Goal: Information Seeking & Learning: Learn about a topic

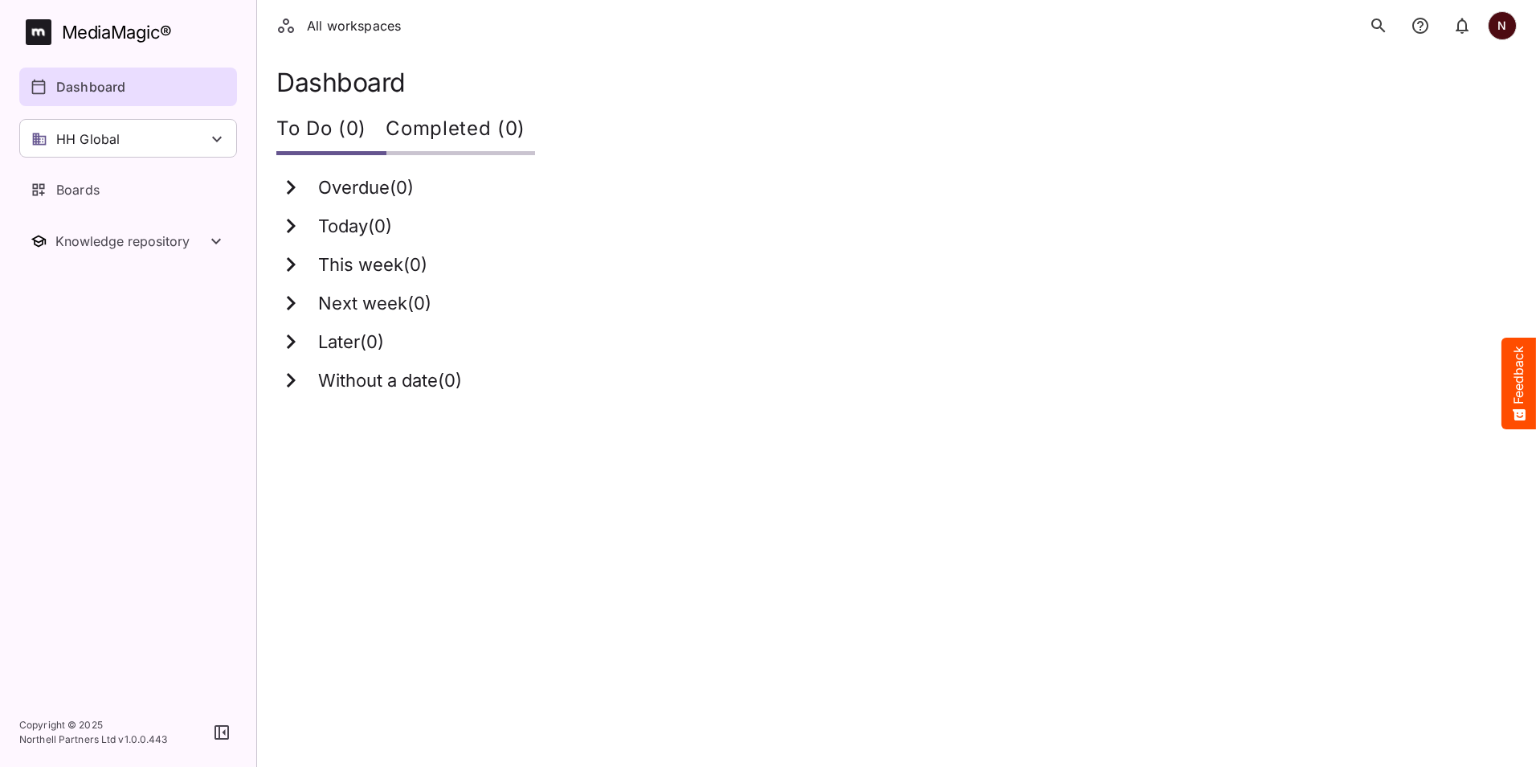
drag, startPoint x: 1467, startPoint y: 190, endPoint x: 1464, endPoint y: 166, distance: 24.3
click at [1468, 190] on div "Overdue ( 0 )" at bounding box center [886, 187] width 1221 height 29
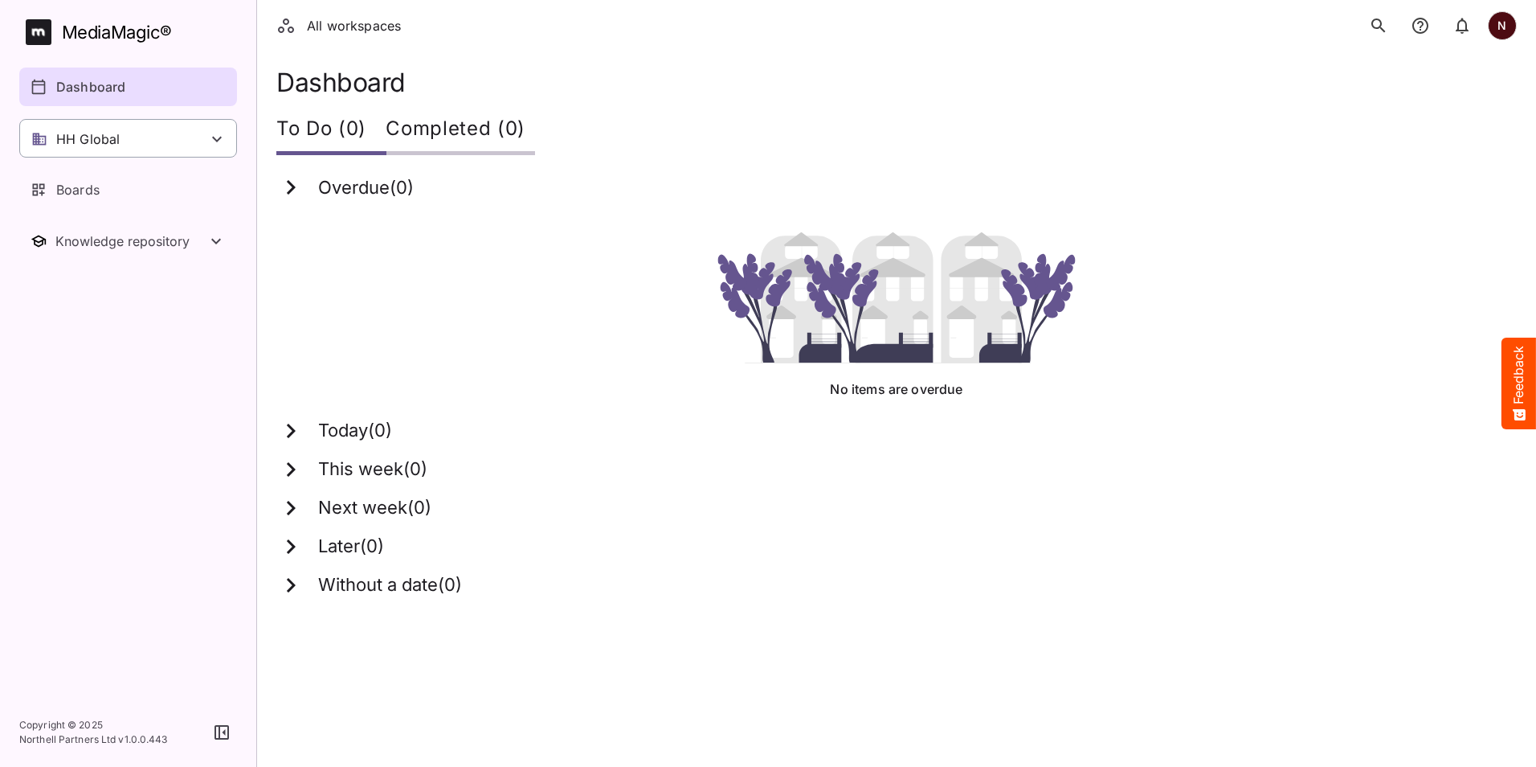
click at [97, 141] on p "HH Global" at bounding box center [87, 138] width 63 height 19
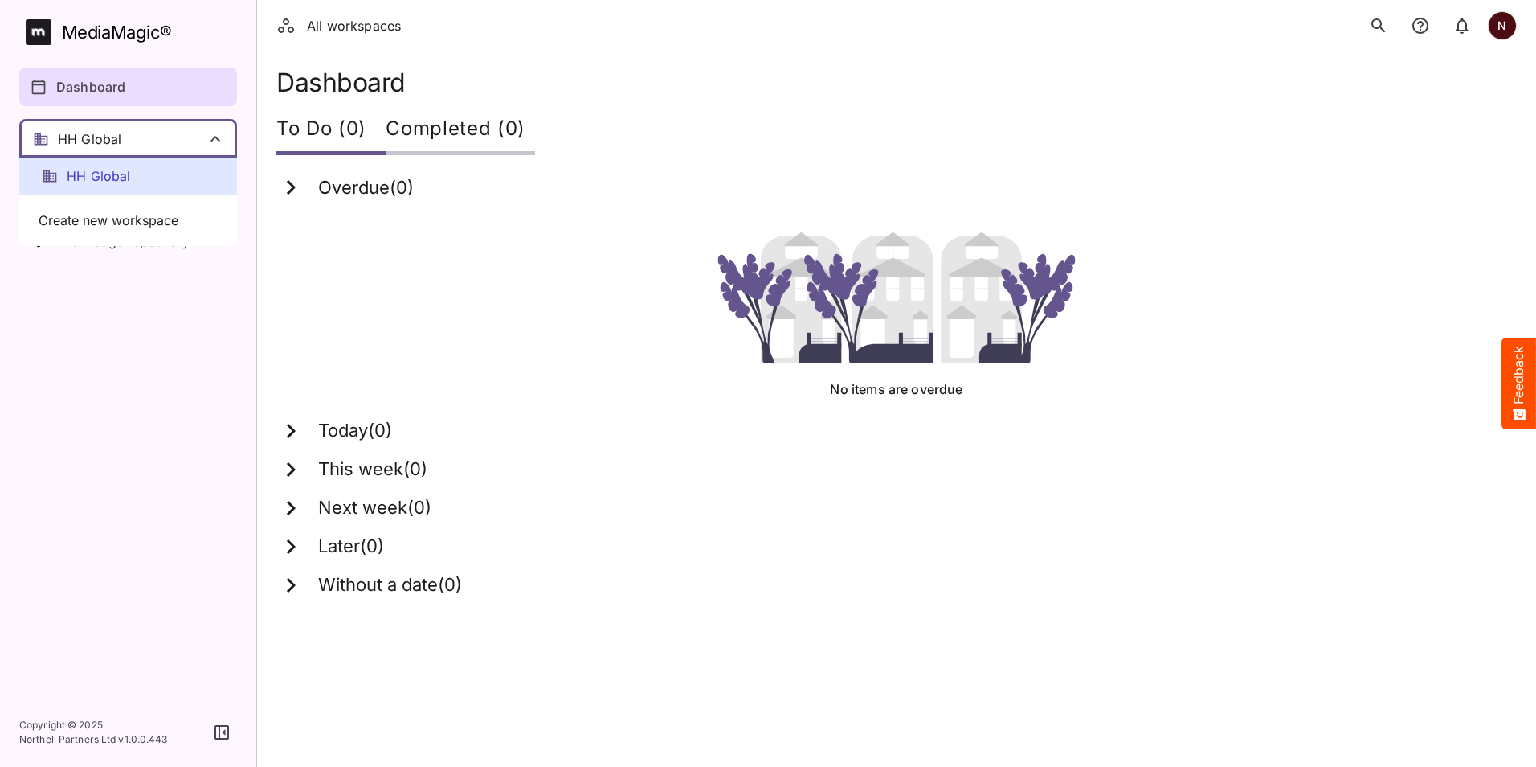
click at [116, 299] on div at bounding box center [768, 383] width 1536 height 767
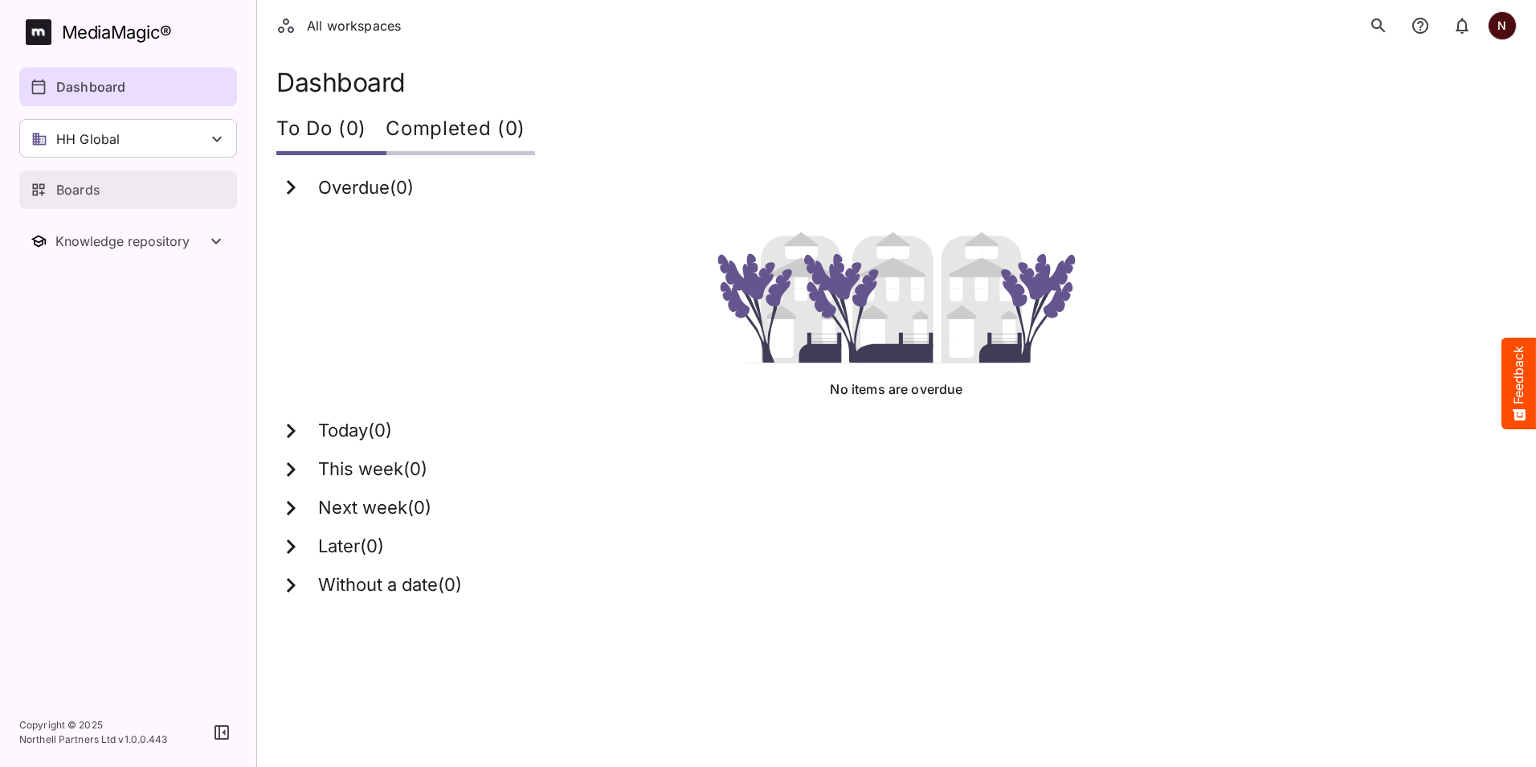
drag, startPoint x: 71, startPoint y: 190, endPoint x: 76, endPoint y: 202, distance: 12.6
click at [71, 192] on p "Boards" at bounding box center [77, 189] width 43 height 19
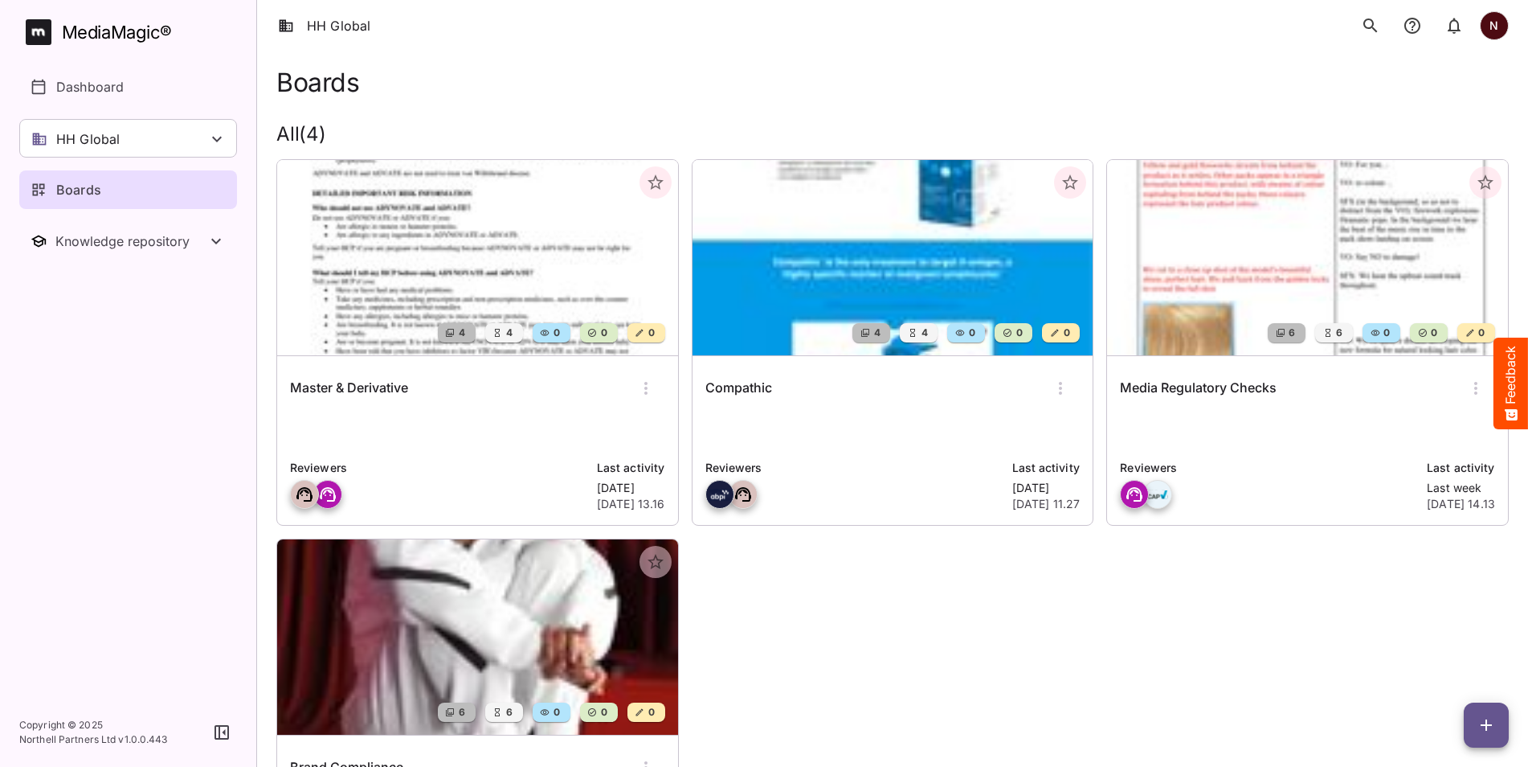
click at [821, 435] on p at bounding box center [893, 430] width 375 height 32
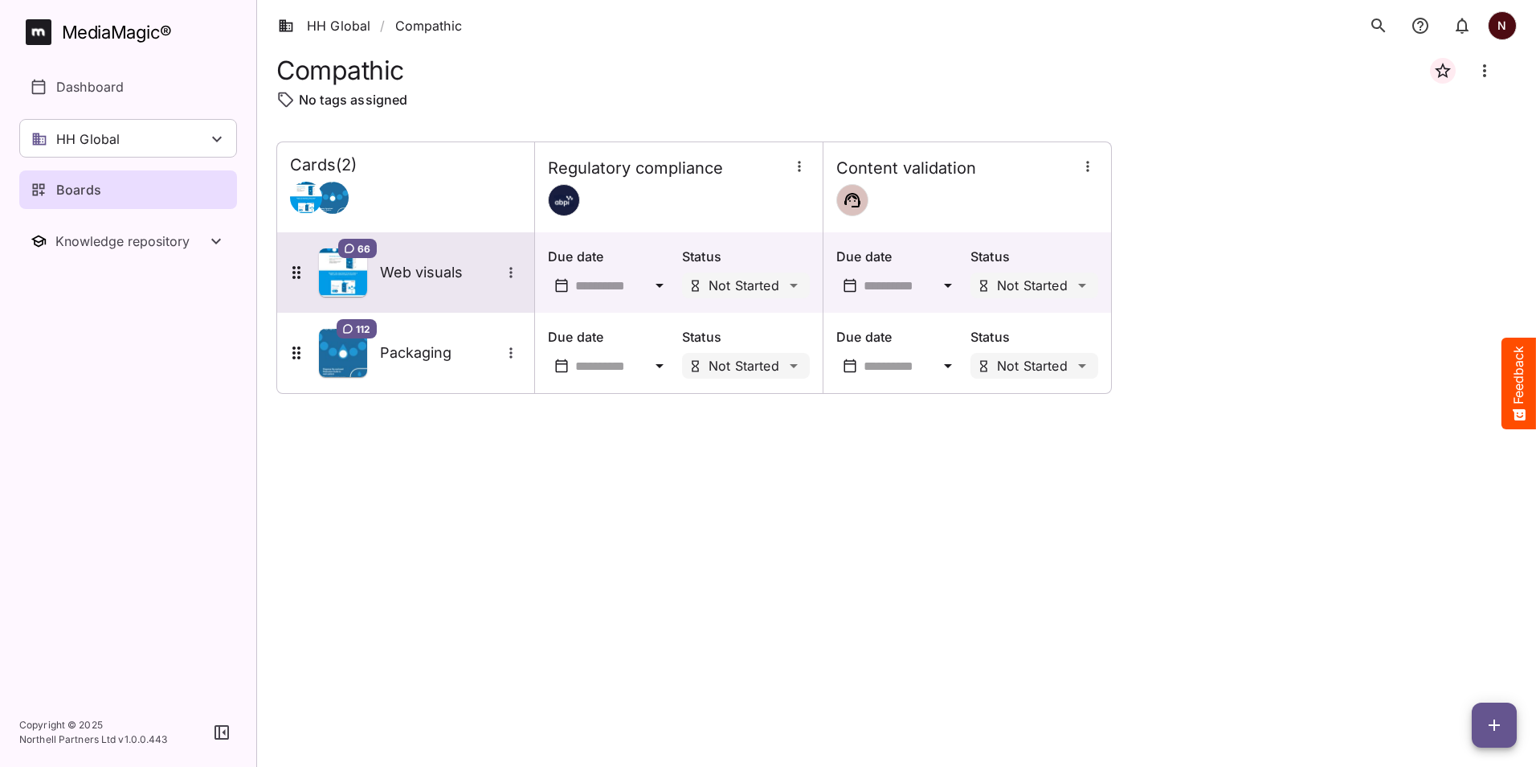
click at [511, 270] on icon "More options for Web visuals" at bounding box center [511, 272] width 16 height 16
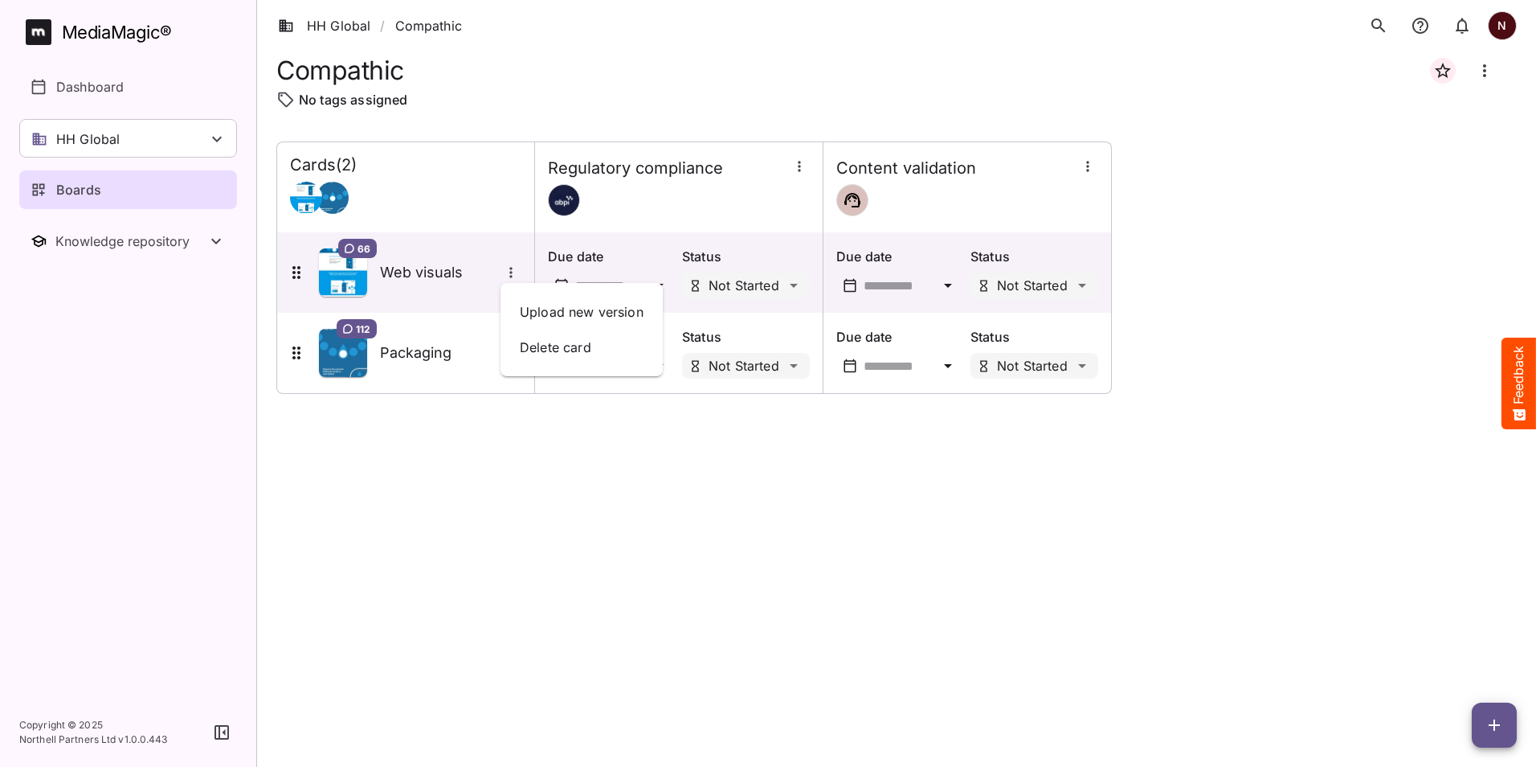
click at [421, 274] on div at bounding box center [768, 383] width 1536 height 767
click at [421, 274] on h5 "Web visuals" at bounding box center [440, 272] width 121 height 19
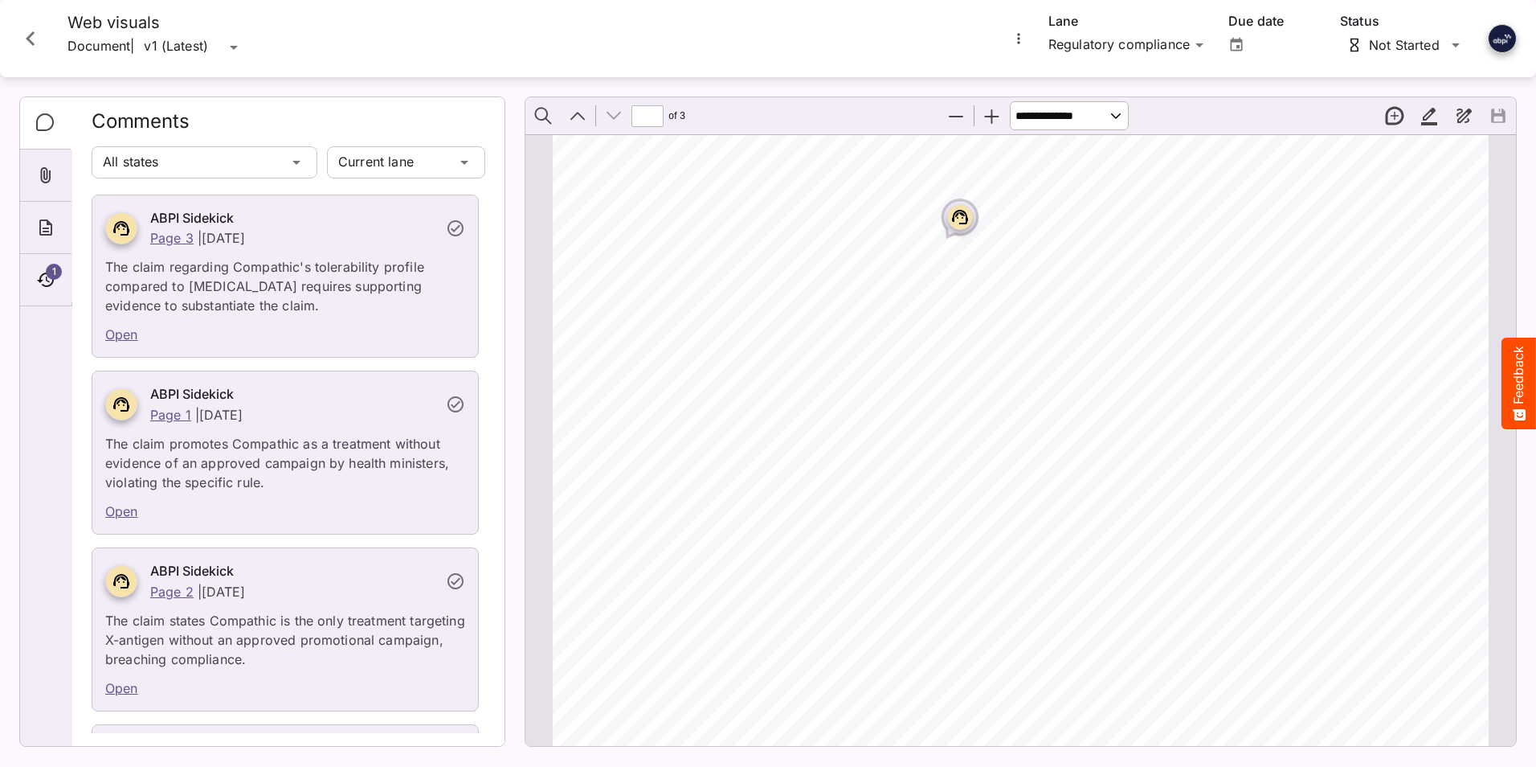
scroll to position [5679, 0]
type input "*"
click at [31, 40] on icon "Close card" at bounding box center [30, 38] width 9 height 14
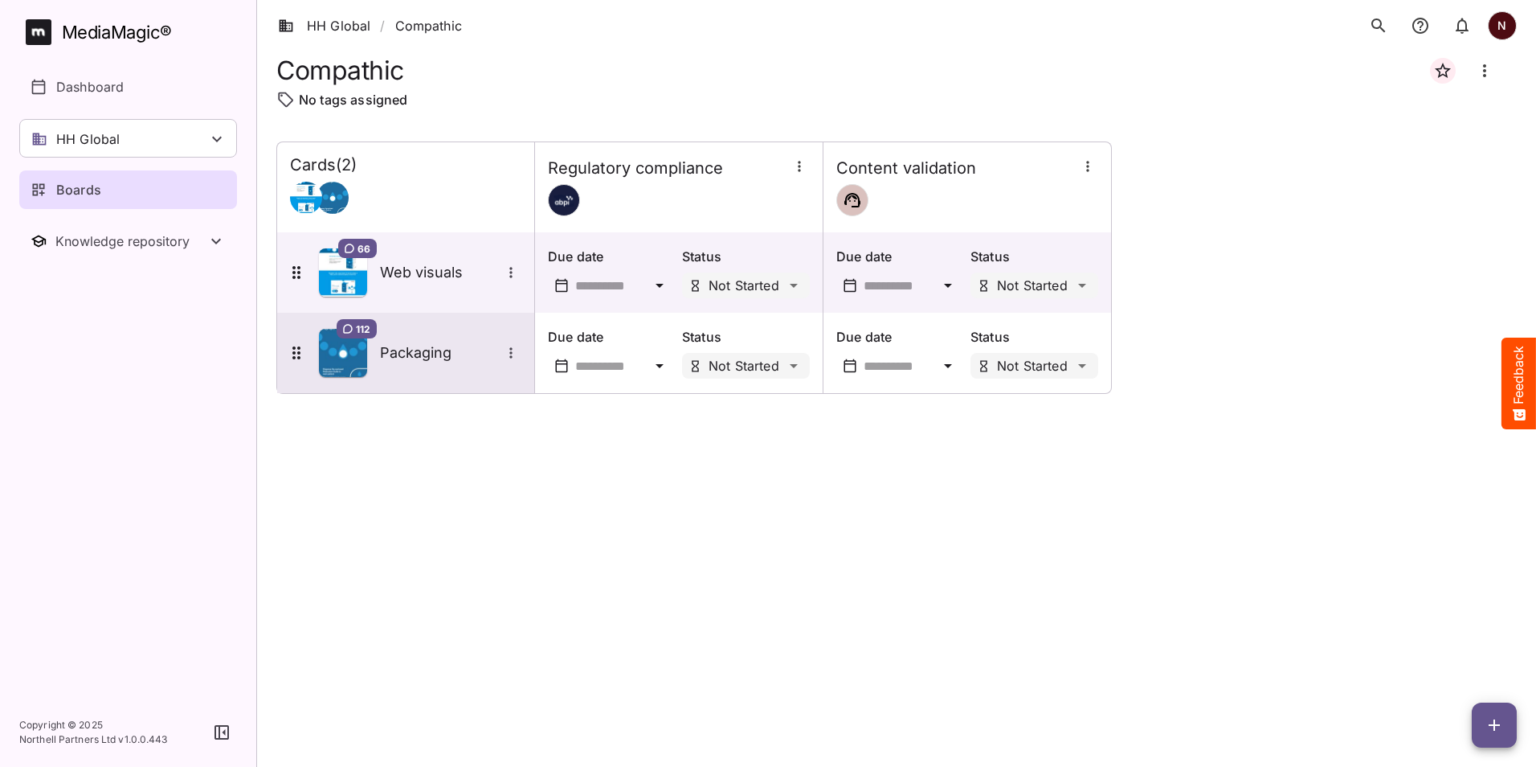
click at [419, 358] on h5 "Packaging" at bounding box center [440, 352] width 121 height 19
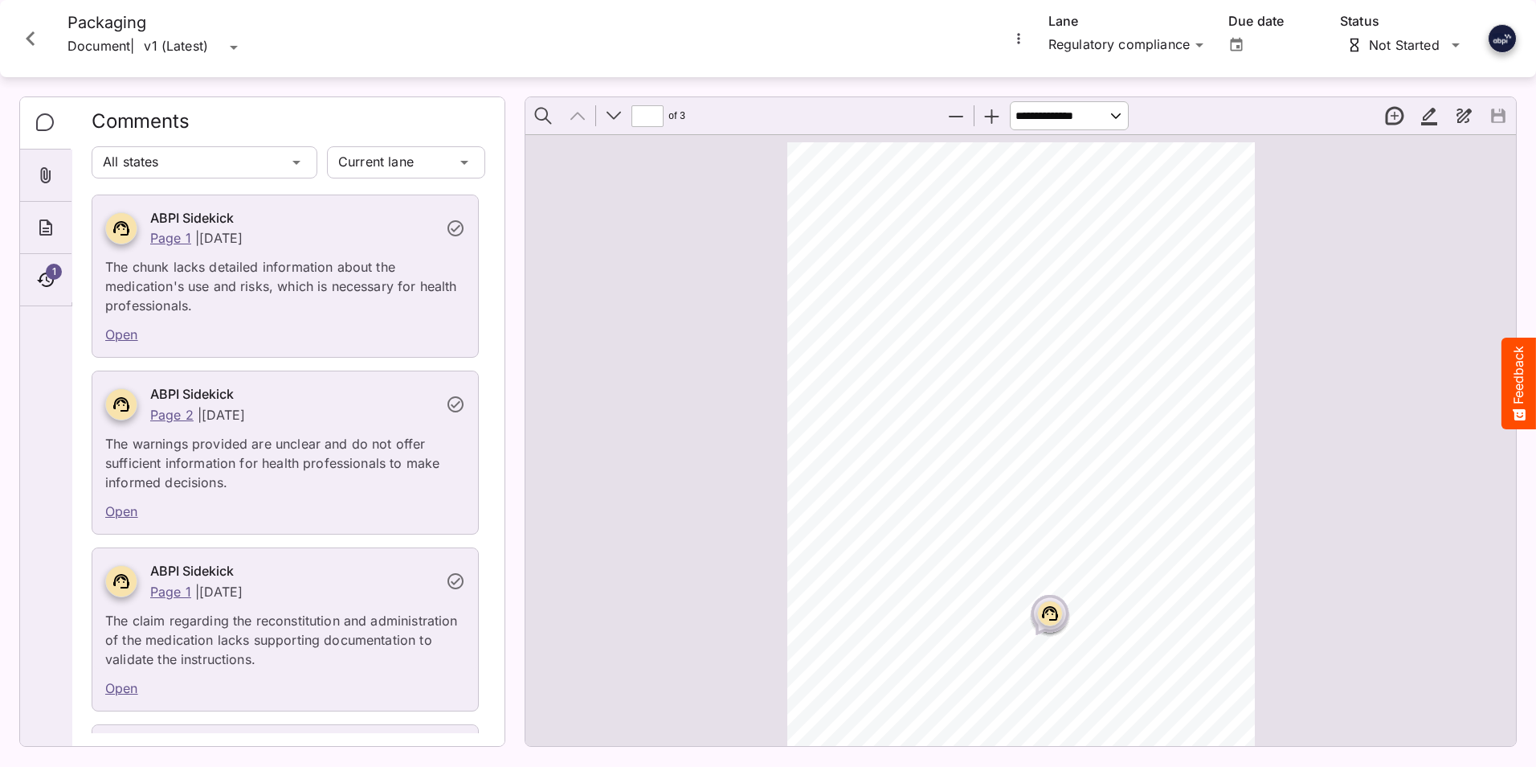
scroll to position [8, 0]
click at [241, 43] on div "HH Global / Compathic N MediaMagic ® Dashboard HH Global HH Global Create new w…" at bounding box center [768, 379] width 1536 height 759
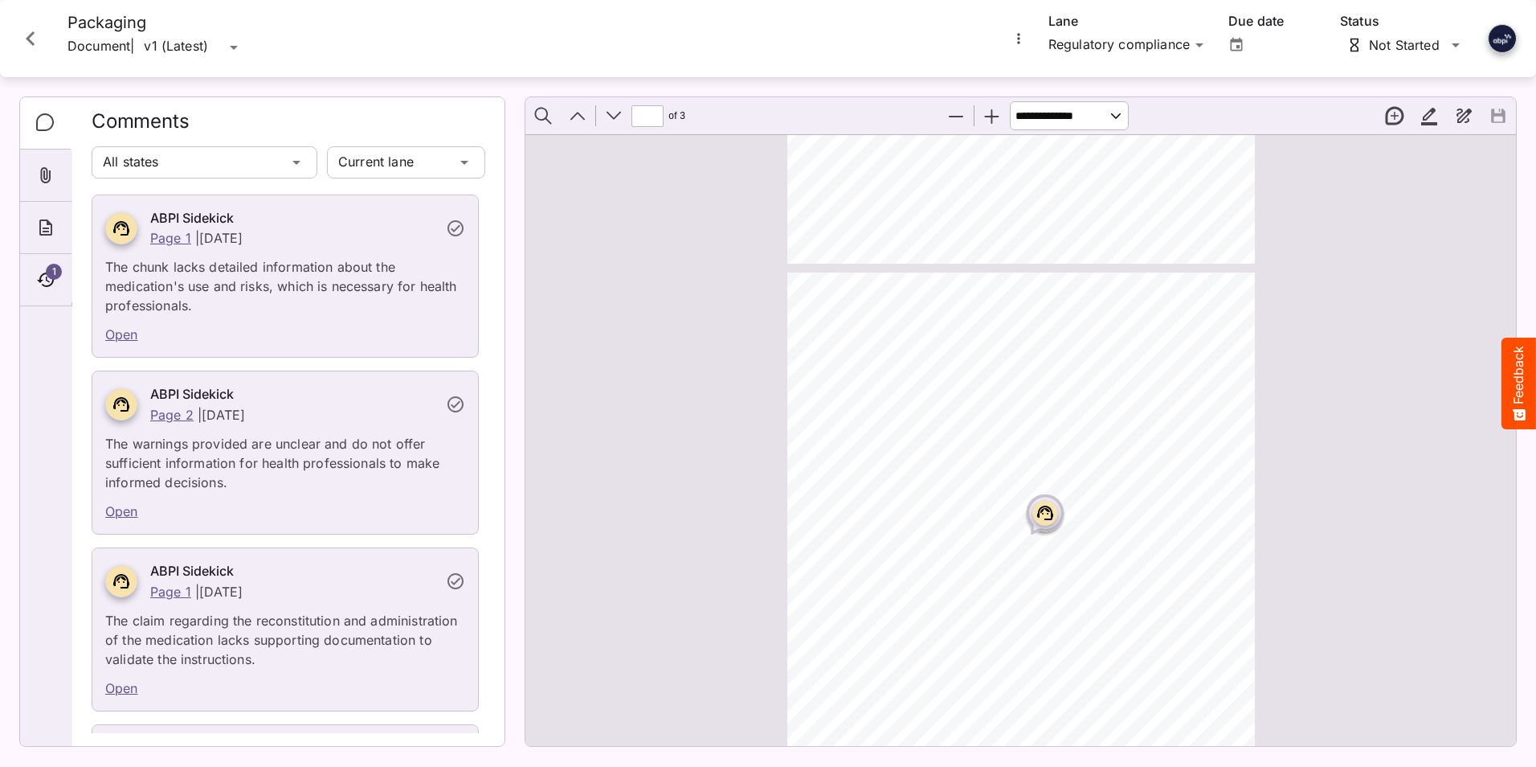
scroll to position [972, 0]
click at [1045, 358] on icon "Page ⁨2⁩" at bounding box center [1046, 358] width 10 height 5
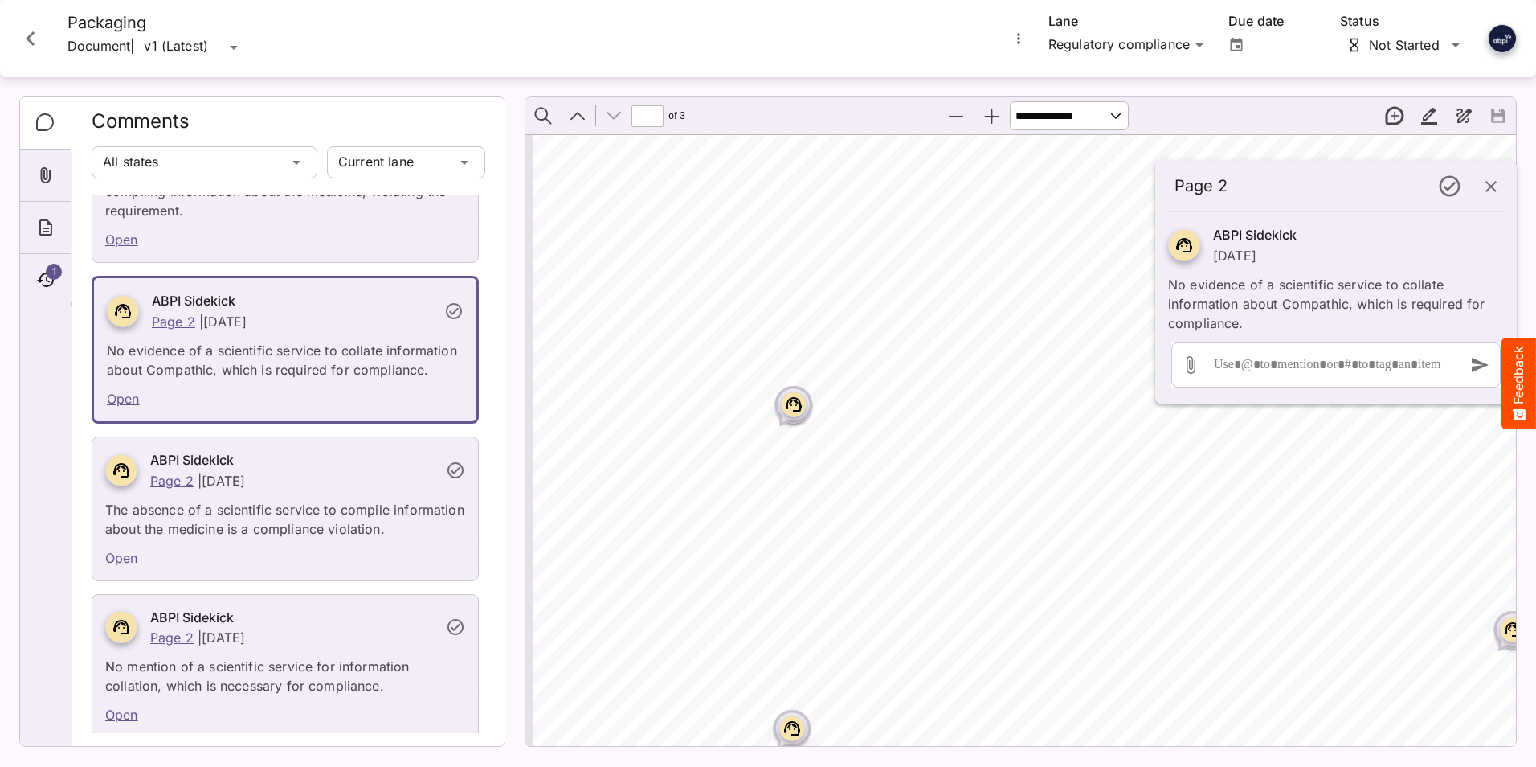
scroll to position [2499, 0]
click at [791, 393] on rect "Page ⁨3⁩" at bounding box center [793, 389] width 19 height 19
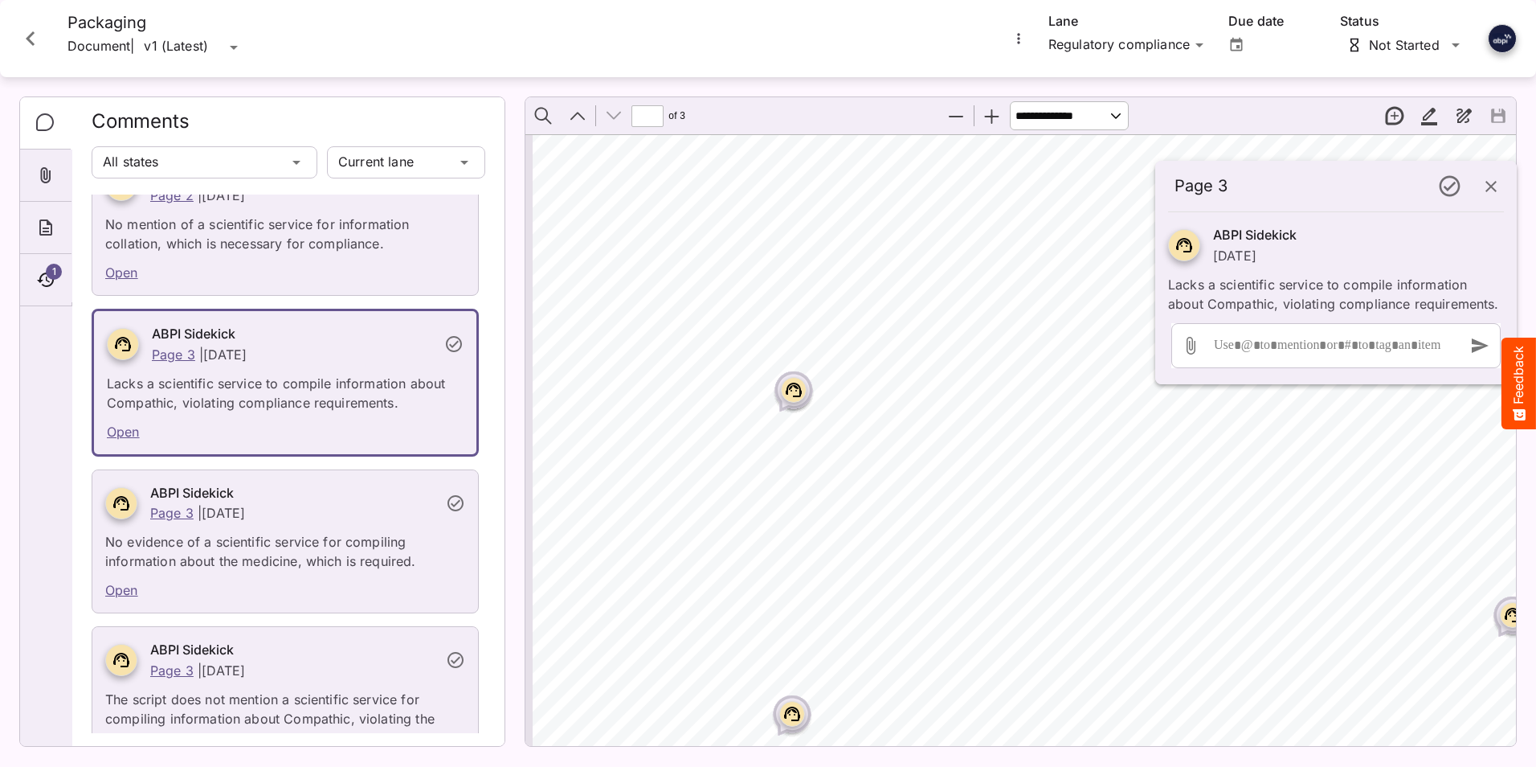
scroll to position [12089, 0]
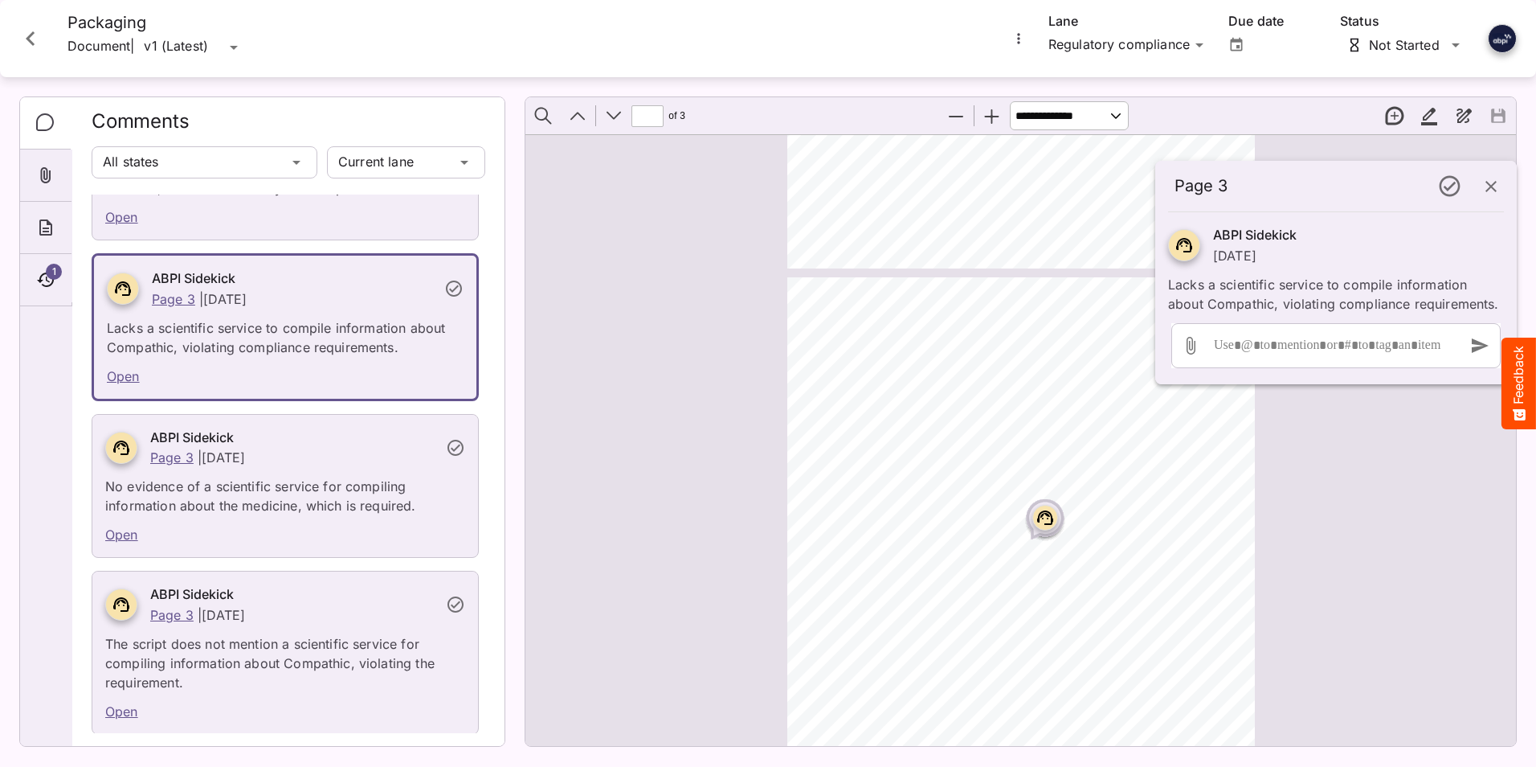
type input "*"
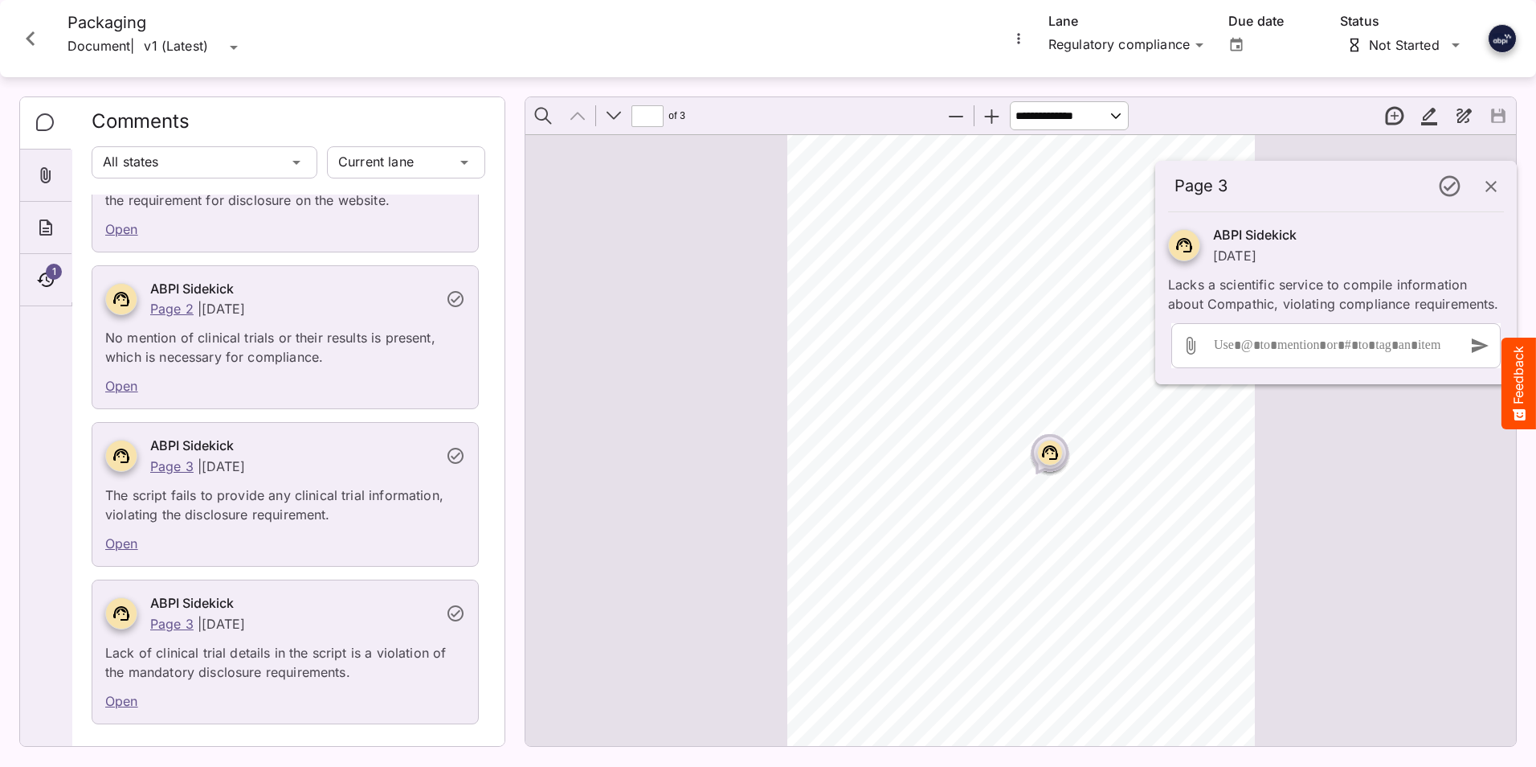
scroll to position [10227, 0]
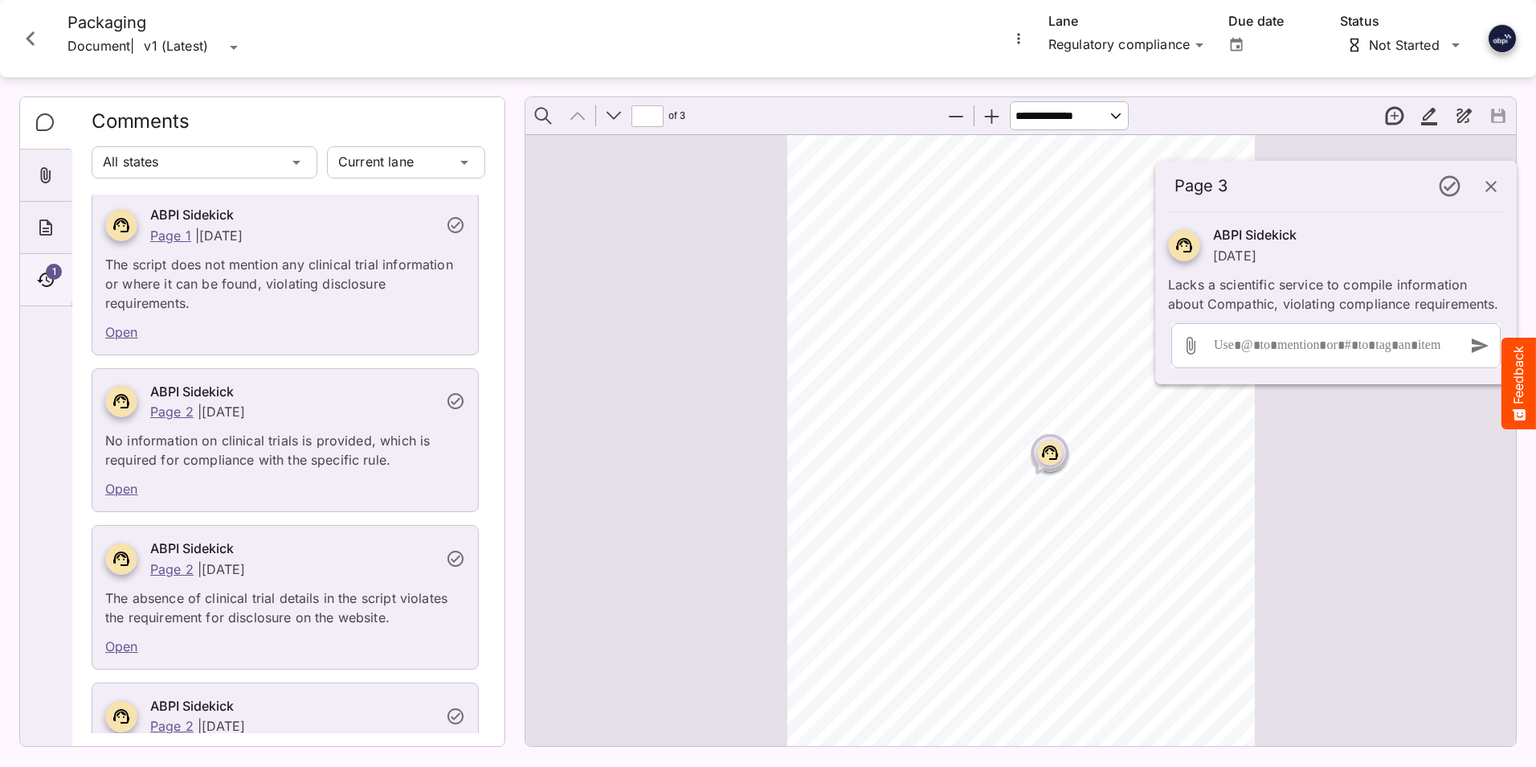
click at [47, 281] on icon "Timeline" at bounding box center [45, 279] width 17 height 14
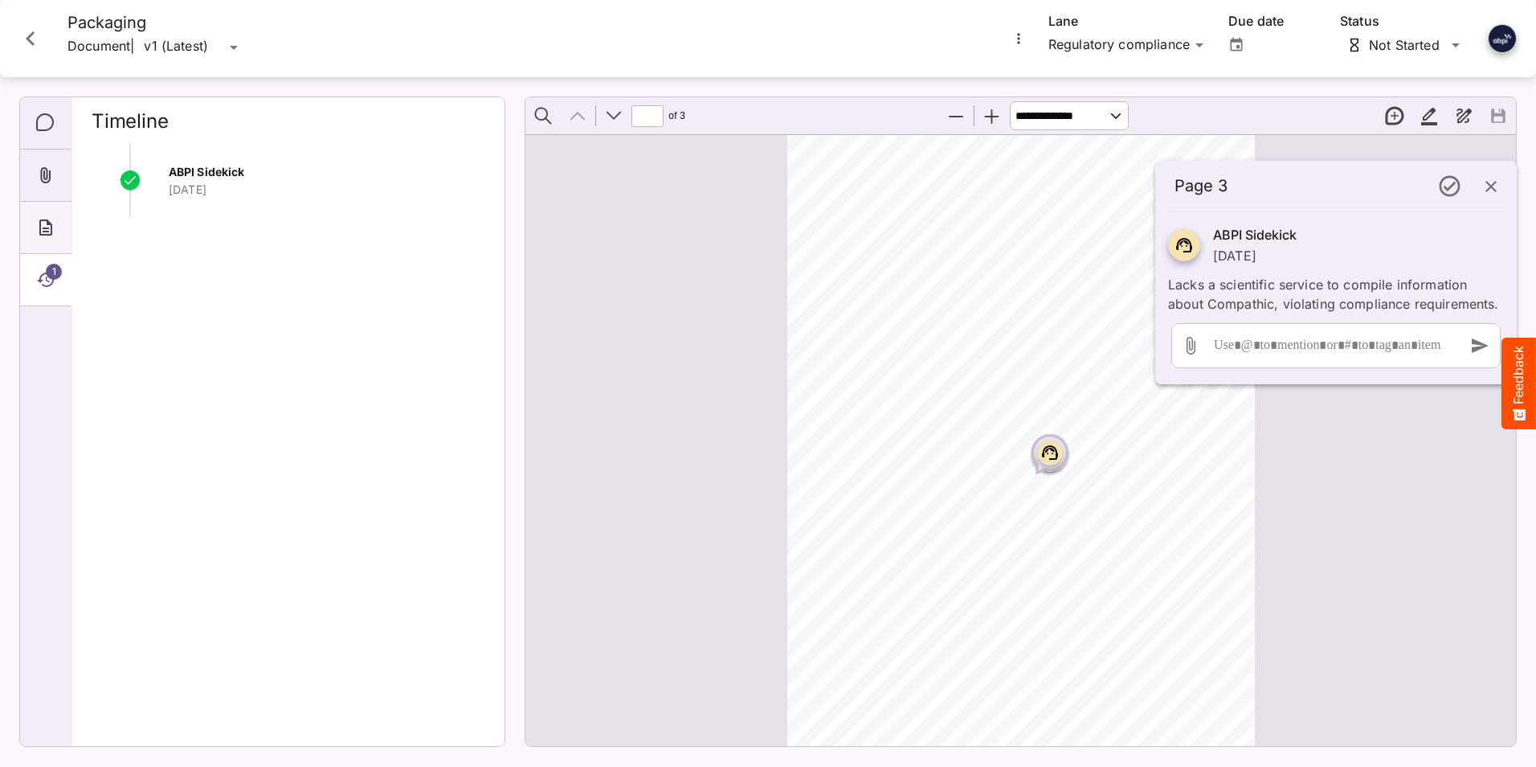
click at [41, 228] on icon "About" at bounding box center [45, 227] width 13 height 16
click at [29, 42] on icon "Close card" at bounding box center [30, 38] width 9 height 14
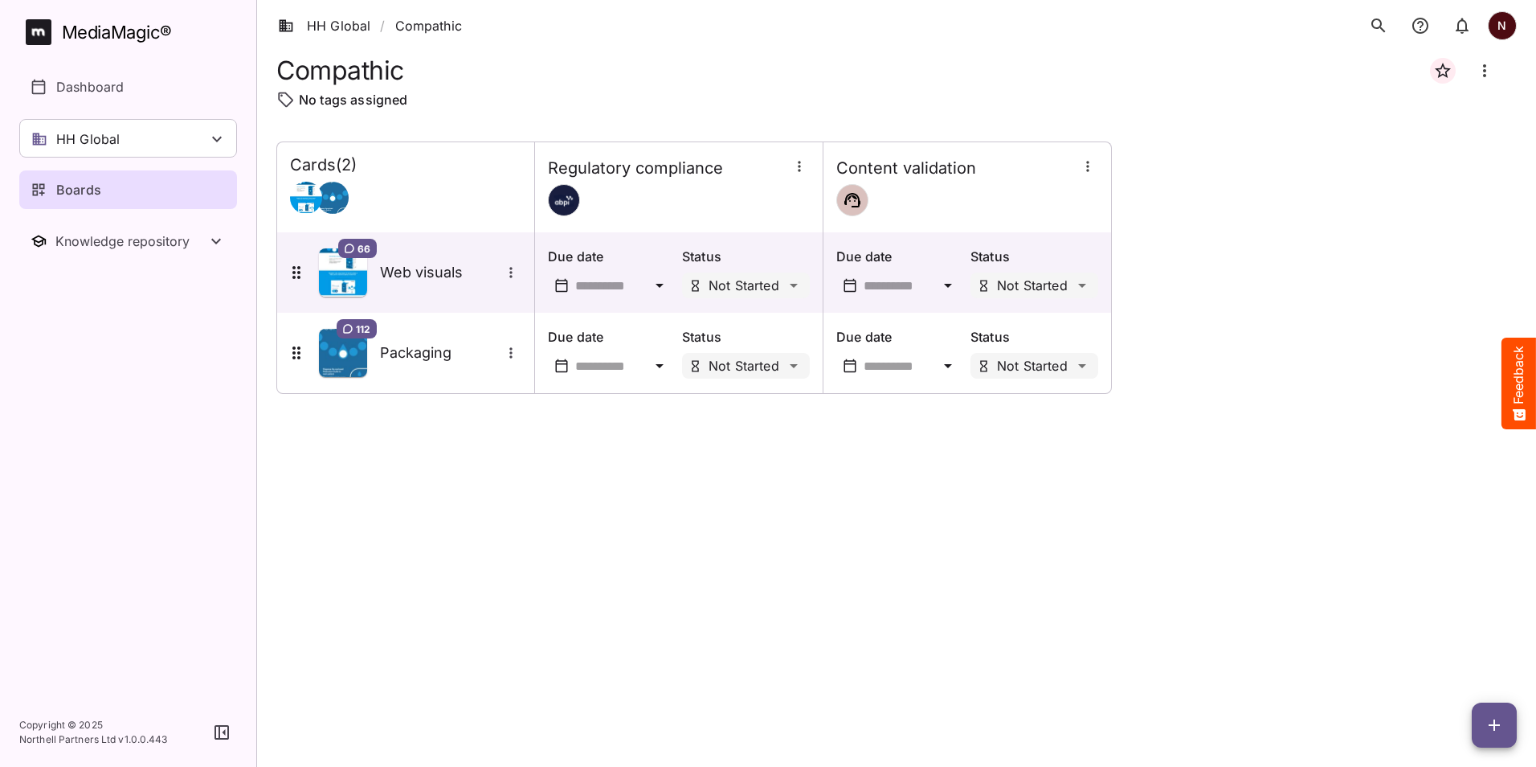
click at [800, 166] on icon "button" at bounding box center [799, 166] width 2 height 10
click at [775, 188] on div at bounding box center [768, 383] width 1536 height 767
click at [790, 284] on div "Not Started Under Review Completed Revise HH Global / Compathic N MediaMagic ® …" at bounding box center [768, 379] width 1536 height 759
click at [658, 286] on icon at bounding box center [660, 286] width 8 height 4
click at [640, 497] on p "30" at bounding box center [635, 497] width 14 height 16
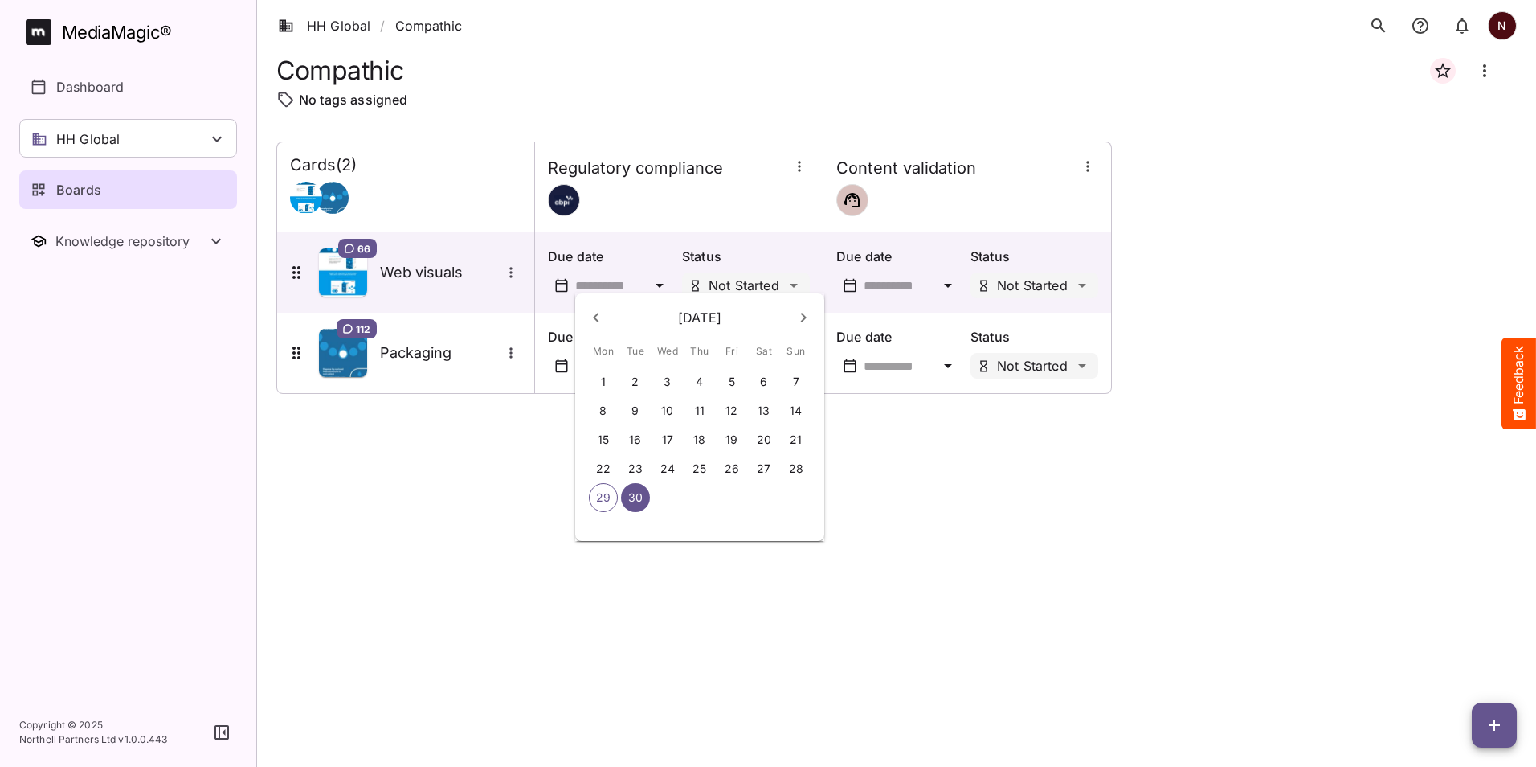
type input "**********"
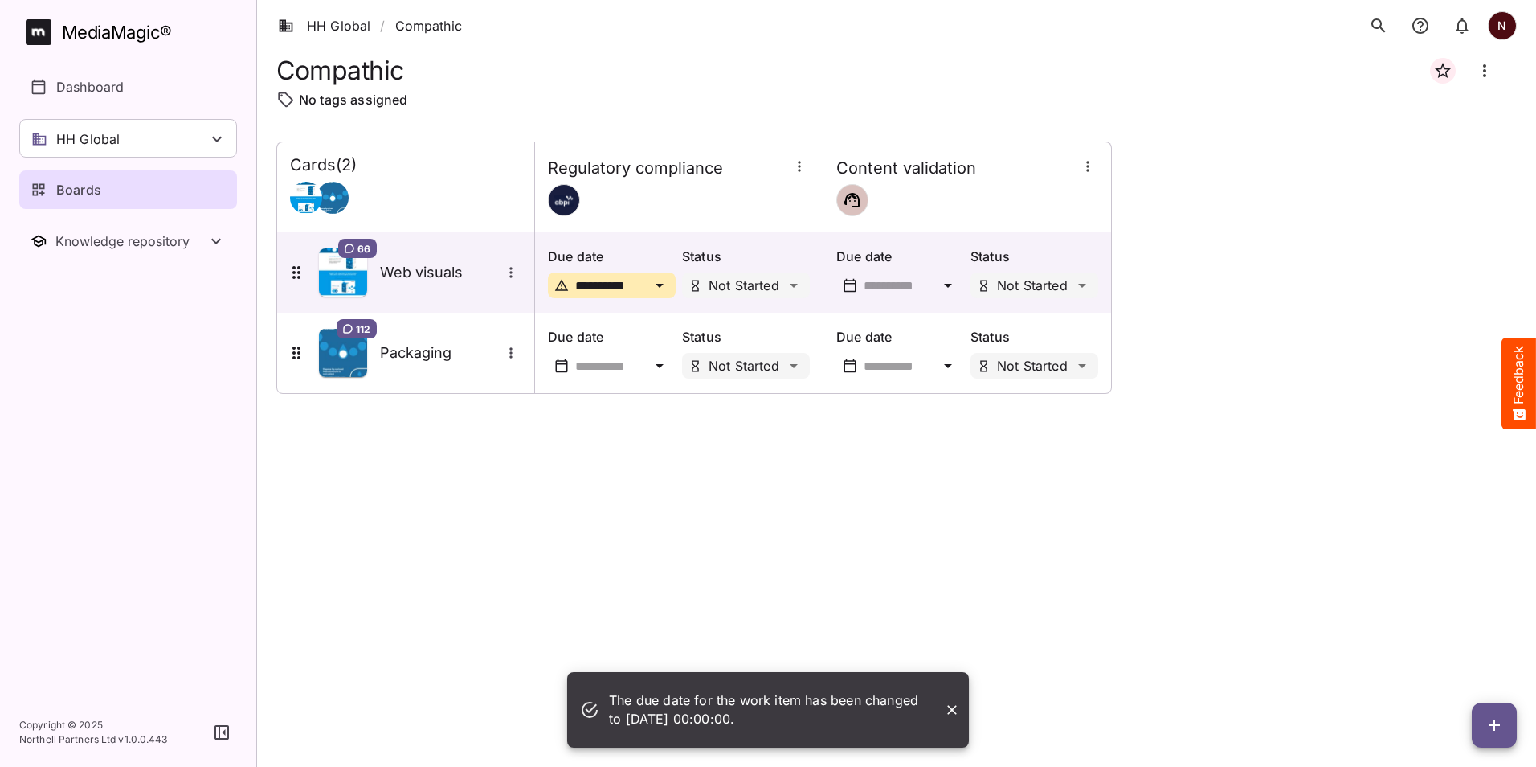
click at [636, 496] on div "**********" at bounding box center [896, 440] width 1241 height 599
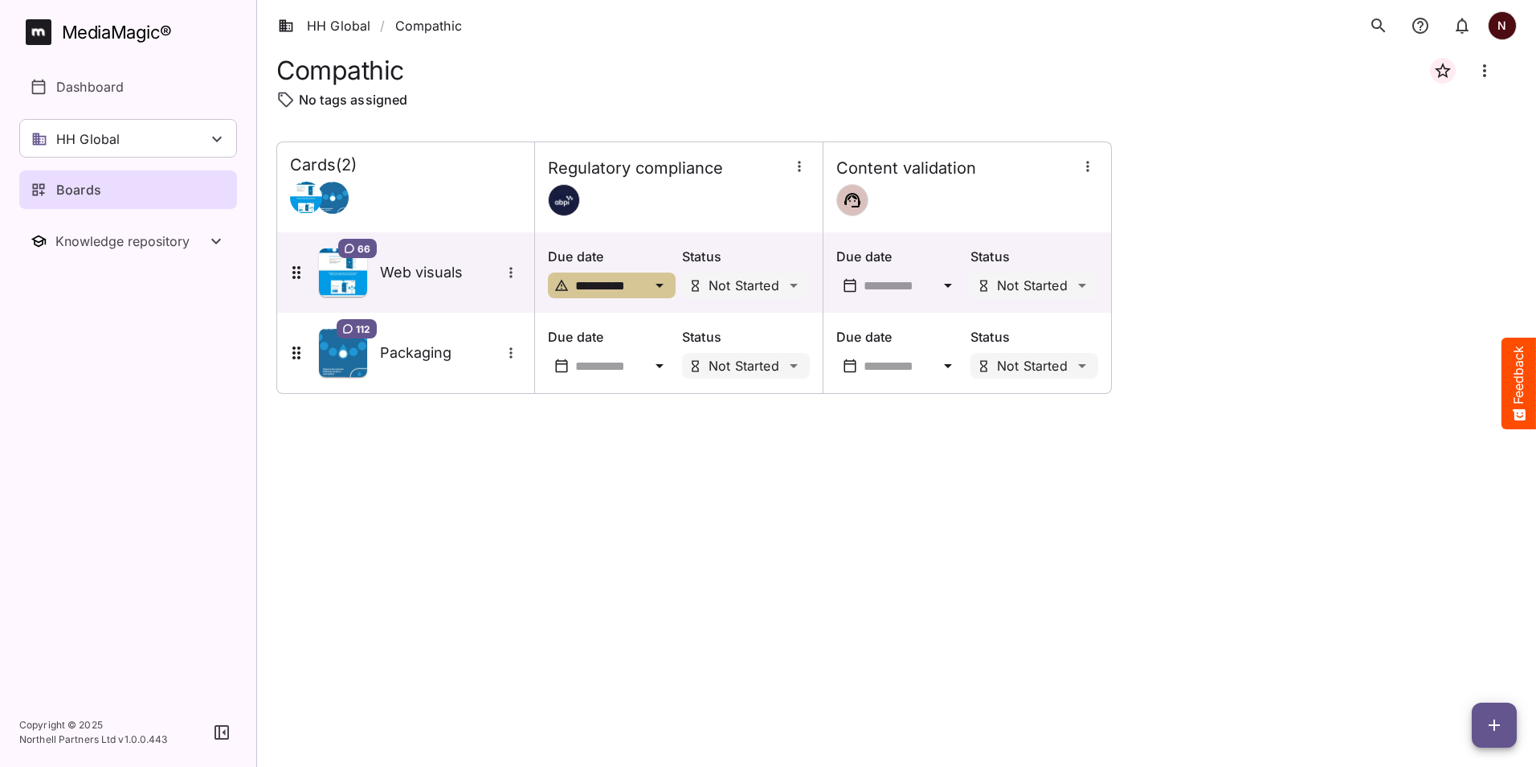
click at [559, 288] on icon at bounding box center [561, 285] width 14 height 14
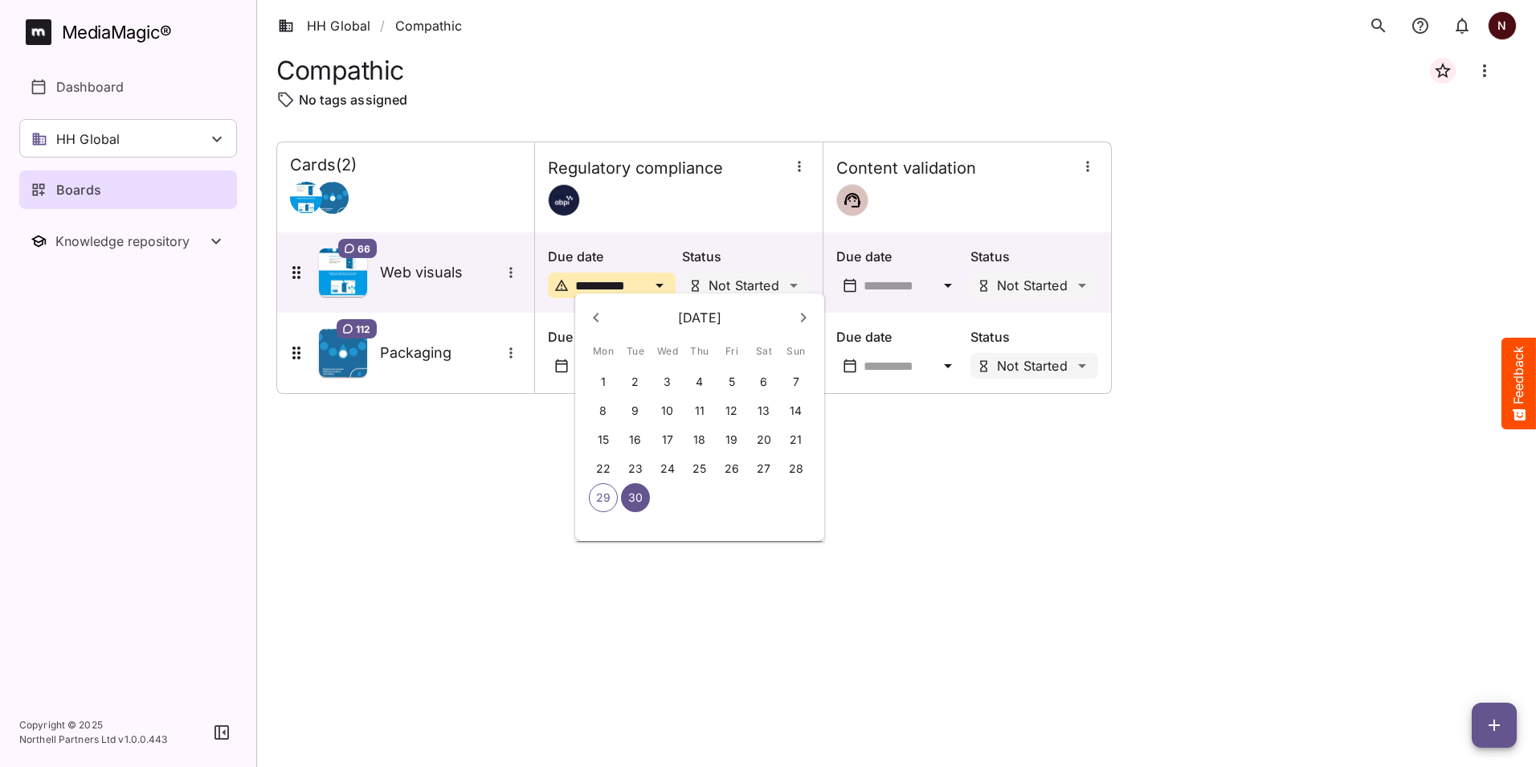
click at [641, 498] on p "30" at bounding box center [635, 497] width 14 height 16
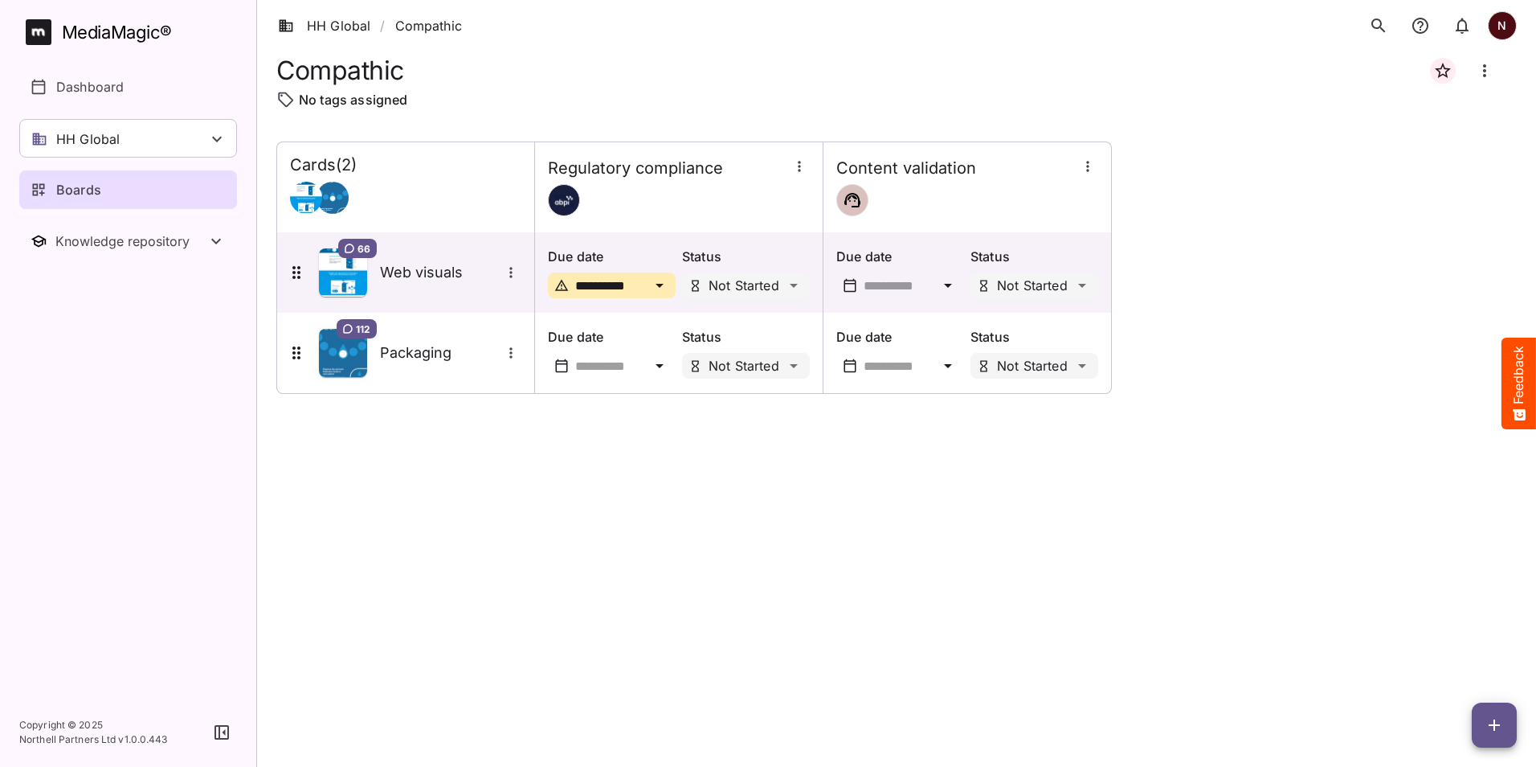
click at [656, 363] on icon at bounding box center [659, 365] width 19 height 19
click at [637, 579] on p "30" at bounding box center [635, 578] width 14 height 16
type input "**********"
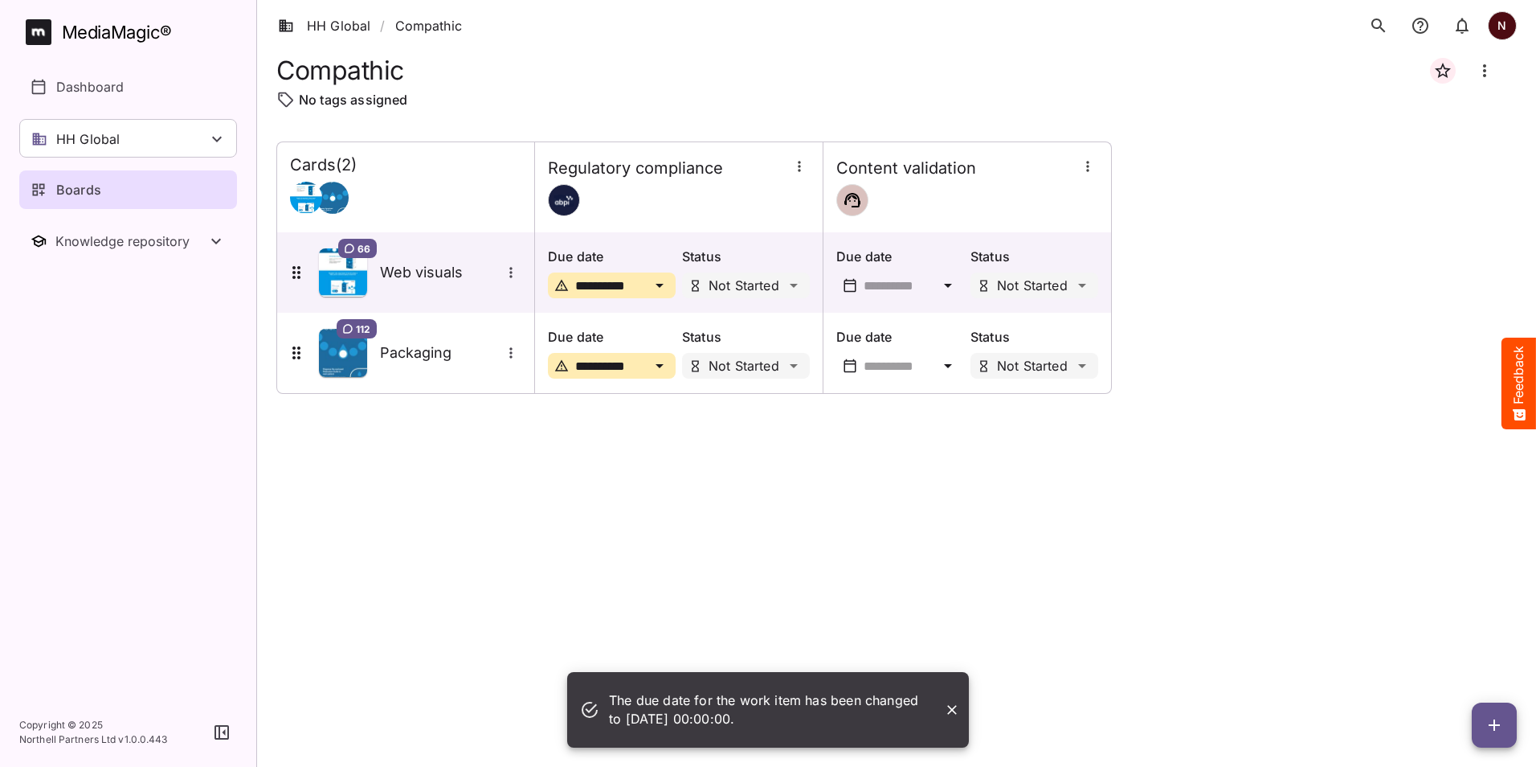
click at [926, 530] on div "**********" at bounding box center [896, 440] width 1241 height 599
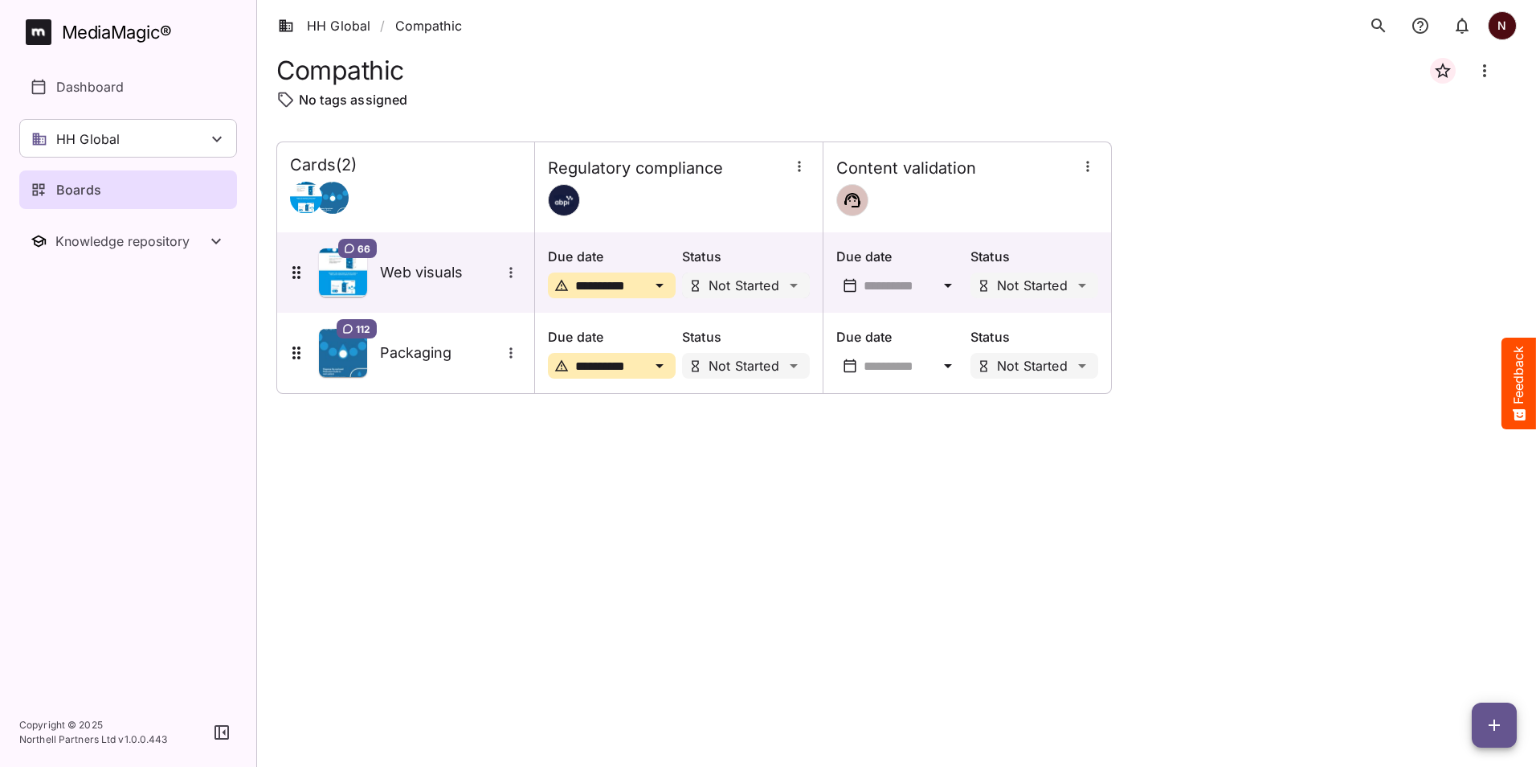
click at [788, 283] on div "HH Global / Compathic N MediaMagic ® Dashboard HH Global HH Global Create new w…" at bounding box center [768, 379] width 1536 height 759
click at [787, 345] on p "Under Review" at bounding box center [770, 349] width 86 height 19
click at [797, 366] on div "HH Global / Compathic N MediaMagic ® Dashboard HH Global HH Global Create new w…" at bounding box center [768, 379] width 1536 height 759
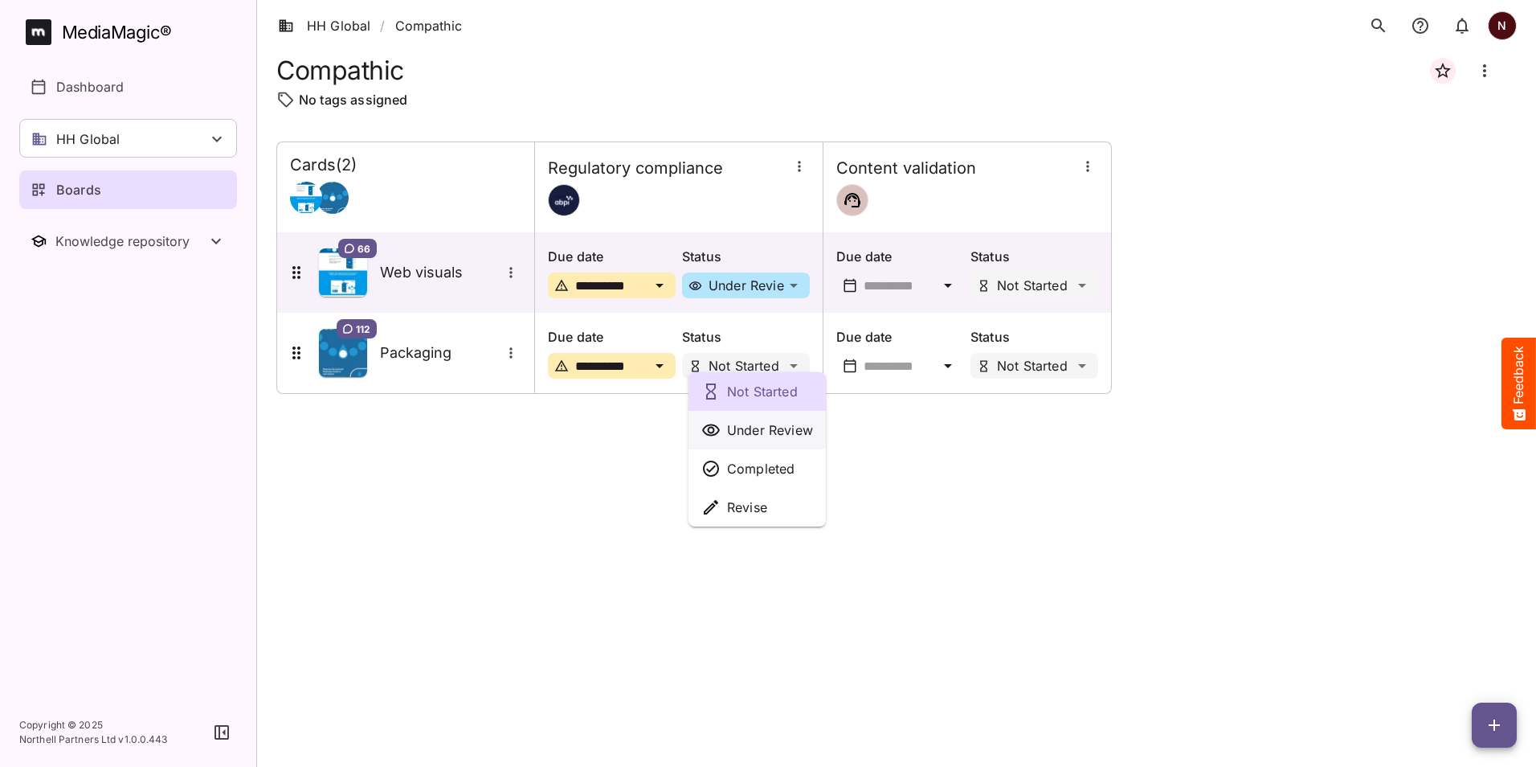
click at [756, 425] on p "Under Review" at bounding box center [770, 429] width 86 height 19
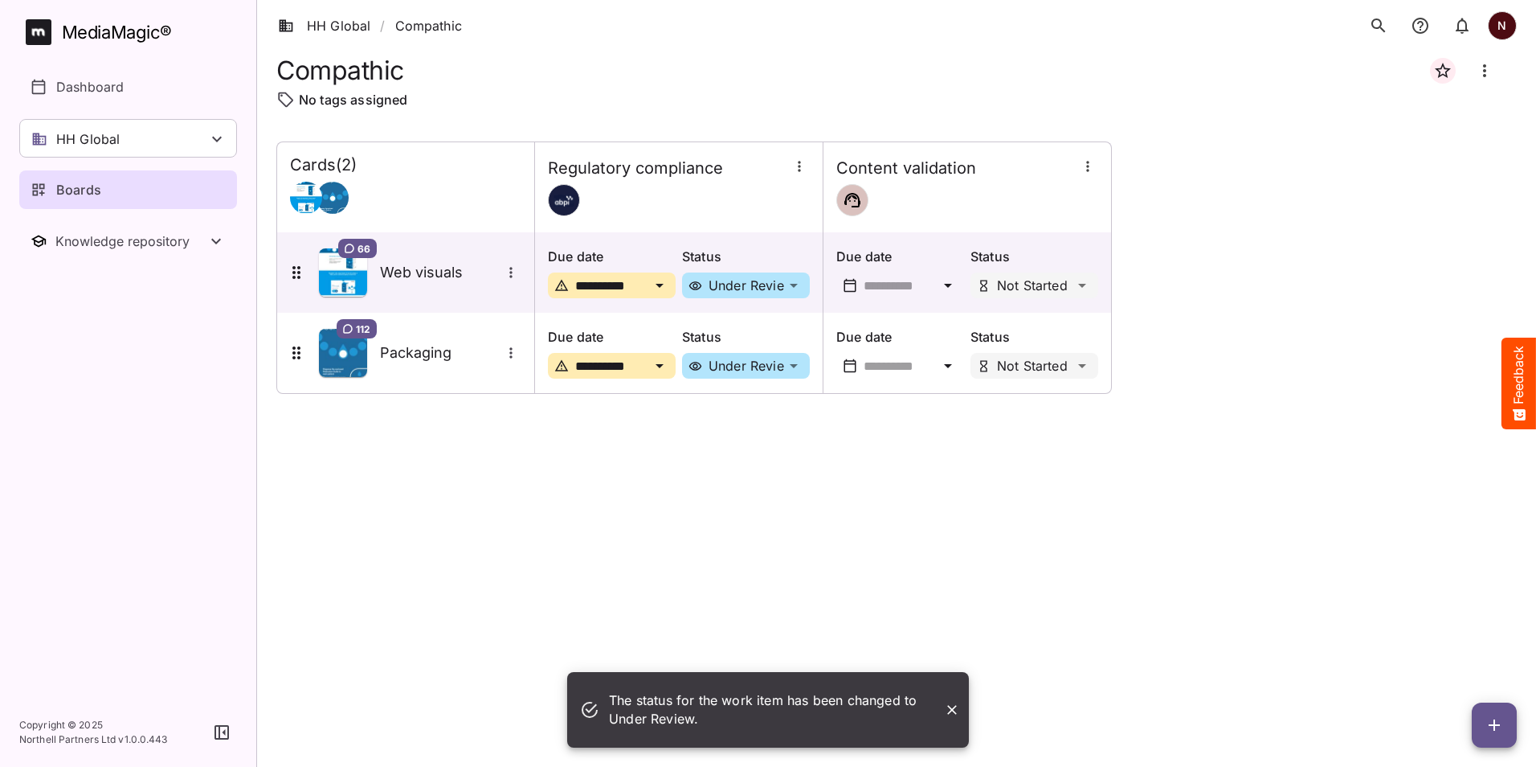
click at [896, 443] on div "**********" at bounding box center [896, 440] width 1241 height 599
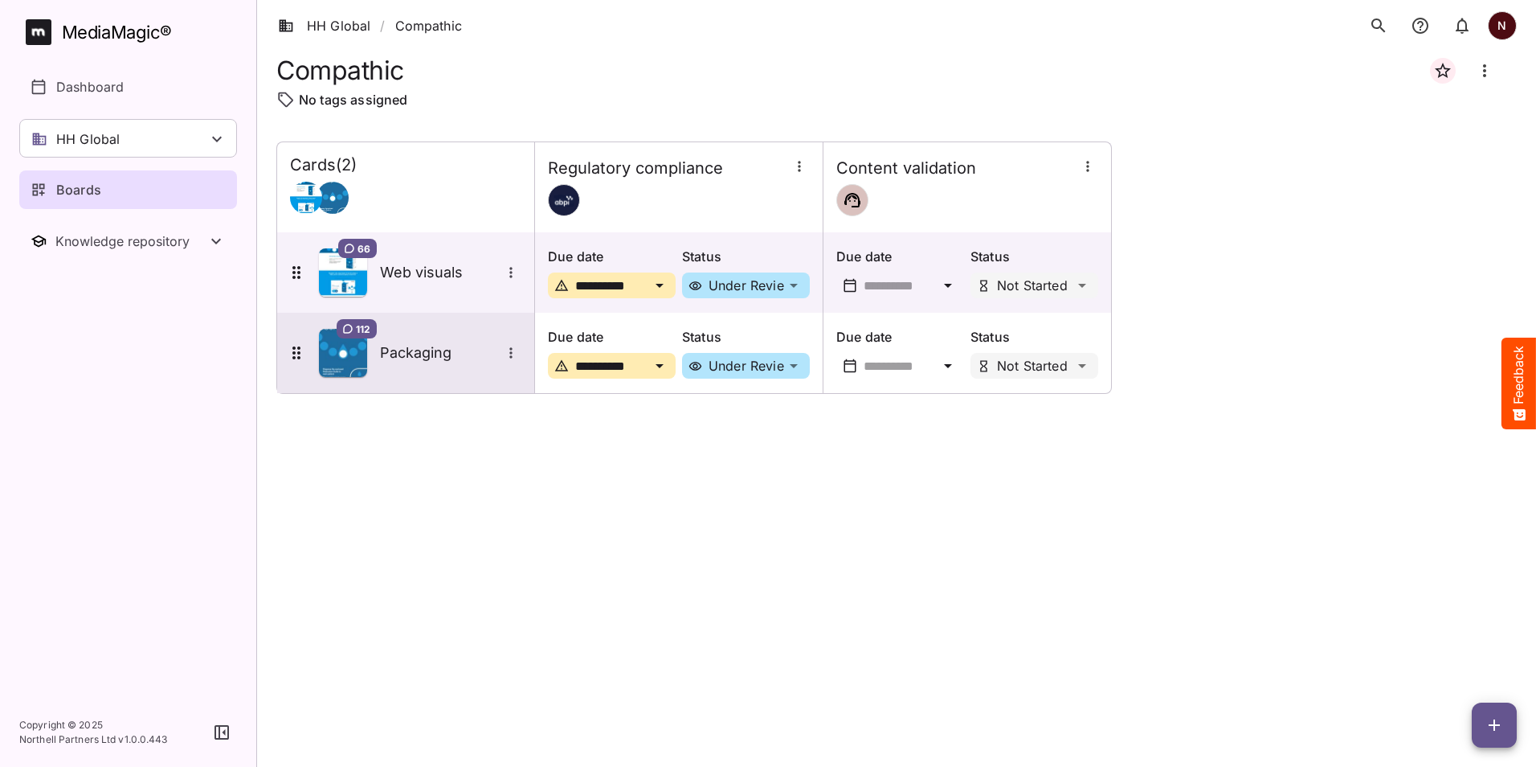
click at [362, 329] on span "112" at bounding box center [363, 328] width 14 height 13
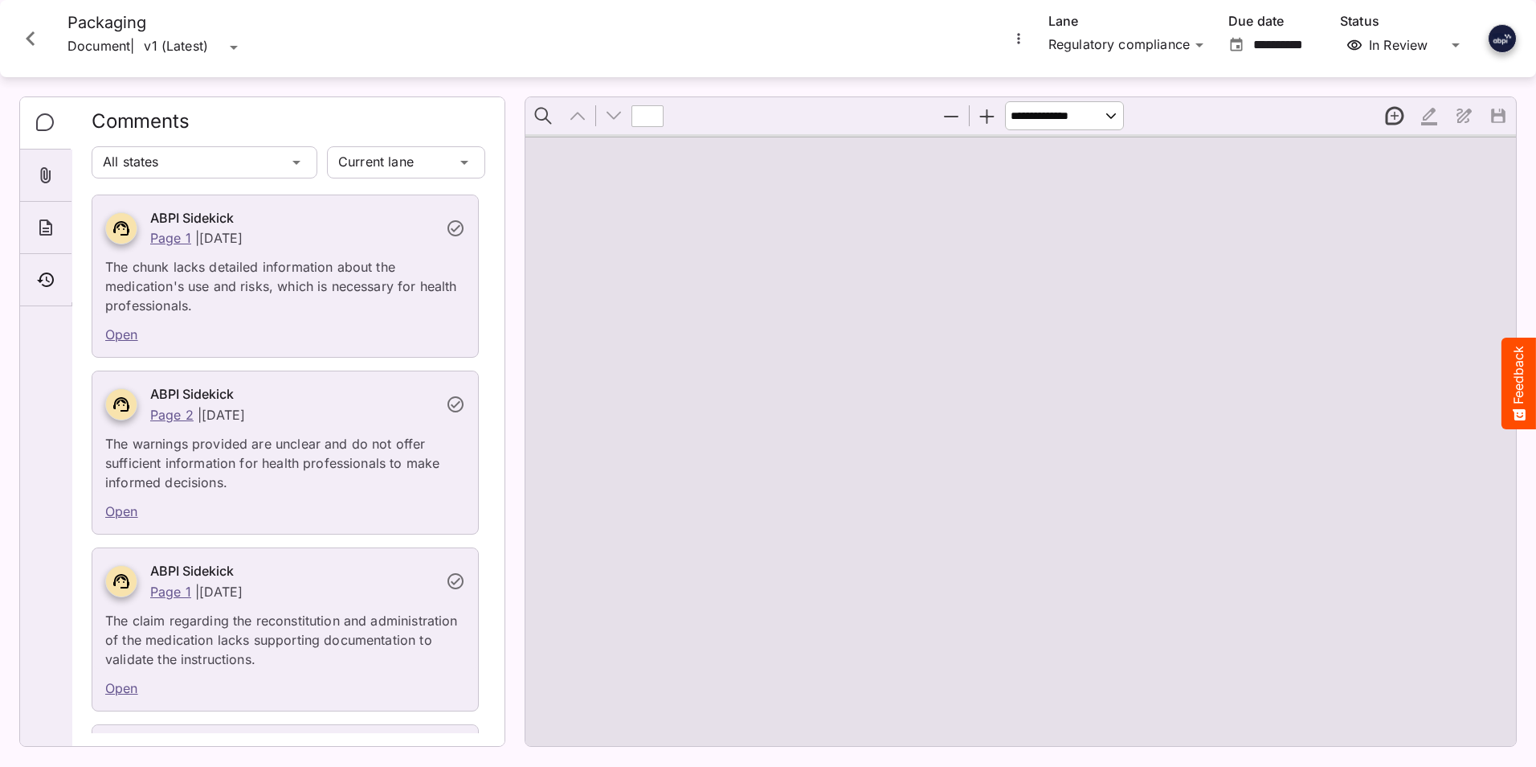
type input "*"
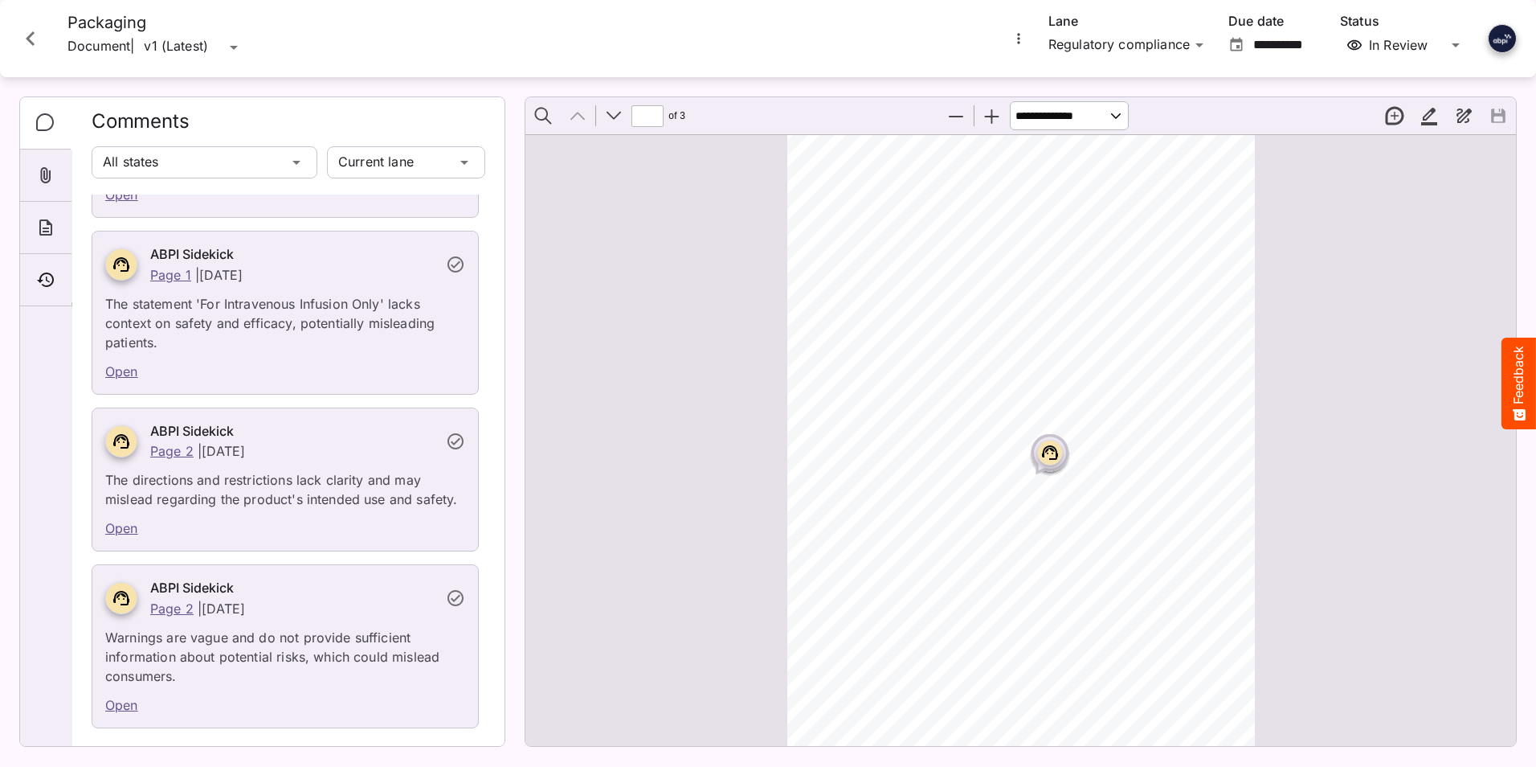
scroll to position [8277, 0]
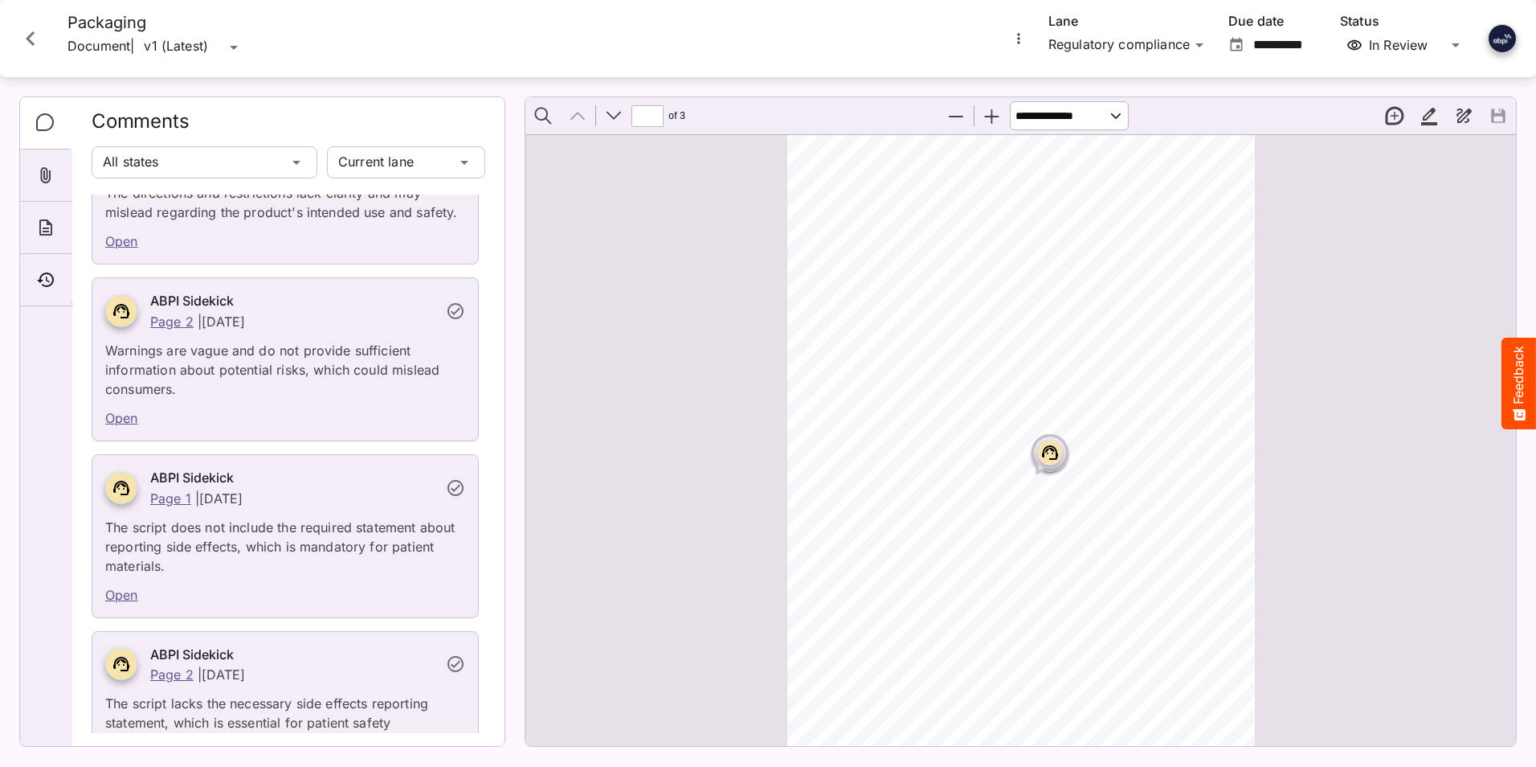
click at [32, 39] on icon "Close card" at bounding box center [30, 38] width 29 height 29
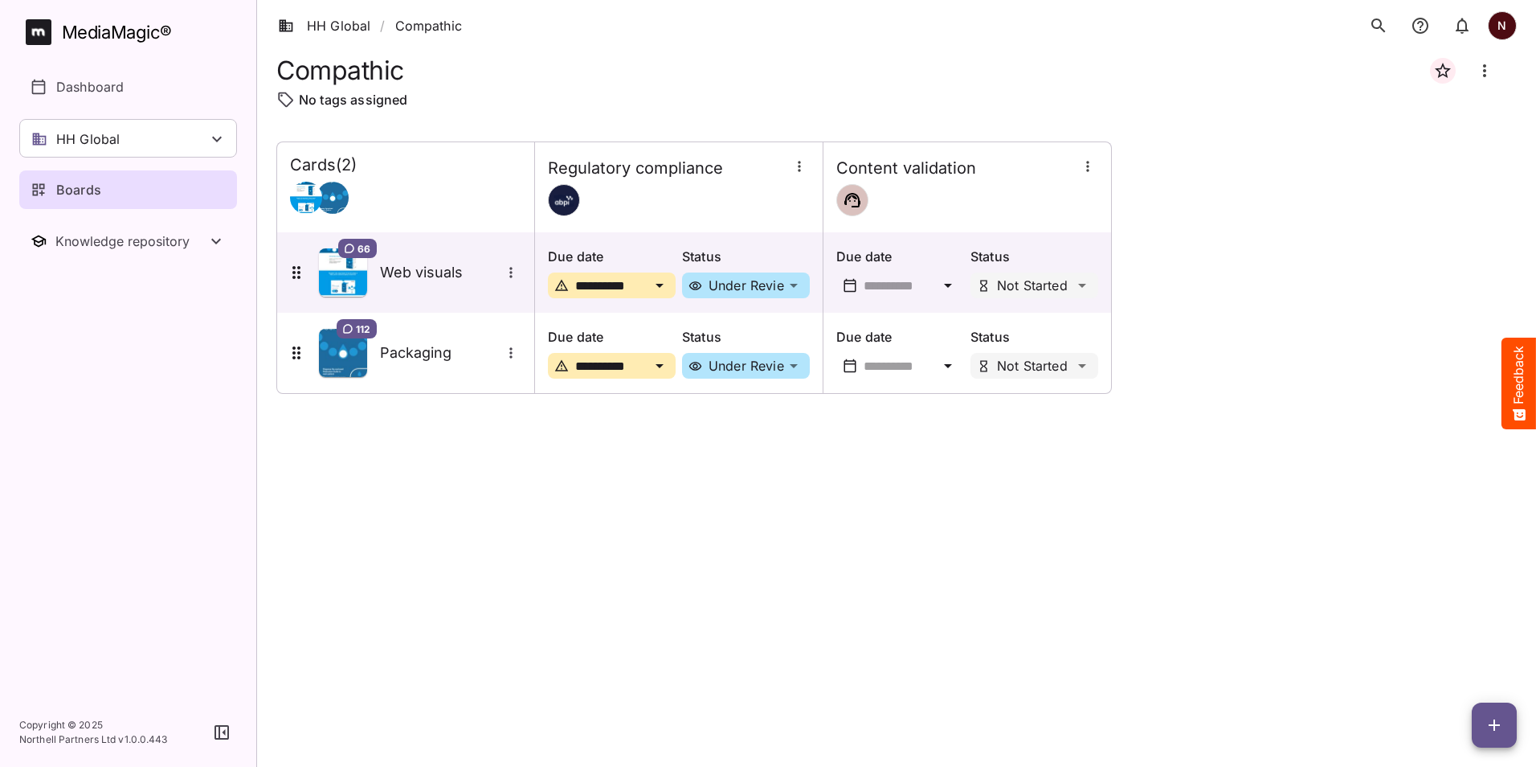
click at [76, 182] on p "Boards" at bounding box center [78, 189] width 45 height 19
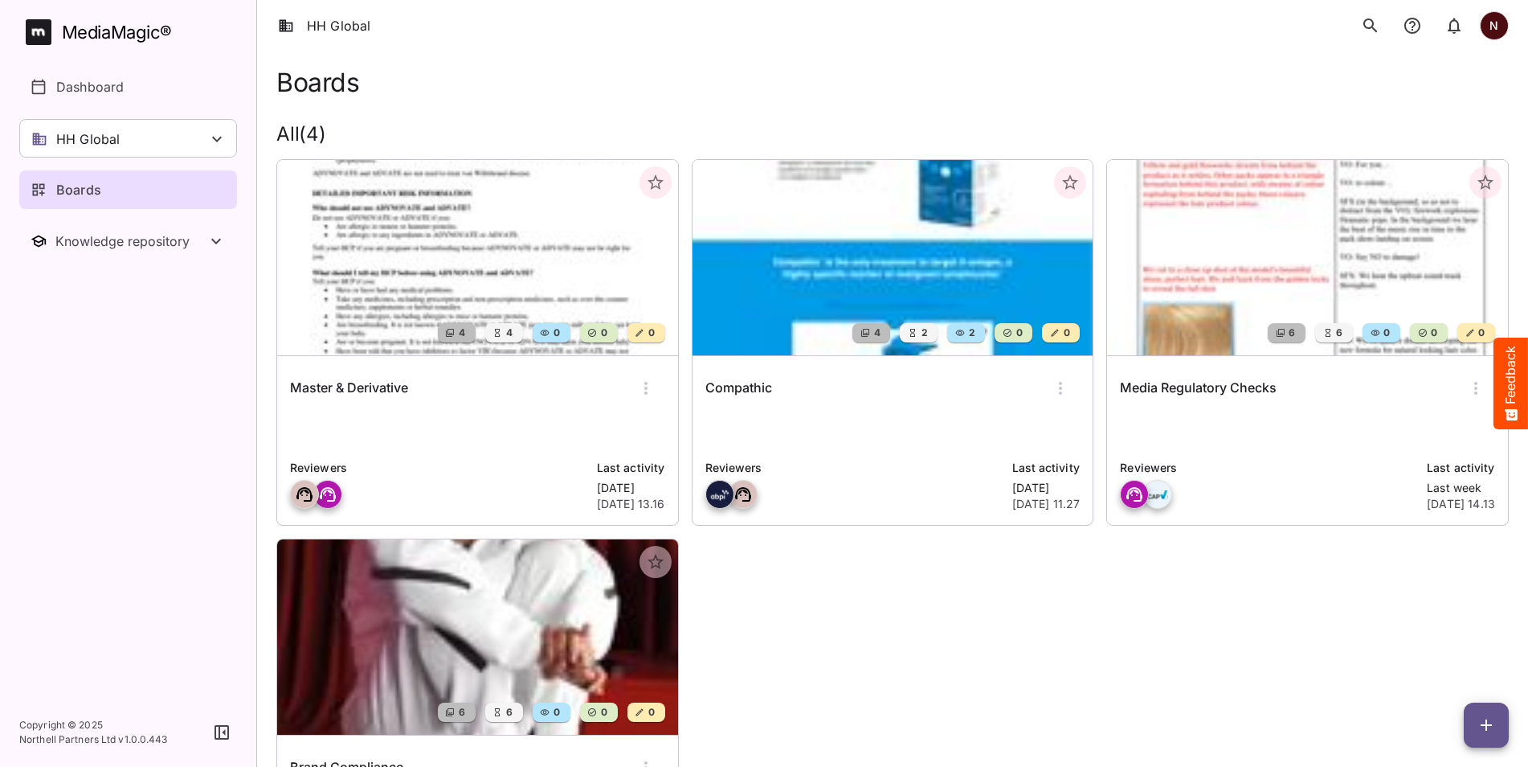
click at [481, 399] on div "Master & Derivative" at bounding box center [477, 388] width 375 height 39
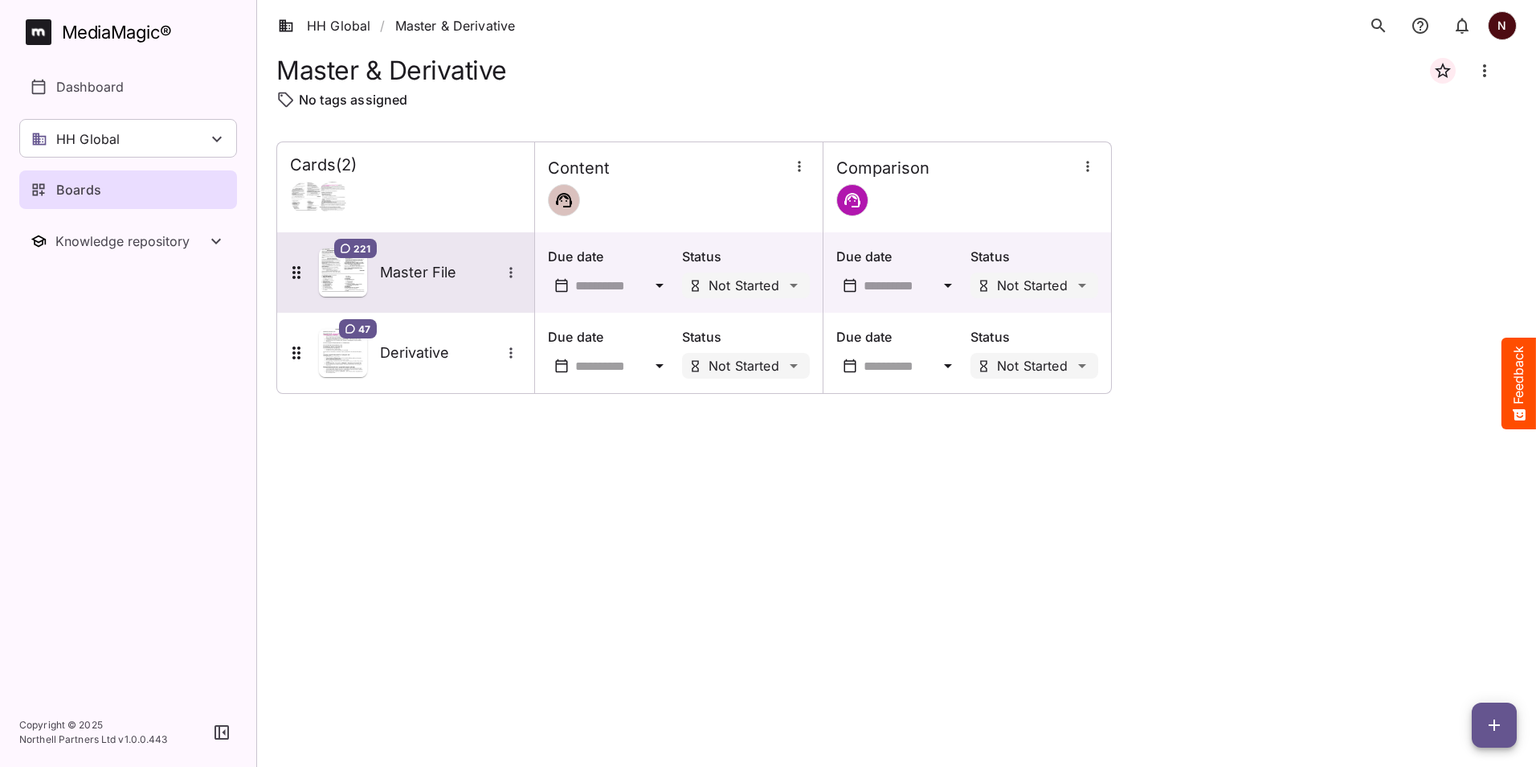
click at [426, 279] on h5 "Master File" at bounding box center [440, 272] width 121 height 19
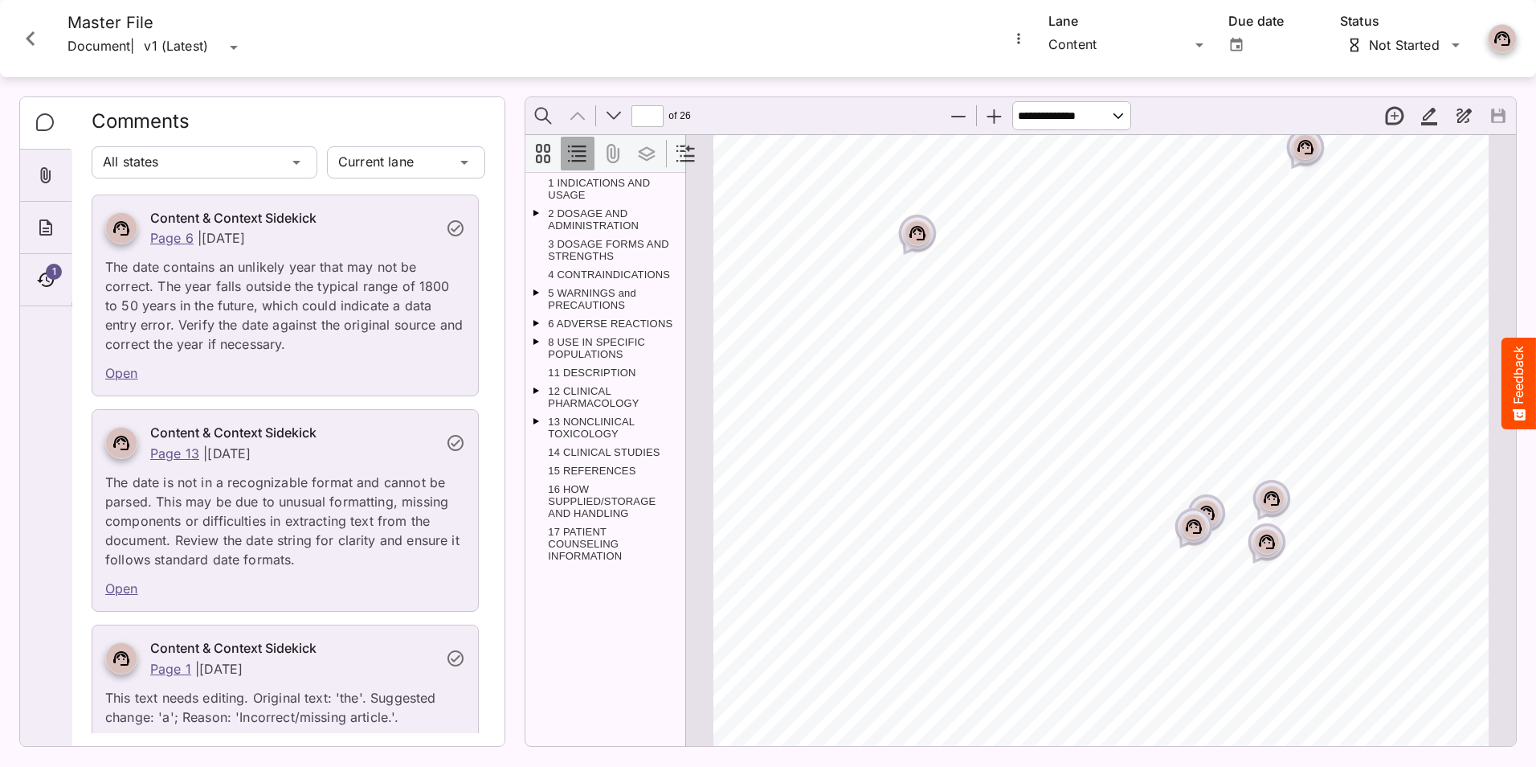
scroll to position [410, 0]
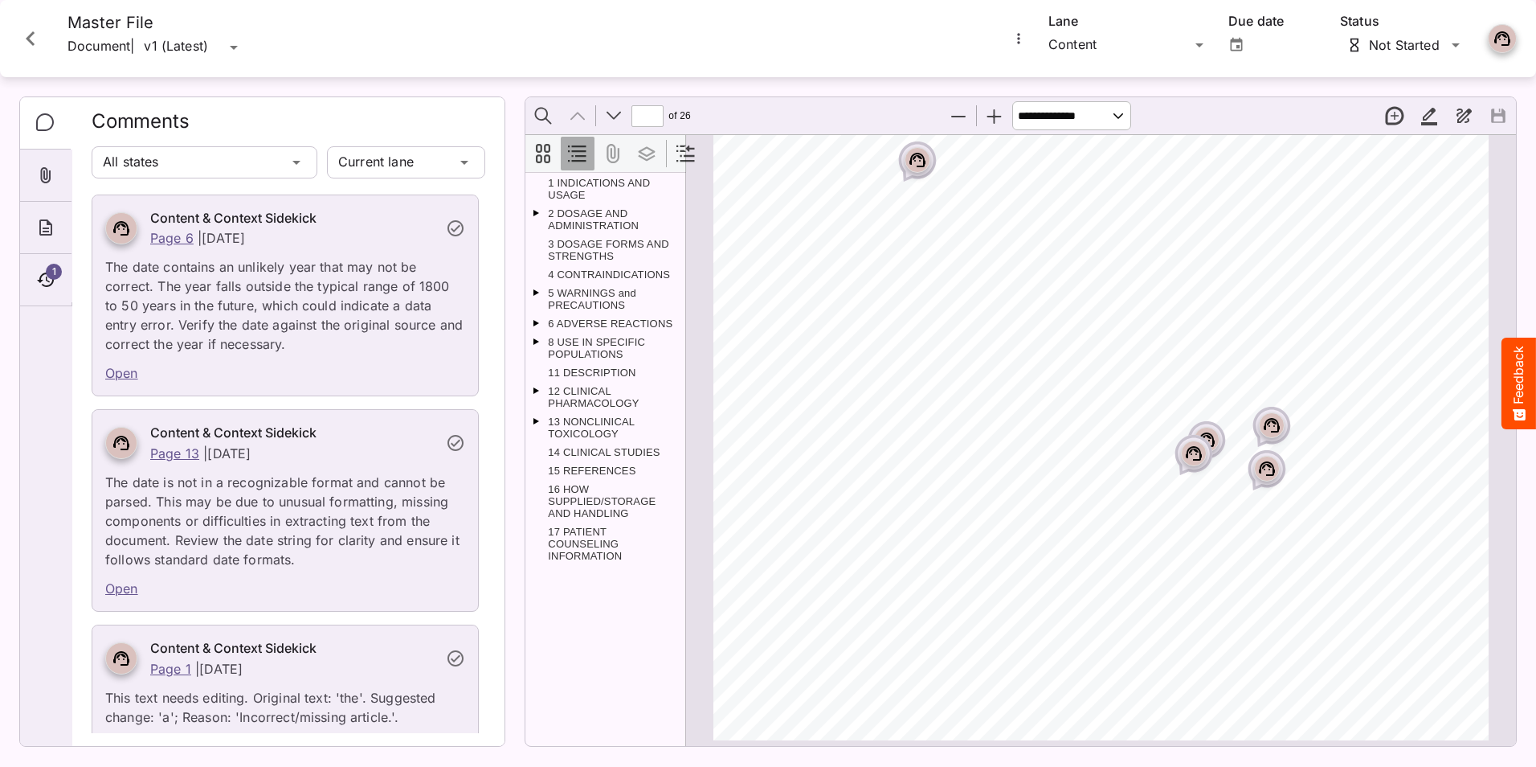
click at [1188, 456] on rect "Page ⁨1⁩" at bounding box center [1193, 453] width 19 height 19
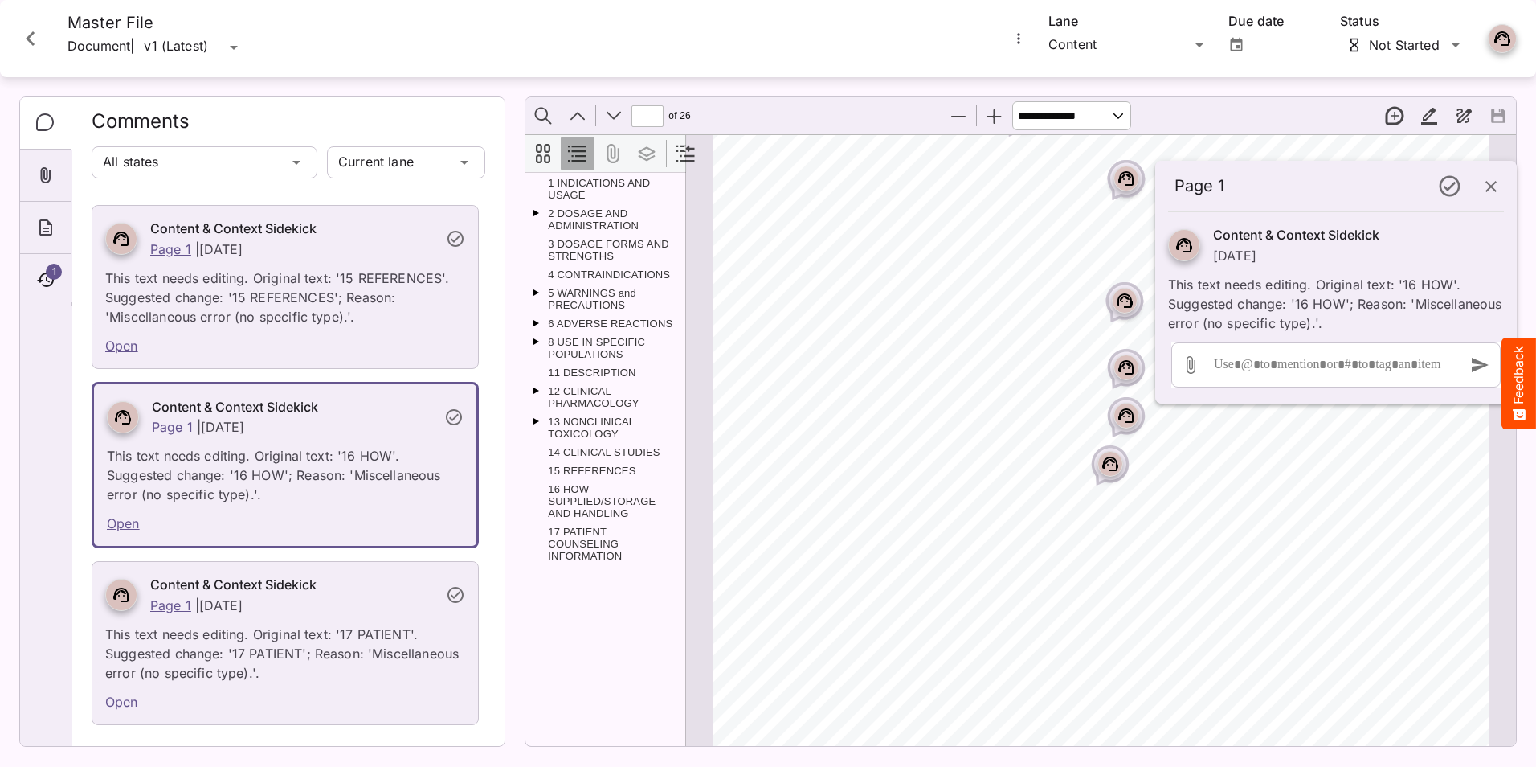
scroll to position [3303, 0]
click at [1107, 446] on icon "Page ⁨4⁩" at bounding box center [1110, 440] width 16 height 14
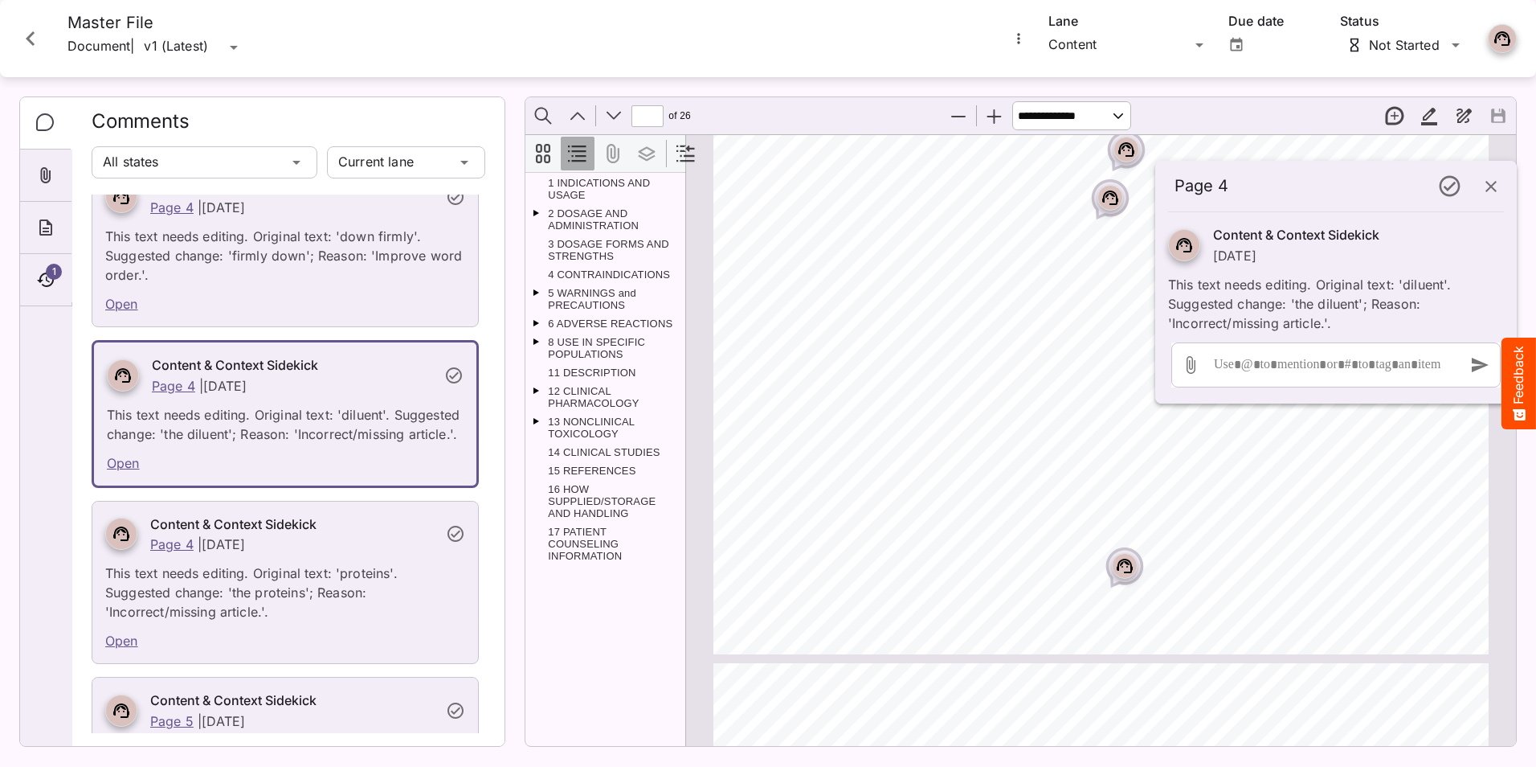
scroll to position [3624, 0]
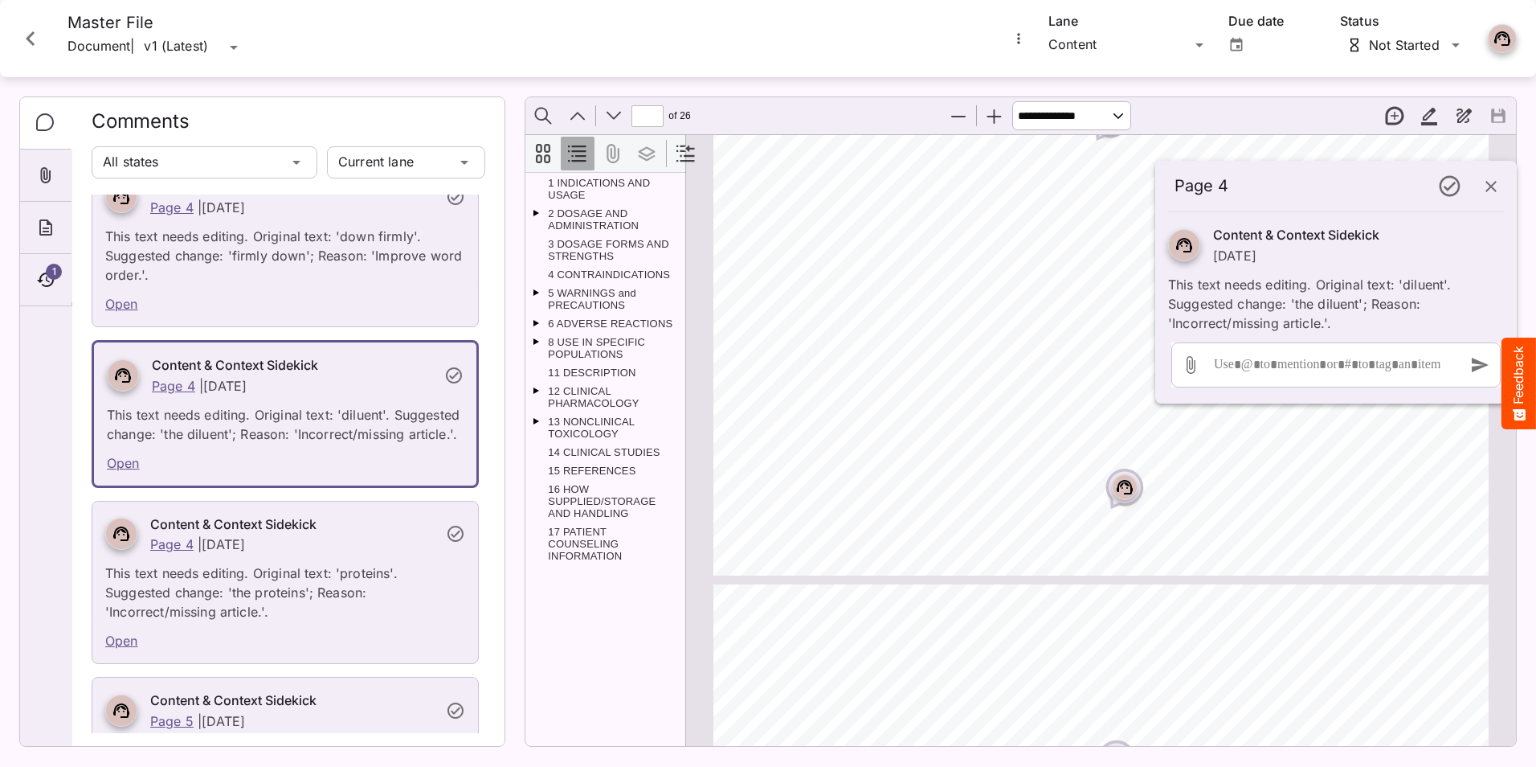
click at [1116, 492] on rect "Page ⁨4⁩" at bounding box center [1124, 486] width 19 height 19
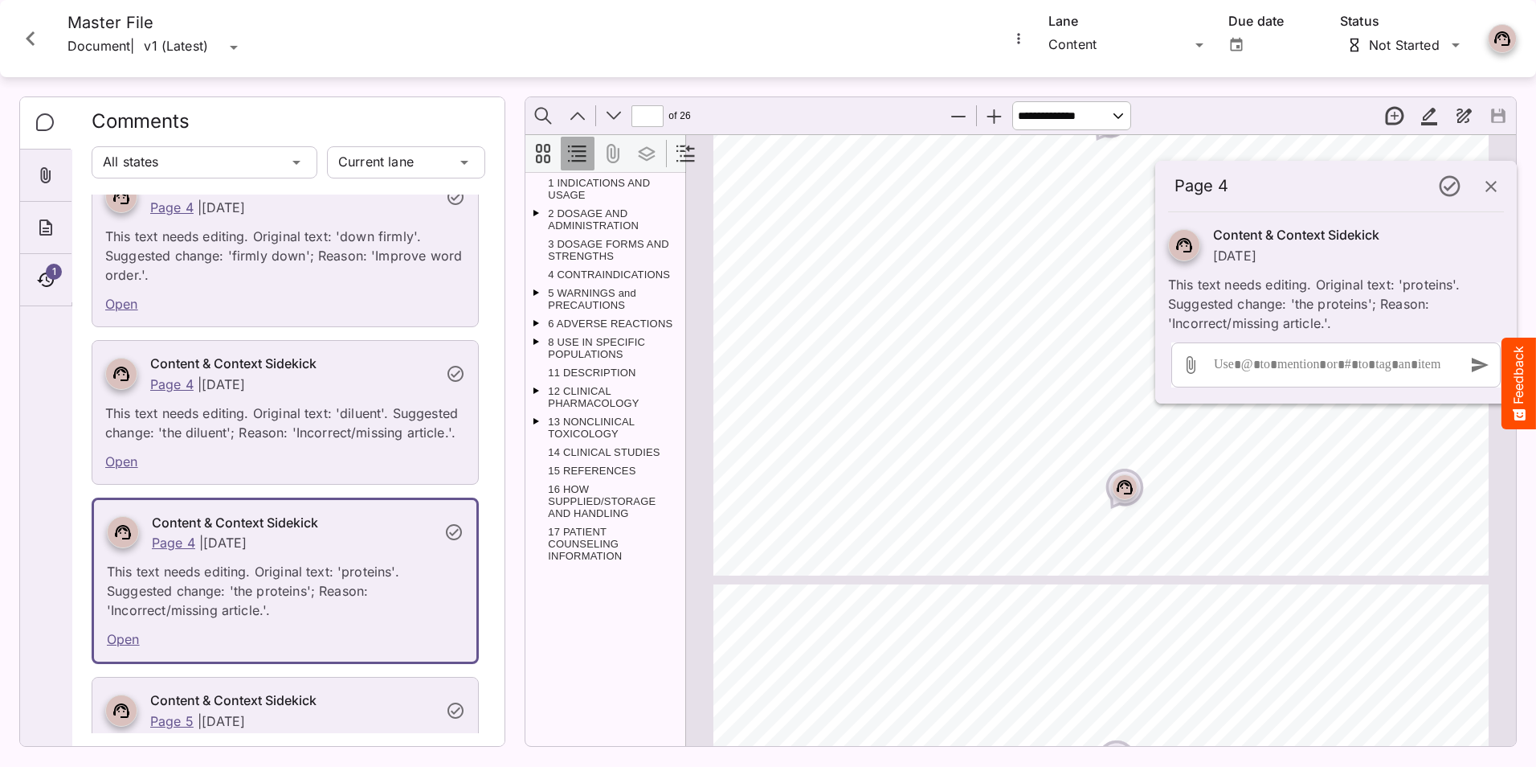
scroll to position [6719, 0]
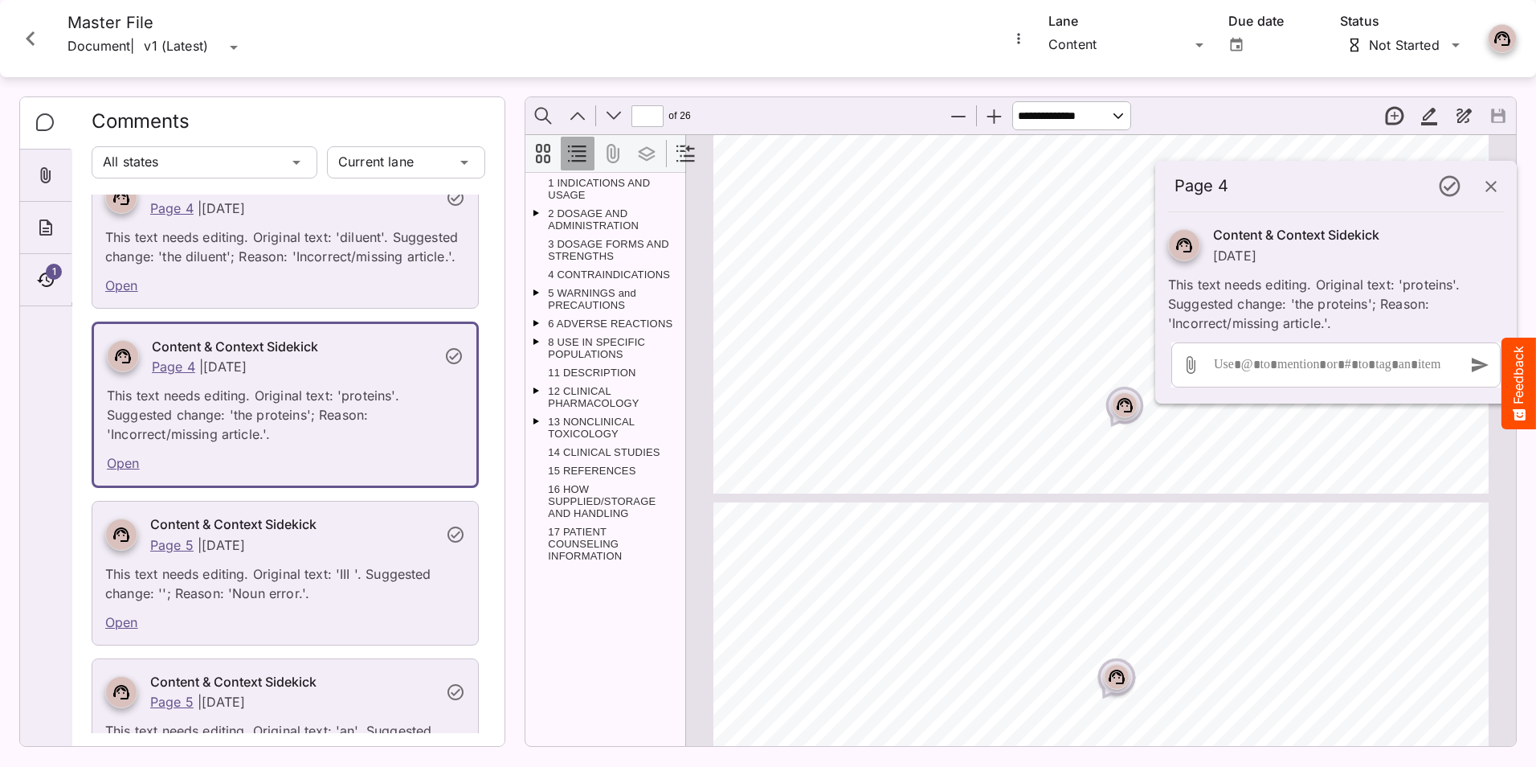
type input "*"
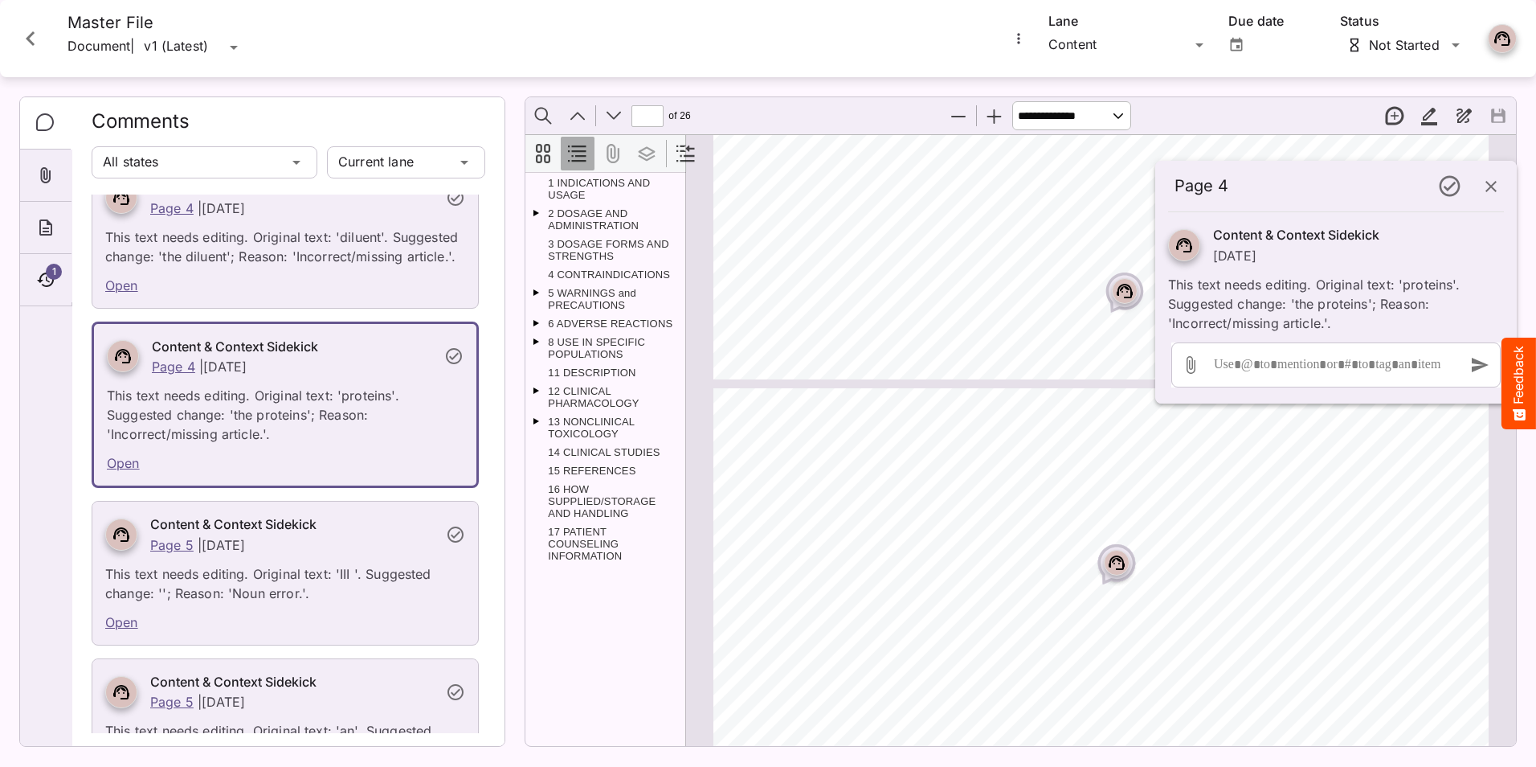
scroll to position [3865, 0]
click at [1113, 513] on icon "Page ⁨5⁩" at bounding box center [1117, 515] width 10 height 5
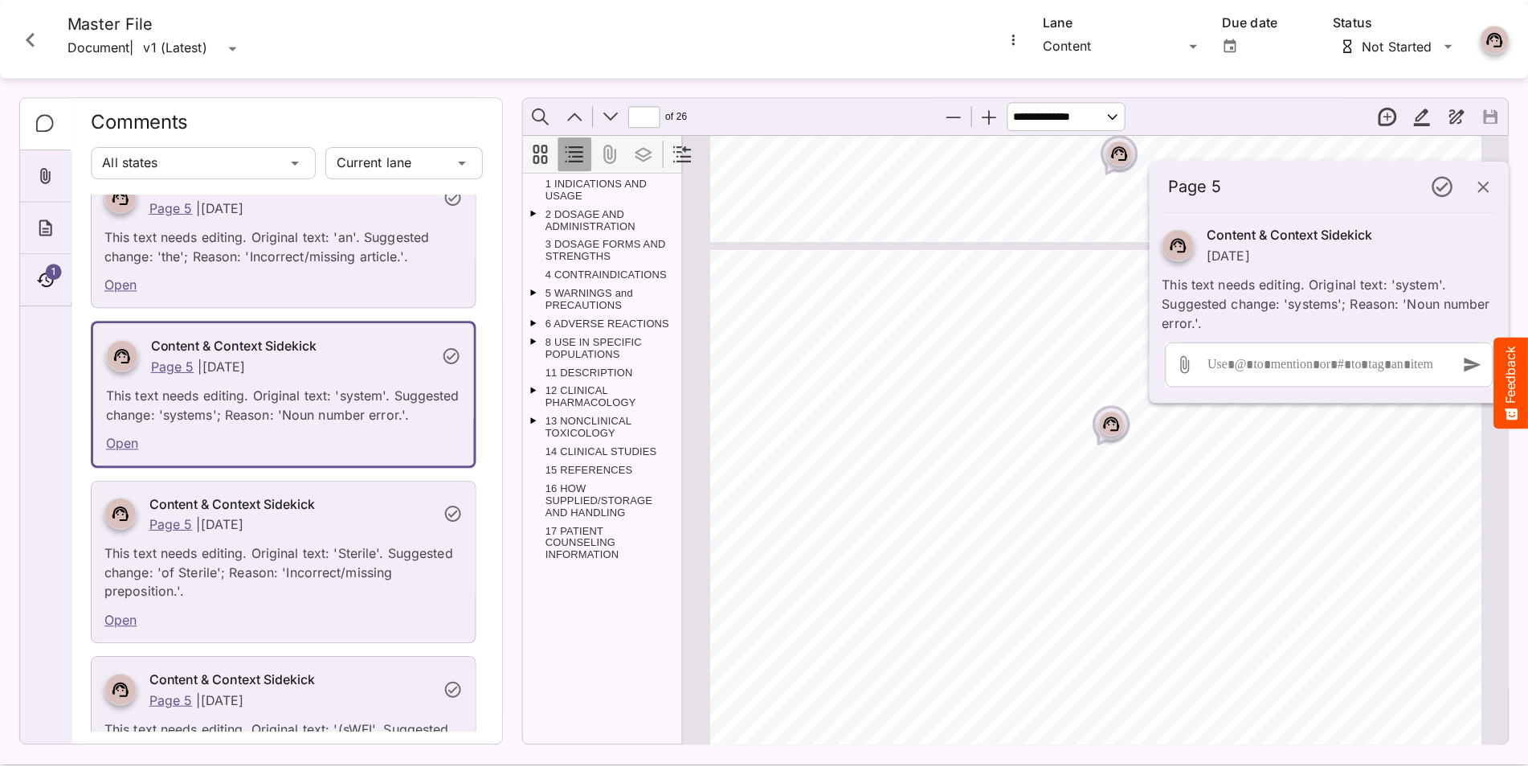
scroll to position [3945, 0]
click at [31, 38] on icon "Close card" at bounding box center [30, 38] width 29 height 29
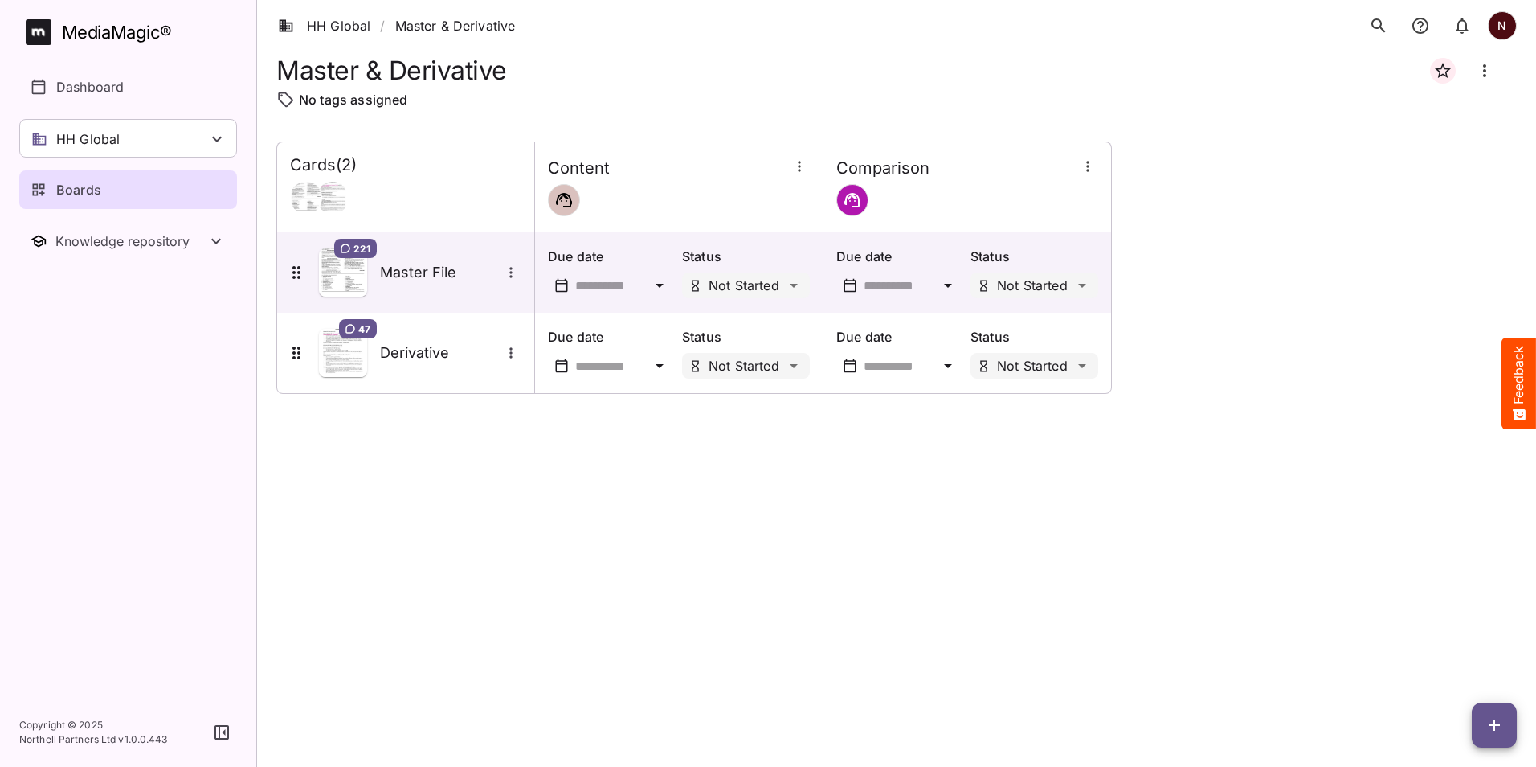
click at [75, 192] on p "Boards" at bounding box center [78, 189] width 45 height 19
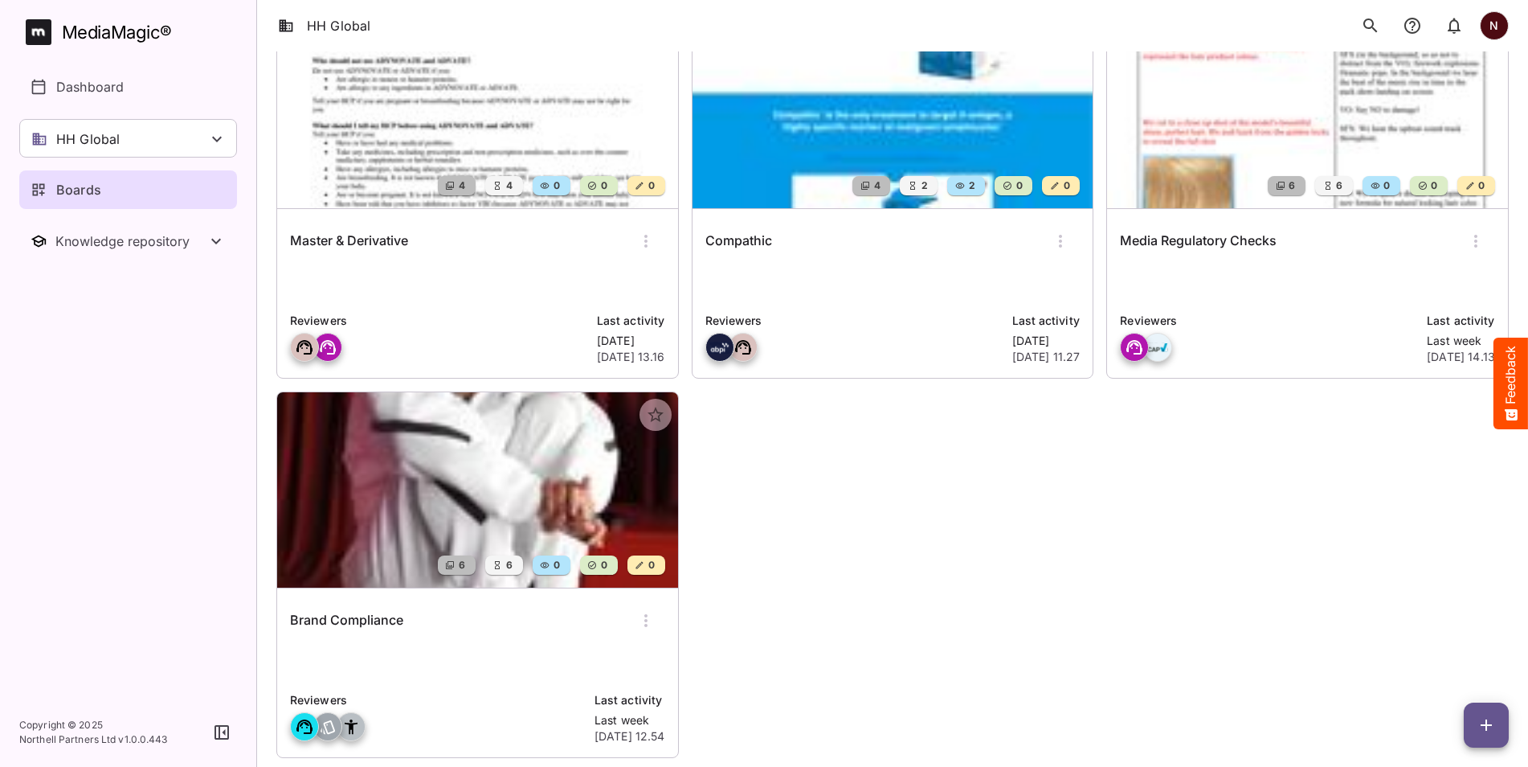
scroll to position [182, 0]
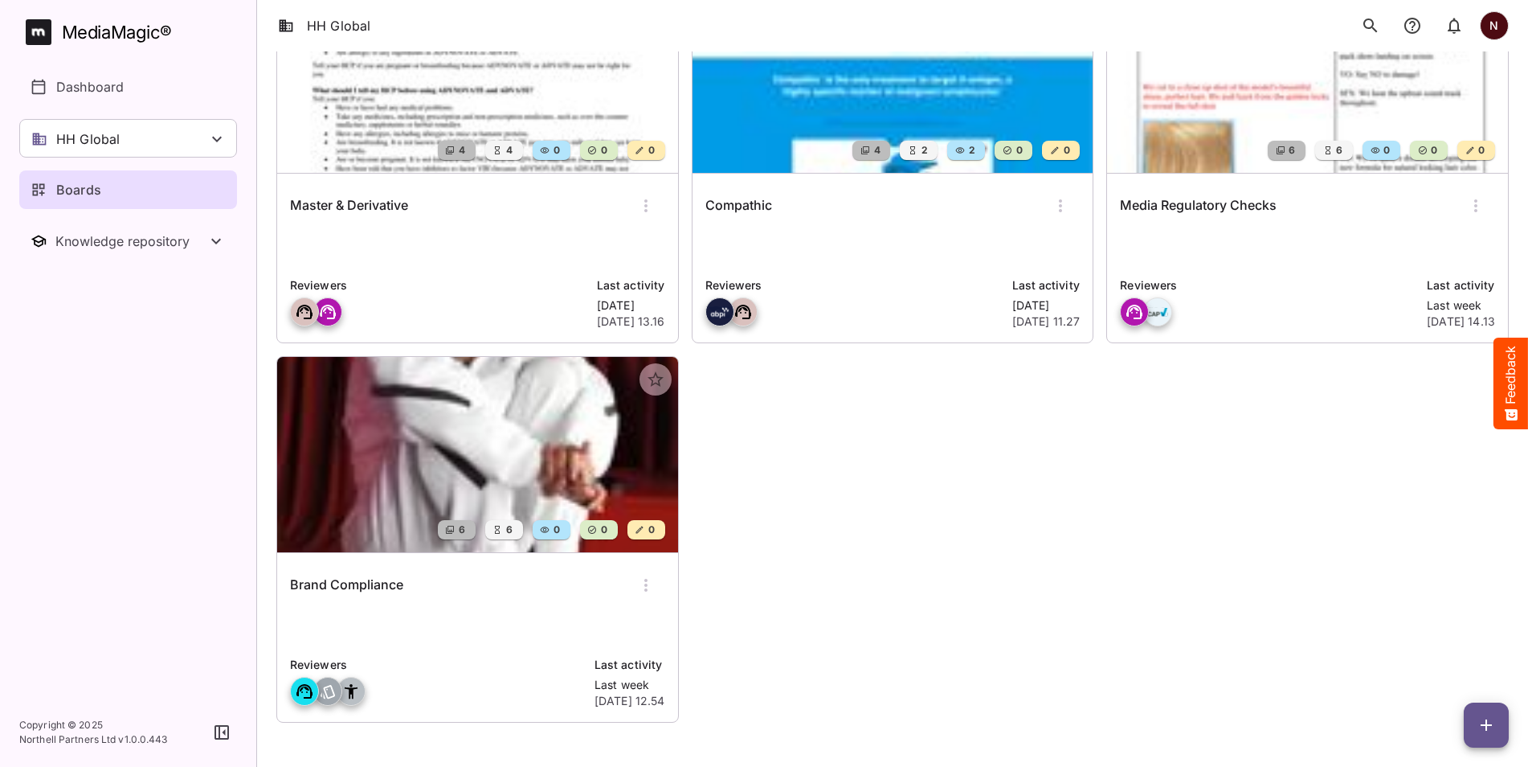
click at [1172, 207] on h6 "Media Regulatory Checks" at bounding box center [1198, 205] width 157 height 21
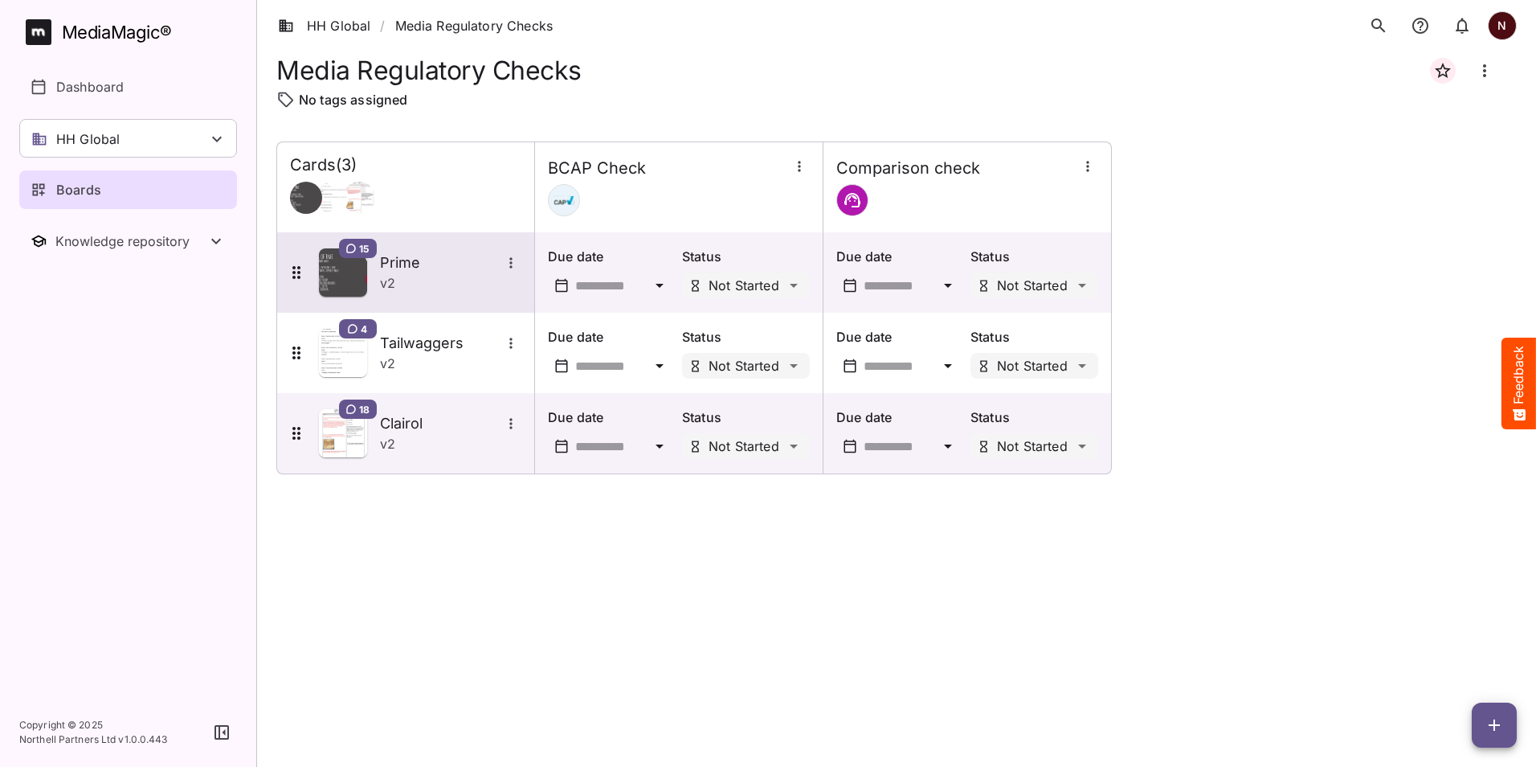
click at [403, 264] on h5 "Prime" at bounding box center [440, 262] width 121 height 19
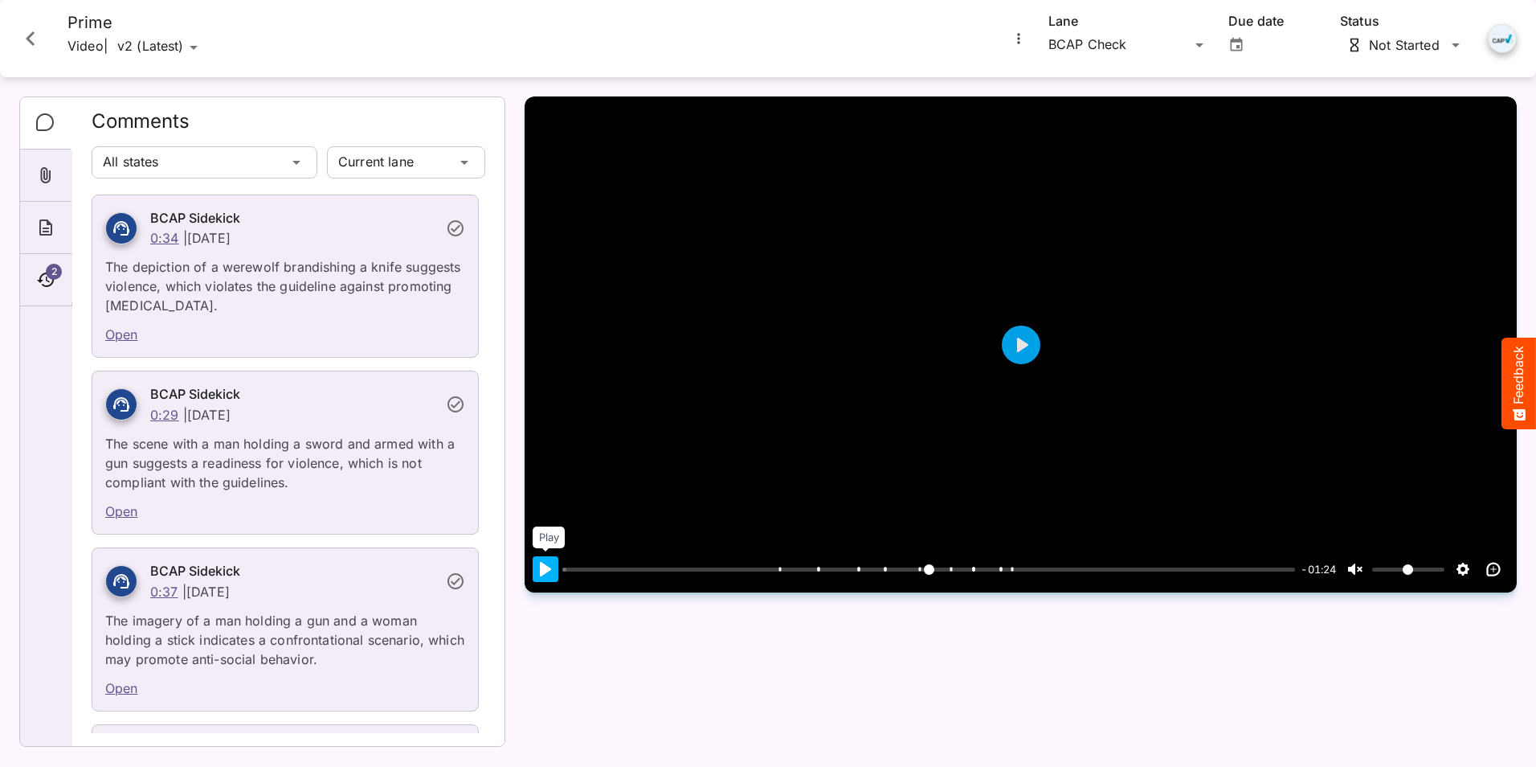
click at [543, 582] on button "Pause Play" at bounding box center [546, 569] width 26 height 26
type input "*****"
click at [1357, 582] on button "Unmute Mute" at bounding box center [1356, 569] width 26 height 26
type input "*"
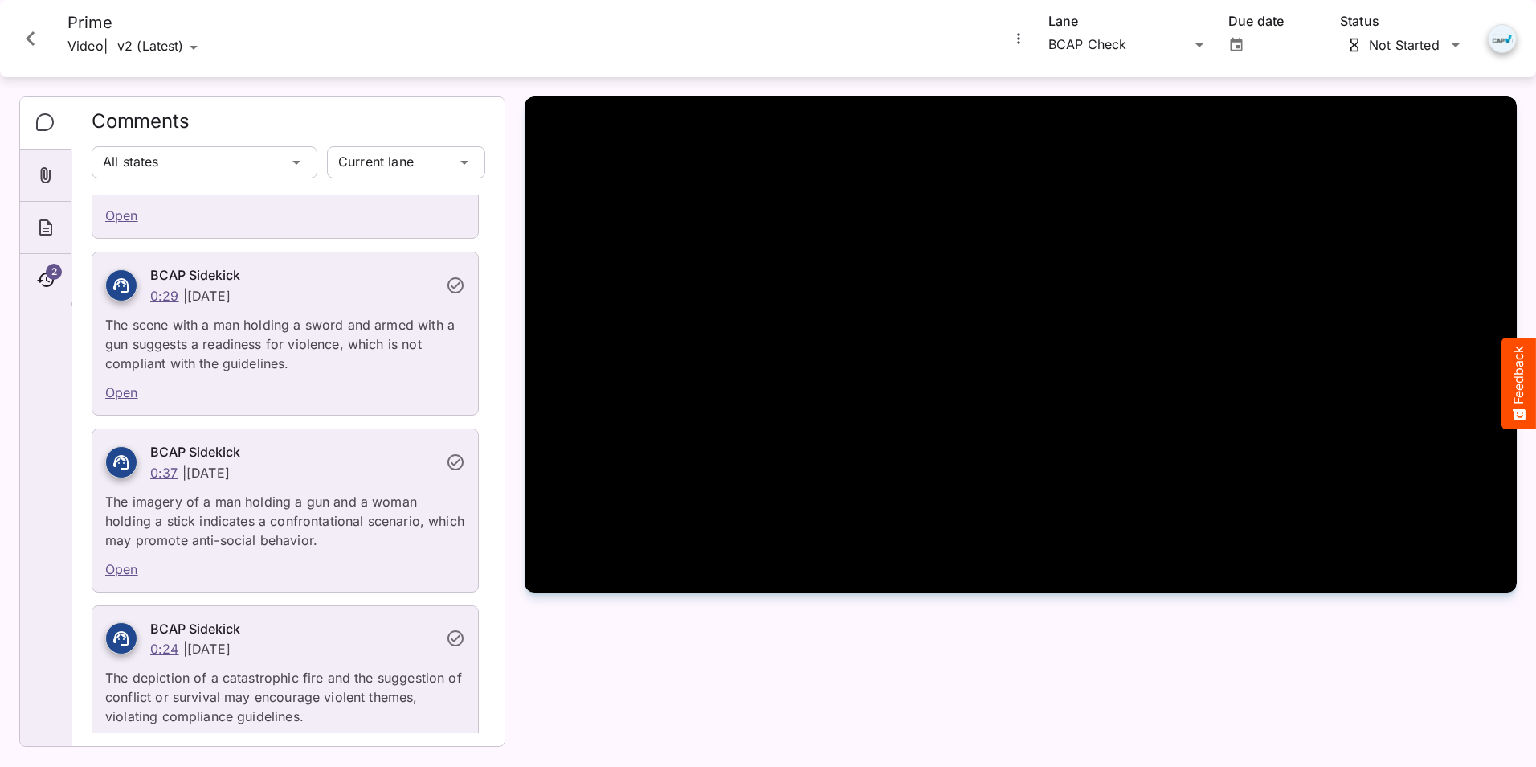
scroll to position [80, 0]
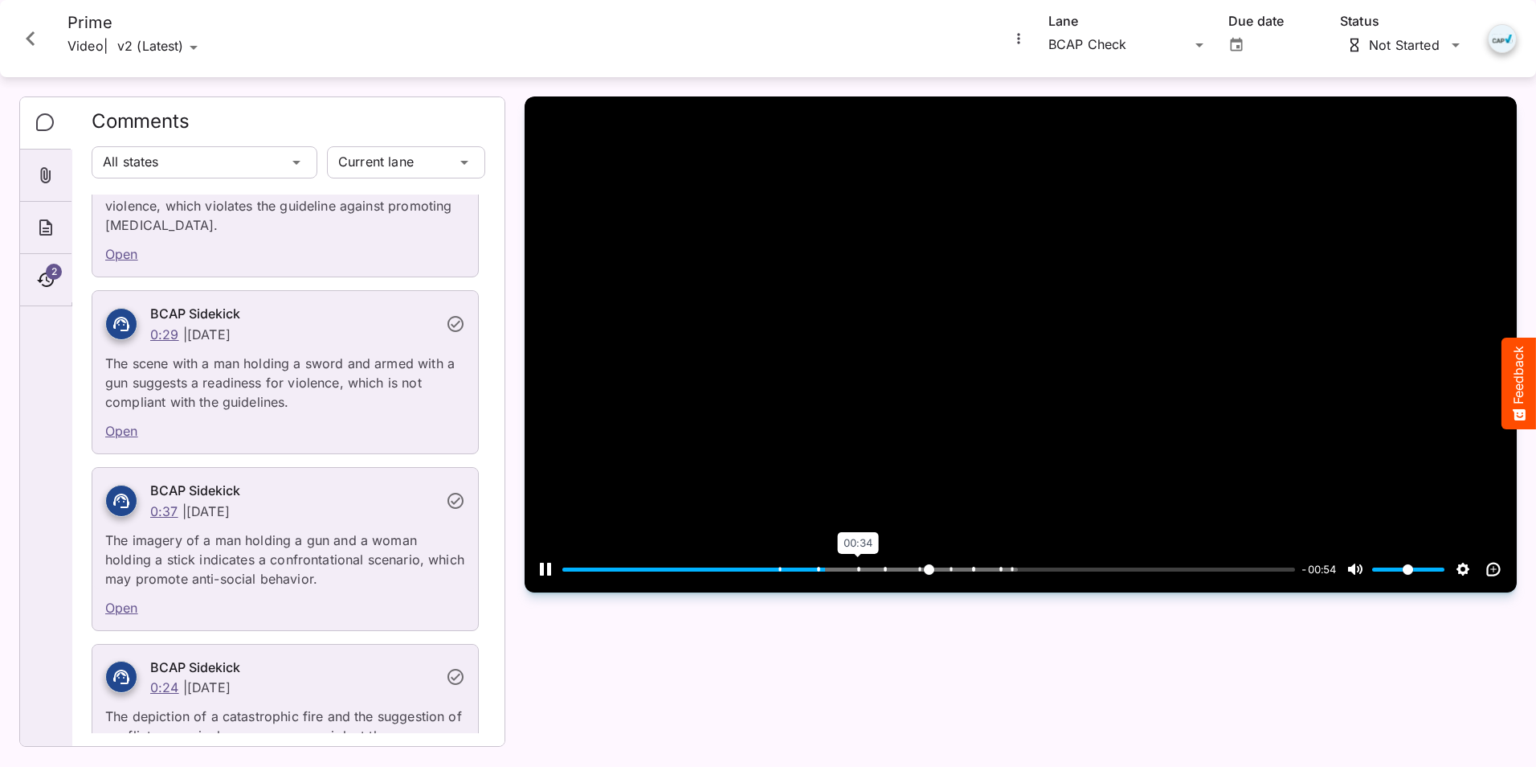
click at [858, 571] on span at bounding box center [859, 569] width 2 height 4
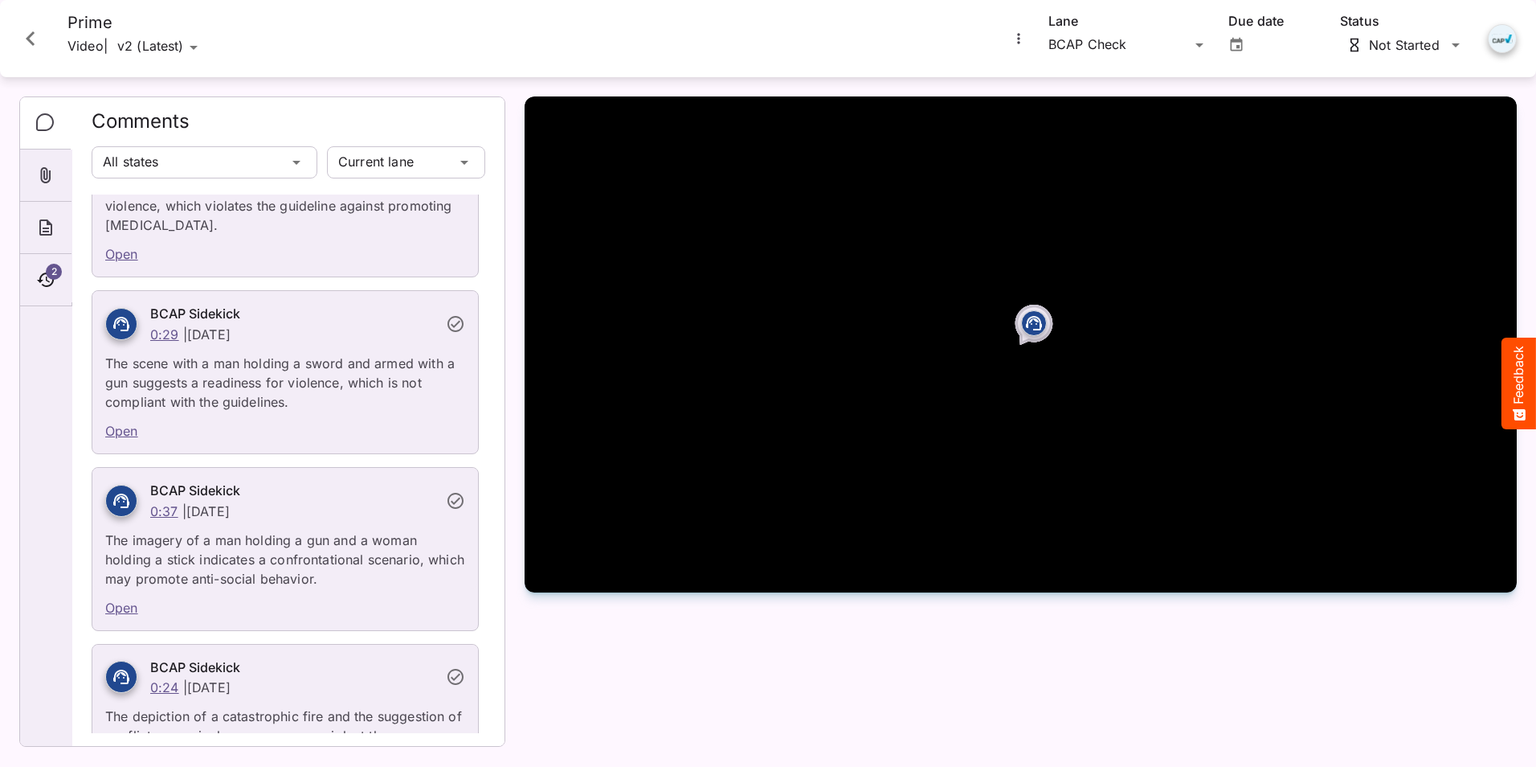
click at [1038, 333] on icon at bounding box center [1034, 322] width 19 height 19
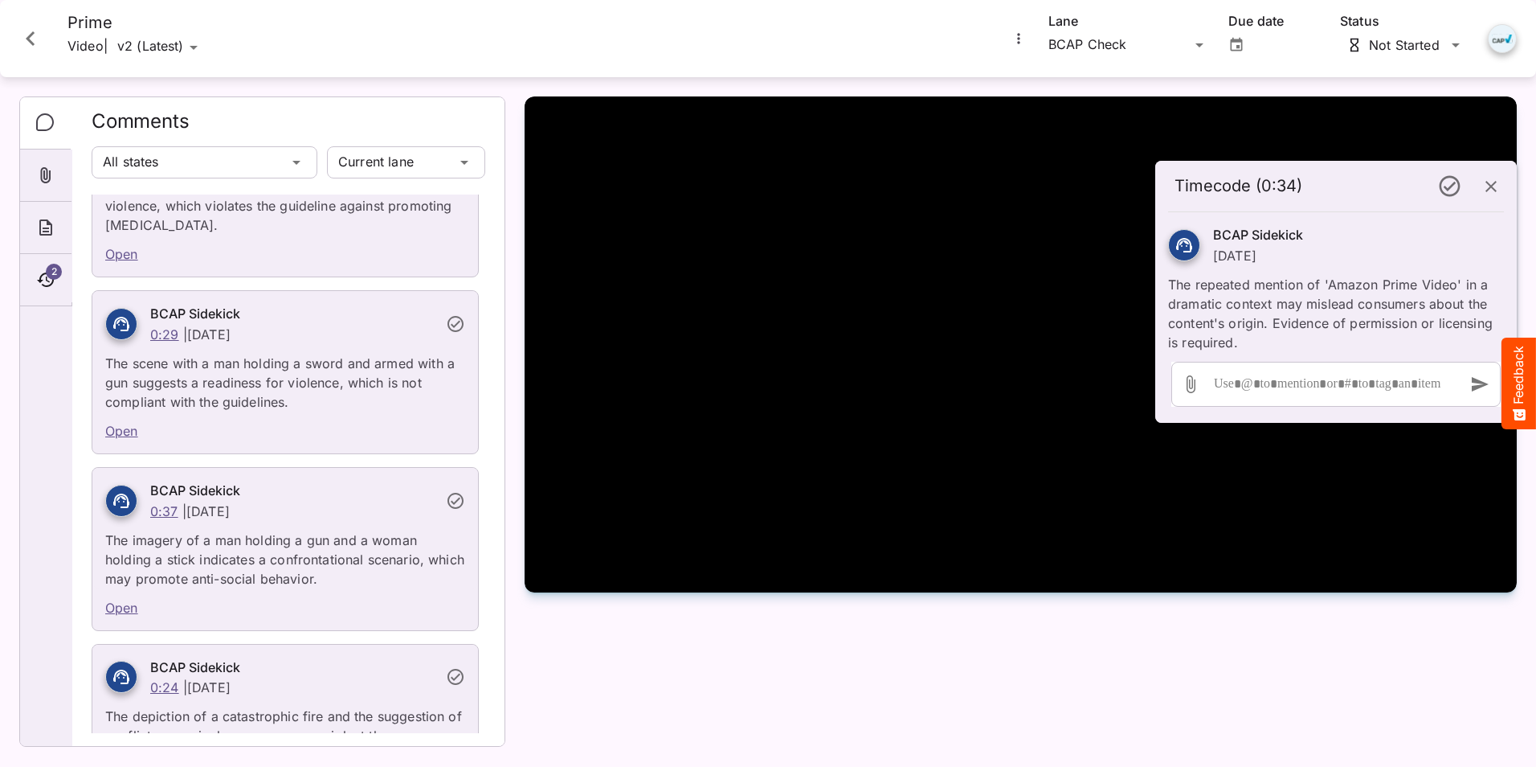
click at [1489, 190] on icon "button" at bounding box center [1491, 186] width 19 height 19
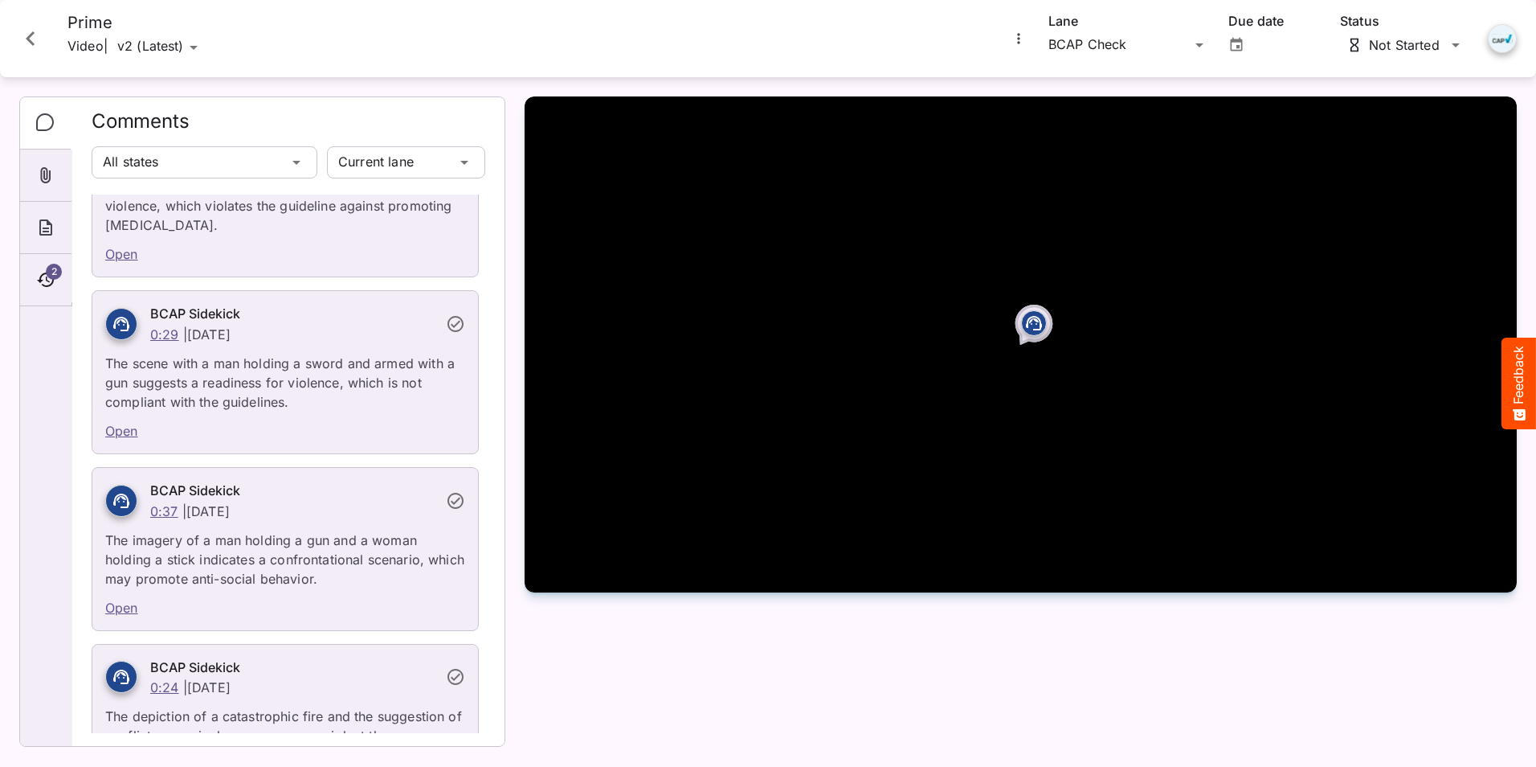
click at [1028, 354] on div "Pause Play % buffered 00:56 -00:39 Unmute Mute Settings Captions Disabled Speed…" at bounding box center [1021, 344] width 992 height 496
click at [1027, 330] on icon at bounding box center [1034, 323] width 16 height 14
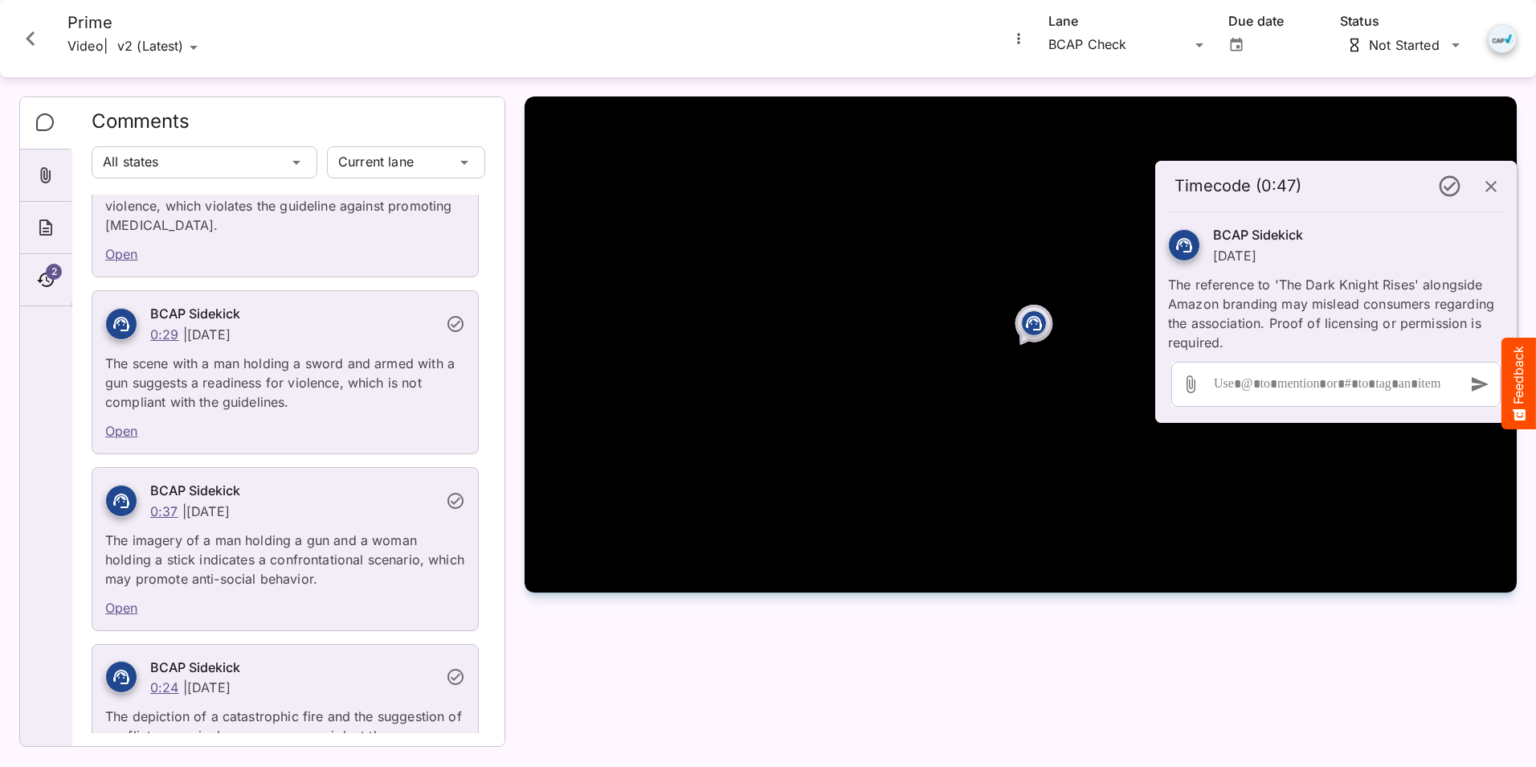
click at [1494, 188] on icon "button" at bounding box center [1491, 186] width 11 height 11
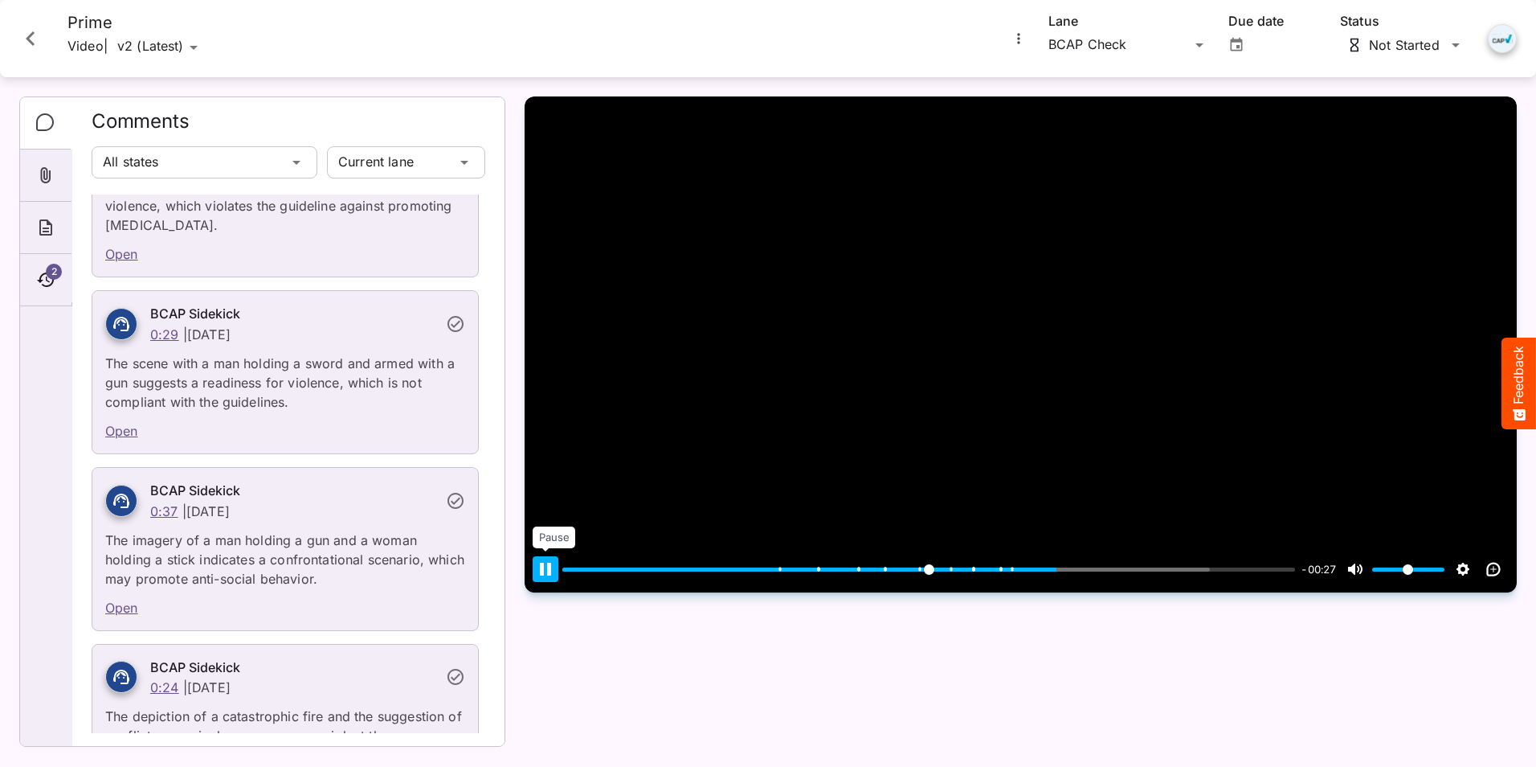
click at [540, 582] on button "Pause Play" at bounding box center [546, 569] width 26 height 26
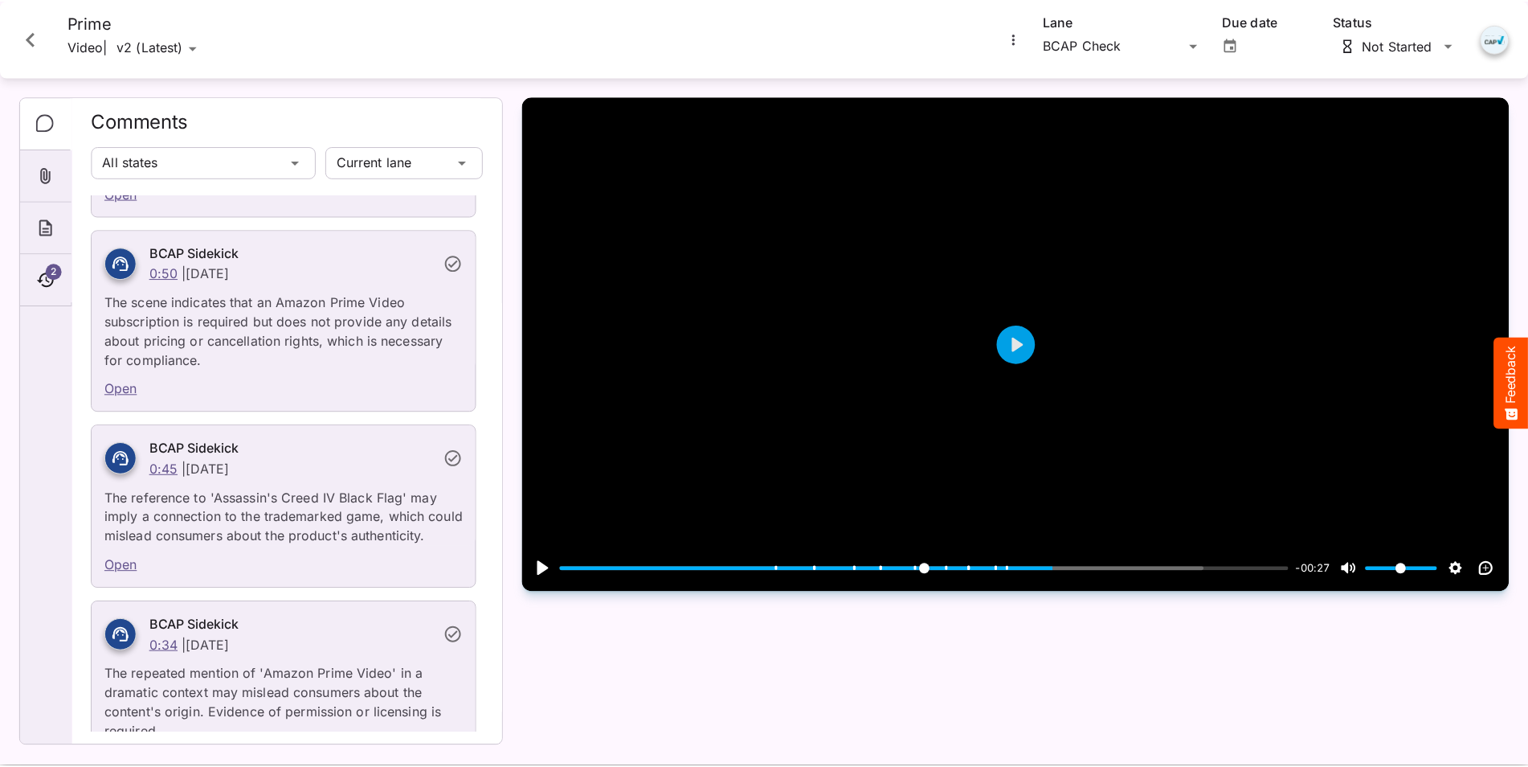
scroll to position [1768, 0]
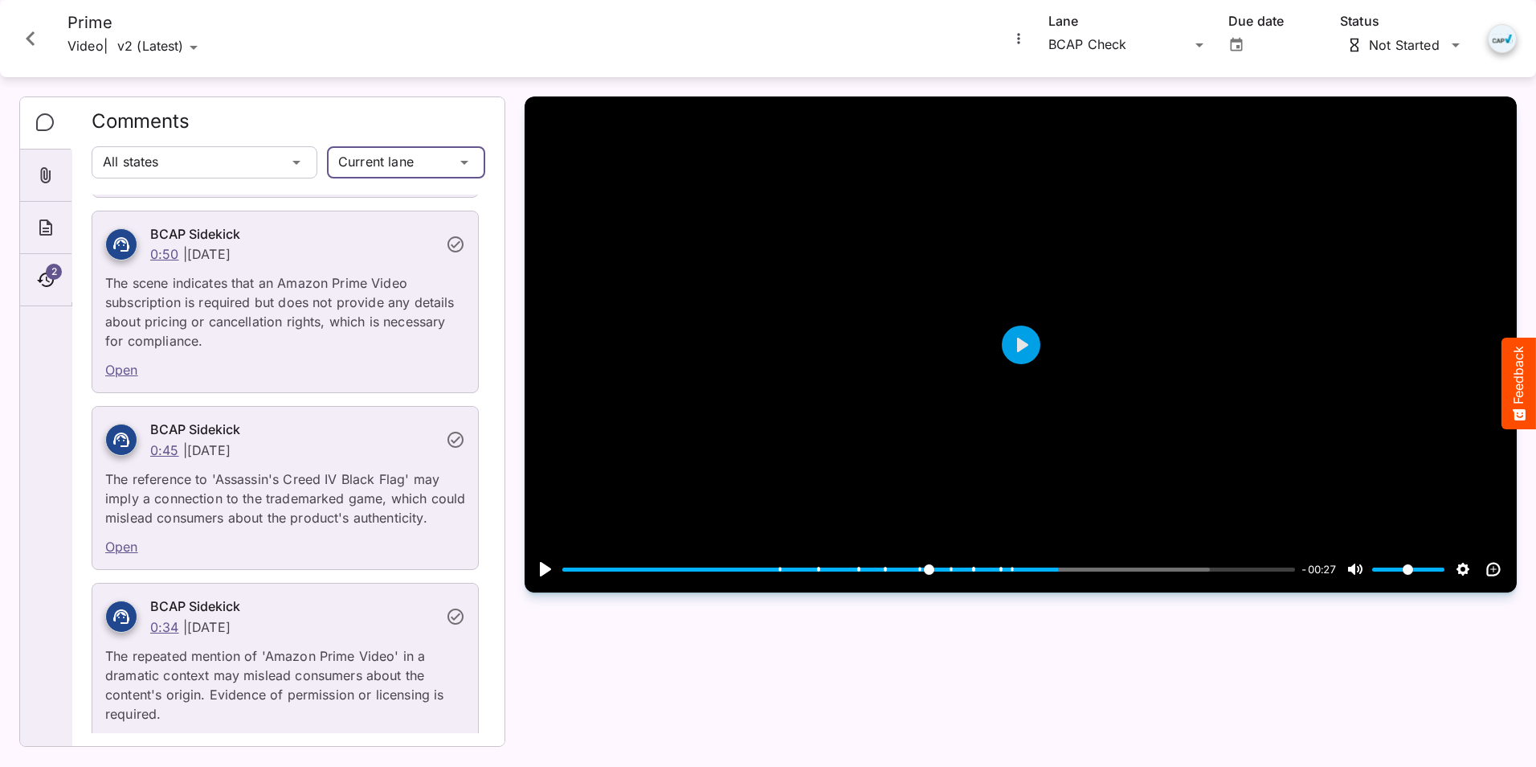
click at [468, 170] on div "HH Global / Media Regulatory Checks N MediaMagic ® Dashboard HH Global HH Globa…" at bounding box center [768, 379] width 1536 height 759
drag, startPoint x: 468, startPoint y: 168, endPoint x: 379, endPoint y: 160, distance: 88.8
click at [306, 165] on div "HH Global / Media Regulatory Checks N MediaMagic ® Dashboard HH Global HH Globa…" at bounding box center [768, 379] width 1536 height 759
click at [47, 280] on icon "Timeline" at bounding box center [45, 279] width 19 height 19
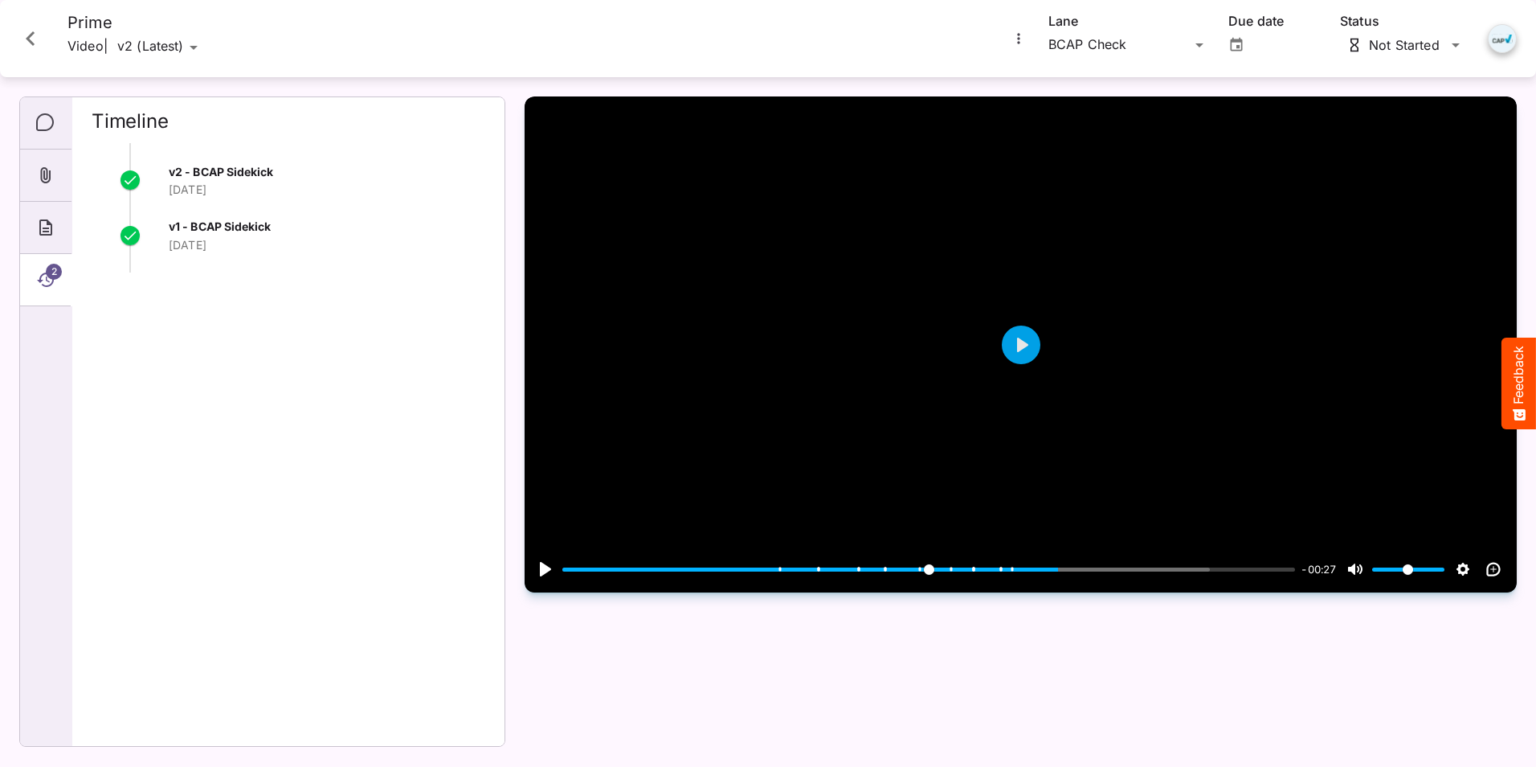
click at [80, 47] on p "Video" at bounding box center [85, 47] width 36 height 29
click at [40, 125] on icon "Comments" at bounding box center [45, 122] width 19 height 19
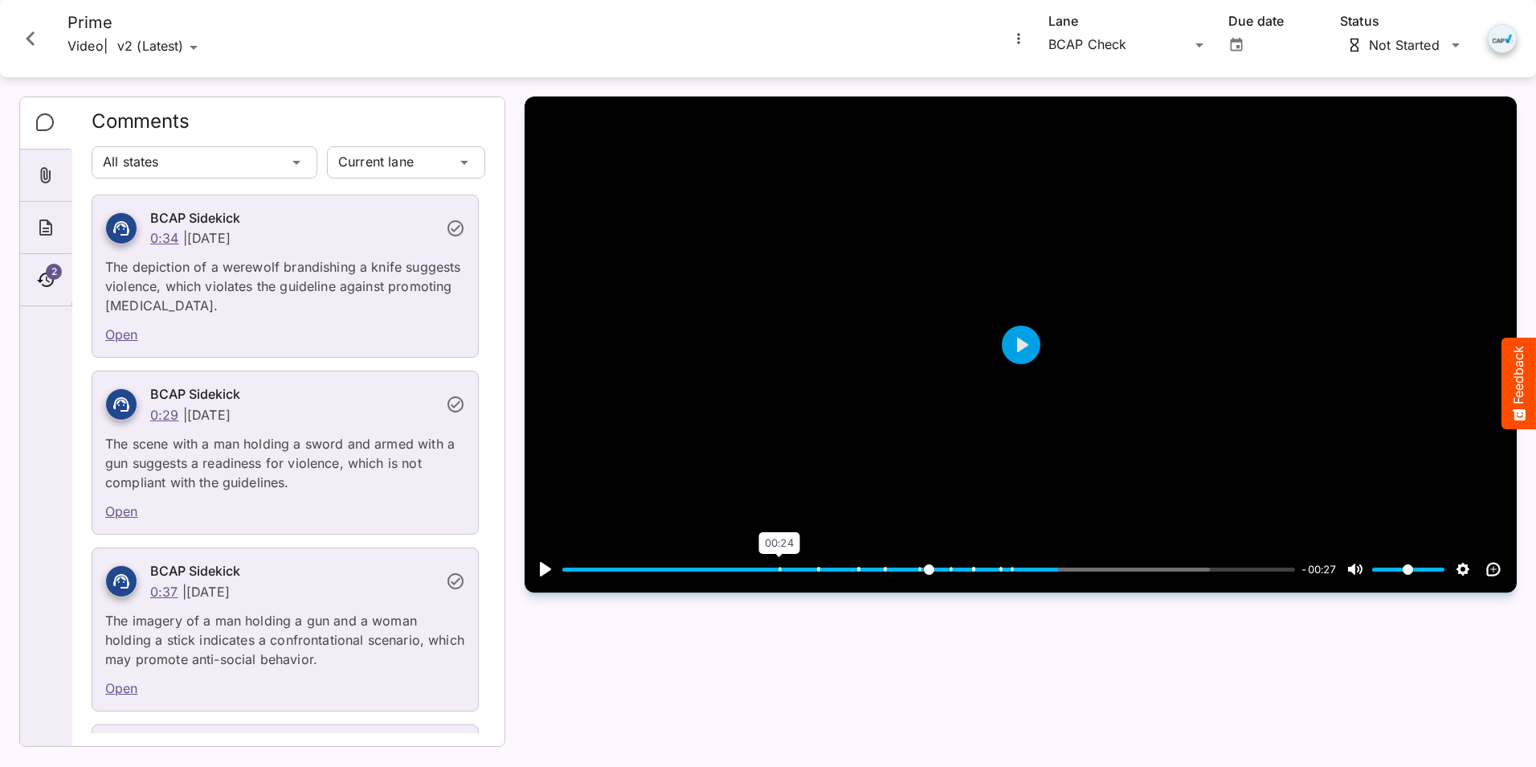
click at [779, 571] on span at bounding box center [780, 569] width 2 height 4
click at [1039, 333] on icon at bounding box center [1034, 322] width 19 height 19
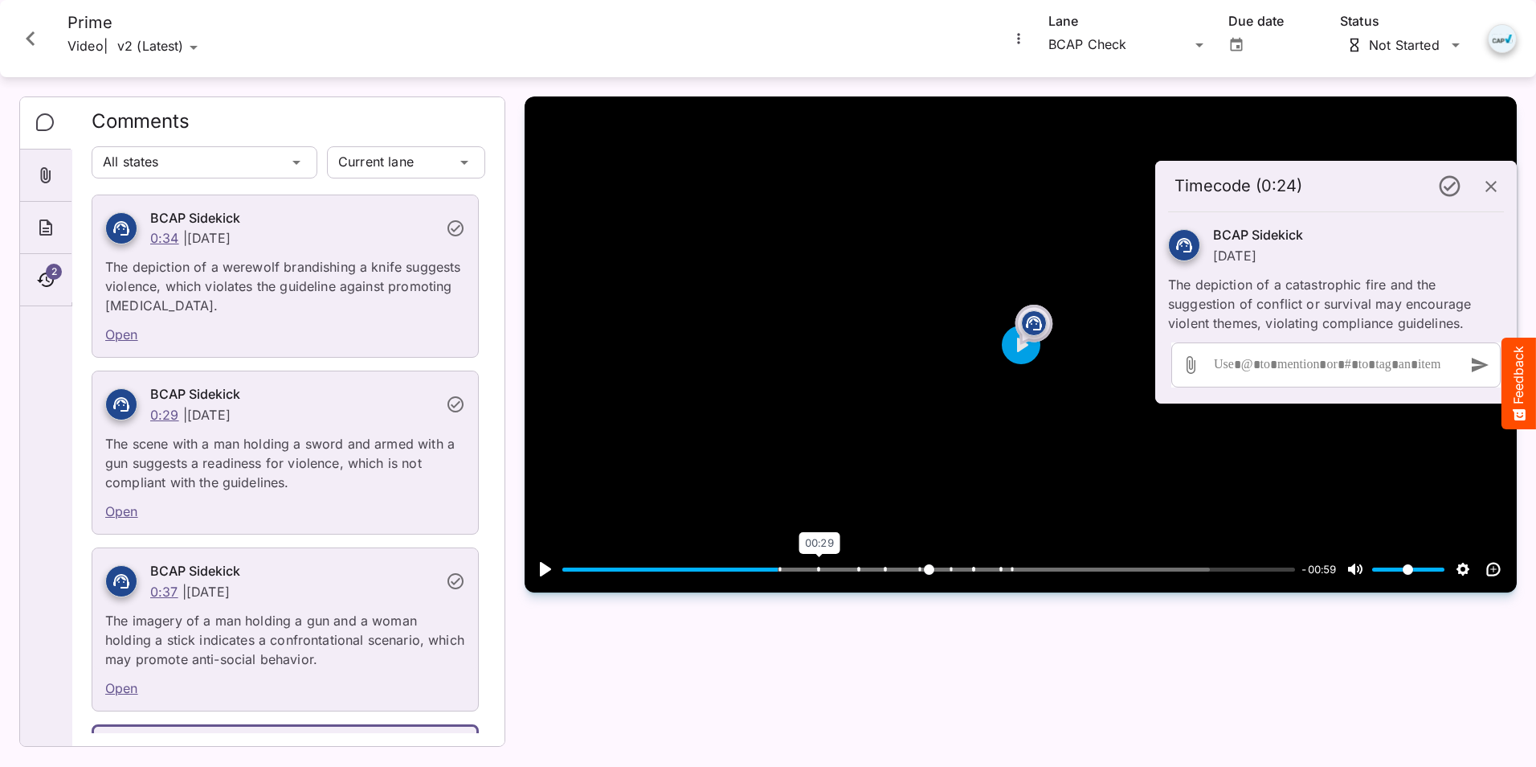
click at [819, 571] on span at bounding box center [819, 569] width 2 height 4
click at [858, 571] on span at bounding box center [859, 569] width 2 height 4
click at [816, 577] on input "Seek" at bounding box center [928, 569] width 733 height 15
click at [779, 571] on span at bounding box center [780, 569] width 2 height 4
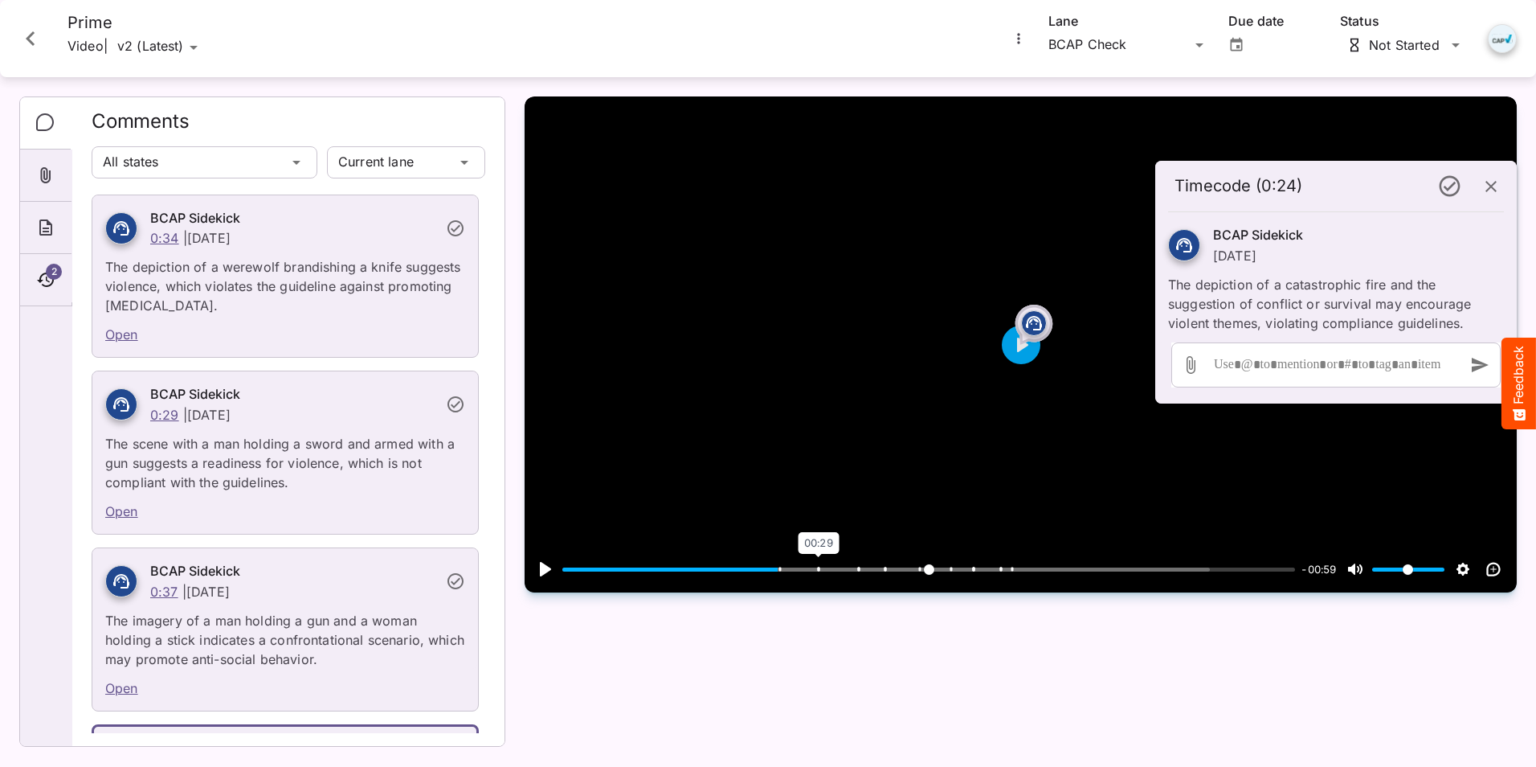
click at [818, 571] on span at bounding box center [819, 569] width 2 height 4
click at [1034, 333] on icon at bounding box center [1034, 322] width 19 height 19
click at [858, 571] on span at bounding box center [859, 569] width 2 height 4
type input "*****"
click at [1028, 330] on icon at bounding box center [1034, 323] width 16 height 14
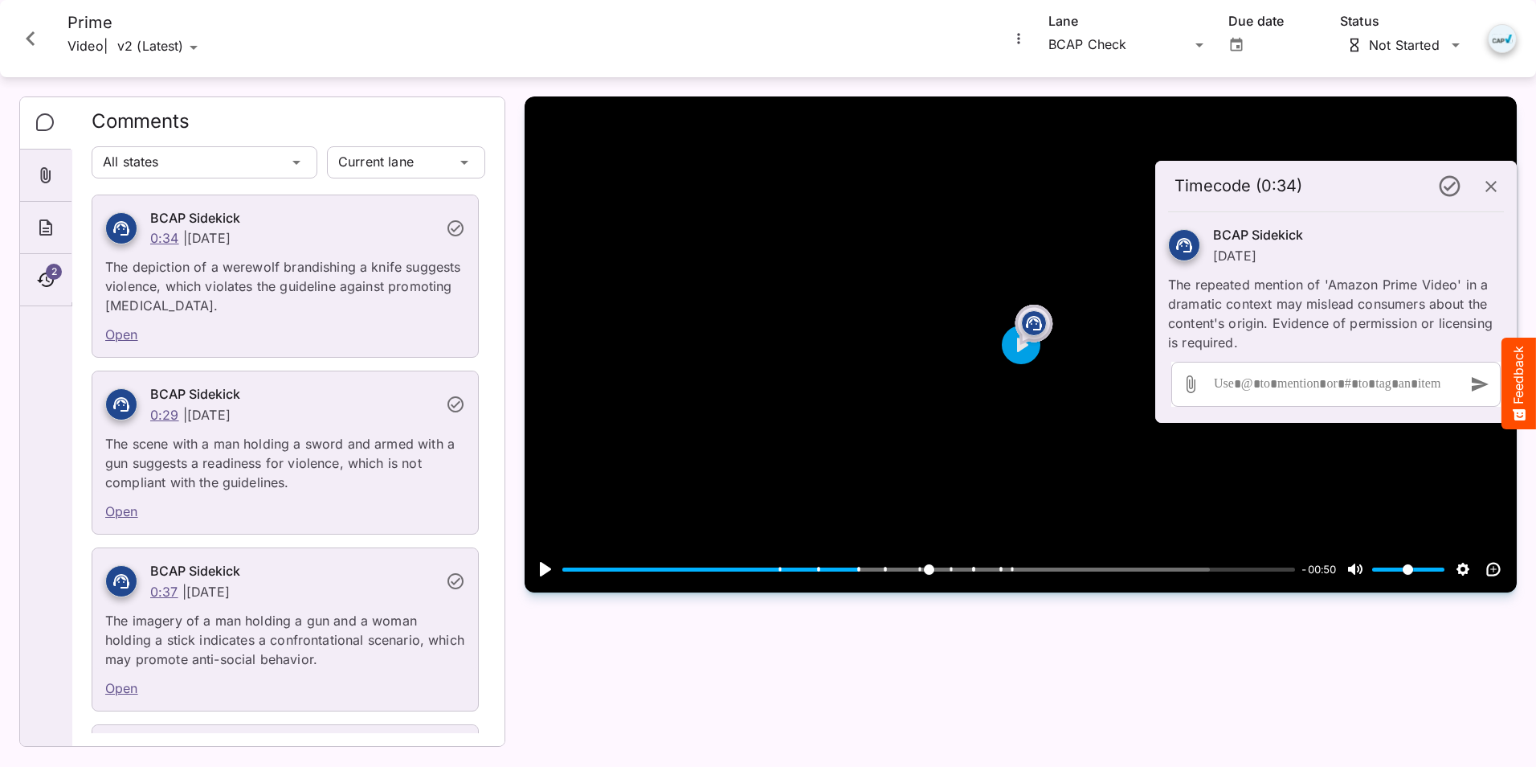
click at [45, 122] on icon "Comments" at bounding box center [45, 122] width 19 height 19
click at [30, 35] on icon "Close card" at bounding box center [30, 38] width 9 height 14
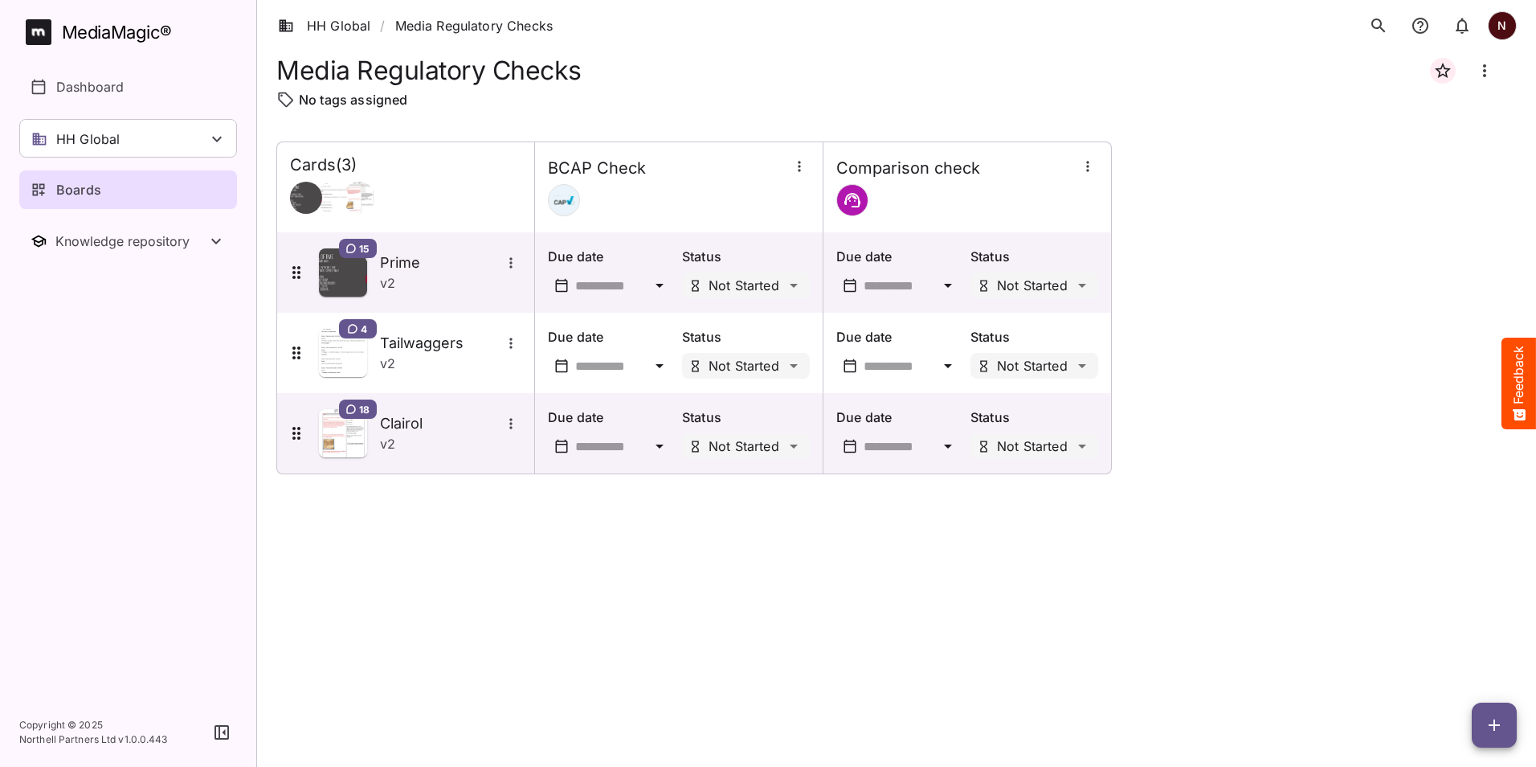
click at [77, 188] on p "Boards" at bounding box center [78, 189] width 45 height 19
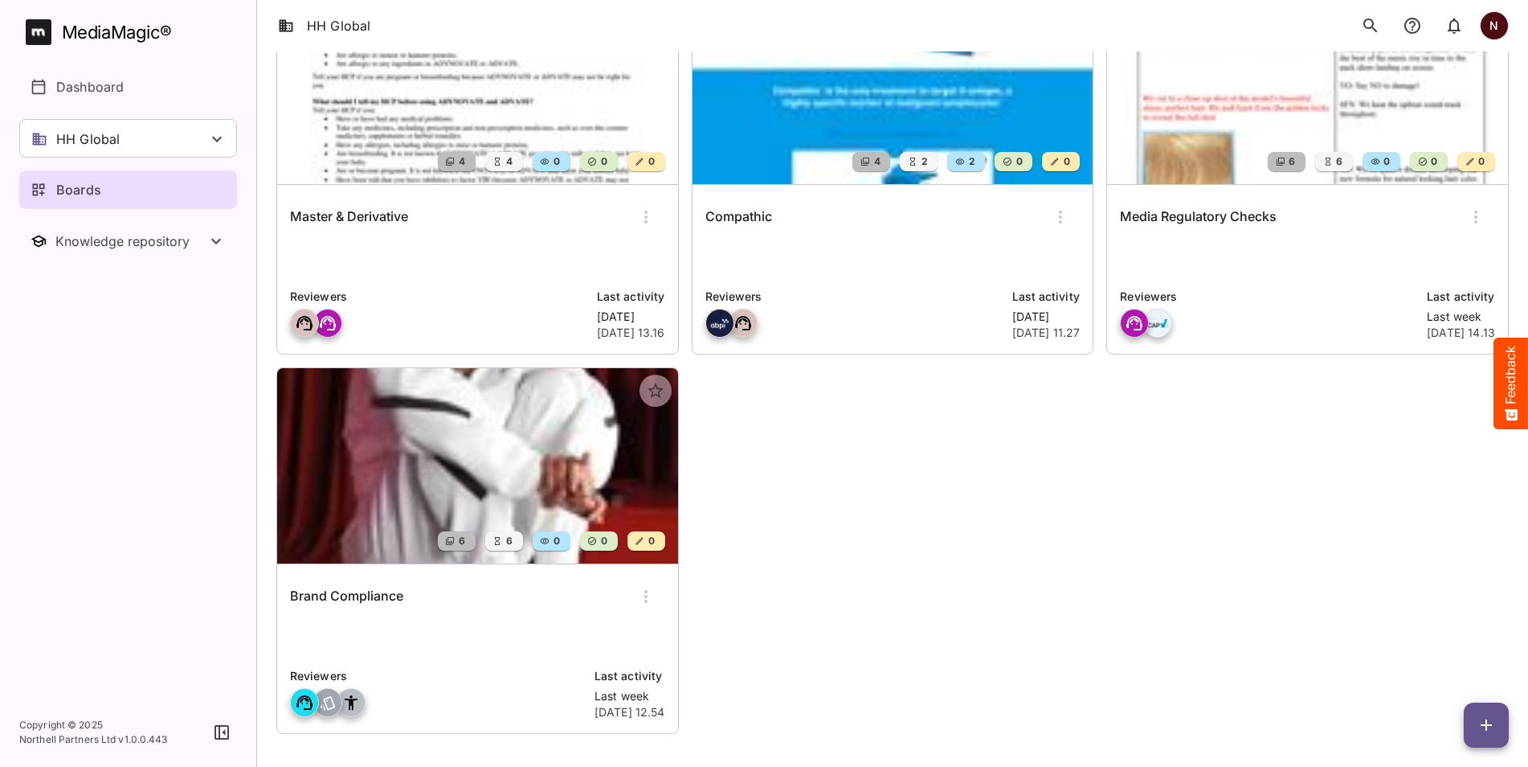
scroll to position [182, 0]
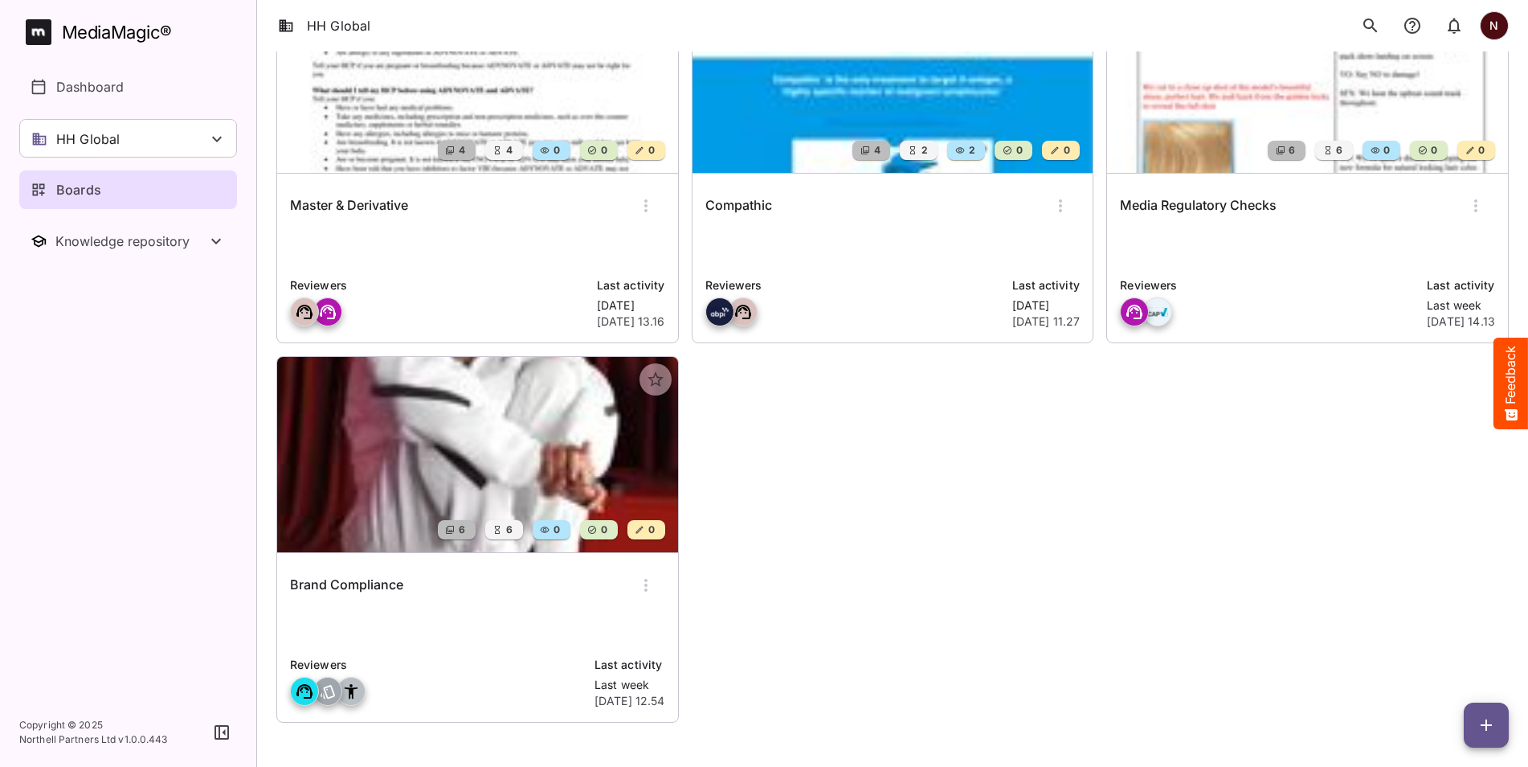
click at [440, 613] on p at bounding box center [477, 627] width 375 height 32
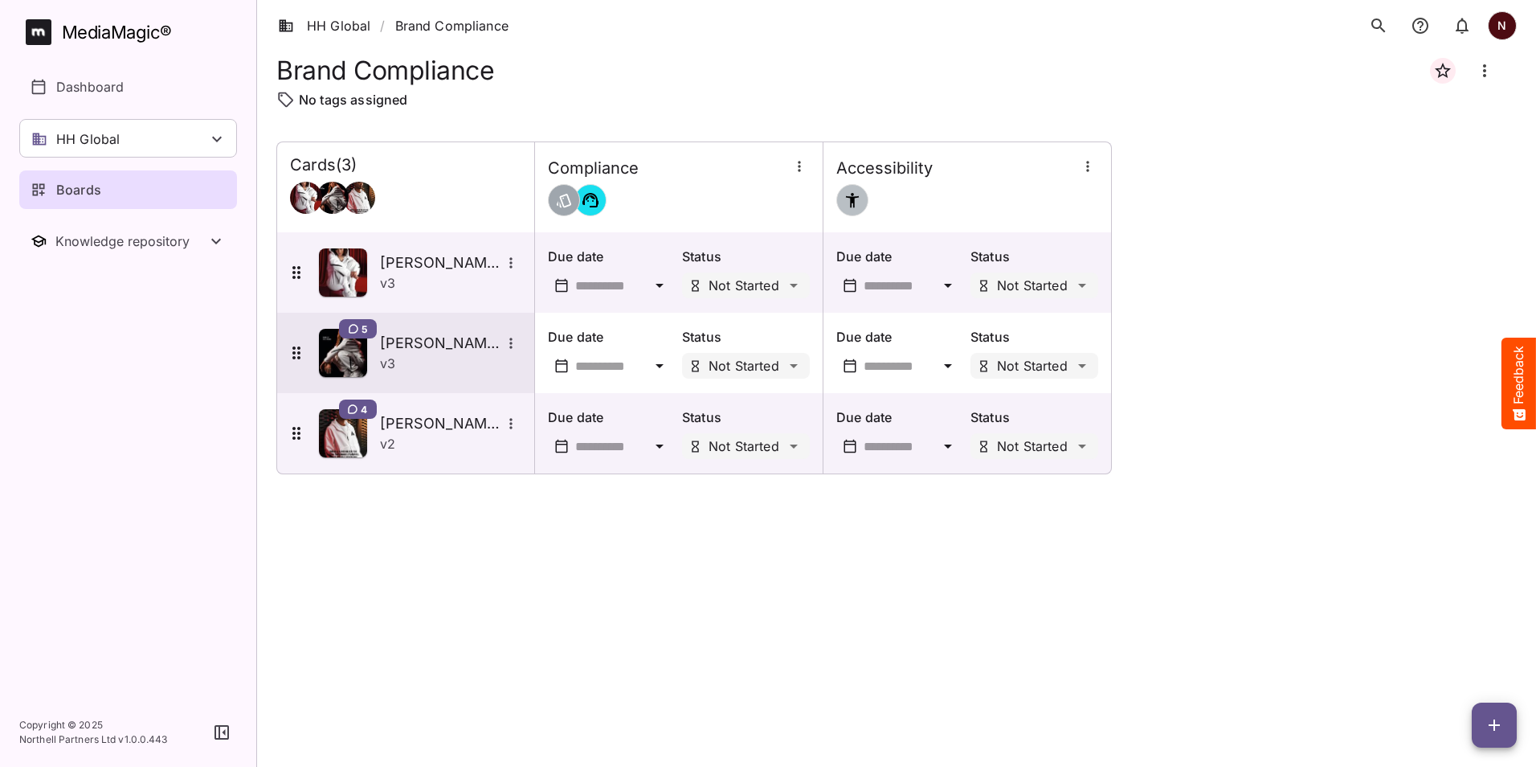
click at [407, 349] on h5 "Tate" at bounding box center [440, 342] width 121 height 19
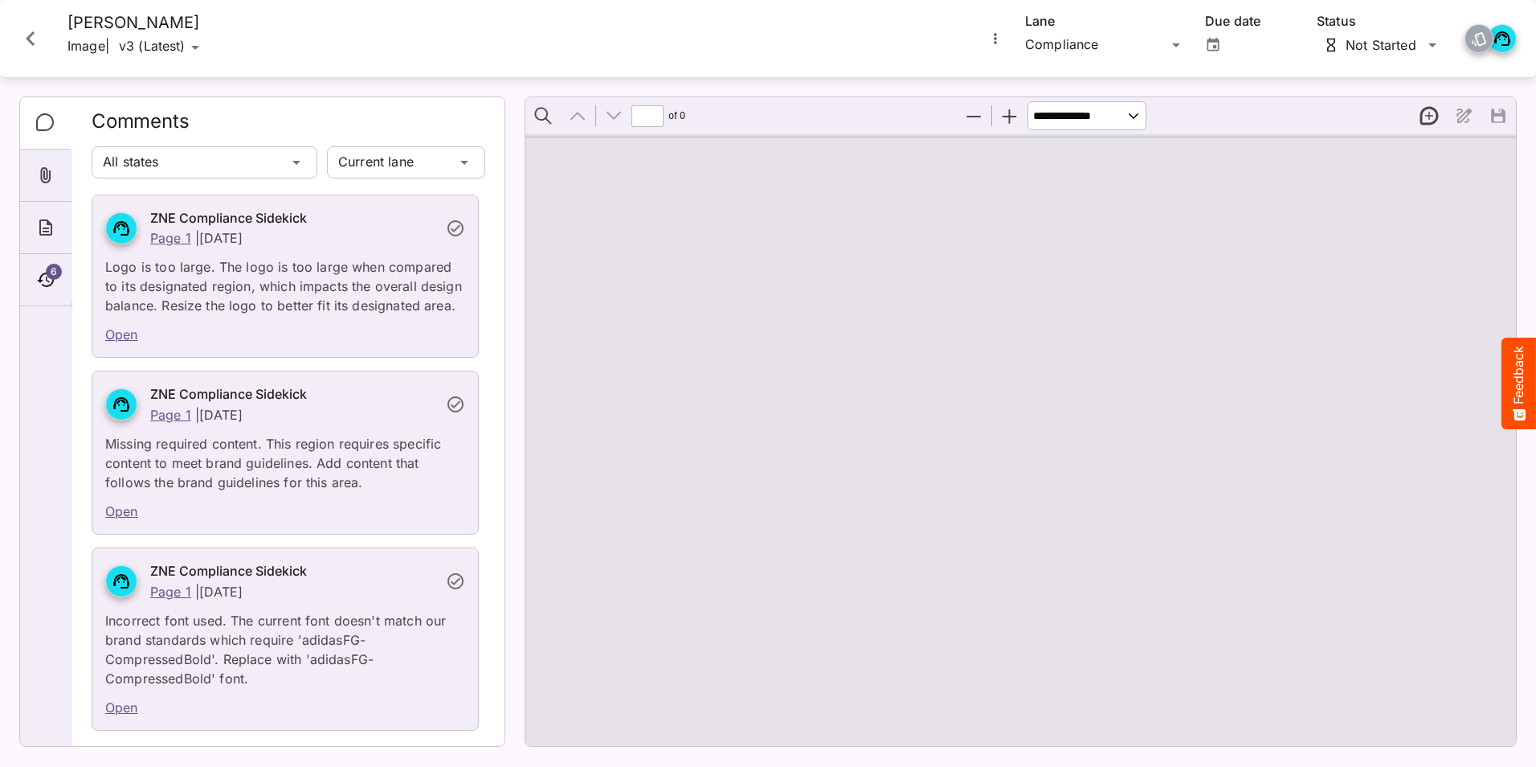
type input "*"
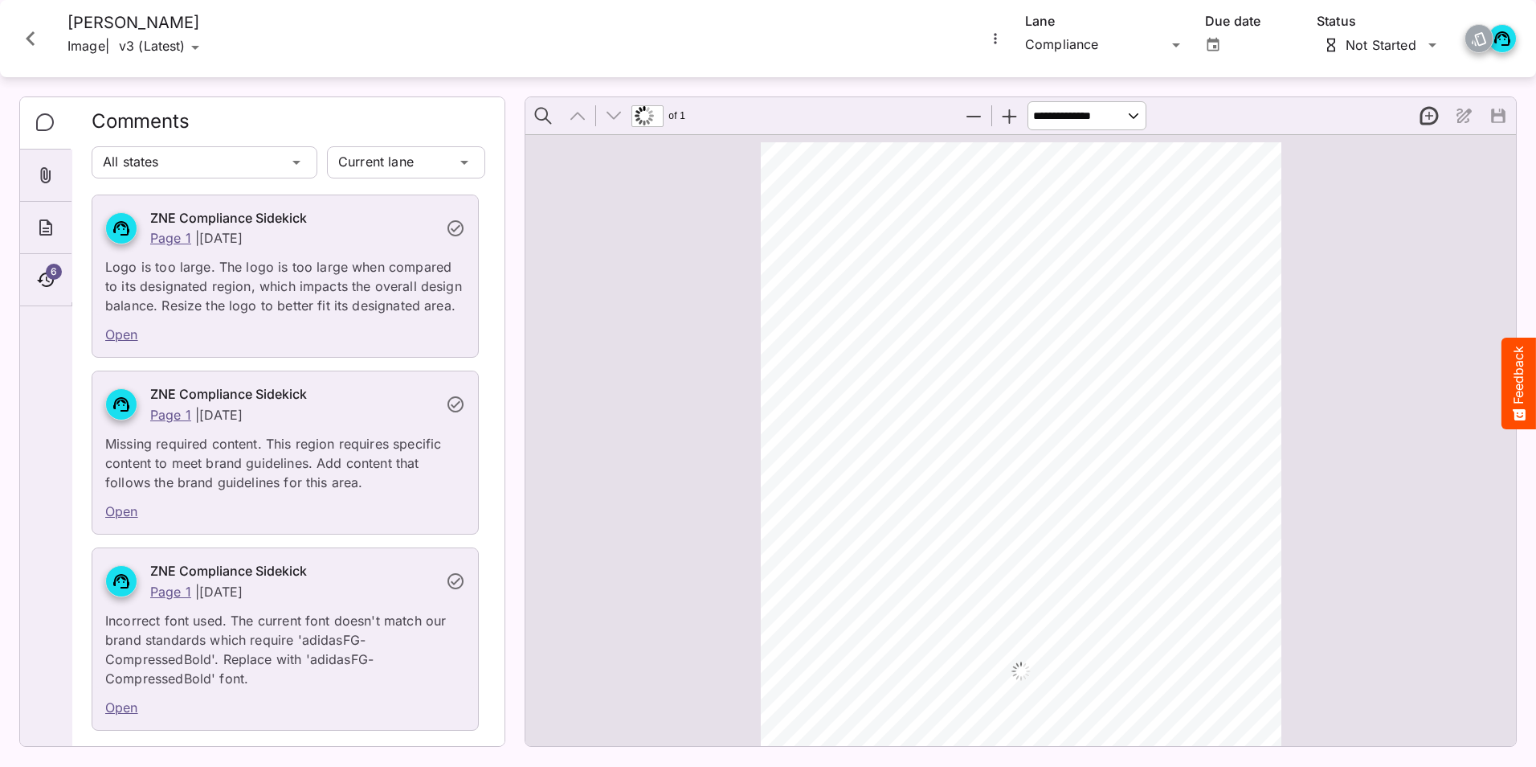
scroll to position [8, 0]
click at [944, 185] on rect "Page ⁨1⁩" at bounding box center [944, 183] width 19 height 19
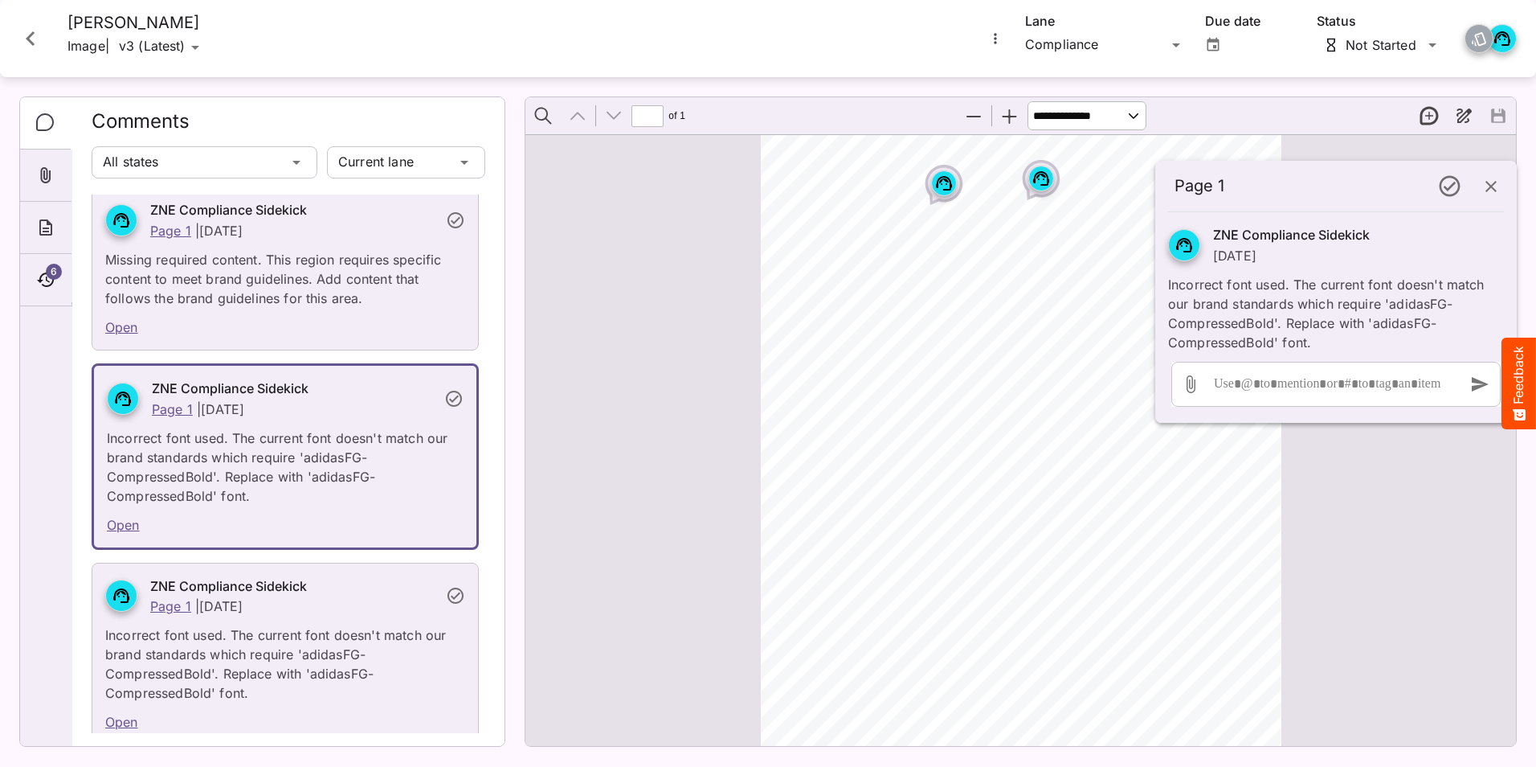
scroll to position [194, 0]
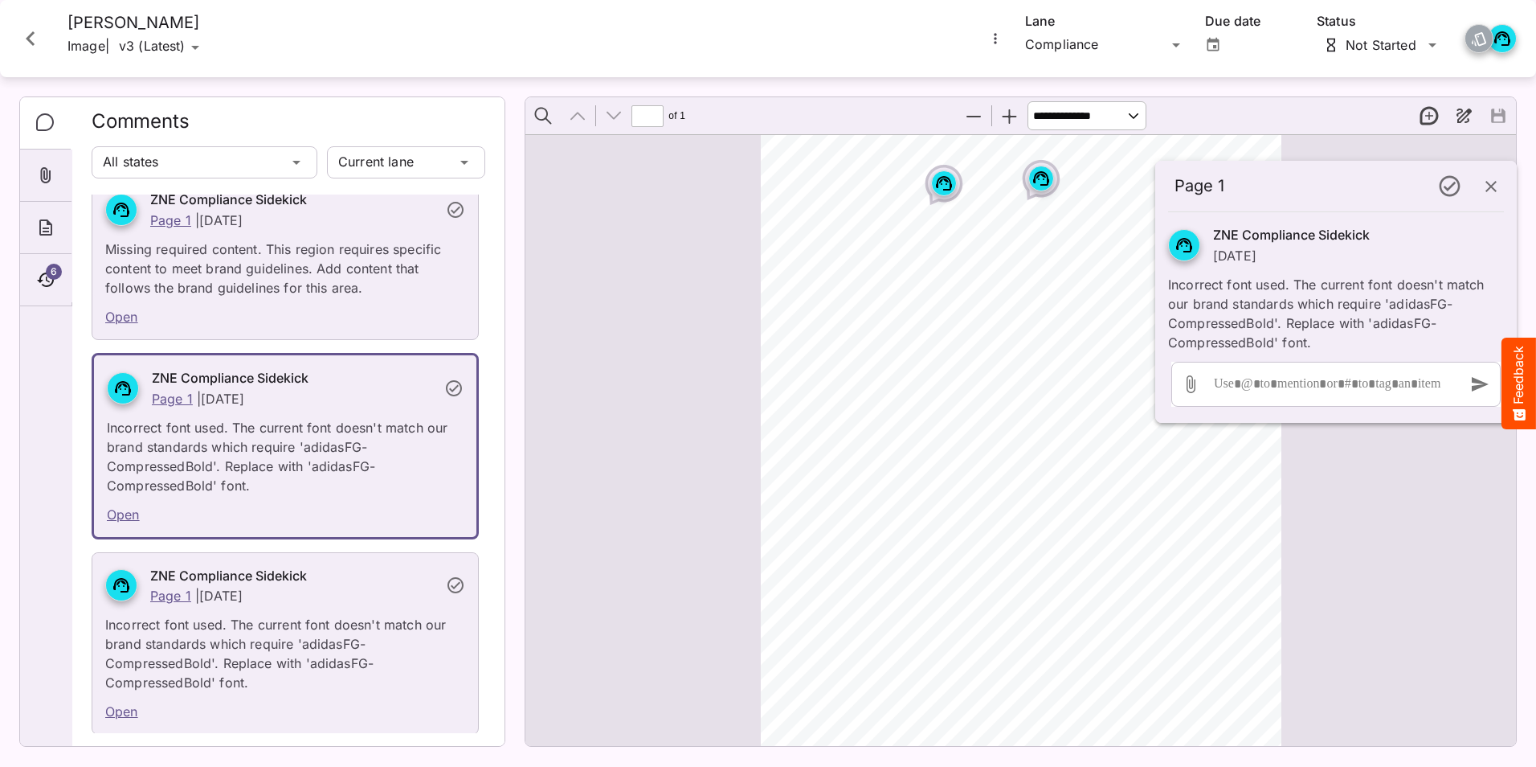
click at [1041, 187] on rect "Page ⁨1⁩" at bounding box center [1041, 178] width 19 height 19
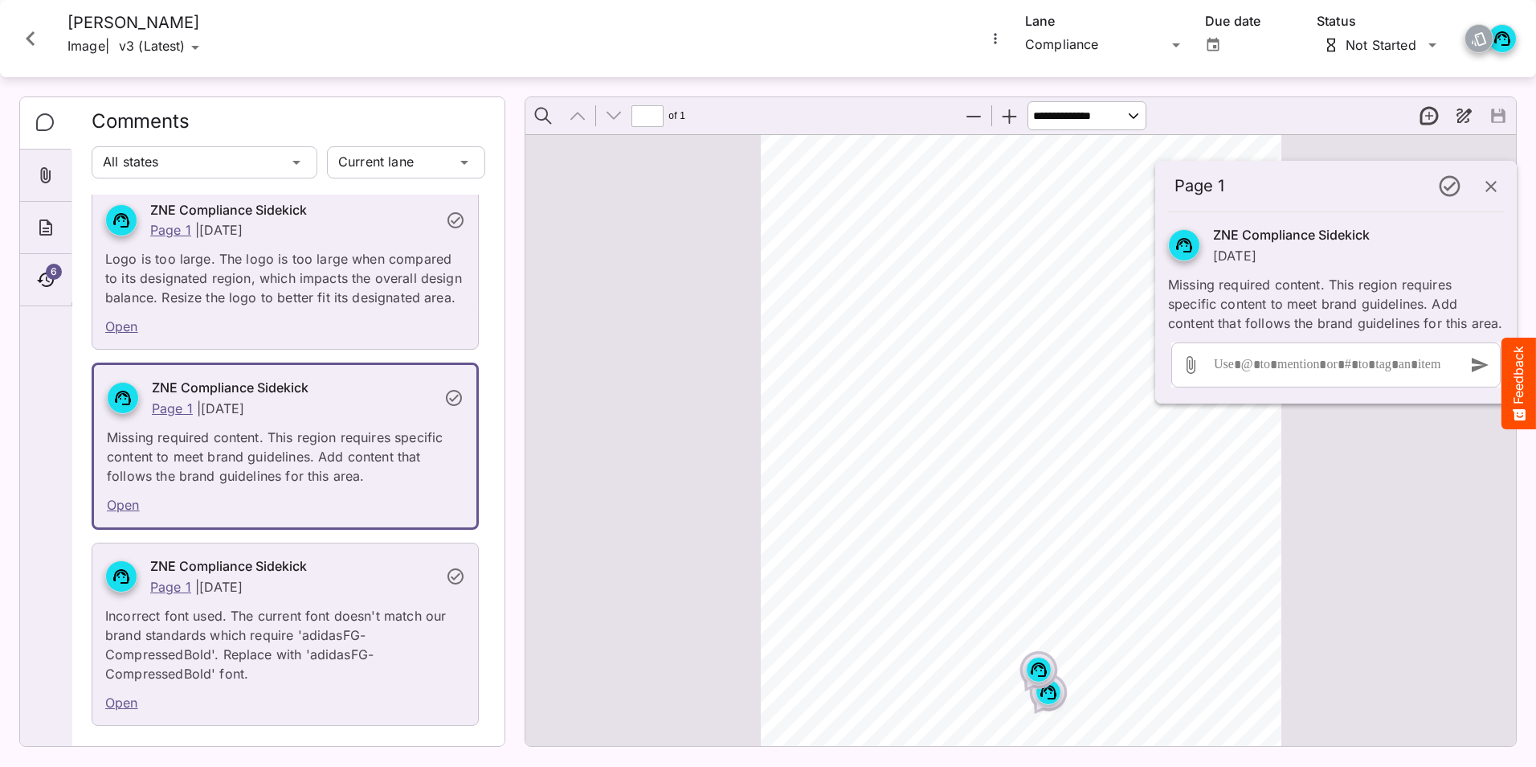
scroll to position [468, 0]
click at [1036, 612] on circle "Page ⁨1⁩" at bounding box center [1037, 613] width 2 height 2
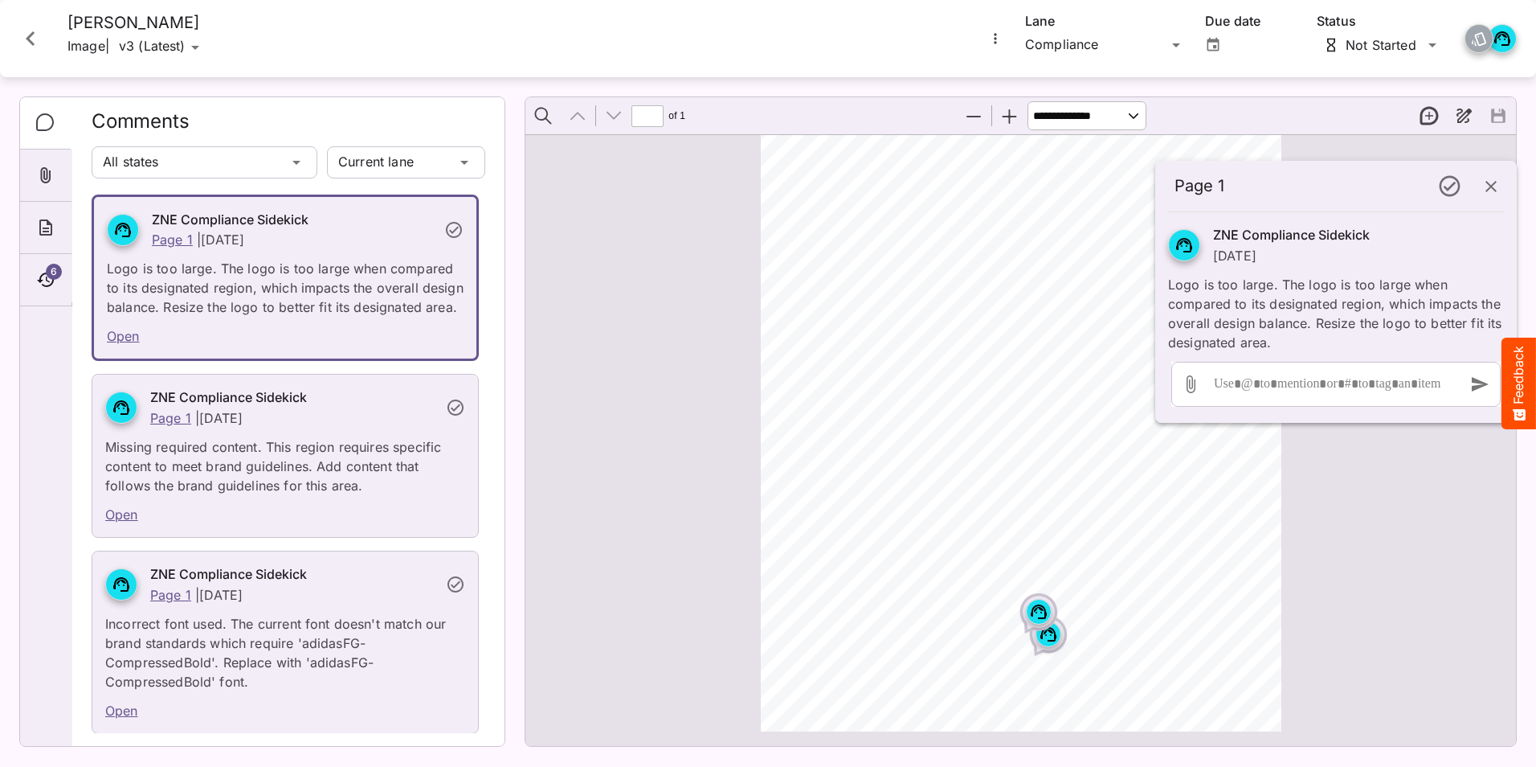
click at [1045, 637] on rect "Page ⁨1⁩" at bounding box center [1048, 633] width 19 height 19
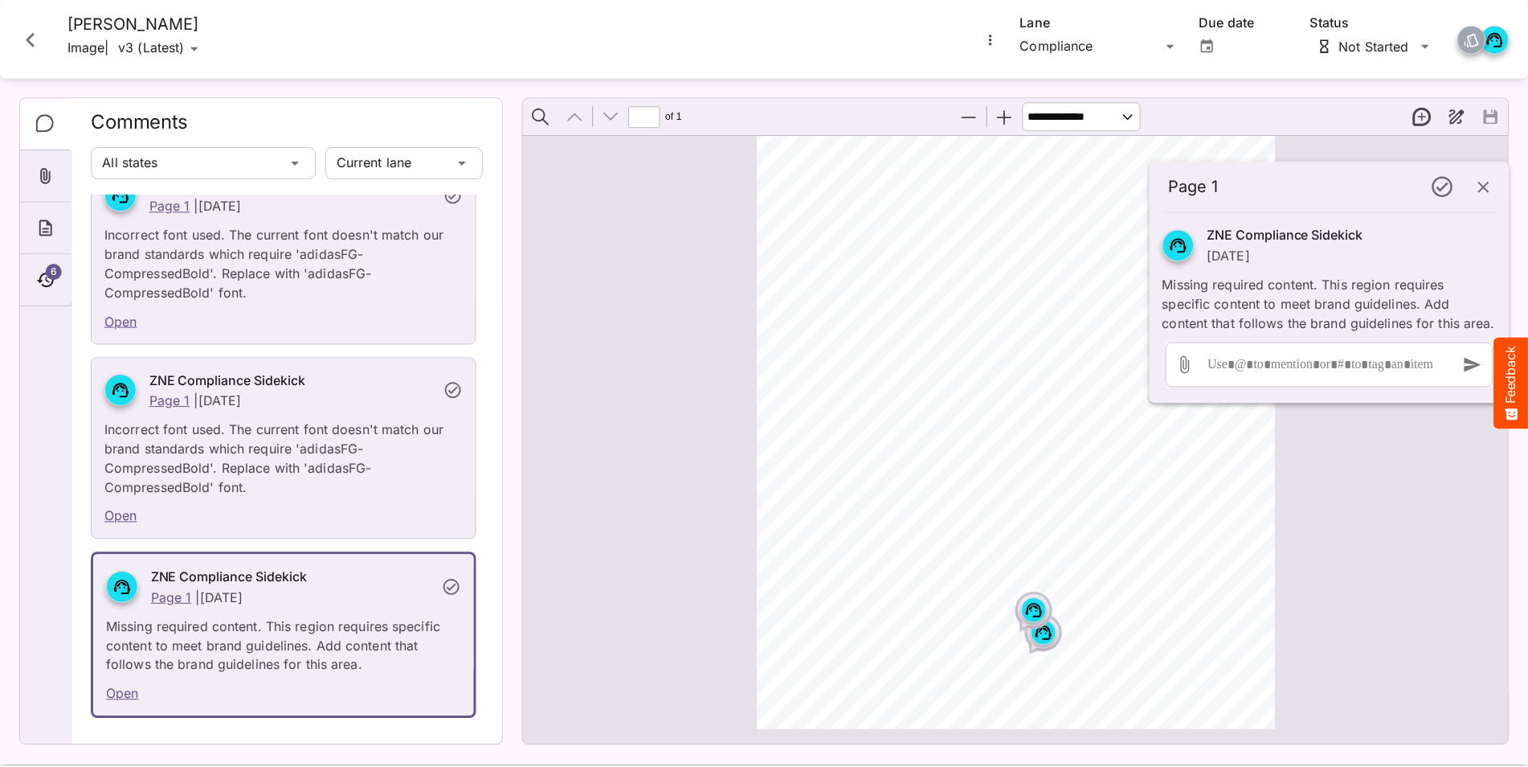
scroll to position [405, 0]
click at [31, 38] on icon "Close card" at bounding box center [30, 38] width 29 height 29
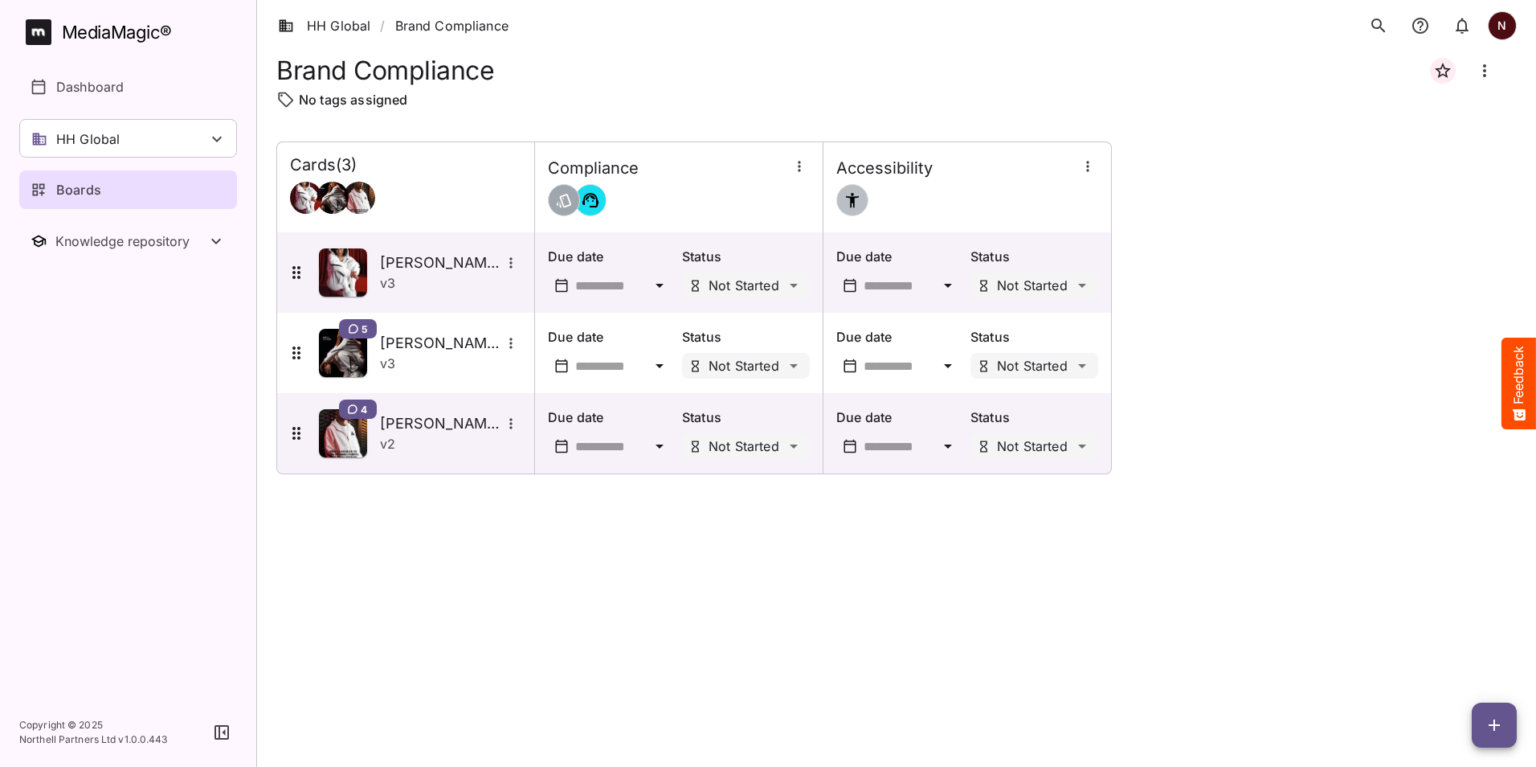
click at [73, 197] on p "Boards" at bounding box center [78, 189] width 45 height 19
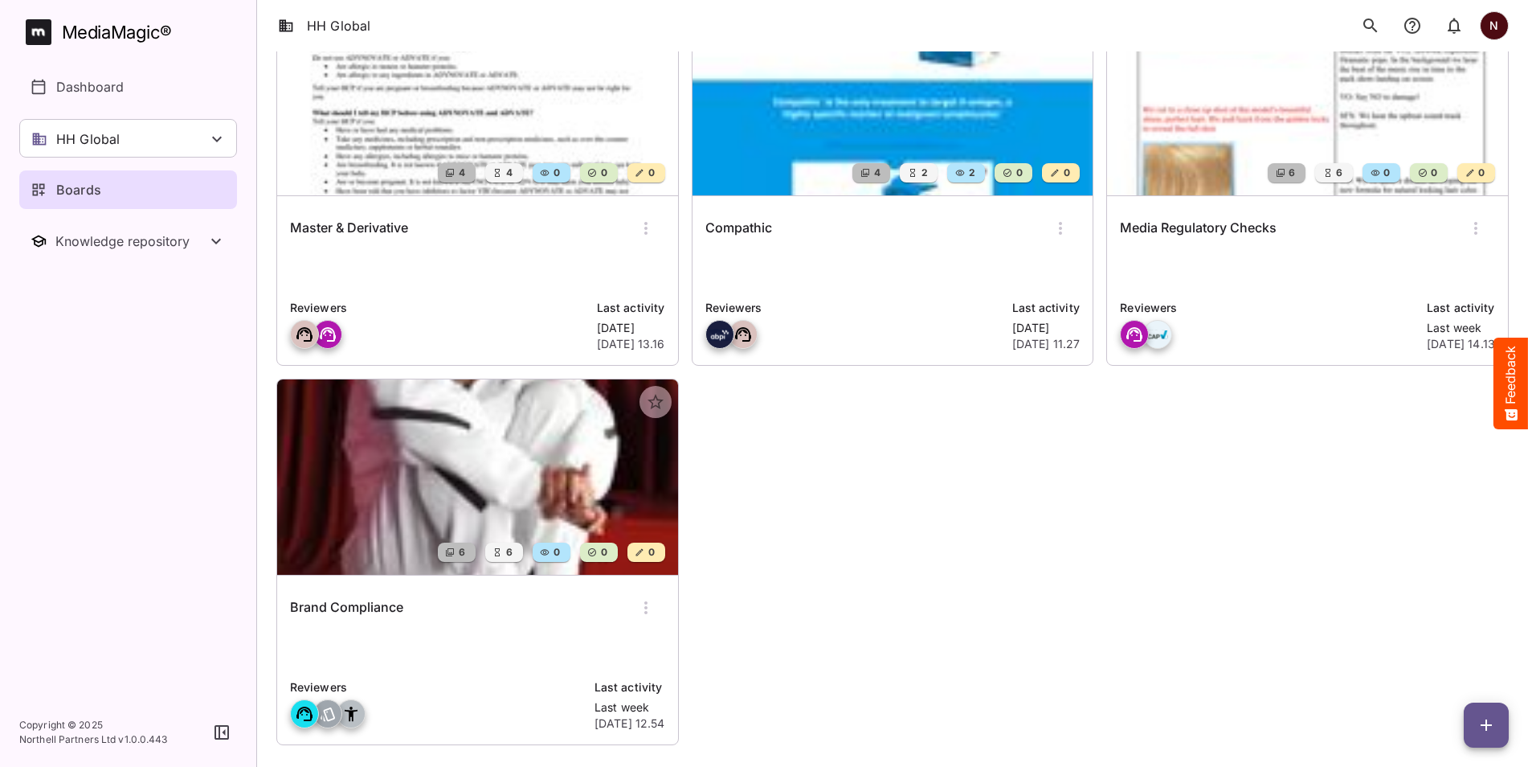
scroll to position [182, 0]
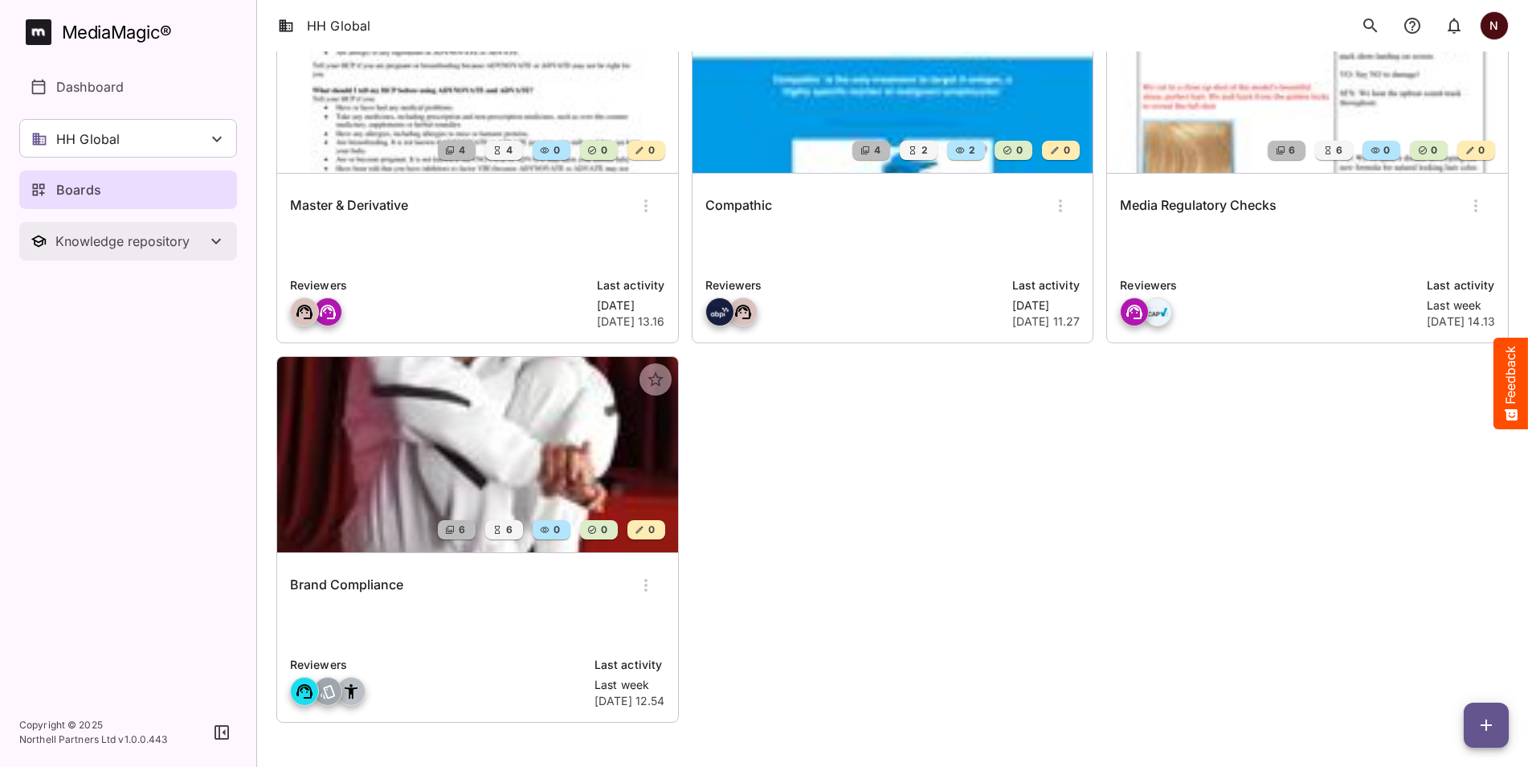
click at [213, 244] on icon "Toggle Knowledge repository" at bounding box center [216, 240] width 19 height 19
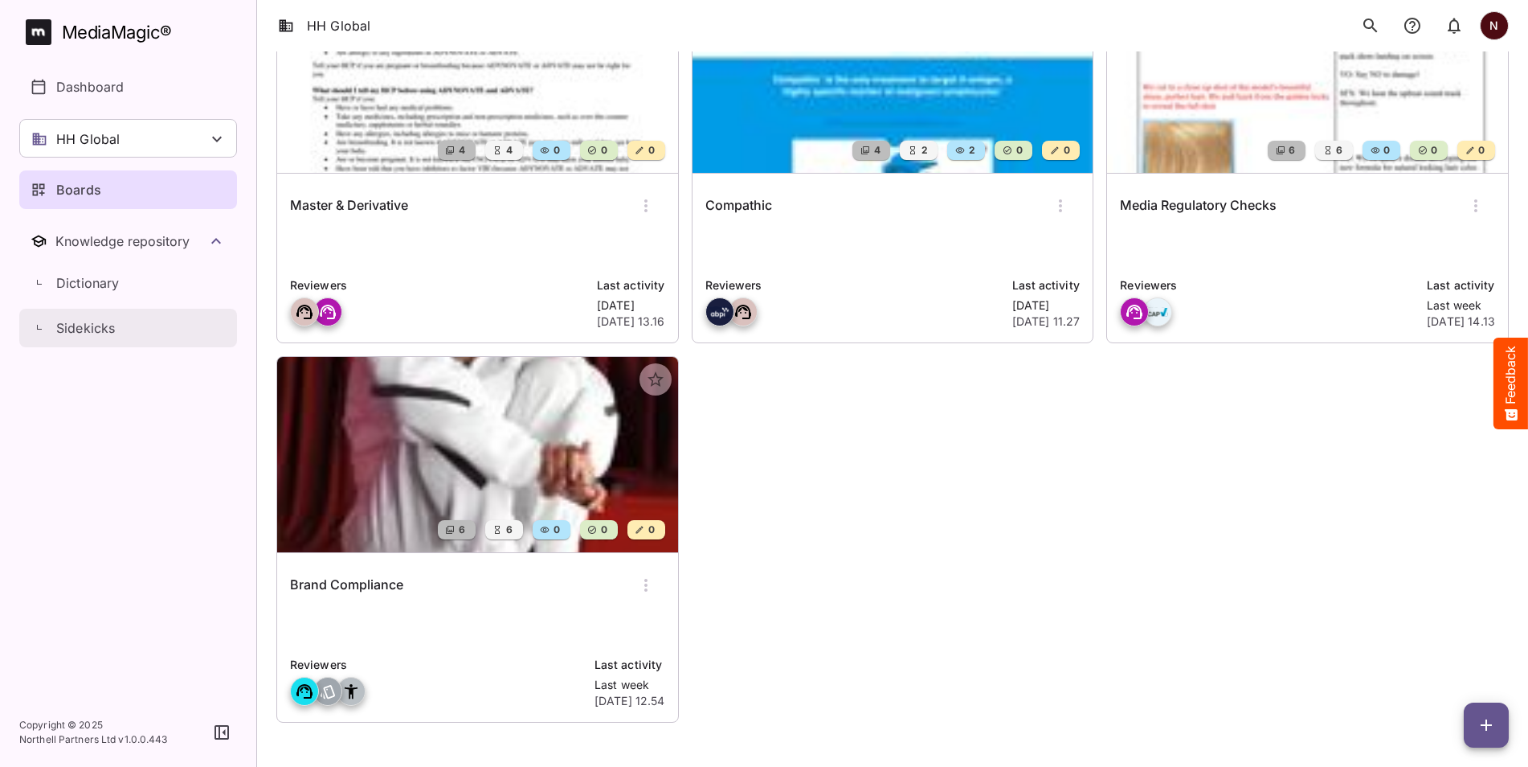
click at [65, 330] on p "Sidekicks" at bounding box center [85, 327] width 59 height 19
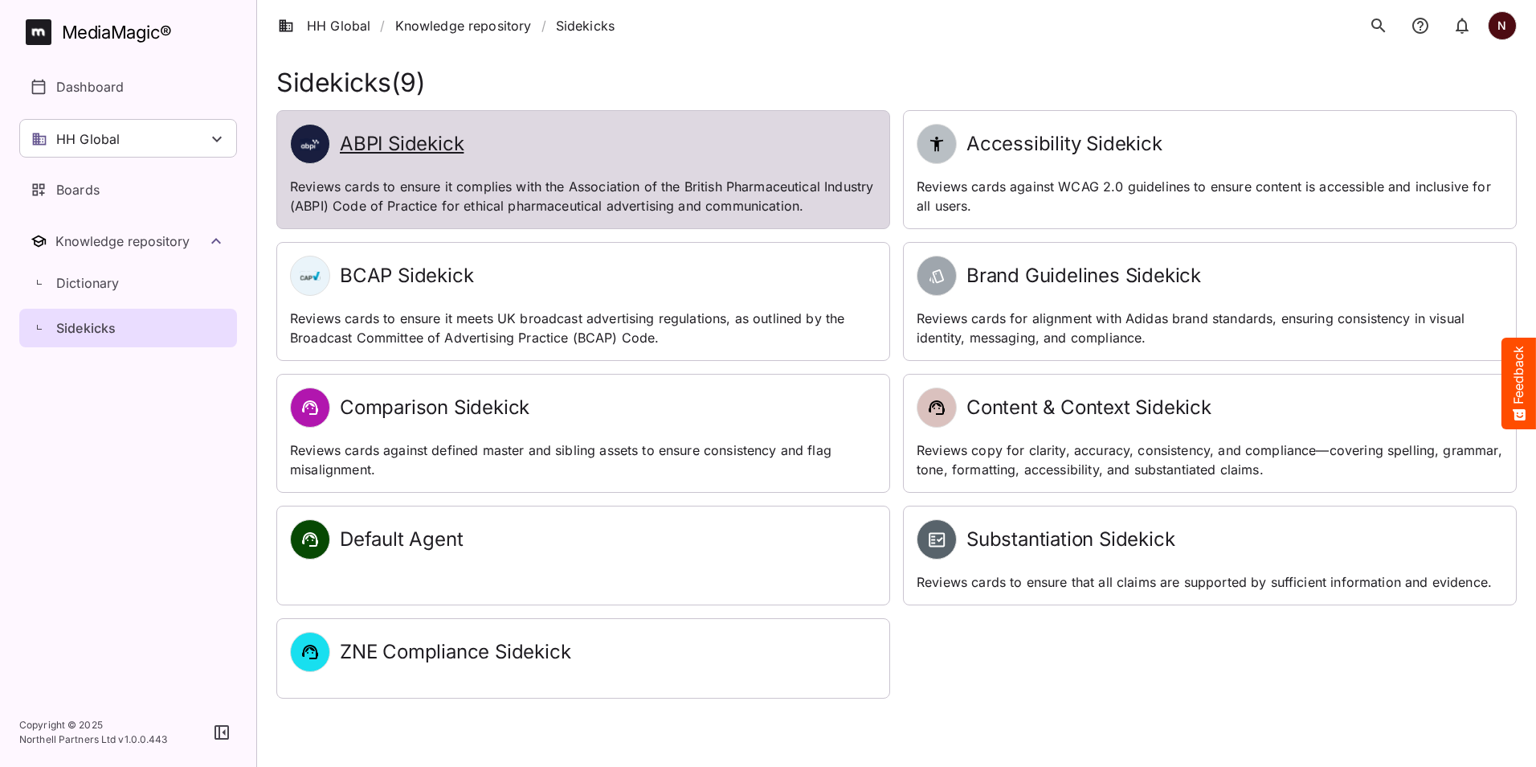
click at [402, 143] on h2 "ABPI Sidekick" at bounding box center [402, 144] width 124 height 23
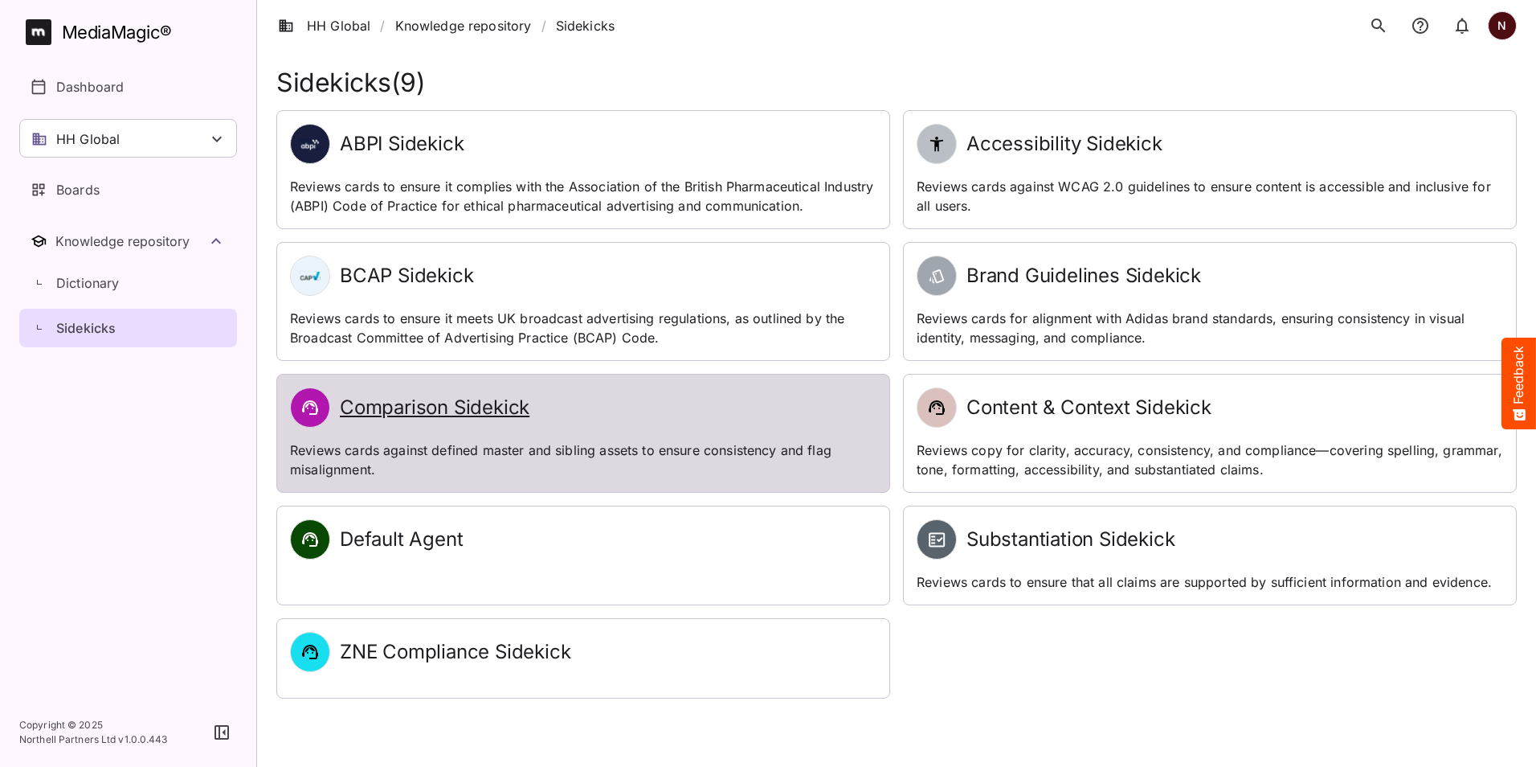
click at [460, 411] on h2 "Comparison Sidekick" at bounding box center [435, 407] width 190 height 23
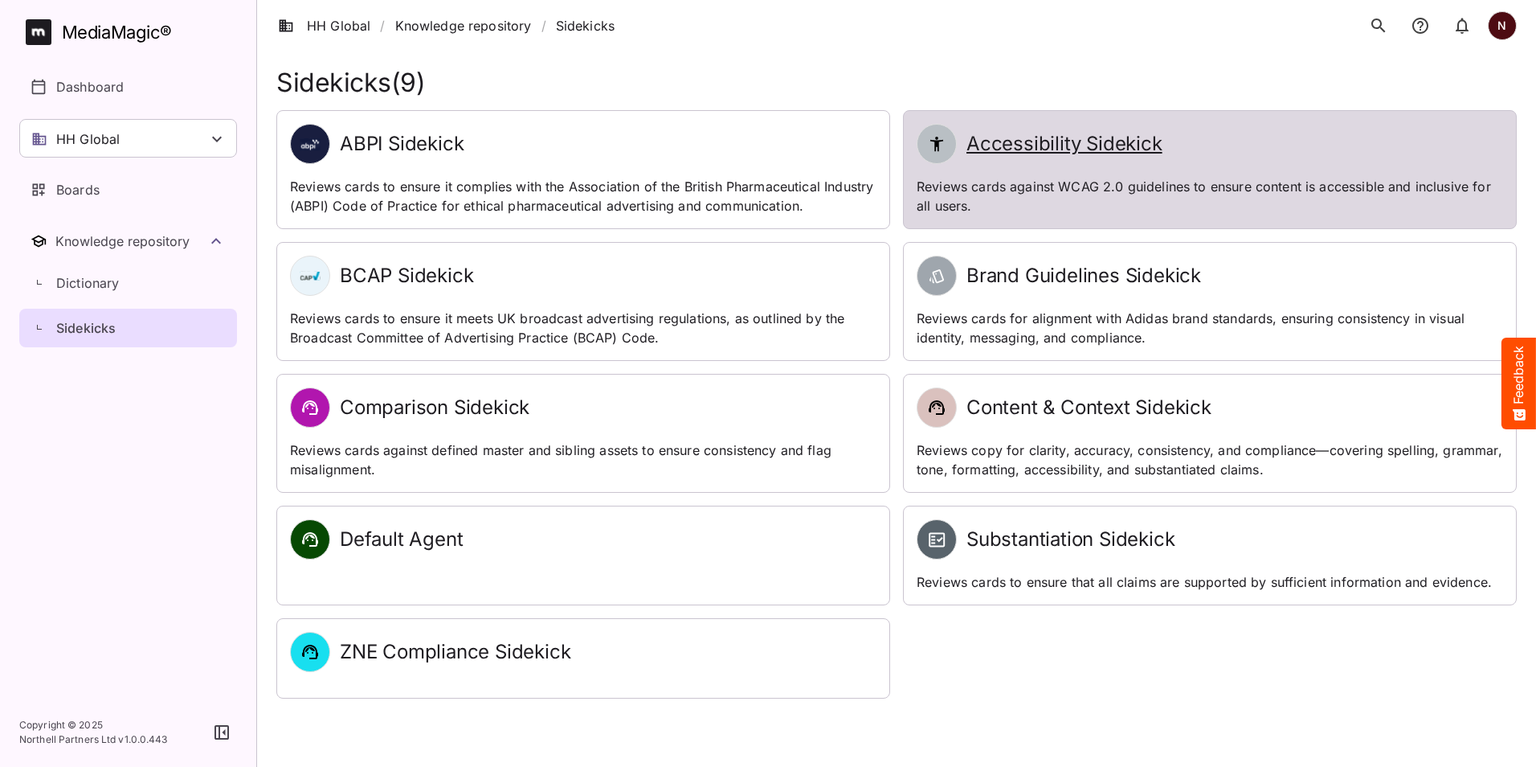
click at [1028, 145] on h2 "Accessibility Sidekick" at bounding box center [1065, 144] width 196 height 23
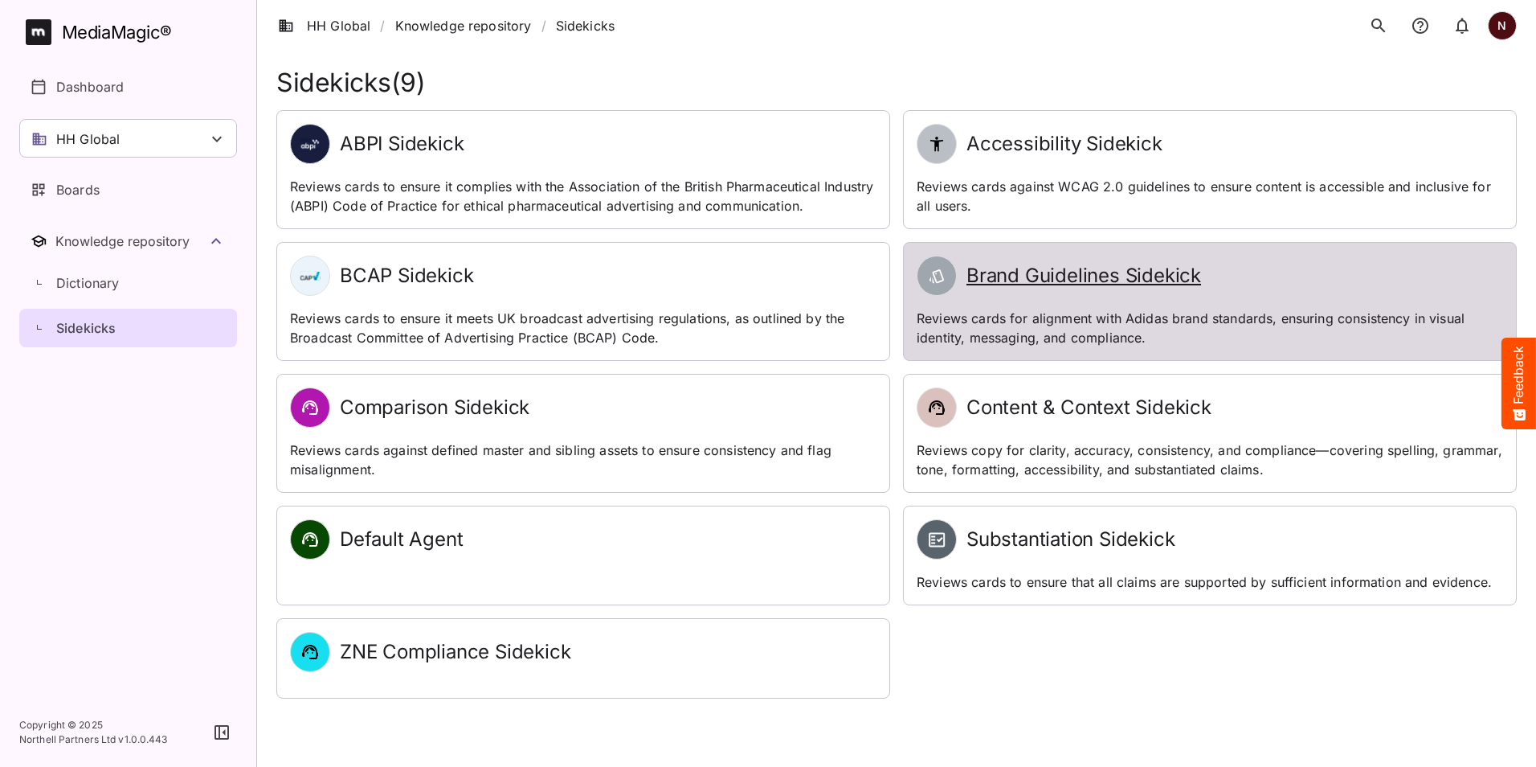
click at [1035, 282] on h2 "Brand Guidelines Sidekick" at bounding box center [1084, 275] width 235 height 23
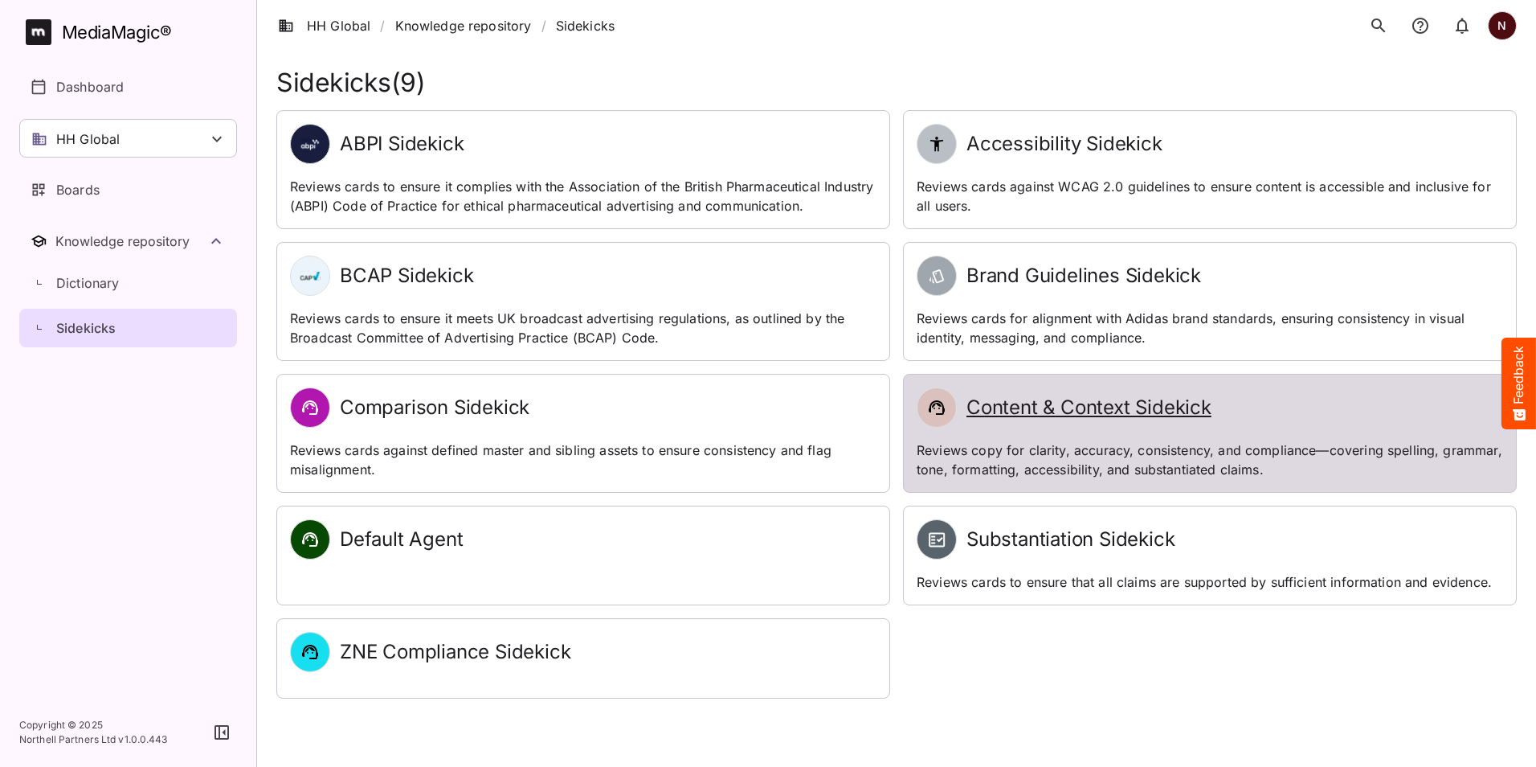
click at [1074, 407] on h2 "Content & Context Sidekick" at bounding box center [1089, 407] width 245 height 23
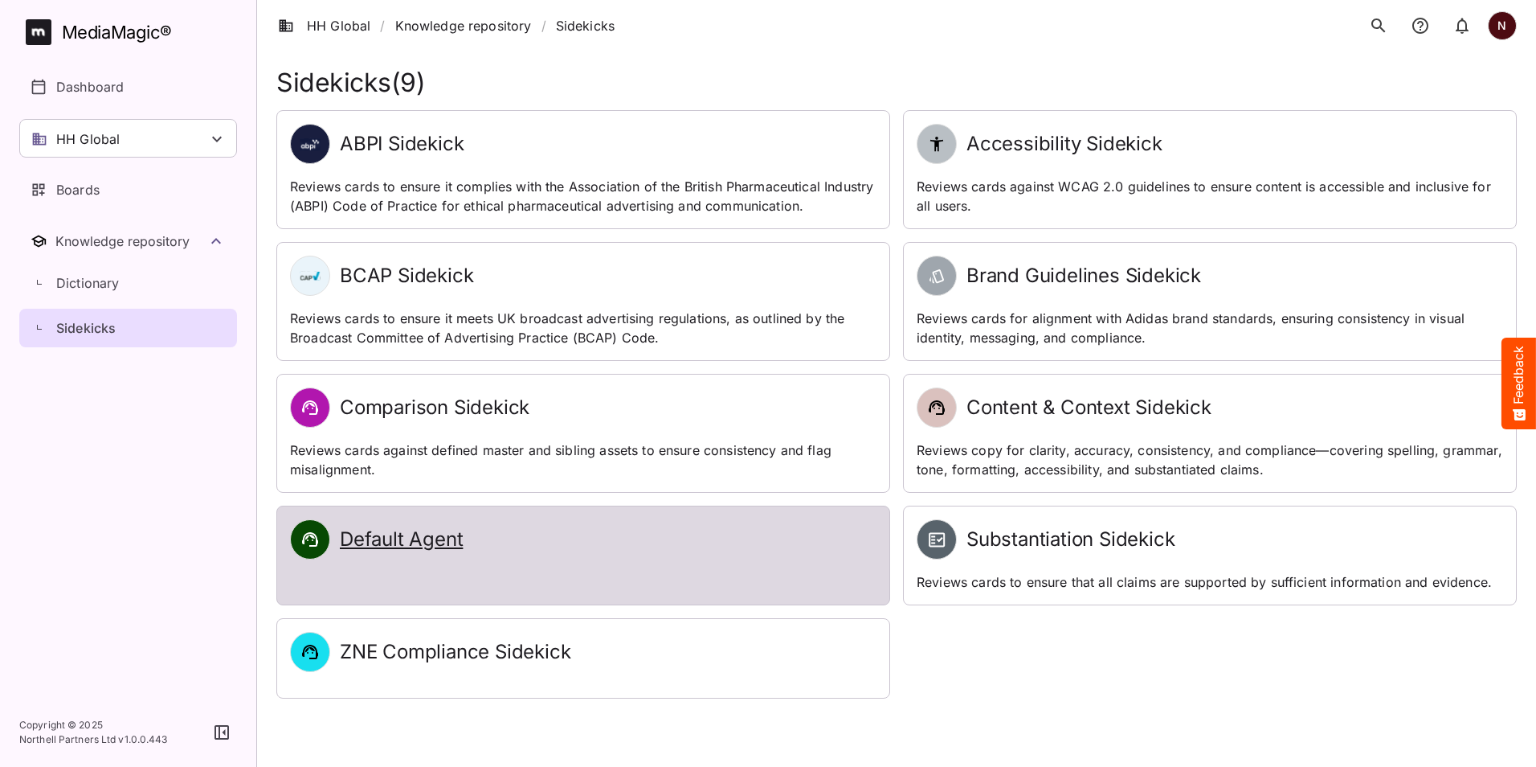
click at [411, 540] on h2 "Default Agent" at bounding box center [401, 539] width 123 height 23
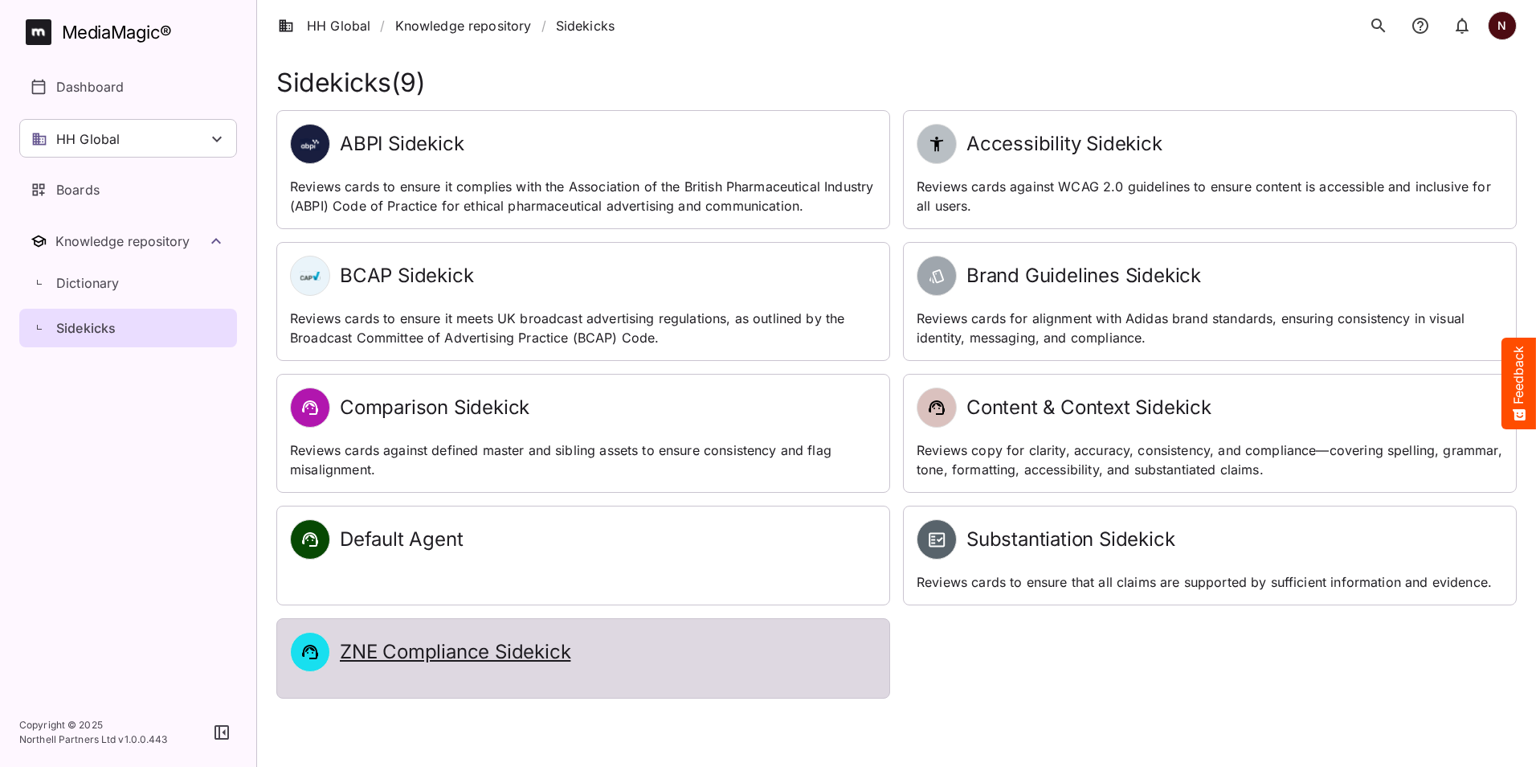
click at [529, 659] on h2 "ZNE Compliance Sidekick" at bounding box center [455, 651] width 231 height 23
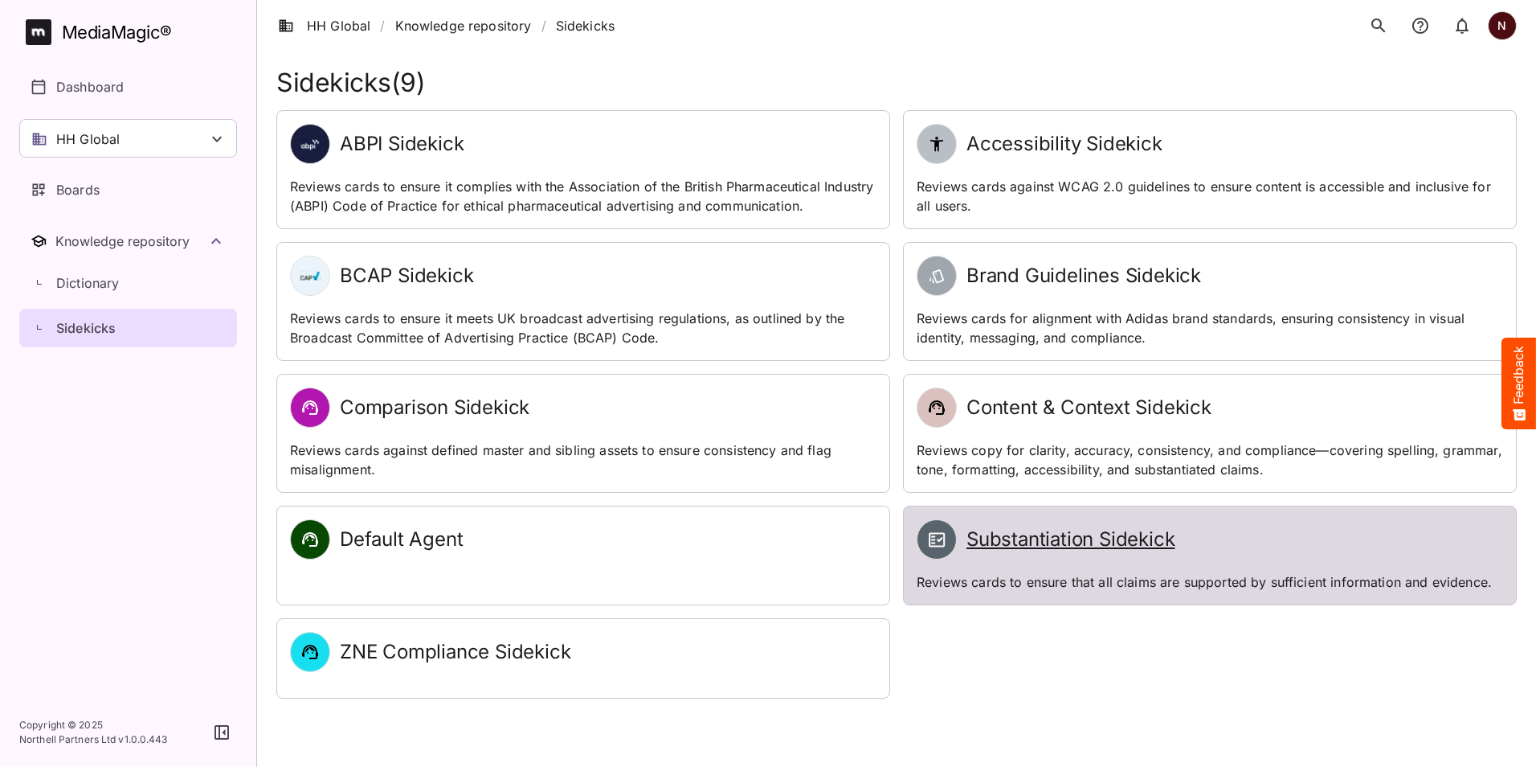
click at [1069, 540] on h2 "Substantiation Sidekick" at bounding box center [1071, 539] width 208 height 23
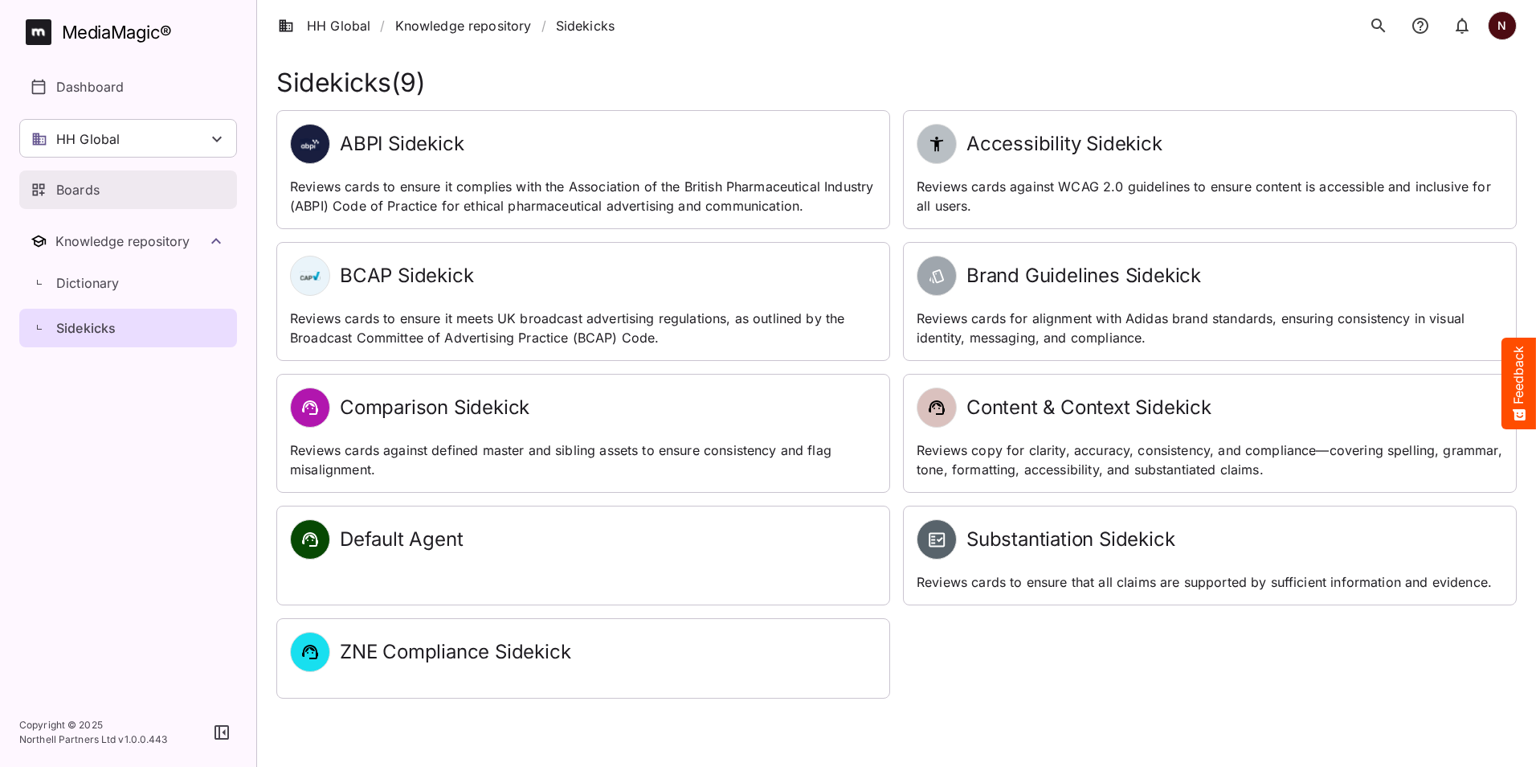
click at [69, 180] on p "Boards" at bounding box center [77, 189] width 43 height 19
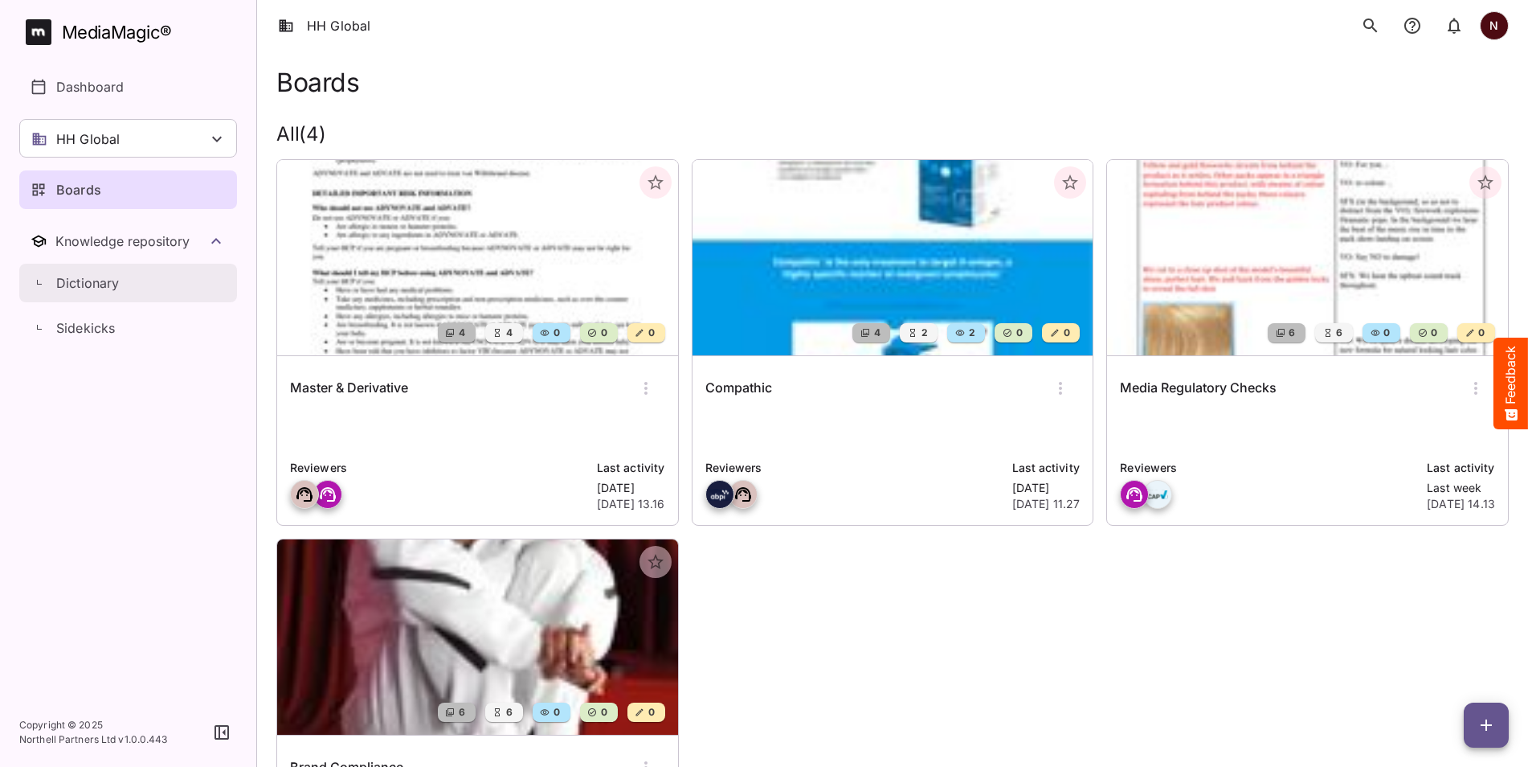
click at [101, 285] on p "Dictionary" at bounding box center [87, 282] width 63 height 19
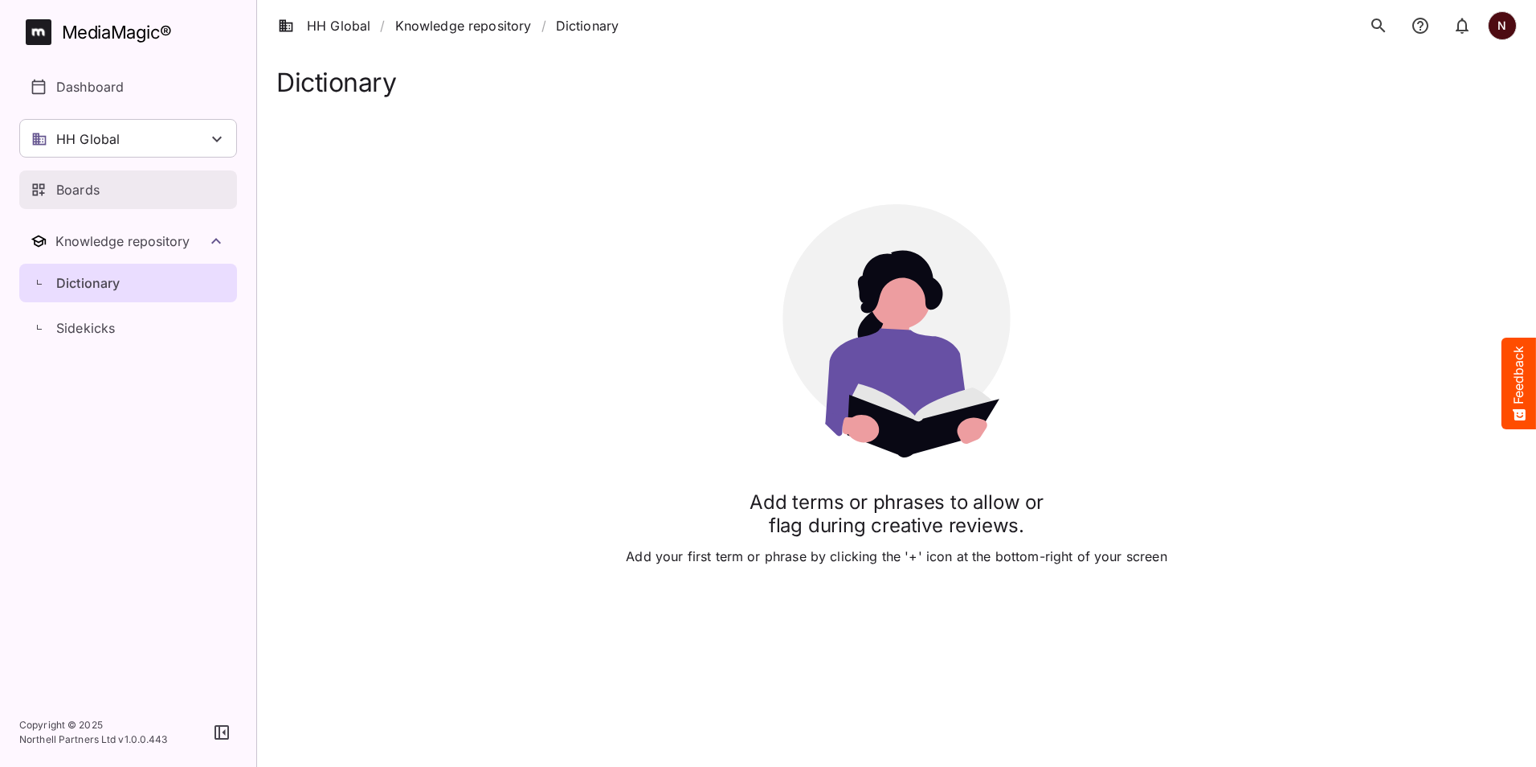
click at [77, 193] on p "Boards" at bounding box center [77, 189] width 43 height 19
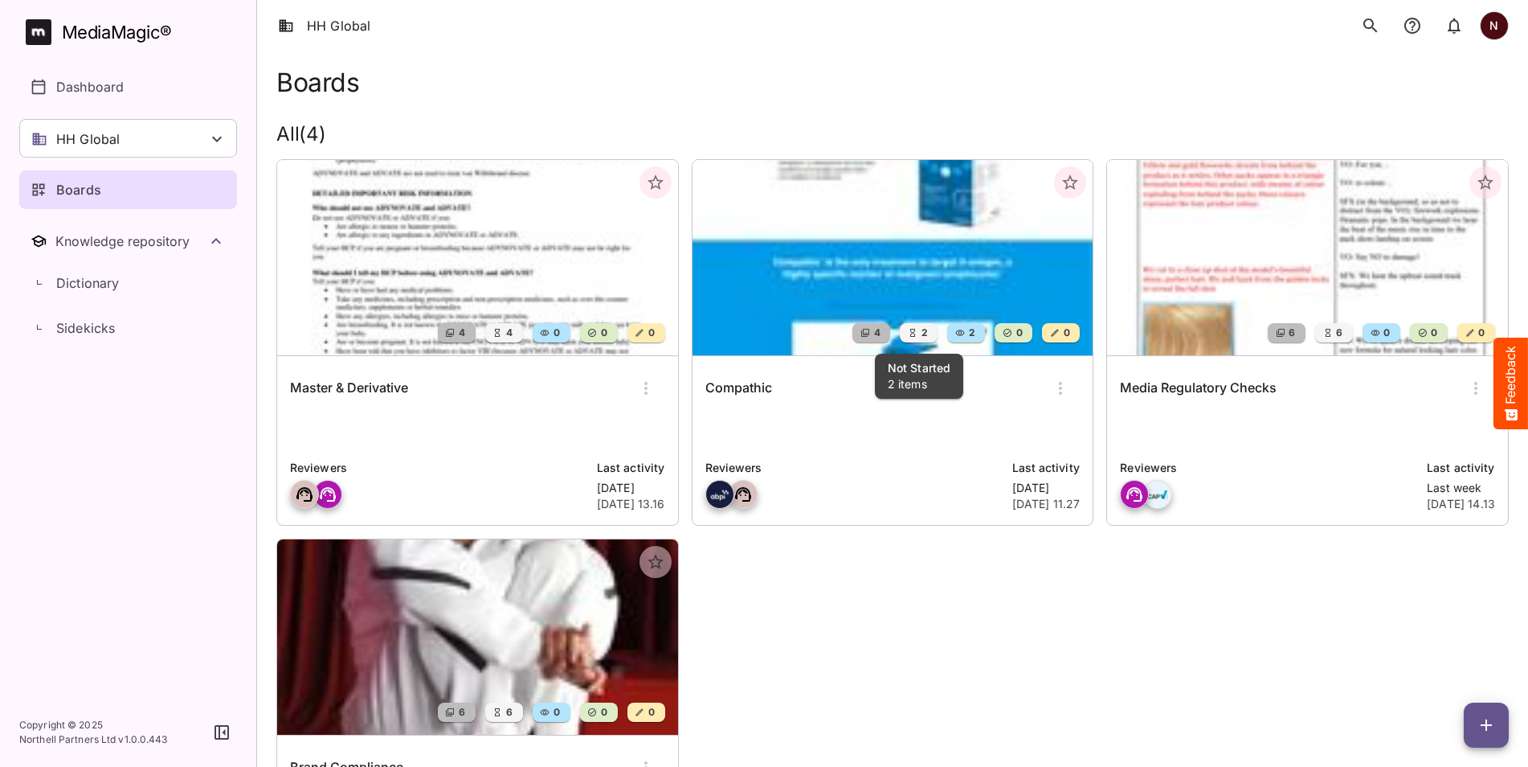
click at [922, 334] on span "2" at bounding box center [924, 333] width 8 height 16
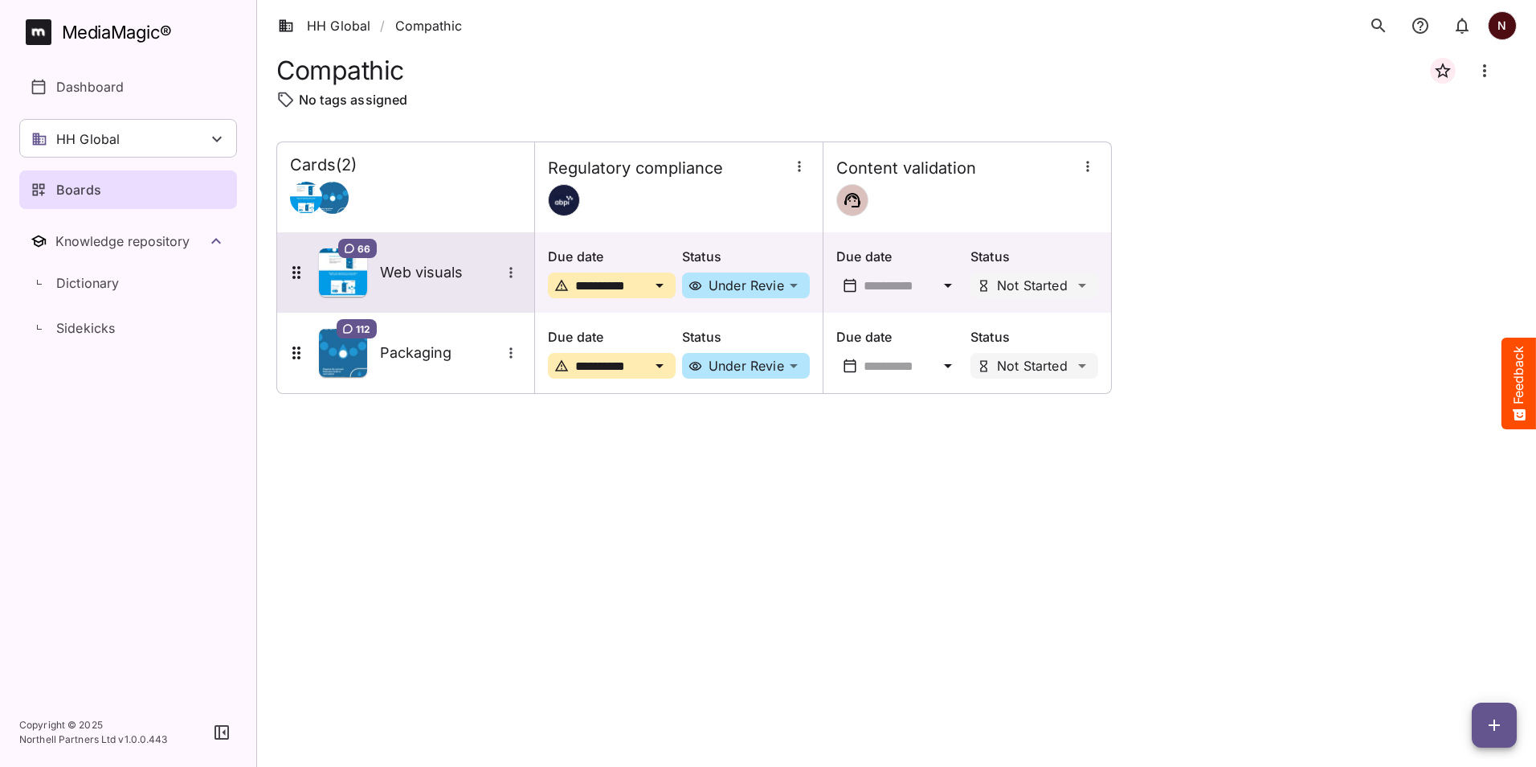
click at [509, 277] on icon "More options for Web visuals" at bounding box center [511, 272] width 16 height 16
click at [509, 277] on div at bounding box center [768, 383] width 1536 height 767
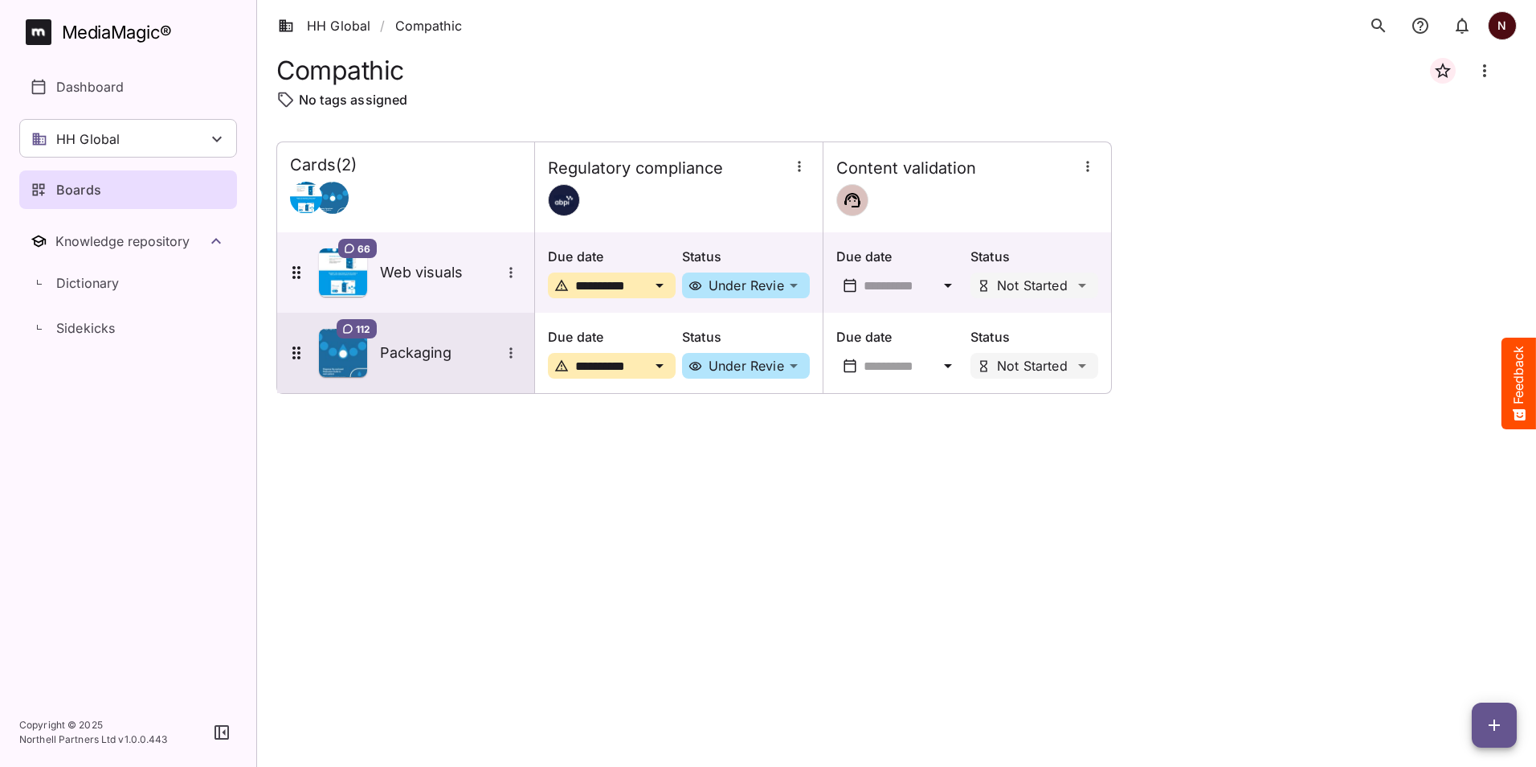
click at [513, 354] on icon "More options for Packaging" at bounding box center [511, 353] width 16 height 16
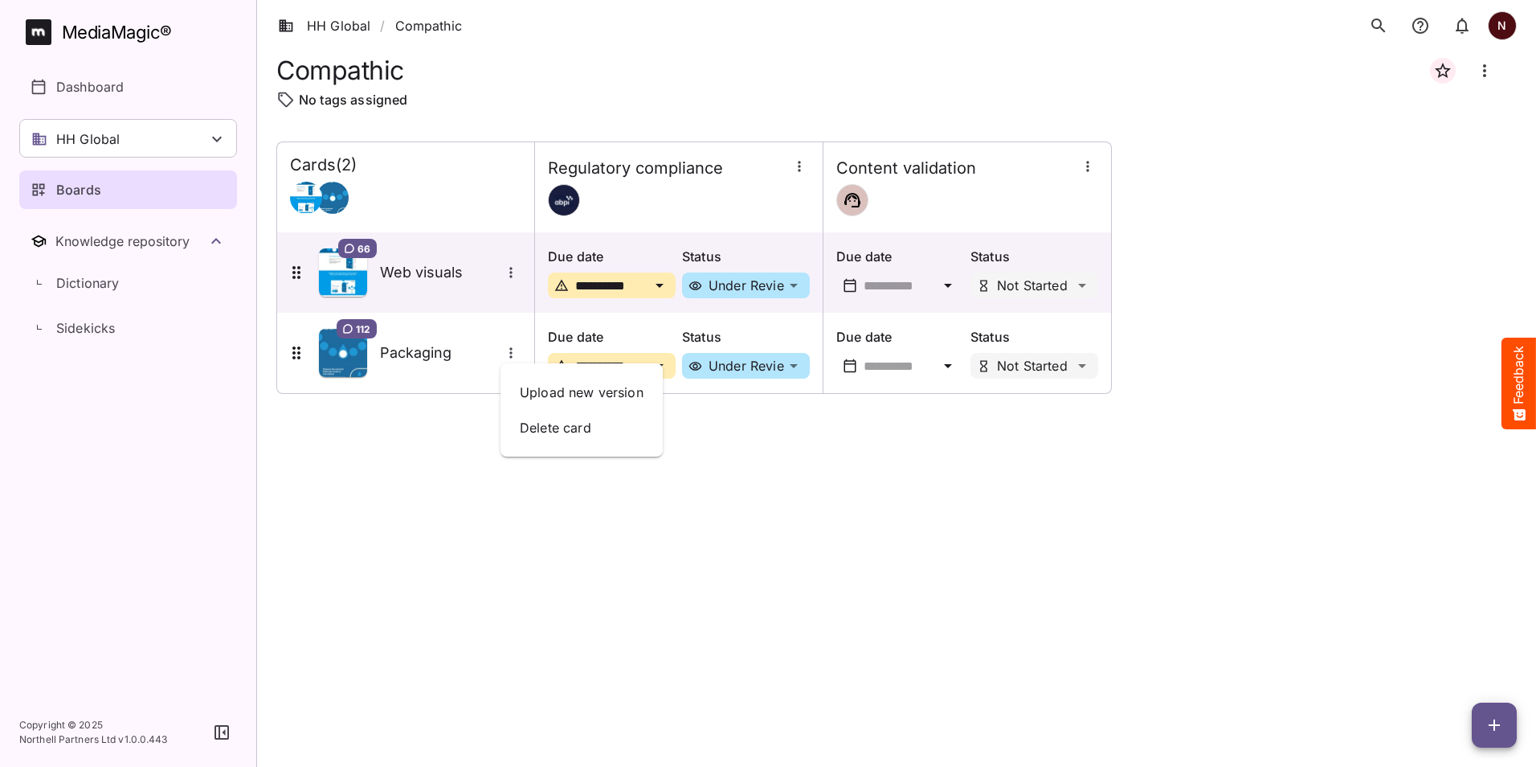
click at [800, 169] on div at bounding box center [768, 383] width 1536 height 767
click at [800, 169] on icon "button" at bounding box center [799, 166] width 16 height 16
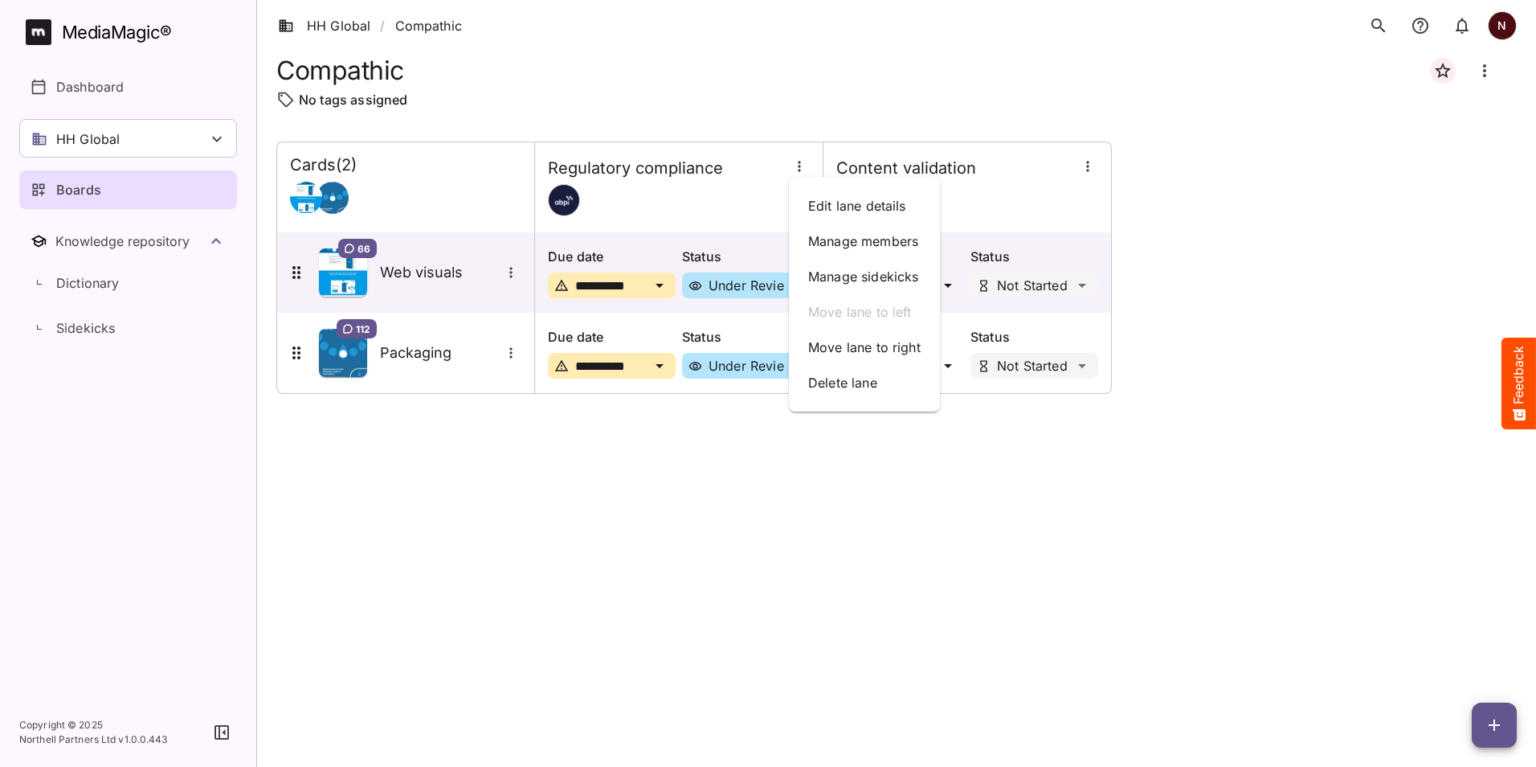
click at [713, 554] on div at bounding box center [768, 383] width 1536 height 767
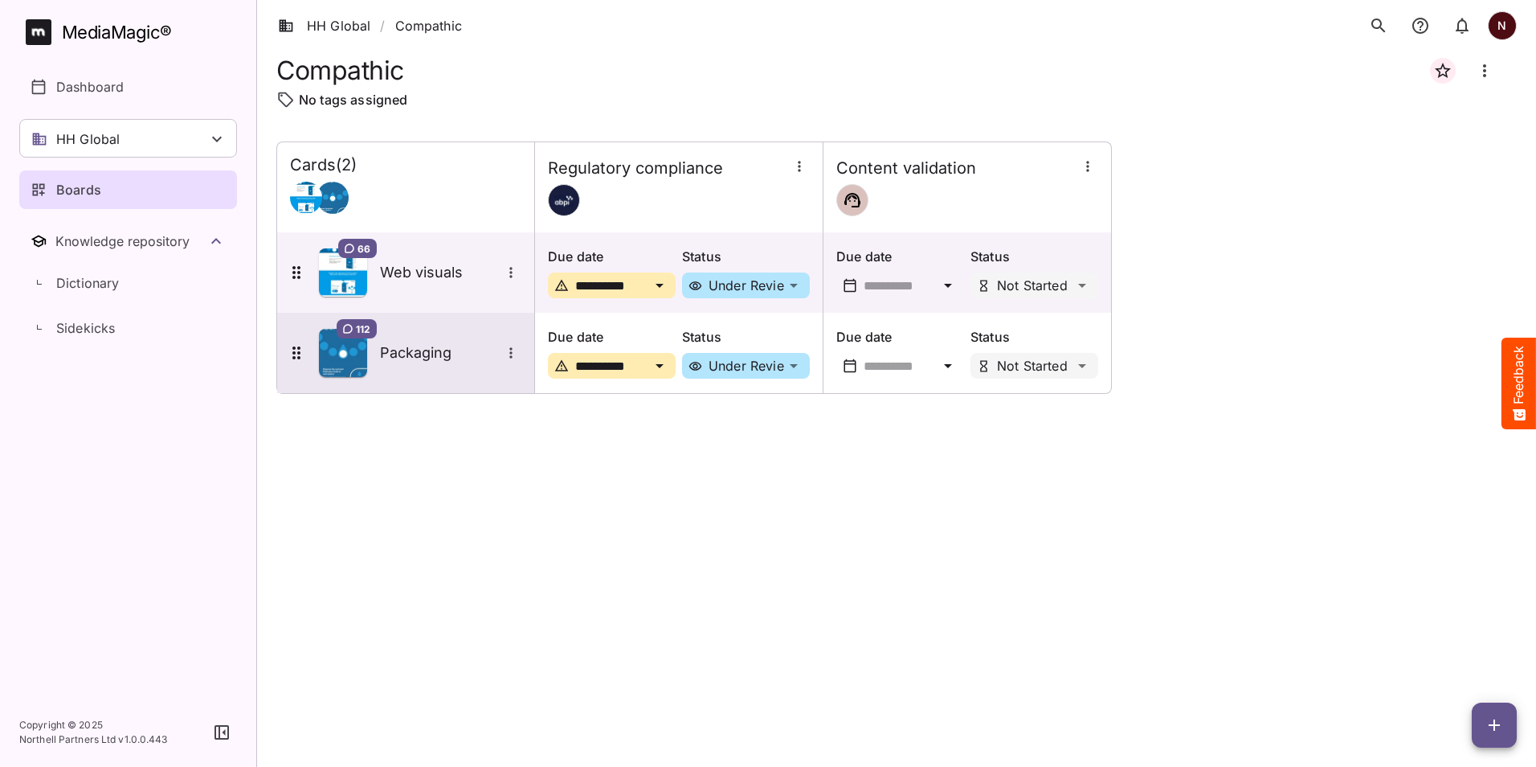
click at [510, 352] on icon "More options for Packaging" at bounding box center [510, 352] width 2 height 10
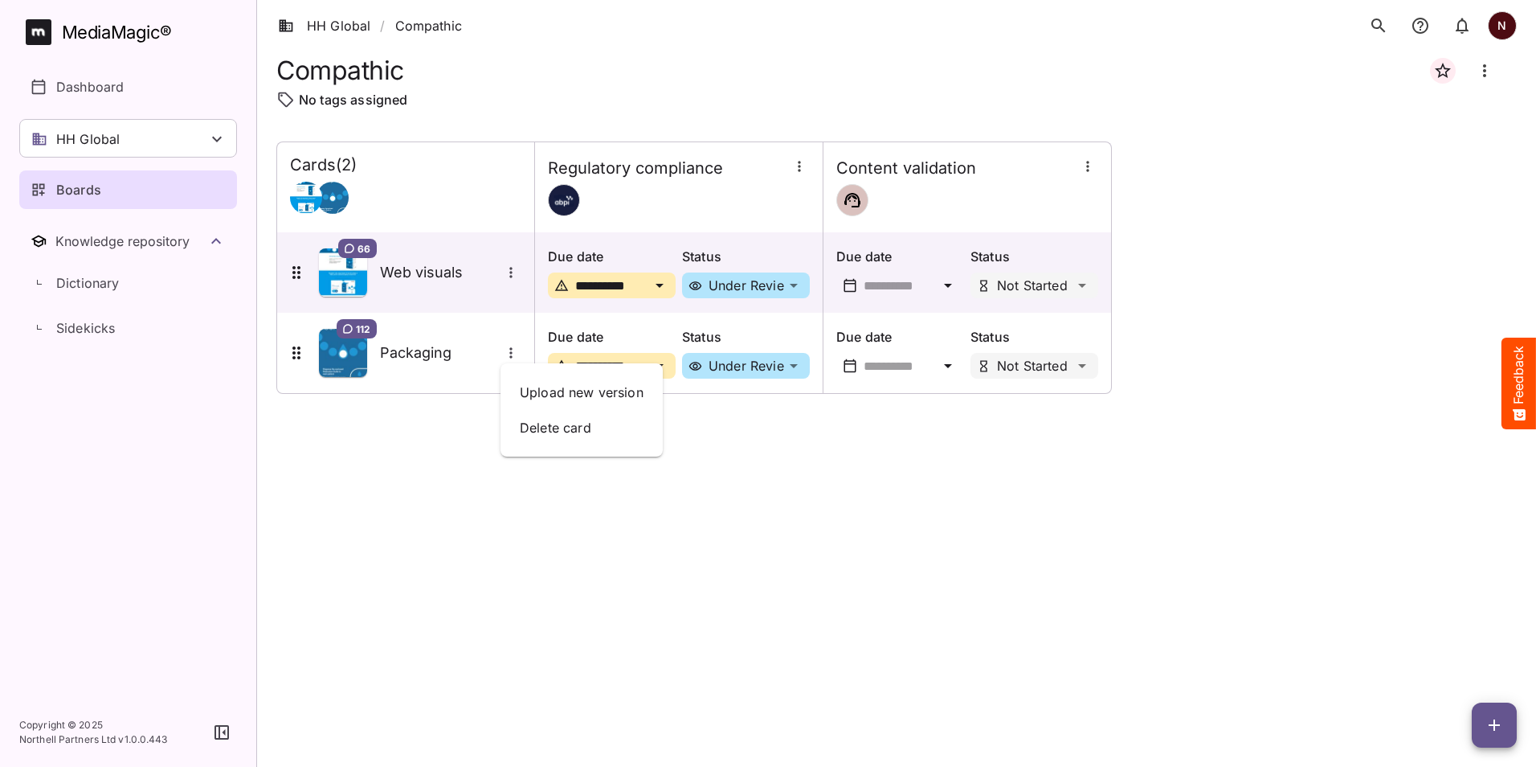
click at [790, 493] on div at bounding box center [768, 383] width 1536 height 767
click at [1090, 168] on icon "button" at bounding box center [1088, 166] width 16 height 16
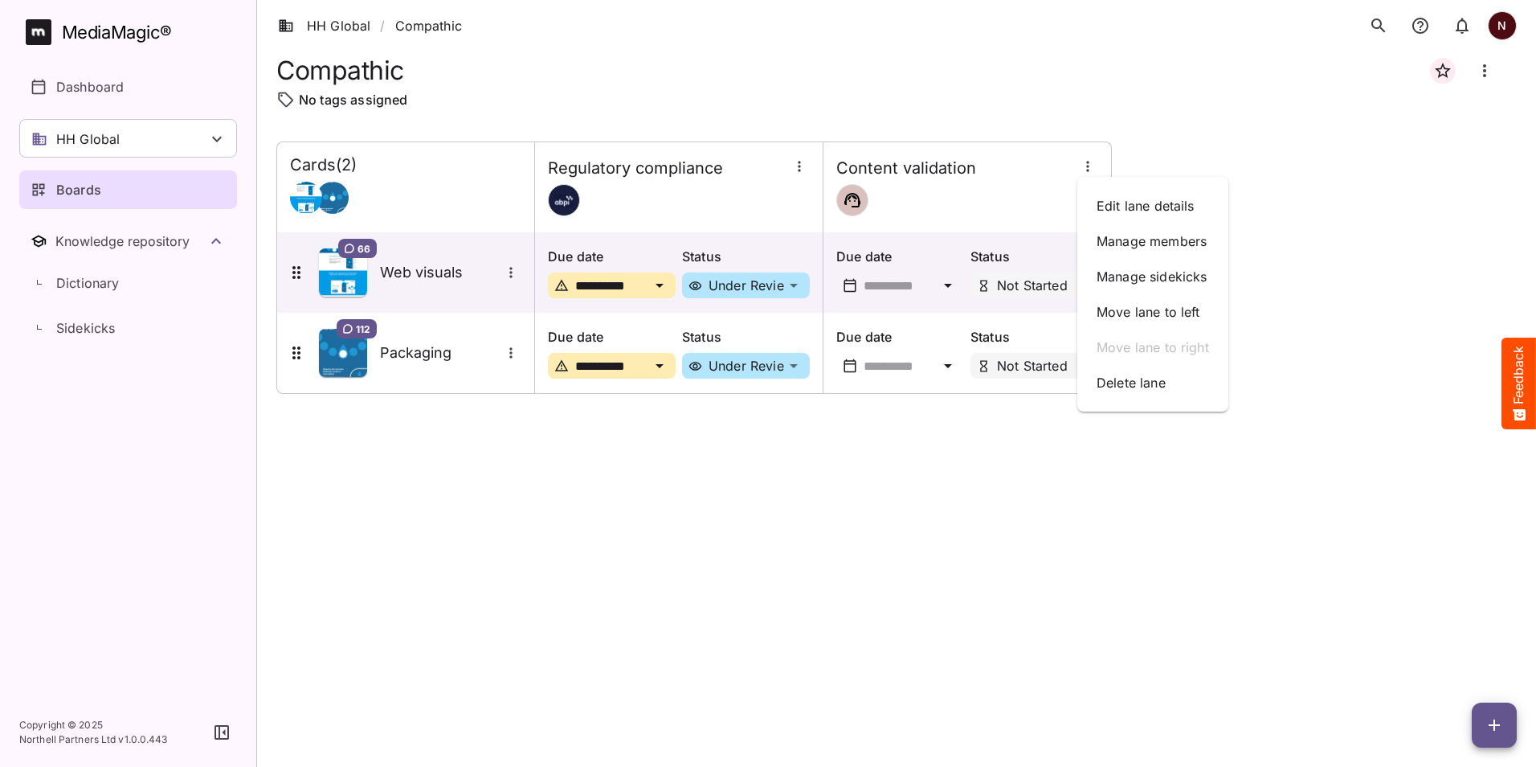
click at [1262, 358] on div at bounding box center [768, 383] width 1536 height 767
click at [76, 195] on p "Boards" at bounding box center [78, 189] width 45 height 19
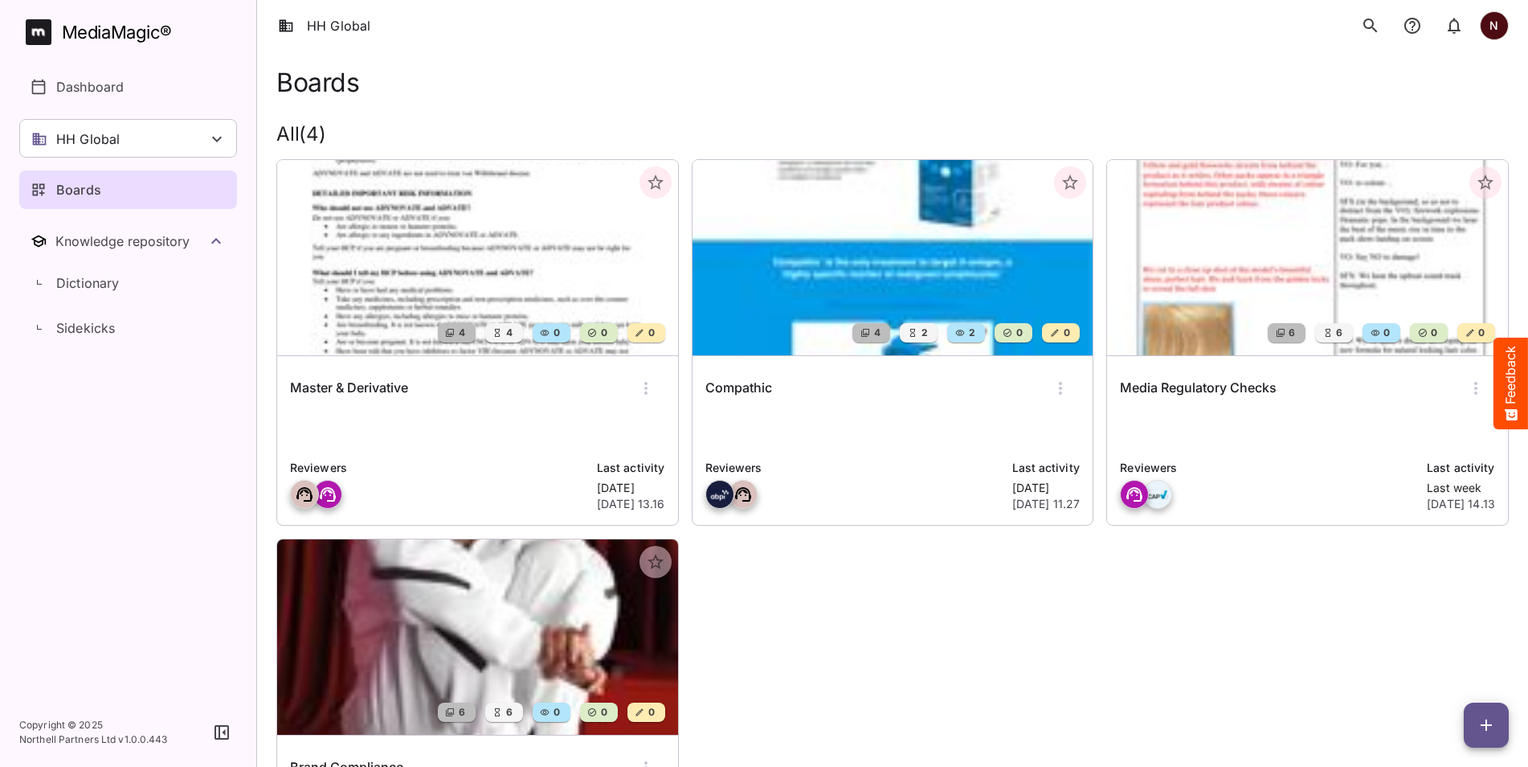
click at [828, 665] on div "4 4 0 0 0 Master & Derivative Reviewers Last activity Wednesday 24th Sept 2025,…" at bounding box center [887, 525] width 1246 height 759
click at [81, 187] on p "Boards" at bounding box center [78, 189] width 45 height 19
click at [88, 195] on p "Boards" at bounding box center [78, 189] width 45 height 19
click at [222, 141] on icon at bounding box center [216, 138] width 19 height 19
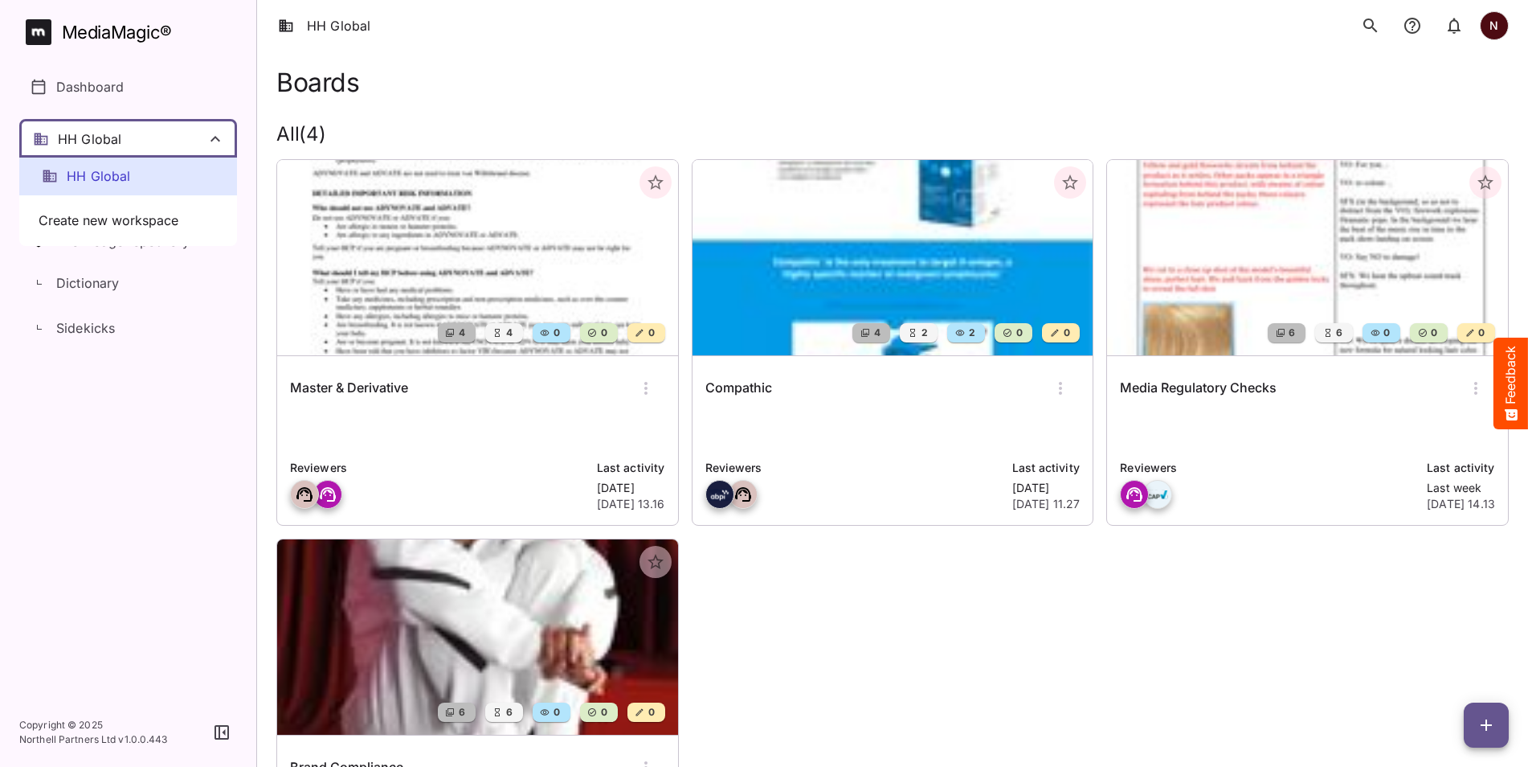
drag, startPoint x: 212, startPoint y: 311, endPoint x: 132, endPoint y: 247, distance: 102.4
click at [213, 311] on div at bounding box center [764, 383] width 1528 height 767
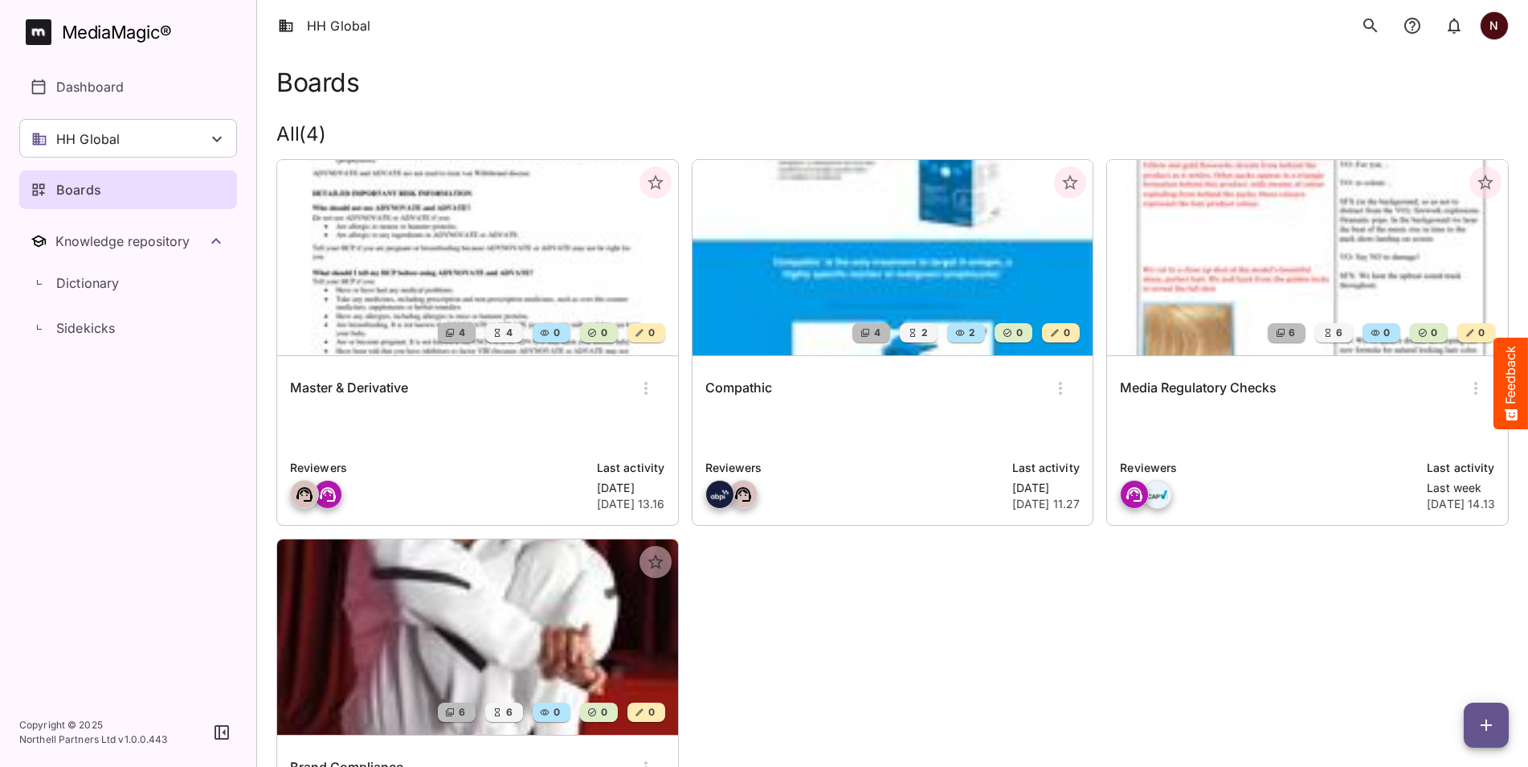
click at [63, 189] on p "Boards" at bounding box center [78, 189] width 45 height 19
click at [216, 141] on icon at bounding box center [217, 140] width 10 height 6
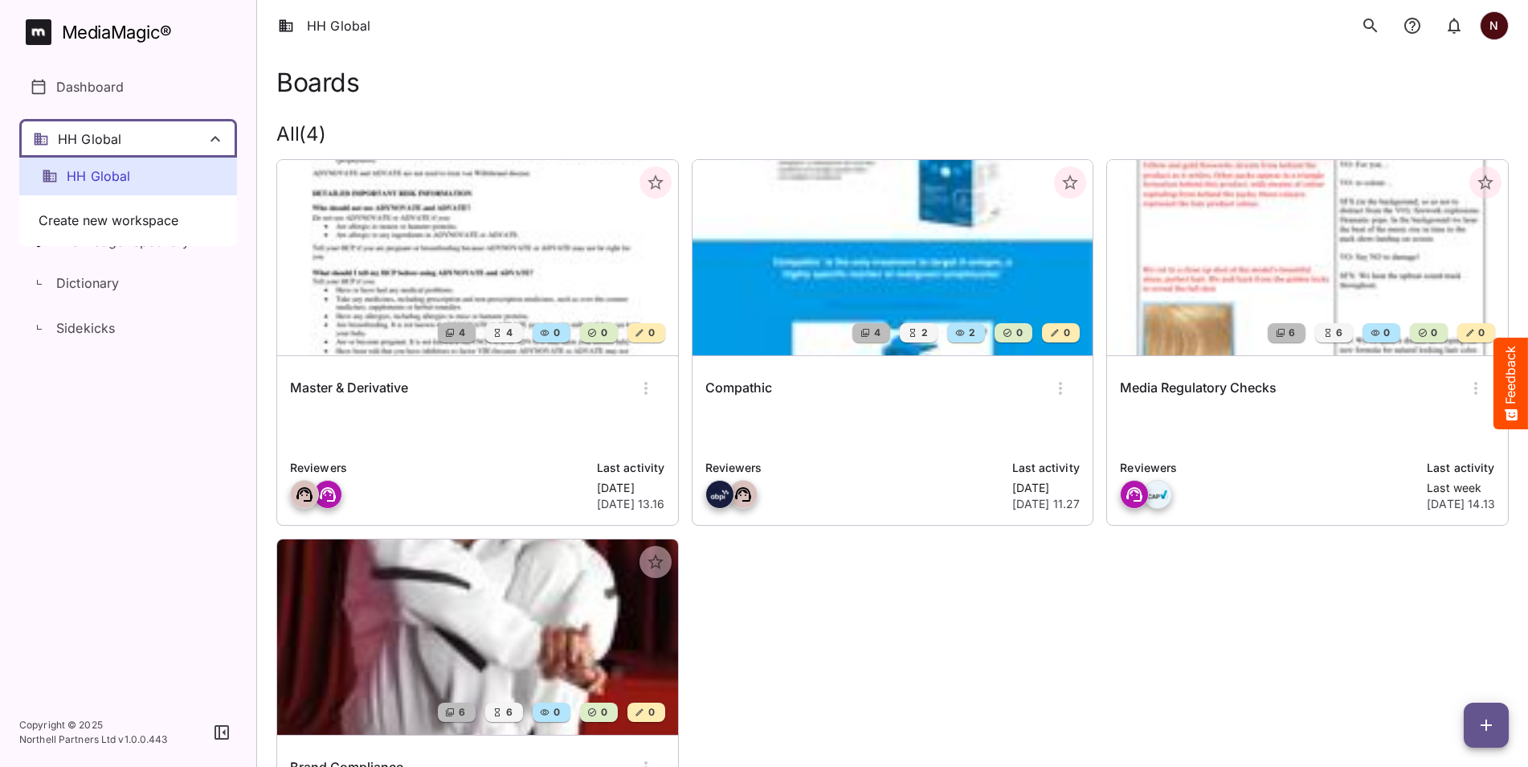
click at [598, 98] on div at bounding box center [764, 383] width 1528 height 767
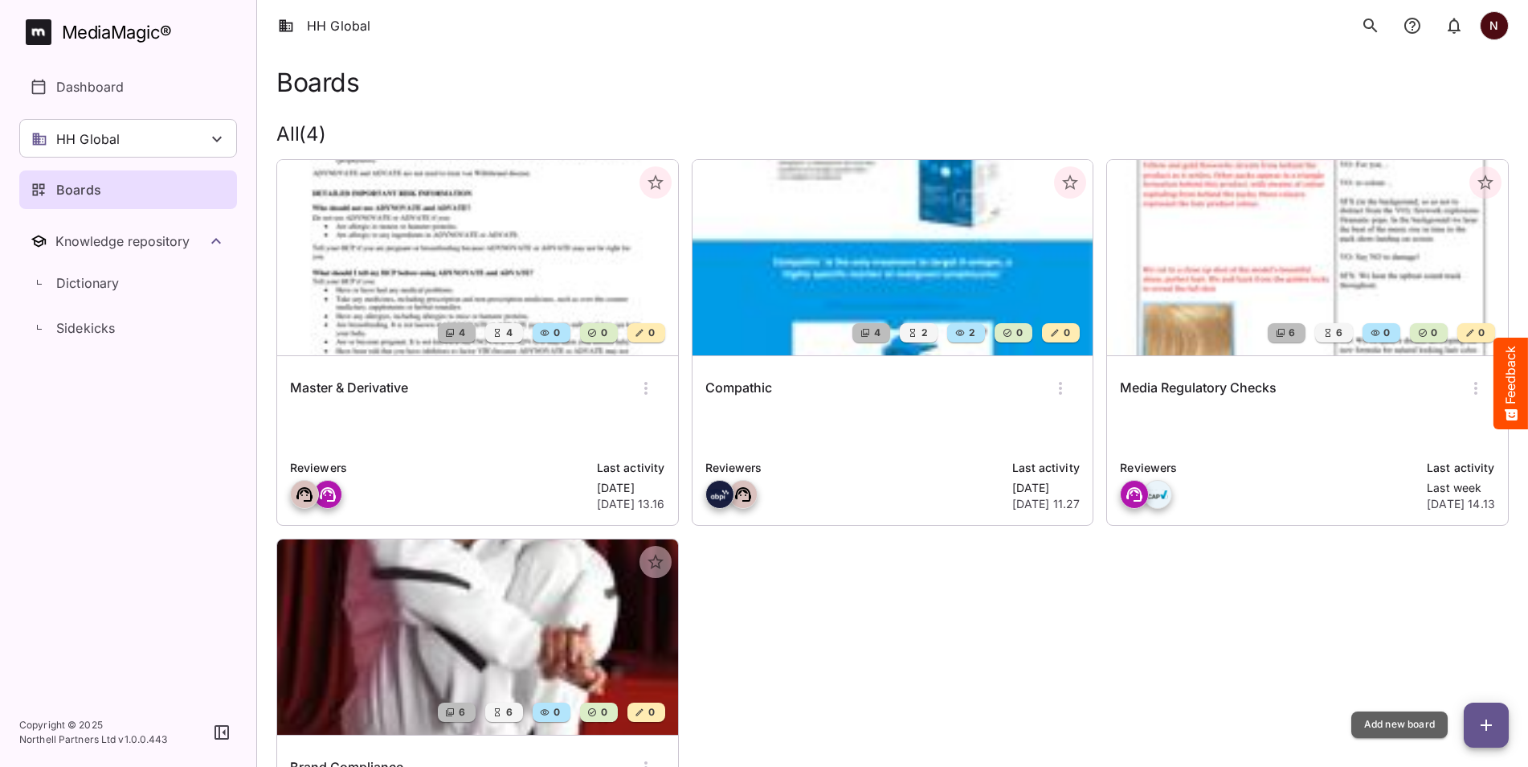
click at [1487, 731] on icon "button" at bounding box center [1486, 724] width 19 height 19
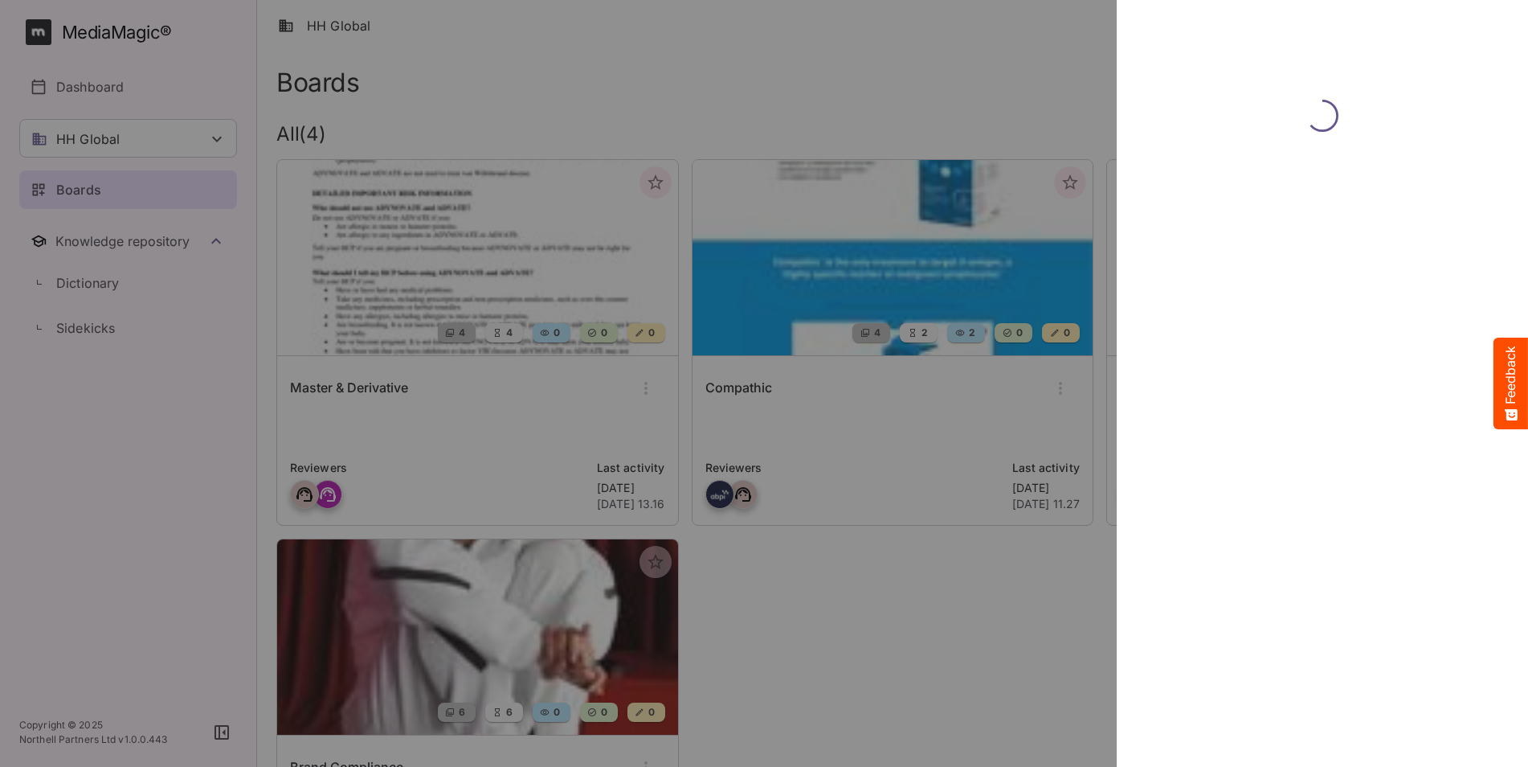
click at [976, 77] on div at bounding box center [764, 383] width 1528 height 767
click at [1098, 83] on div at bounding box center [764, 383] width 1528 height 767
click at [960, 681] on div at bounding box center [764, 383] width 1528 height 767
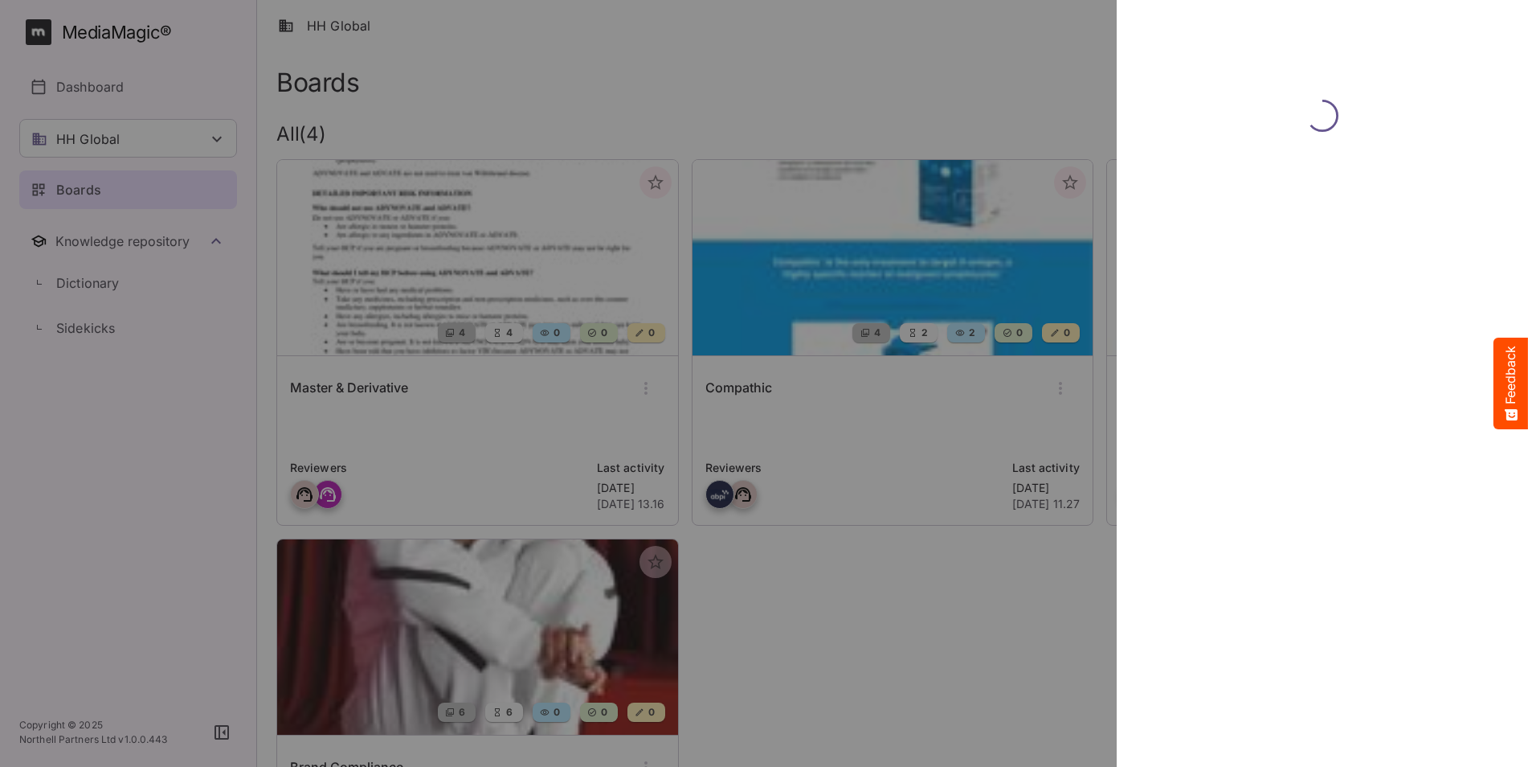
click at [890, 36] on div at bounding box center [764, 383] width 1528 height 767
drag, startPoint x: 966, startPoint y: 70, endPoint x: 348, endPoint y: 44, distance: 618.5
click at [959, 66] on div at bounding box center [764, 383] width 1528 height 767
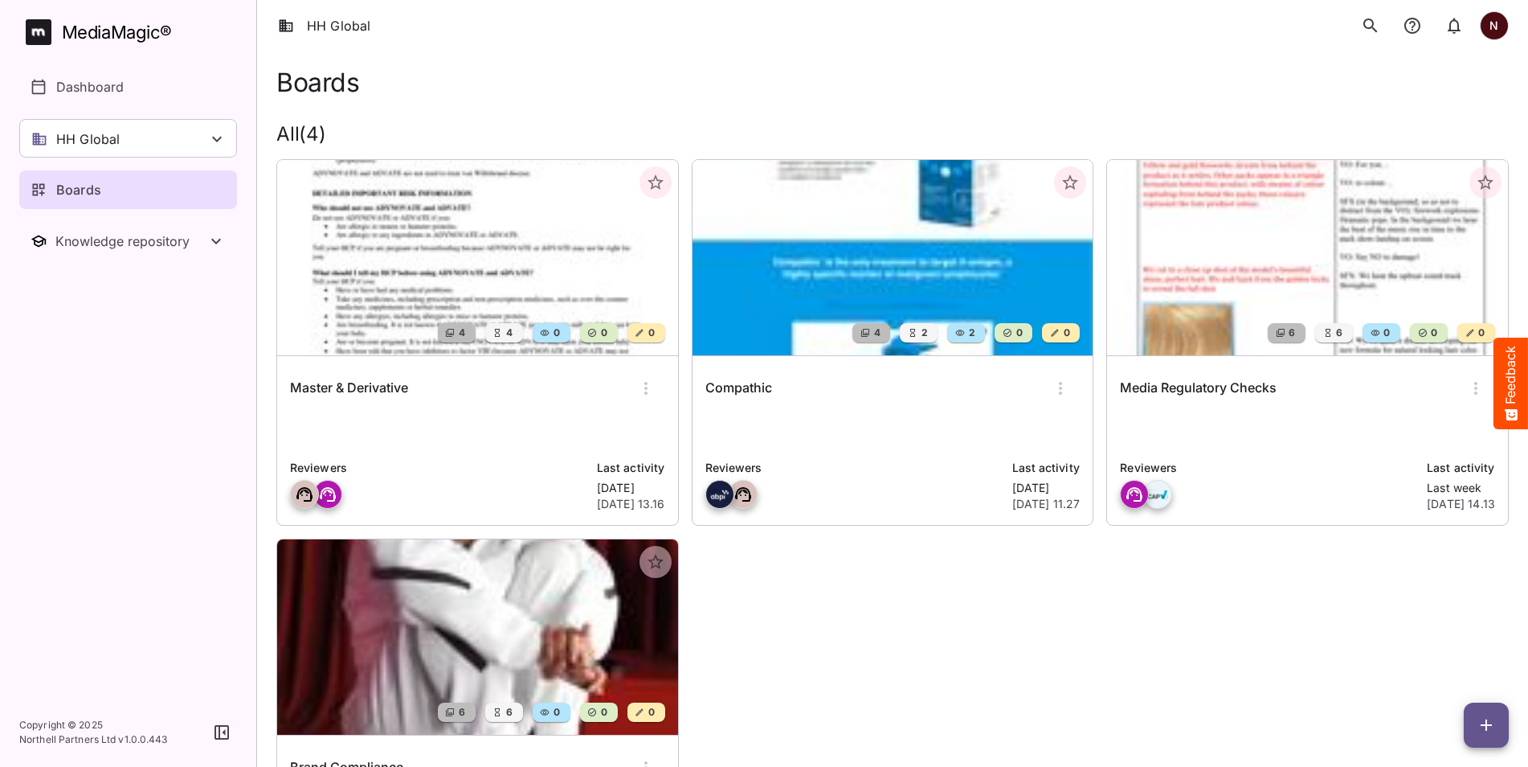
click at [852, 301] on img at bounding box center [893, 257] width 401 height 195
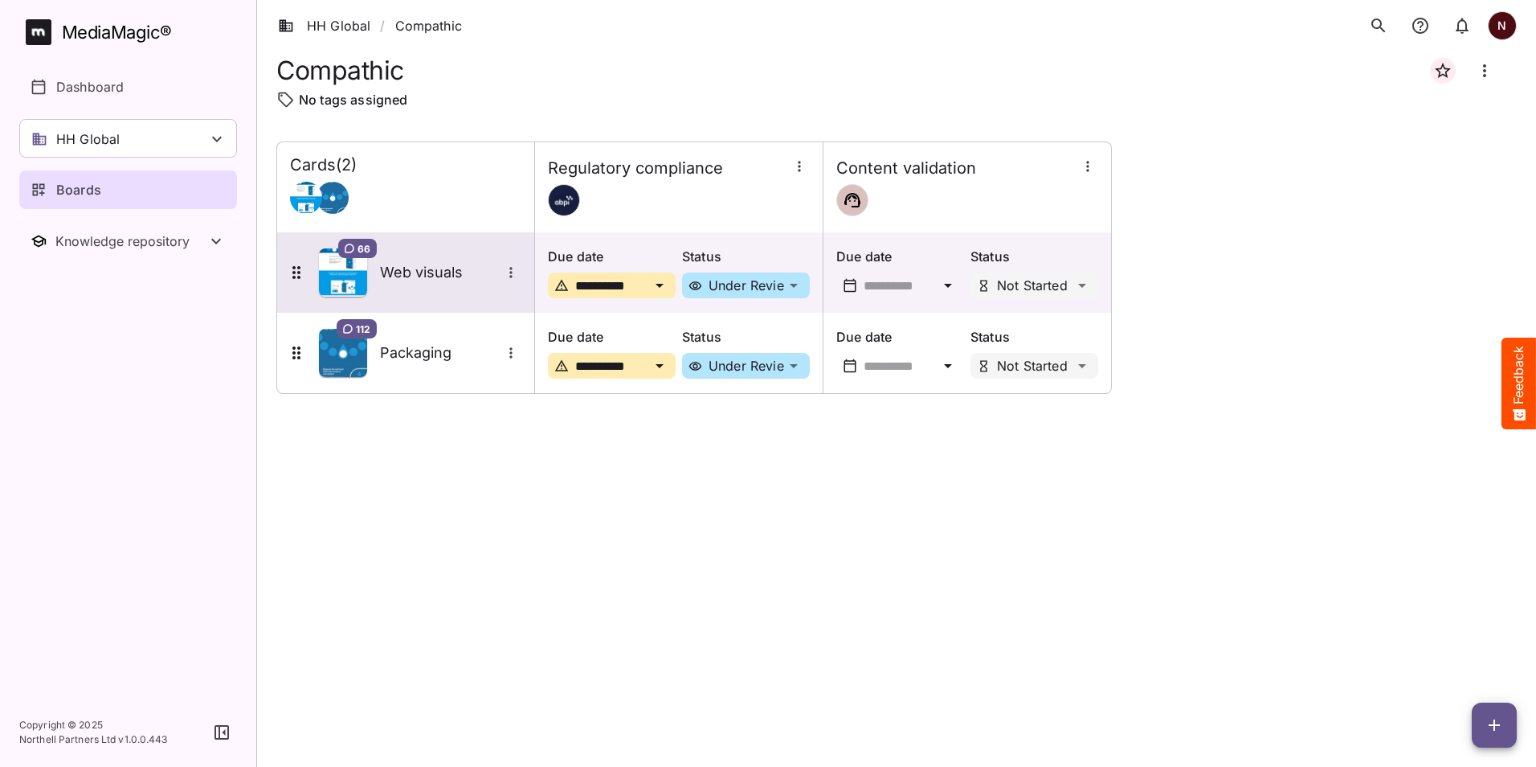
click at [423, 273] on h5 "Web visuals" at bounding box center [440, 272] width 121 height 19
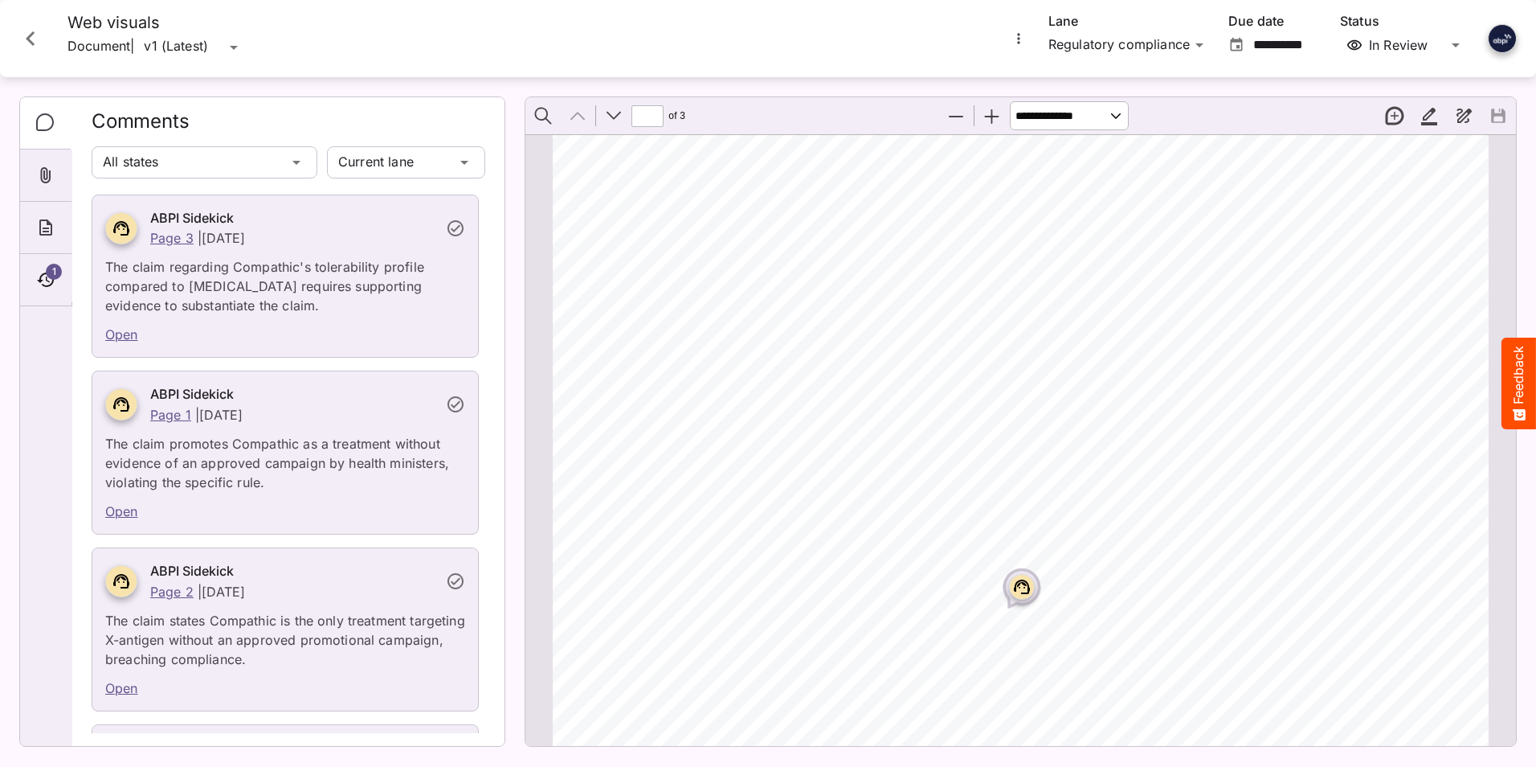
scroll to position [964, 0]
type input "*"
click at [958, 418] on rect "Page ⁨3⁩" at bounding box center [960, 415] width 19 height 19
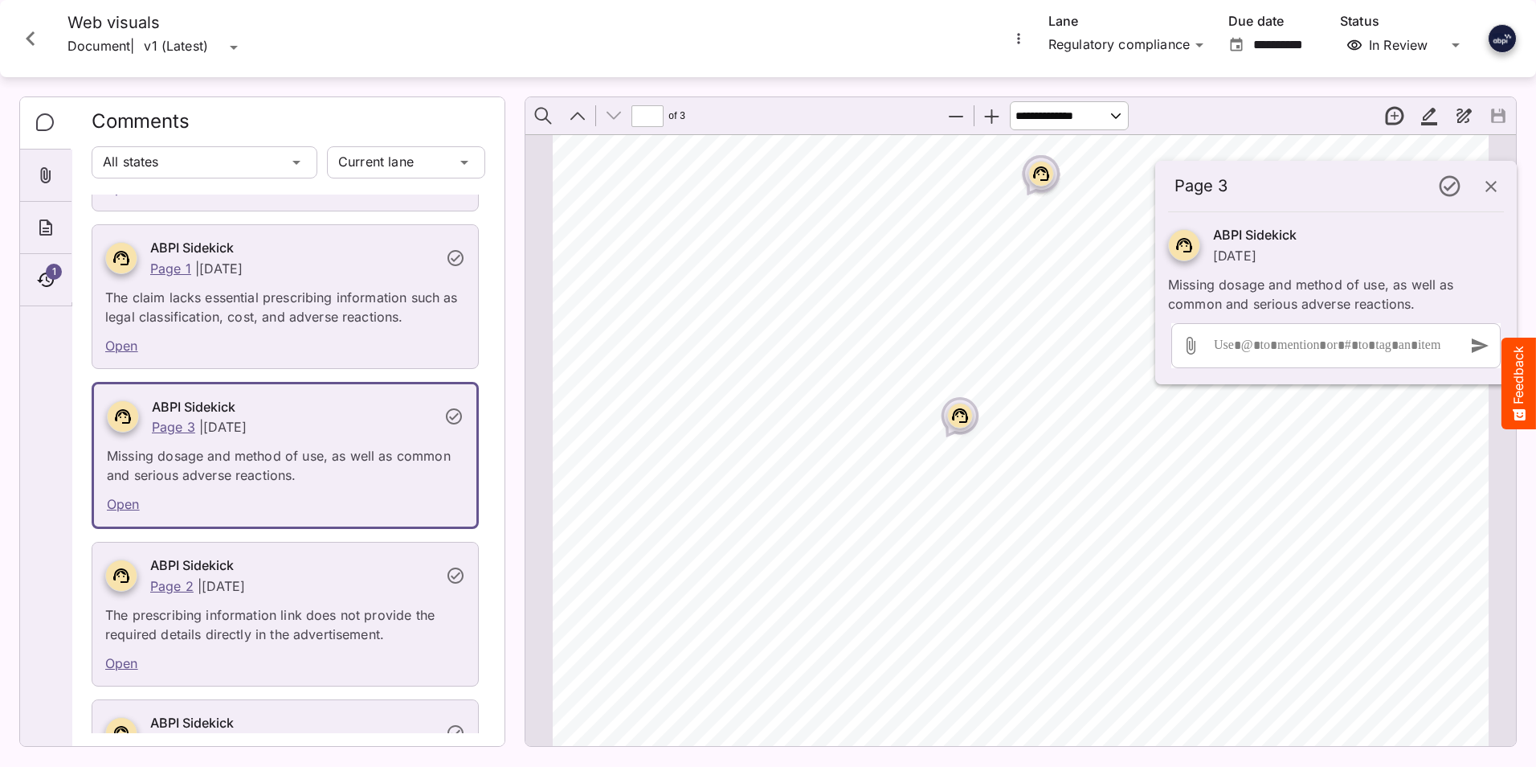
scroll to position [2058, 0]
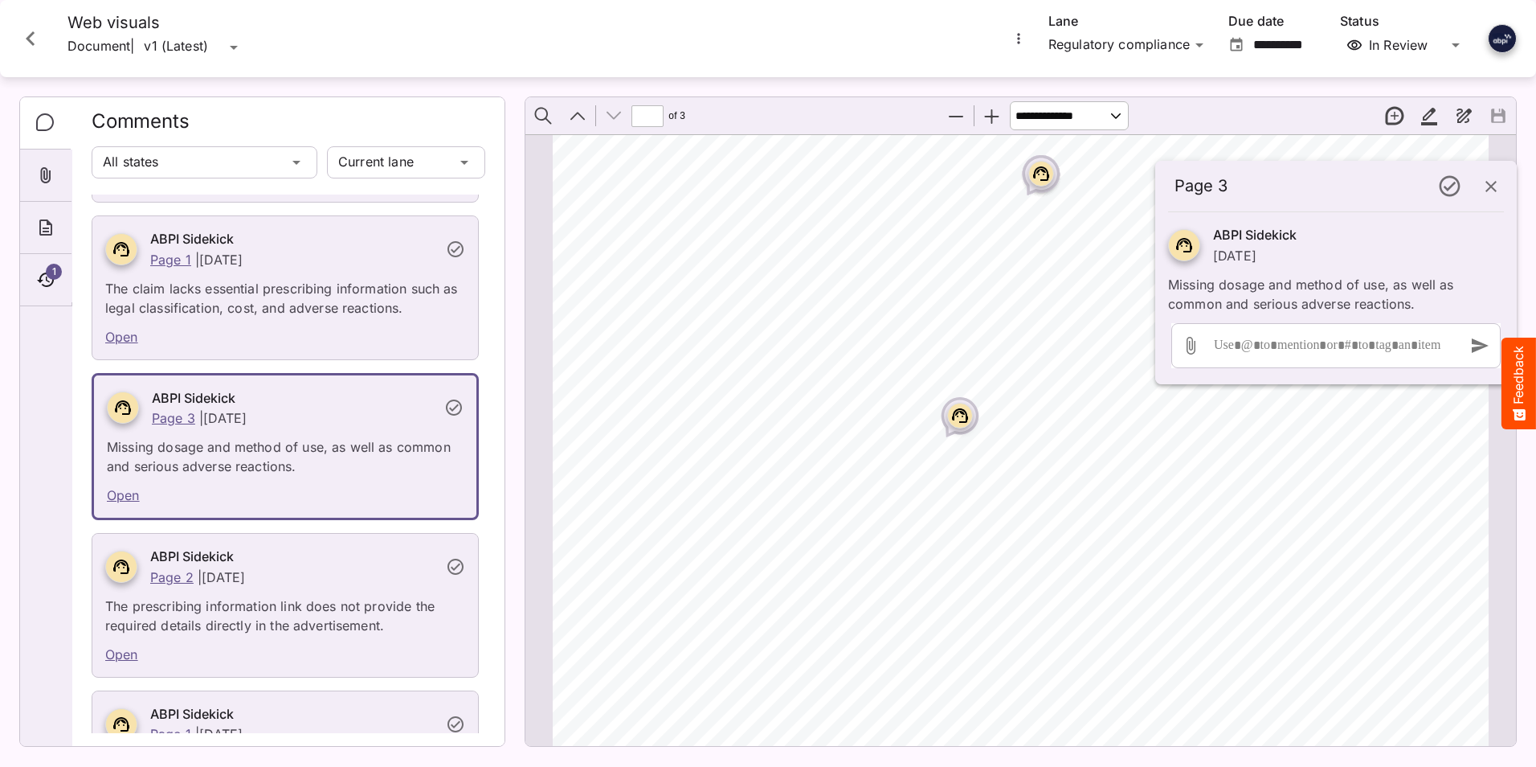
click at [1496, 190] on icon "button" at bounding box center [1491, 186] width 11 height 11
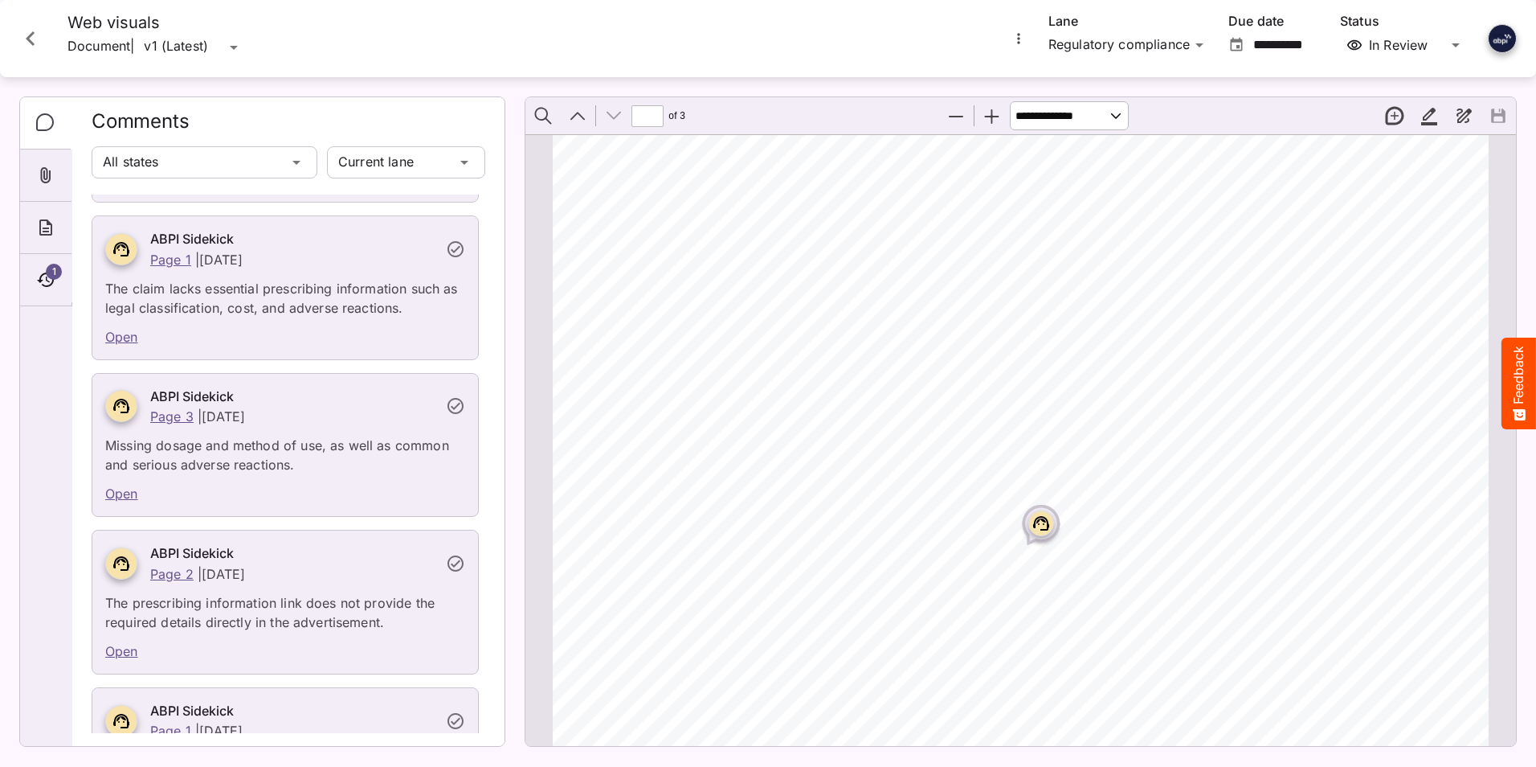
scroll to position [4795, 0]
click at [27, 39] on icon "Close card" at bounding box center [30, 38] width 9 height 14
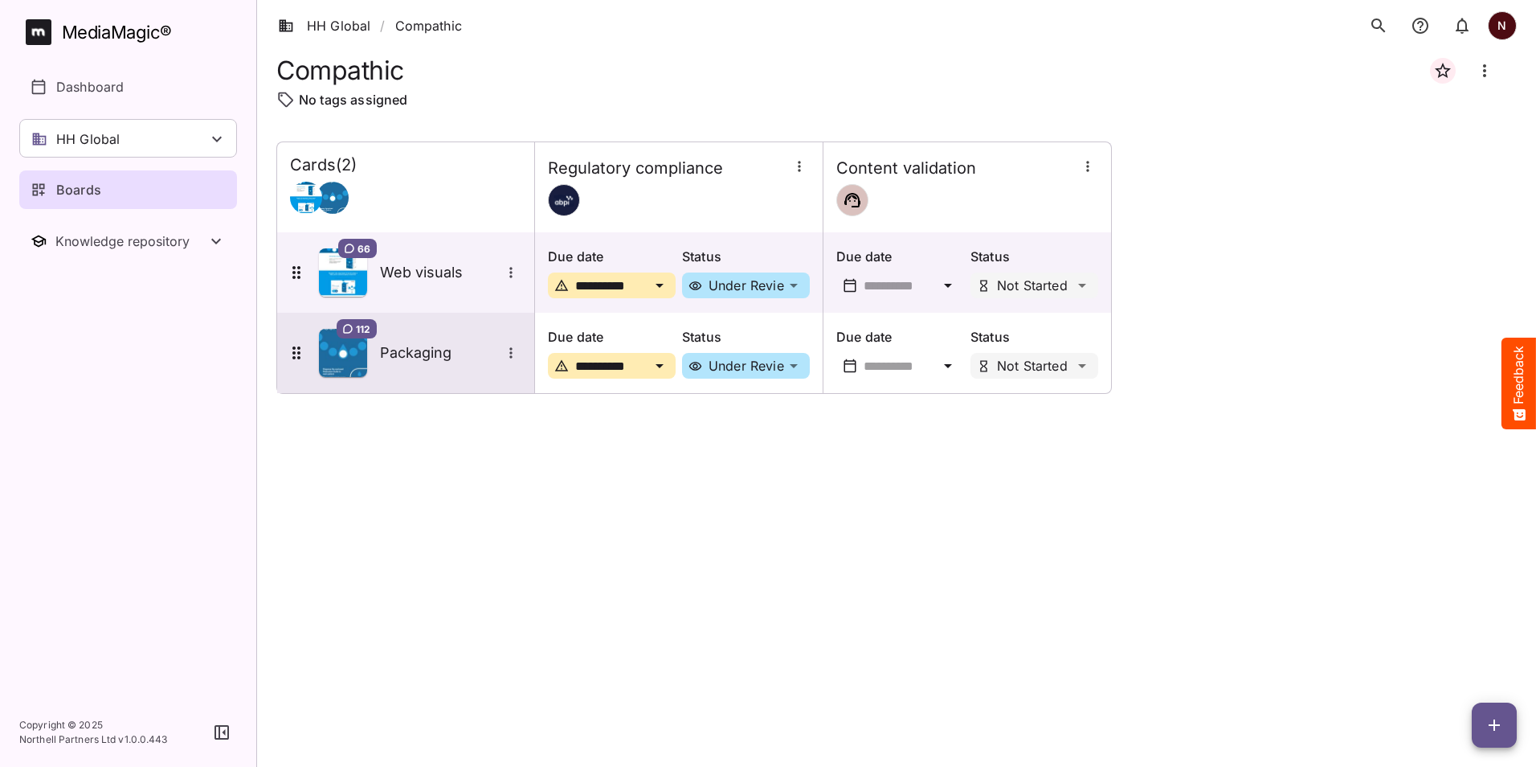
click at [429, 350] on h5 "Packaging" at bounding box center [440, 352] width 121 height 19
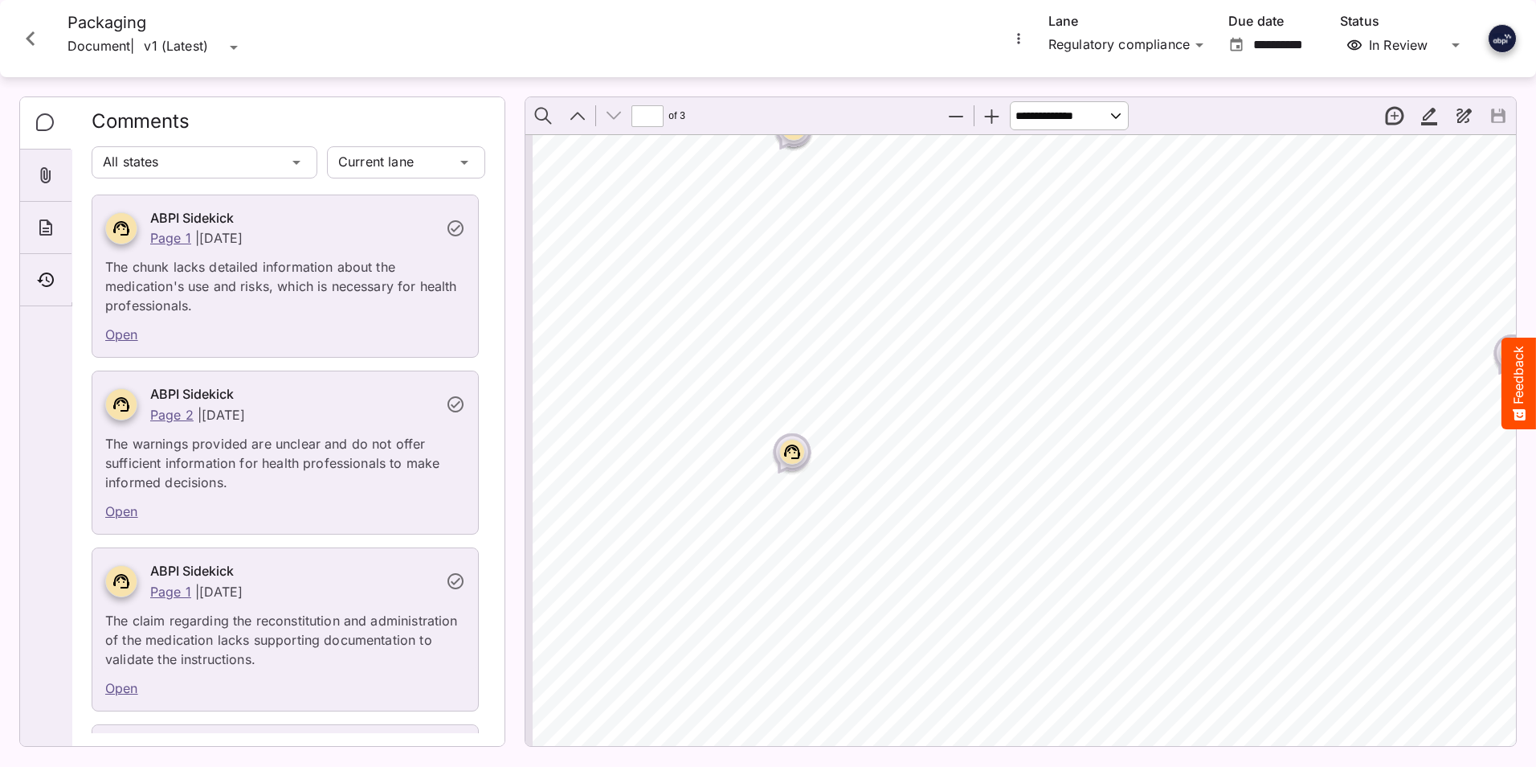
scroll to position [2812, 0]
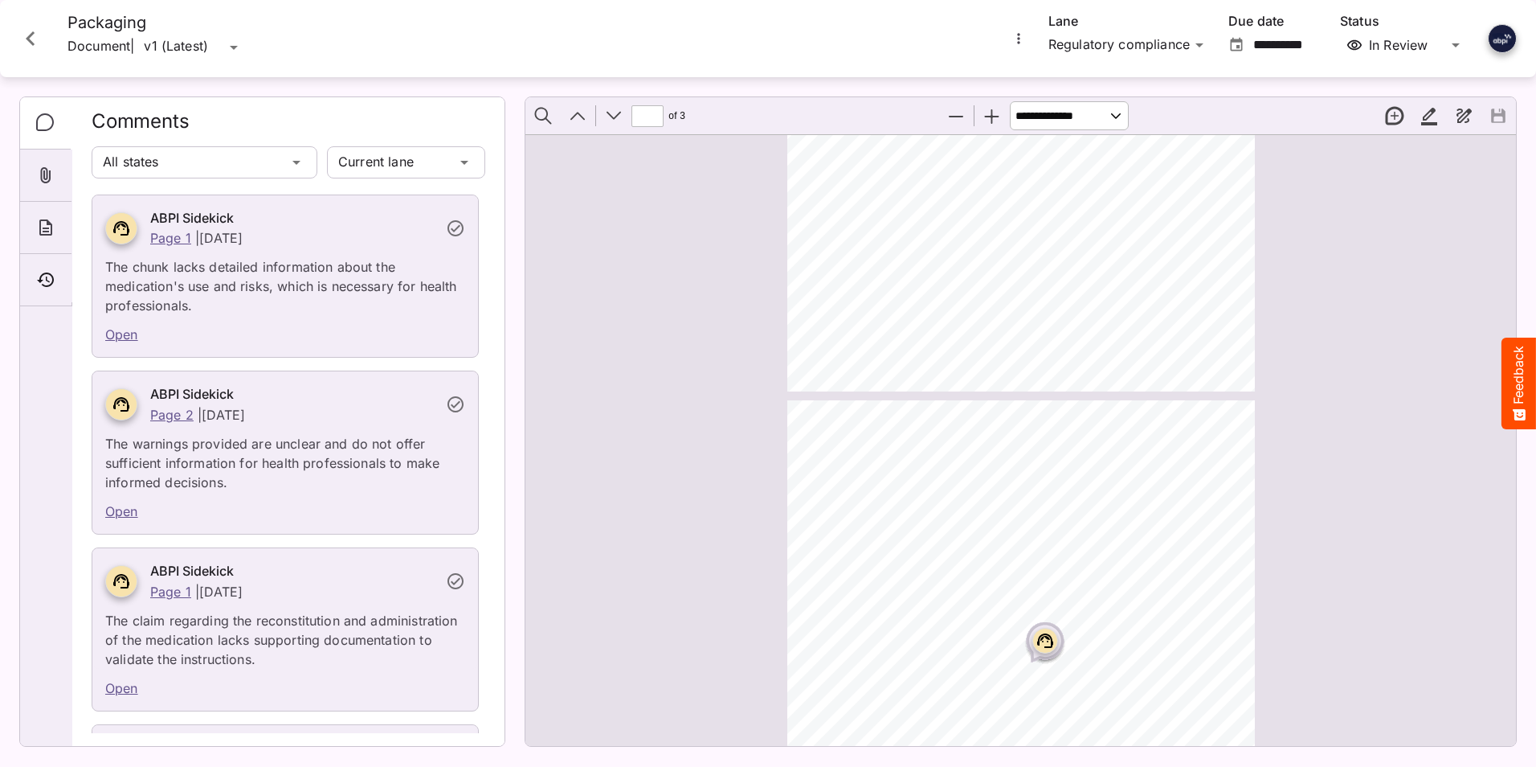
type input "*"
click at [27, 47] on icon "Close card" at bounding box center [30, 38] width 29 height 29
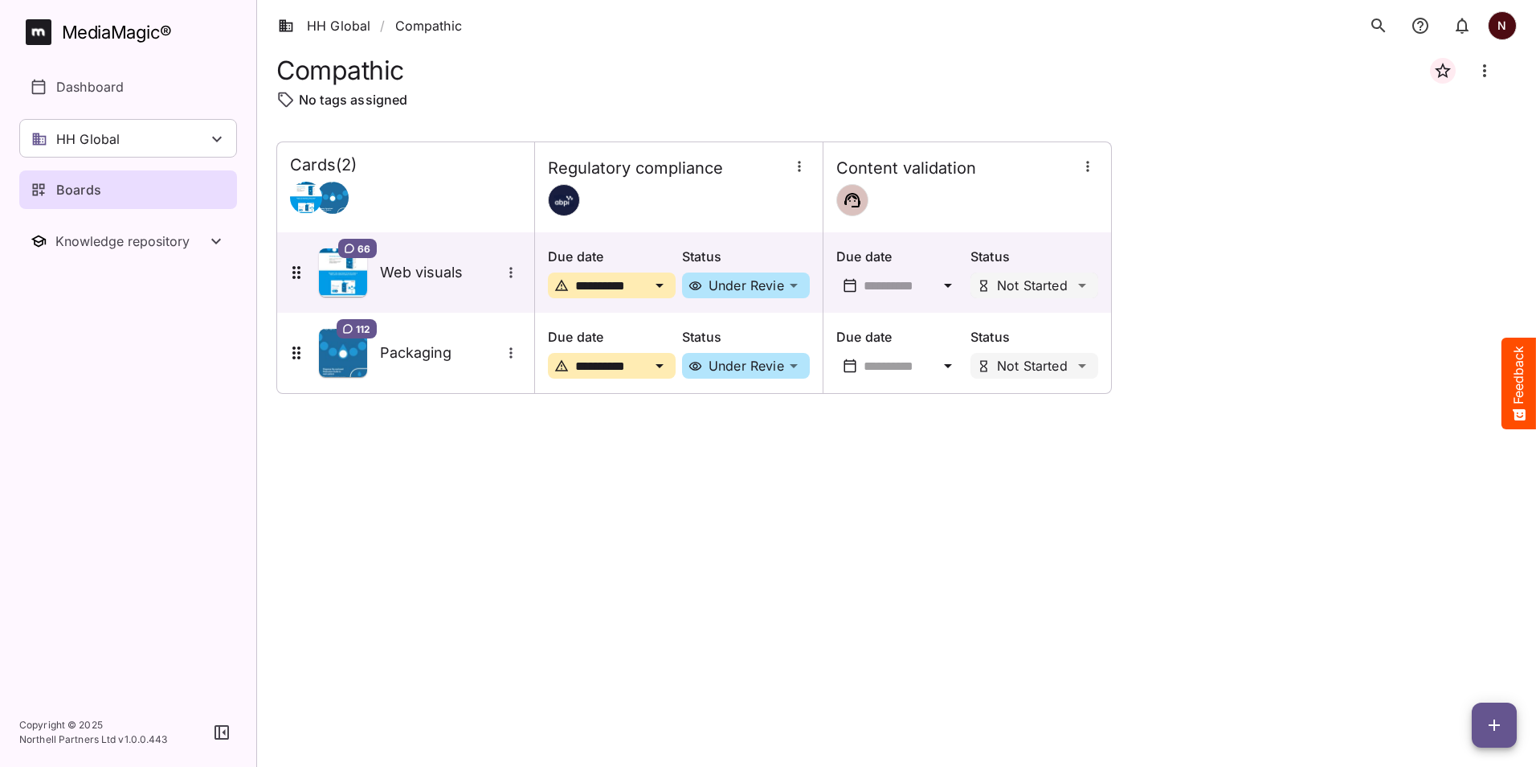
click at [1078, 285] on div "HH Global / Compathic N MediaMagic ® Dashboard HH Global HH Global Create new w…" at bounding box center [768, 379] width 1536 height 759
click at [775, 295] on div "Not Started Under Review Completed Revise HH Global / Compathic N MediaMagic ® …" at bounding box center [768, 379] width 1536 height 759
click at [507, 269] on icon "More options for Web visuals" at bounding box center [511, 272] width 16 height 16
click at [1433, 624] on div at bounding box center [768, 383] width 1536 height 767
click at [1487, 72] on icon "Board more options" at bounding box center [1484, 70] width 19 height 19
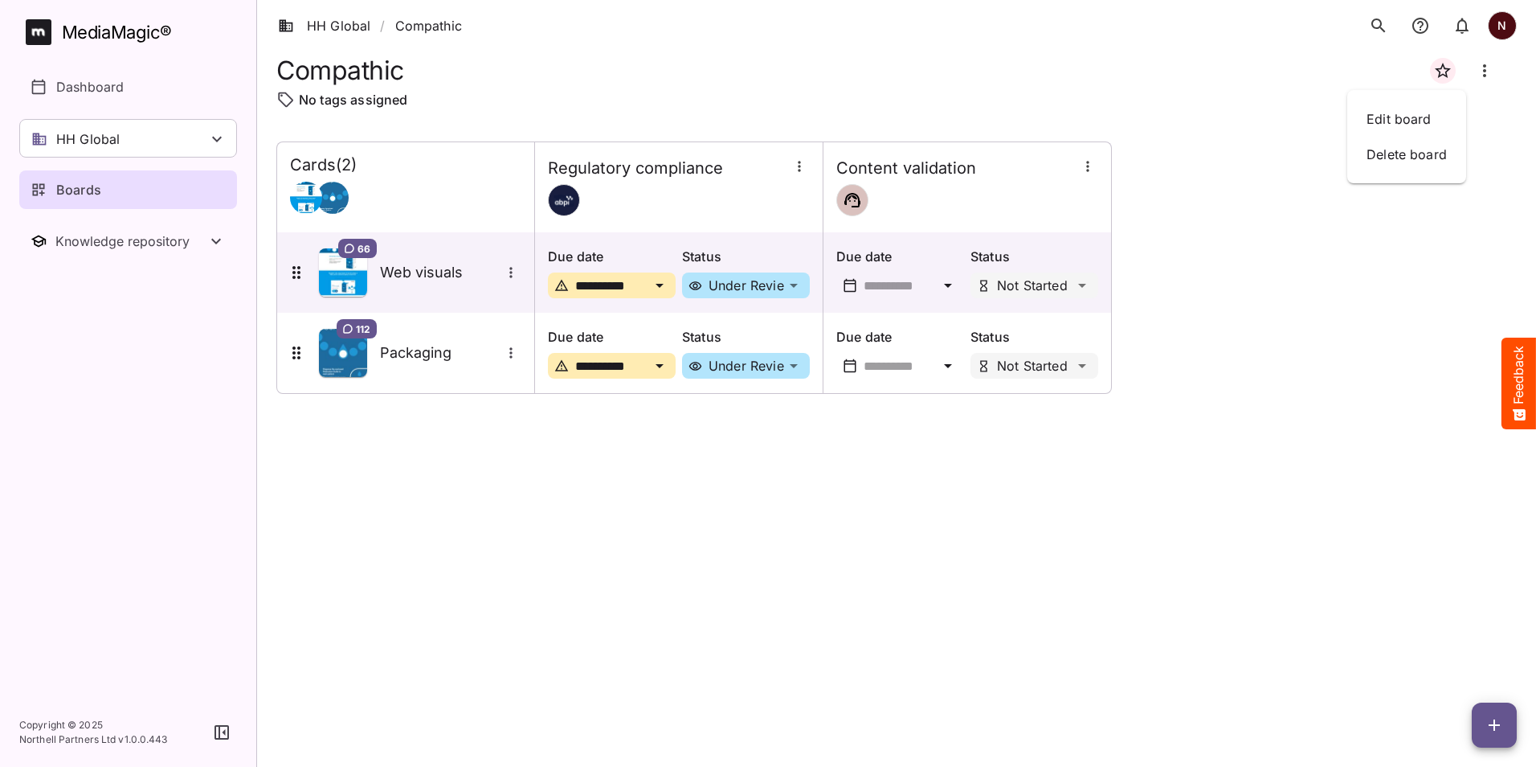
click at [1271, 403] on div at bounding box center [768, 383] width 1536 height 767
click at [658, 286] on icon at bounding box center [660, 286] width 8 height 4
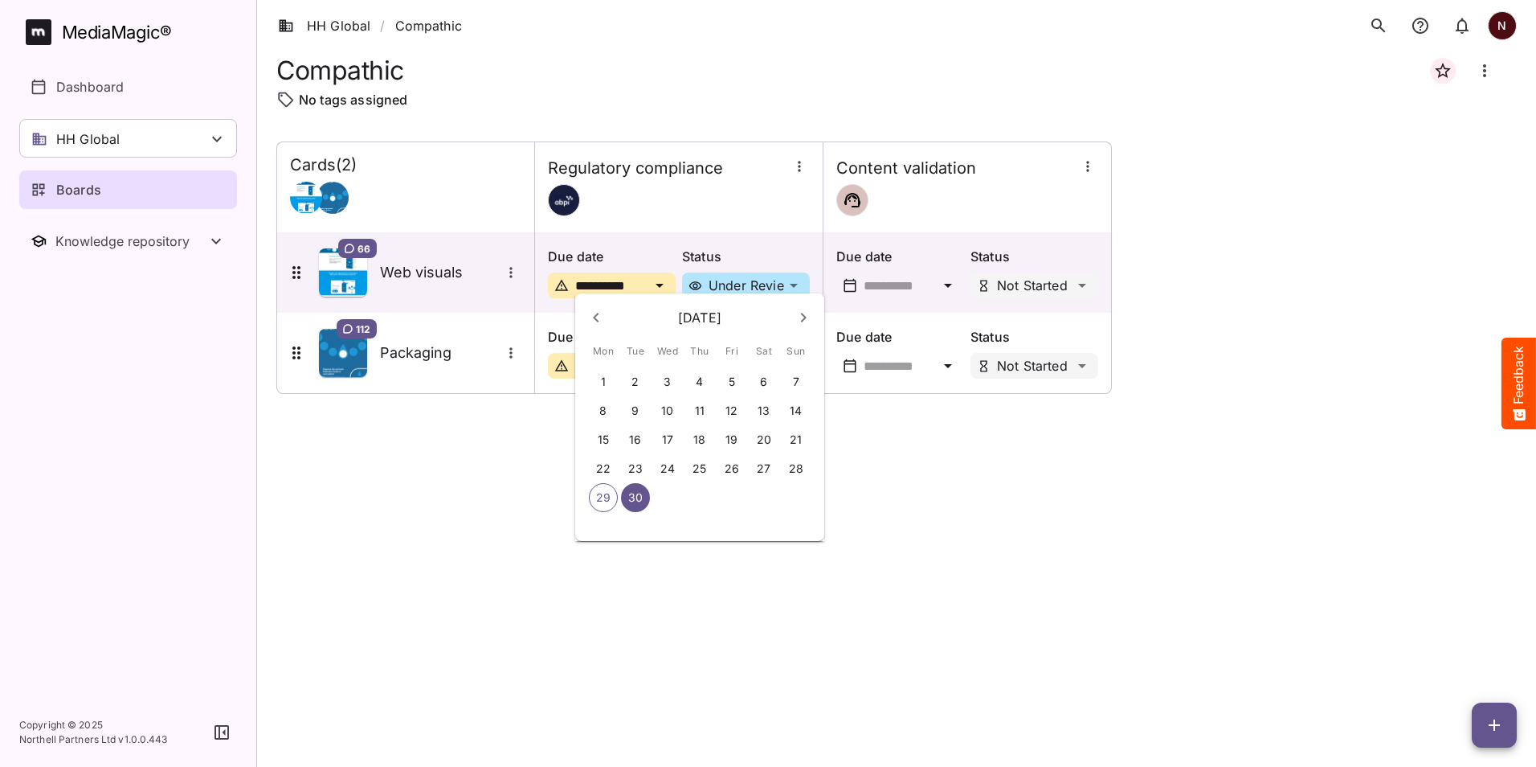
click at [363, 572] on div at bounding box center [768, 383] width 1536 height 767
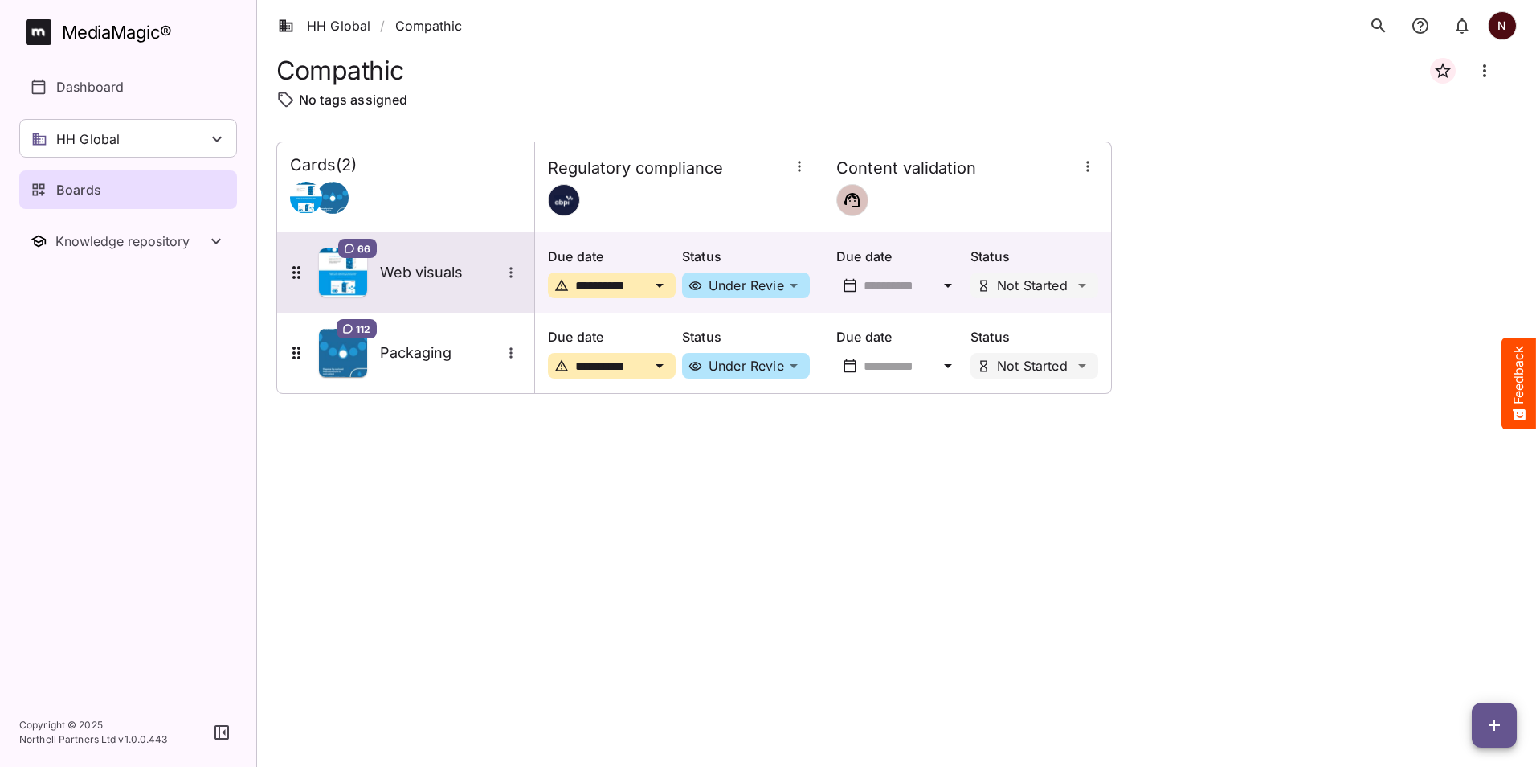
click at [291, 271] on icon at bounding box center [296, 272] width 19 height 19
click at [301, 277] on icon at bounding box center [296, 272] width 8 height 13
click at [514, 274] on icon "More options for Web visuals" at bounding box center [511, 272] width 16 height 16
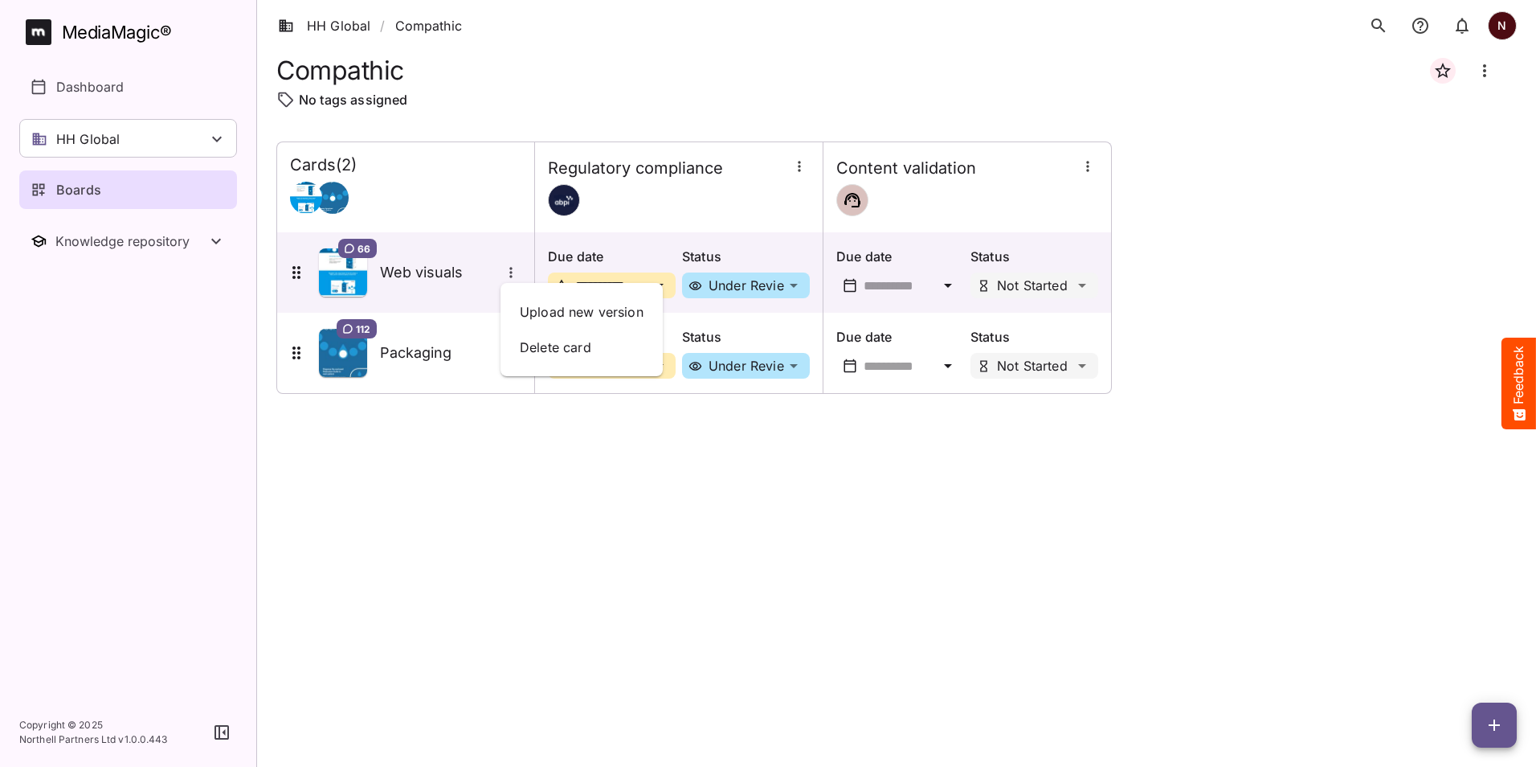
drag, startPoint x: 1084, startPoint y: 558, endPoint x: 1090, endPoint y: 549, distance: 11.2
click at [1087, 558] on div at bounding box center [768, 383] width 1536 height 767
click at [1480, 76] on icon "Board more options" at bounding box center [1484, 70] width 19 height 19
click at [1448, 321] on div at bounding box center [768, 383] width 1536 height 767
click at [68, 189] on p "Boards" at bounding box center [78, 189] width 45 height 19
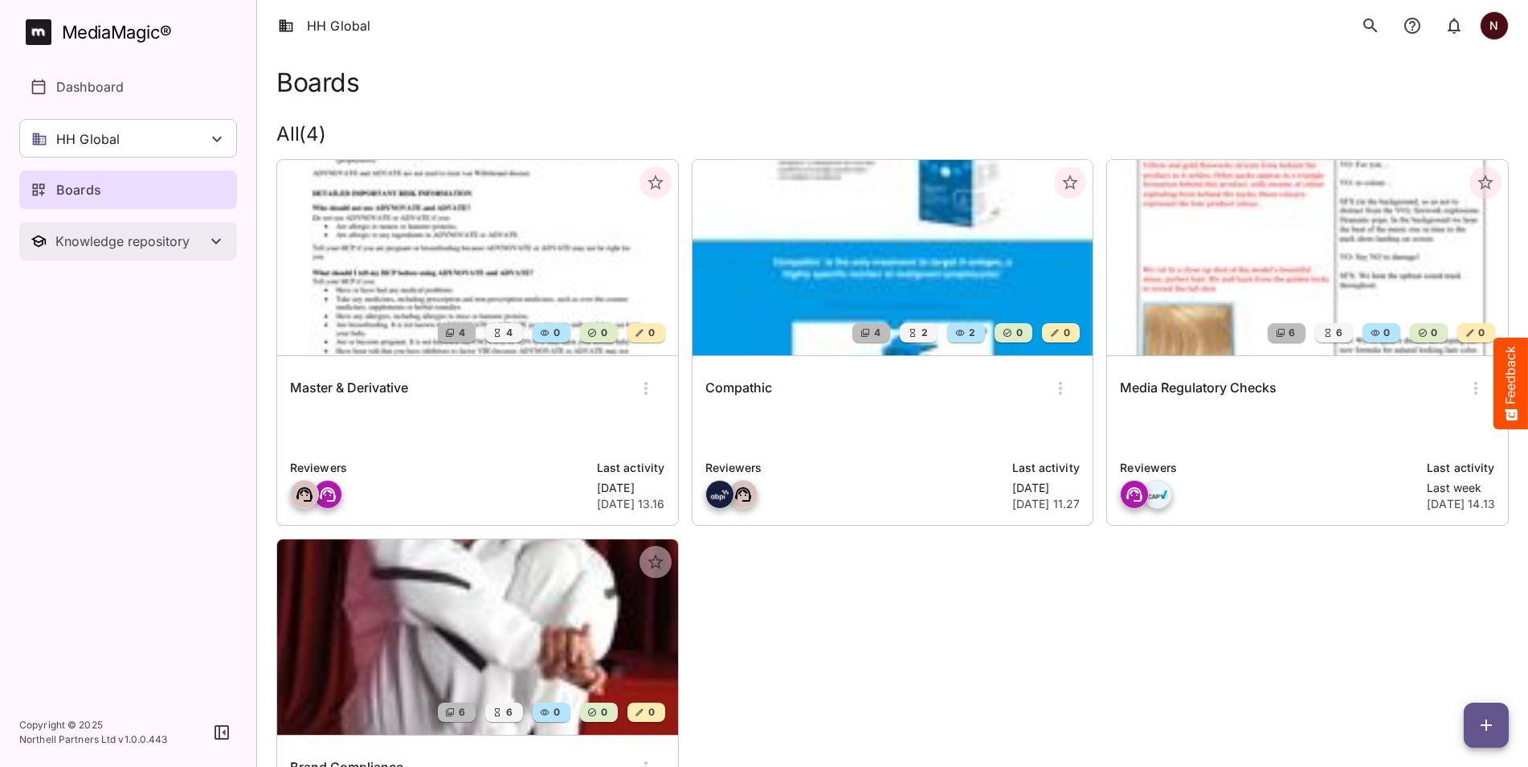
click at [100, 238] on div "Knowledge repository" at bounding box center [130, 241] width 151 height 16
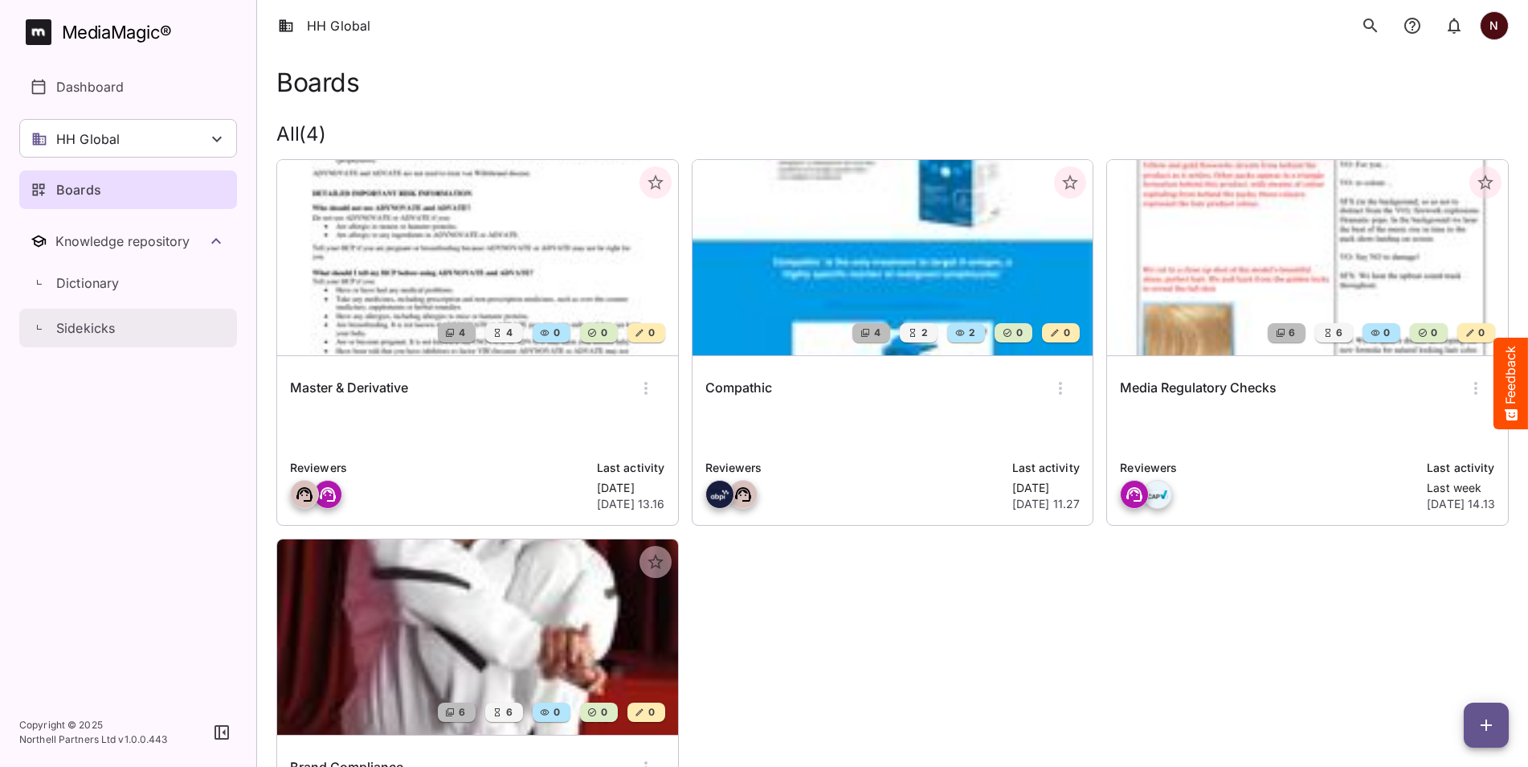
click at [37, 331] on icon "Knowledge repository" at bounding box center [46, 334] width 19 height 19
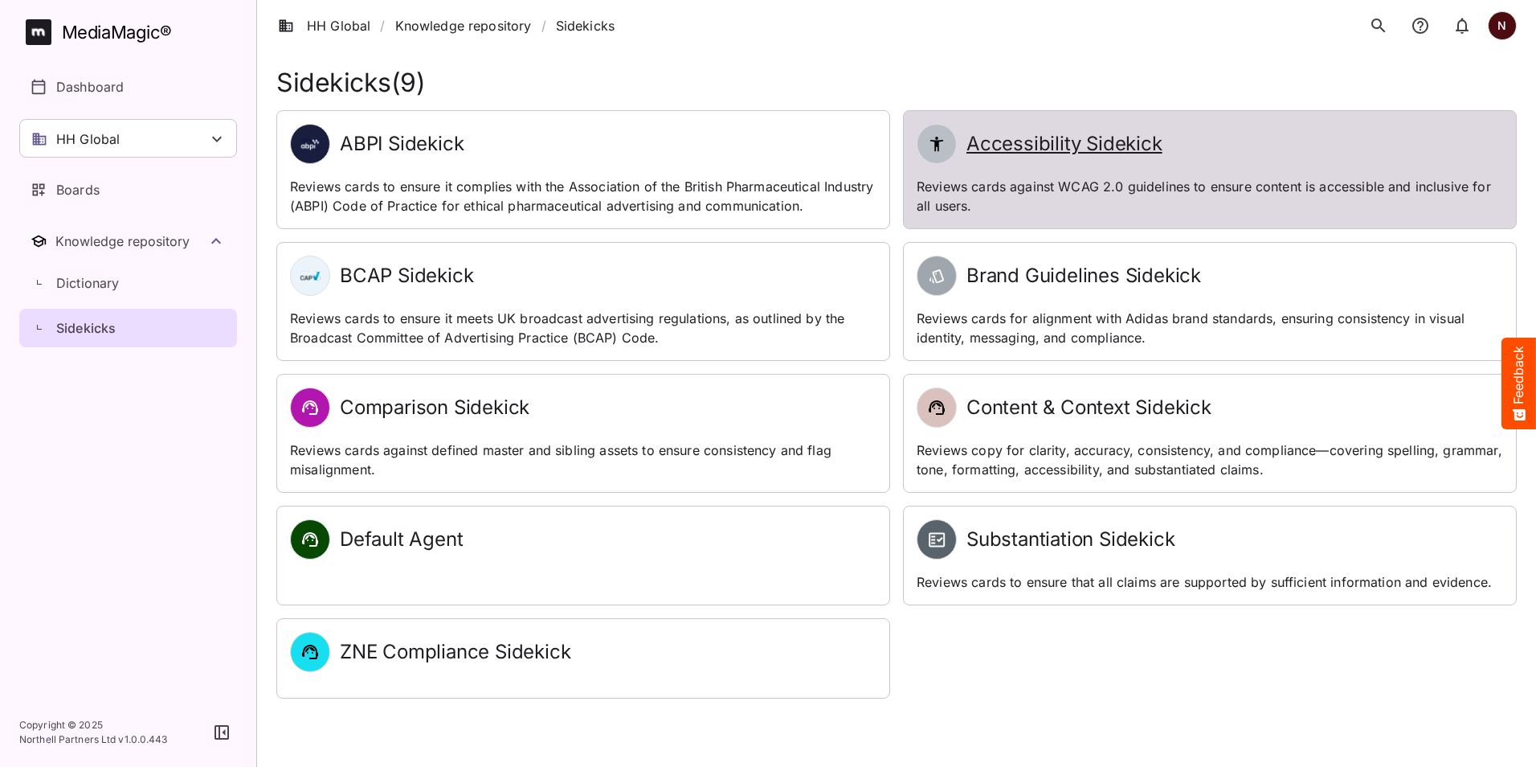
click at [1116, 188] on p "Reviews cards against WCAG 2.0 guidelines to ensure content is accessible and i…" at bounding box center [1210, 196] width 587 height 39
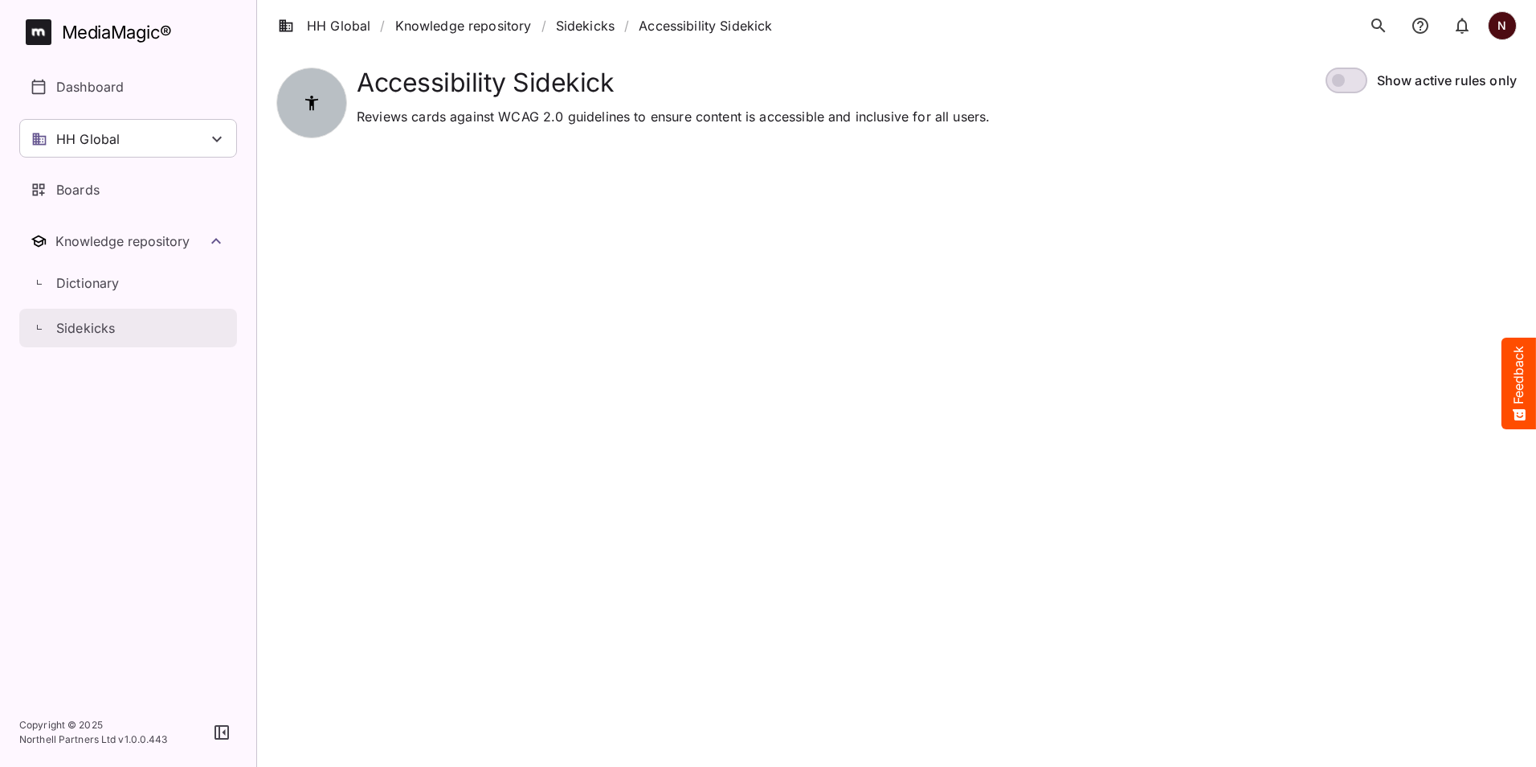
click at [41, 330] on icon "Knowledge repository" at bounding box center [46, 334] width 19 height 19
